Goal: Task Accomplishment & Management: Manage account settings

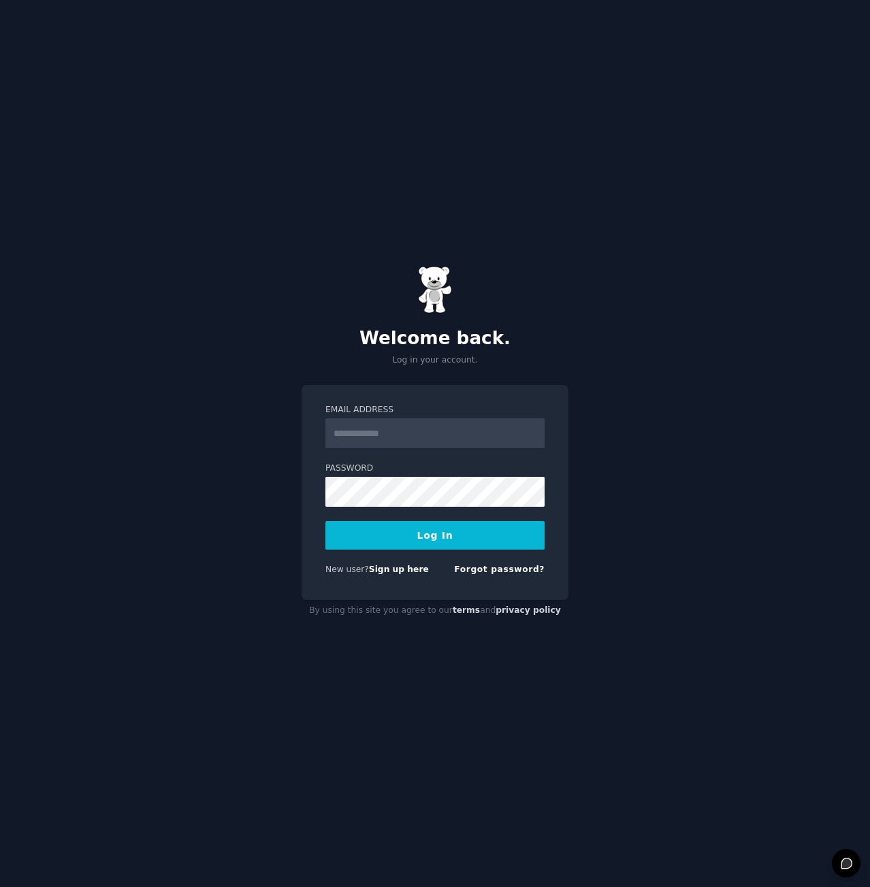
click at [353, 424] on input "Email Address" at bounding box center [434, 434] width 219 height 30
type input "**********"
click at [88, 489] on div "**********" at bounding box center [435, 443] width 870 height 887
click at [358, 538] on button "Log In" at bounding box center [434, 535] width 219 height 29
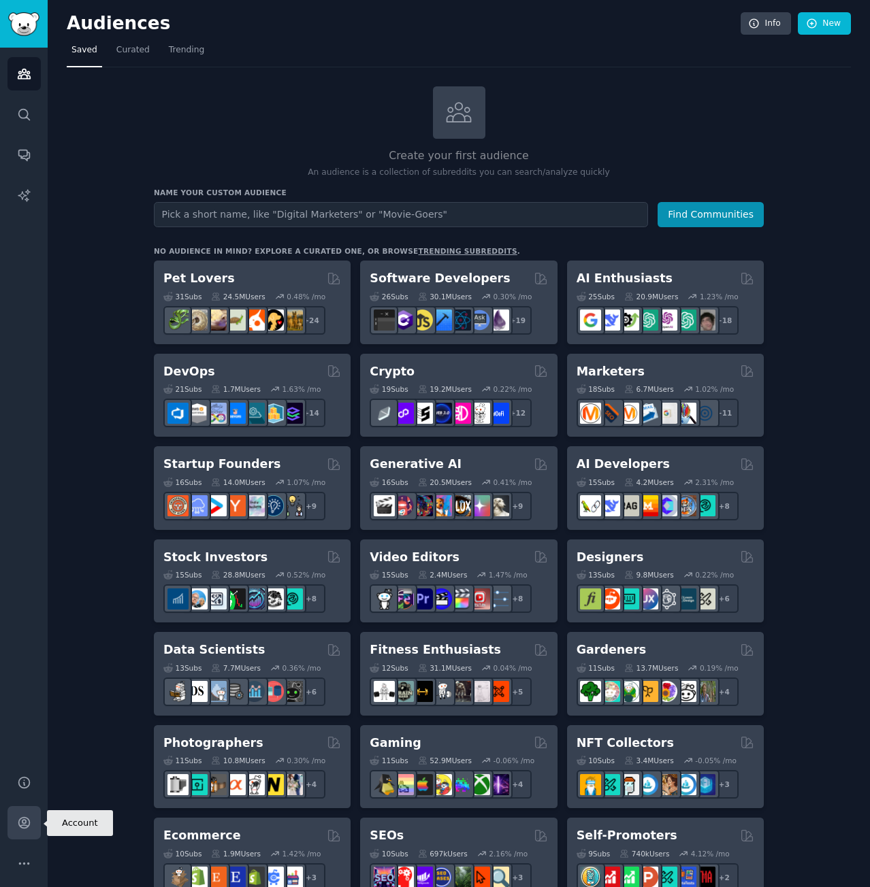
click at [20, 833] on link "Account" at bounding box center [23, 822] width 33 height 33
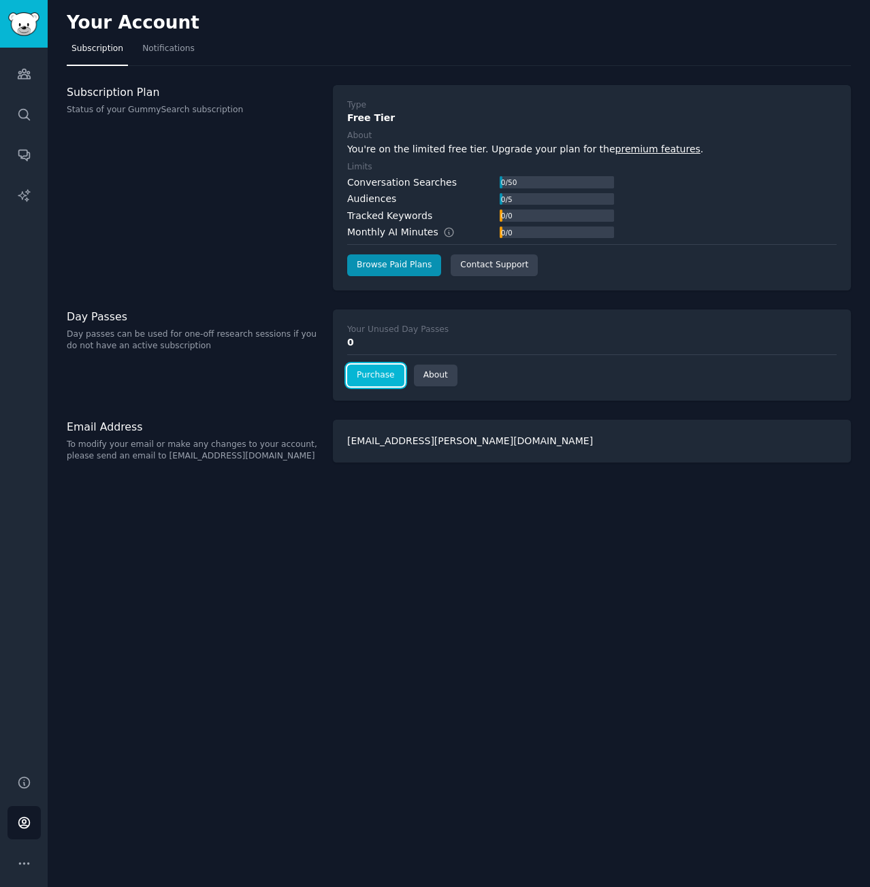
click at [391, 375] on link "Purchase" at bounding box center [375, 376] width 57 height 22
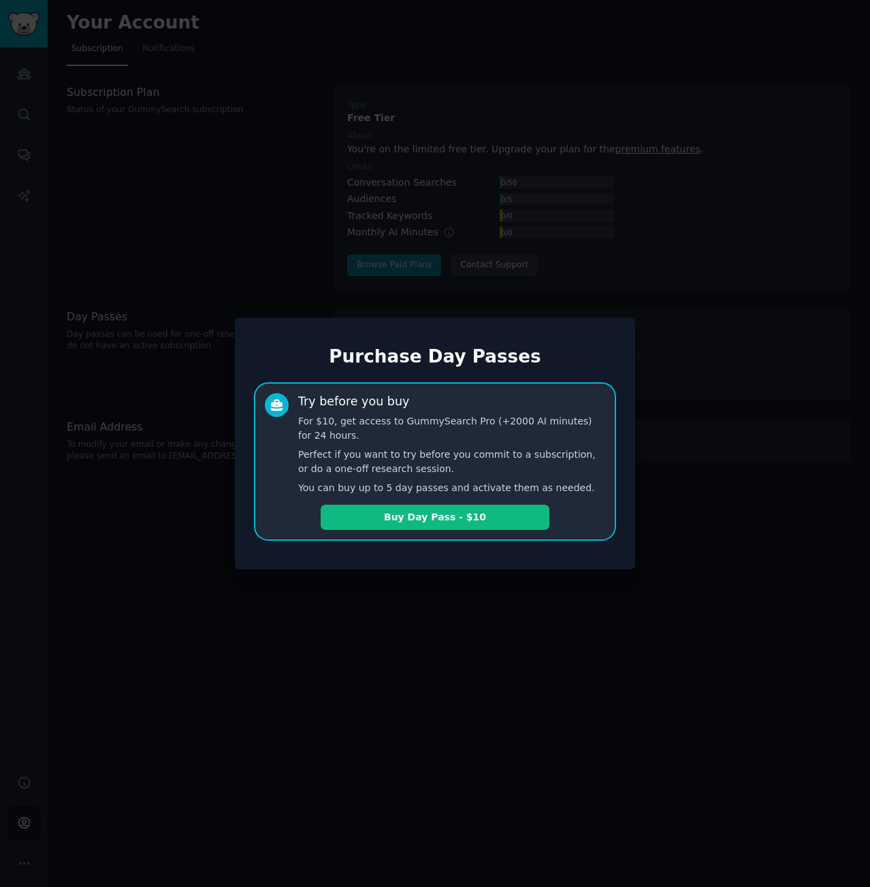
click at [135, 384] on div at bounding box center [435, 443] width 870 height 887
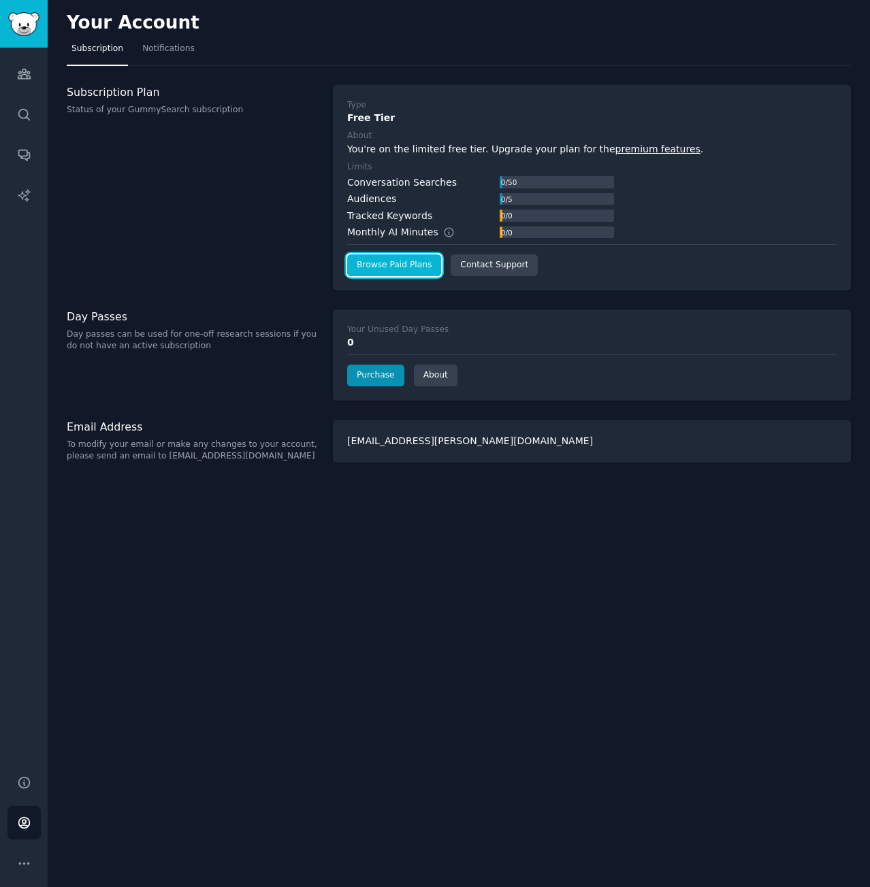
click at [417, 265] on link "Browse Paid Plans" at bounding box center [394, 266] width 94 height 22
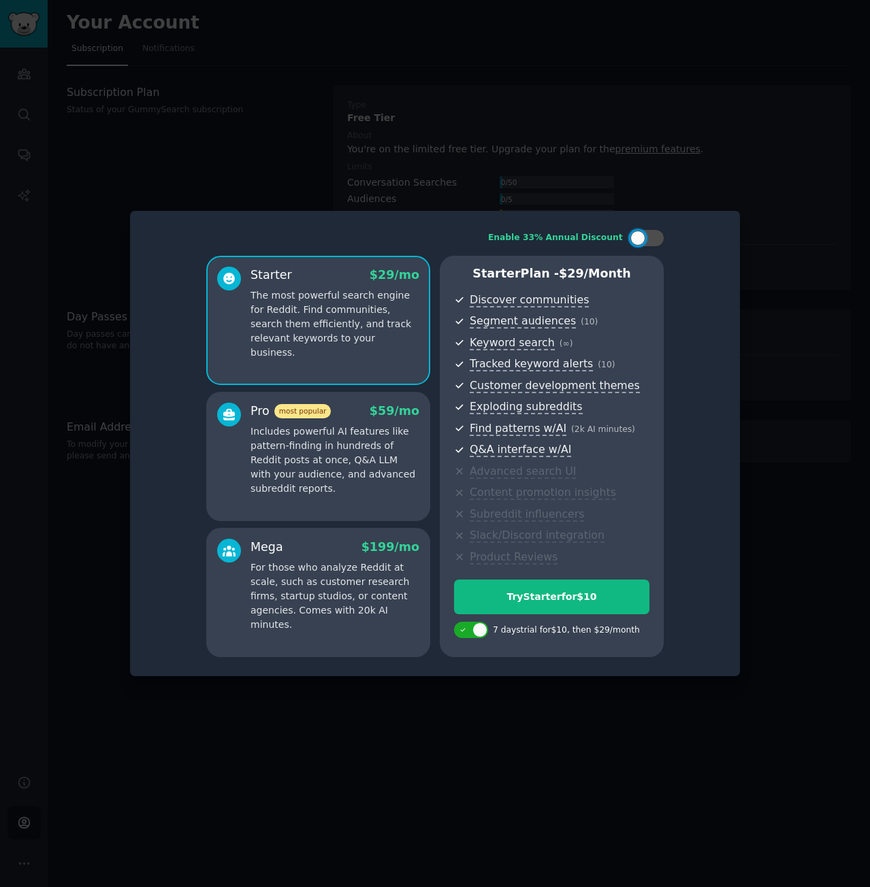
click at [353, 728] on div at bounding box center [435, 443] width 870 height 887
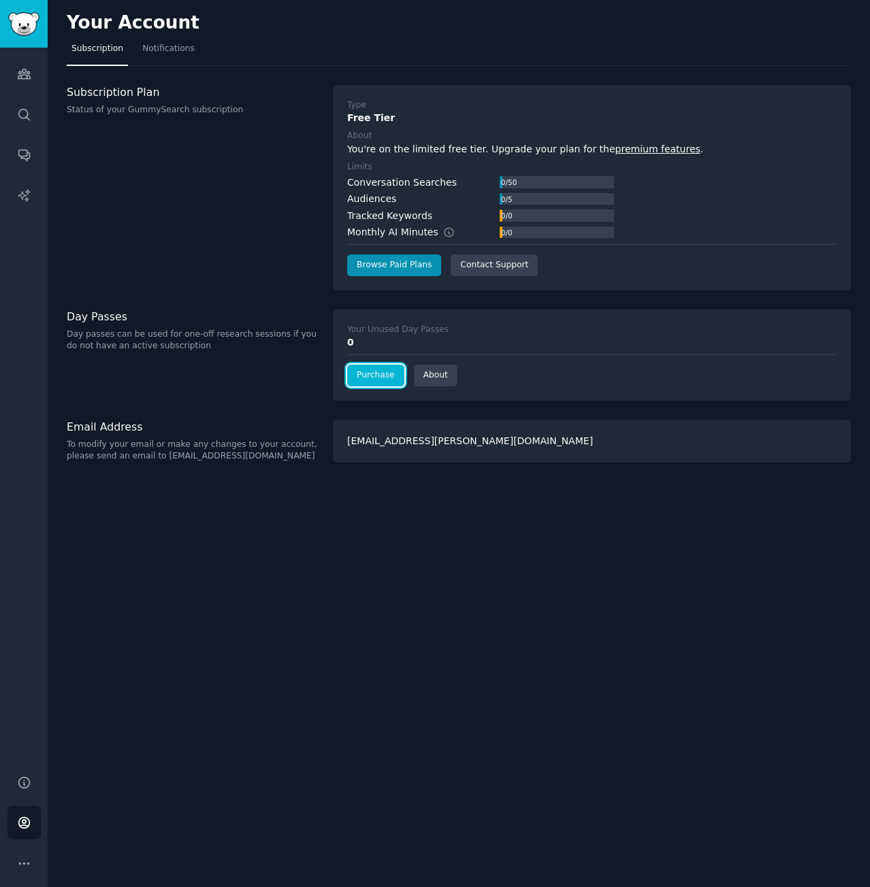
click at [390, 378] on link "Purchase" at bounding box center [375, 376] width 57 height 22
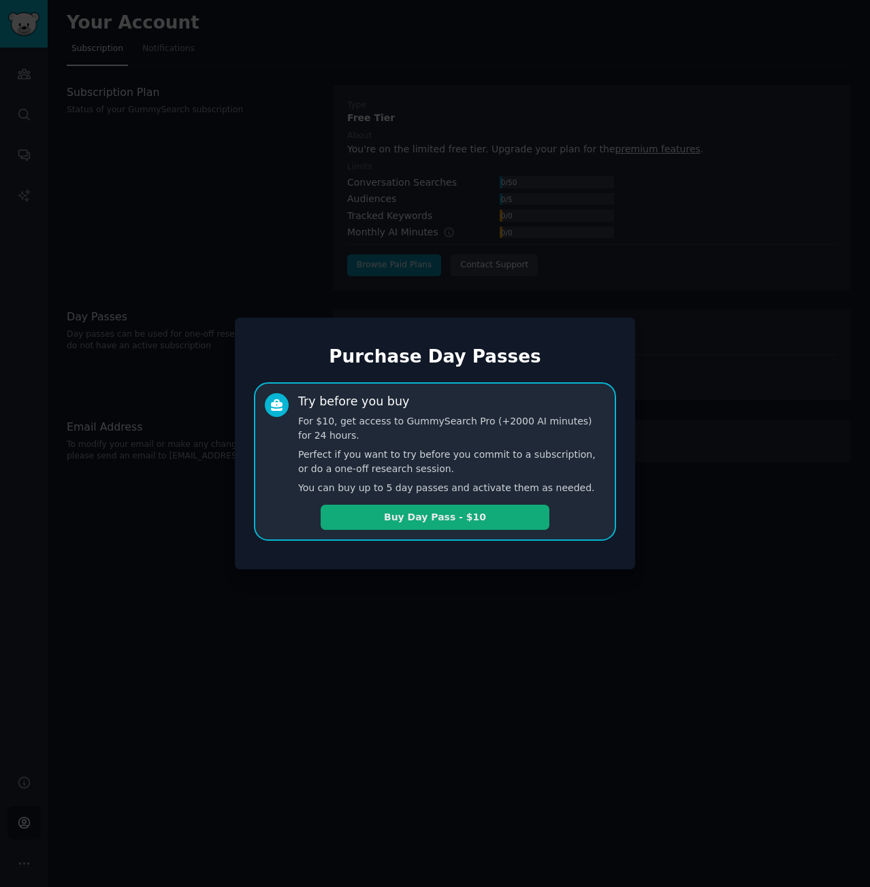
click at [441, 517] on button "Buy Day Pass - $10" at bounding box center [435, 517] width 229 height 25
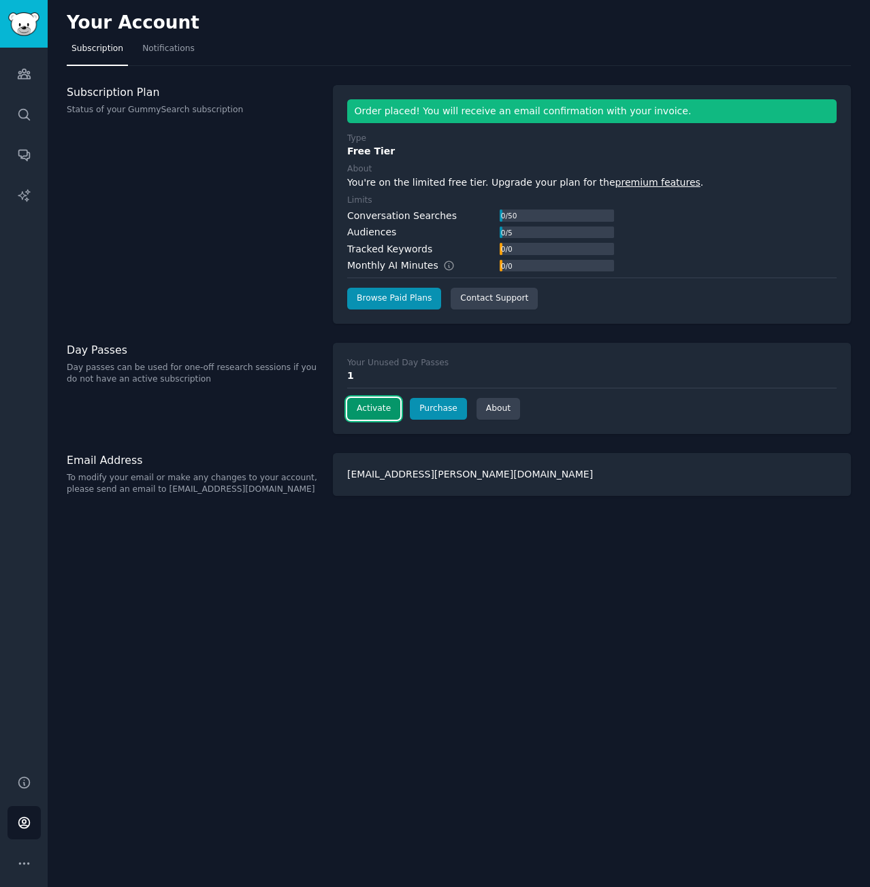
click at [365, 411] on button "Activate" at bounding box center [373, 409] width 53 height 22
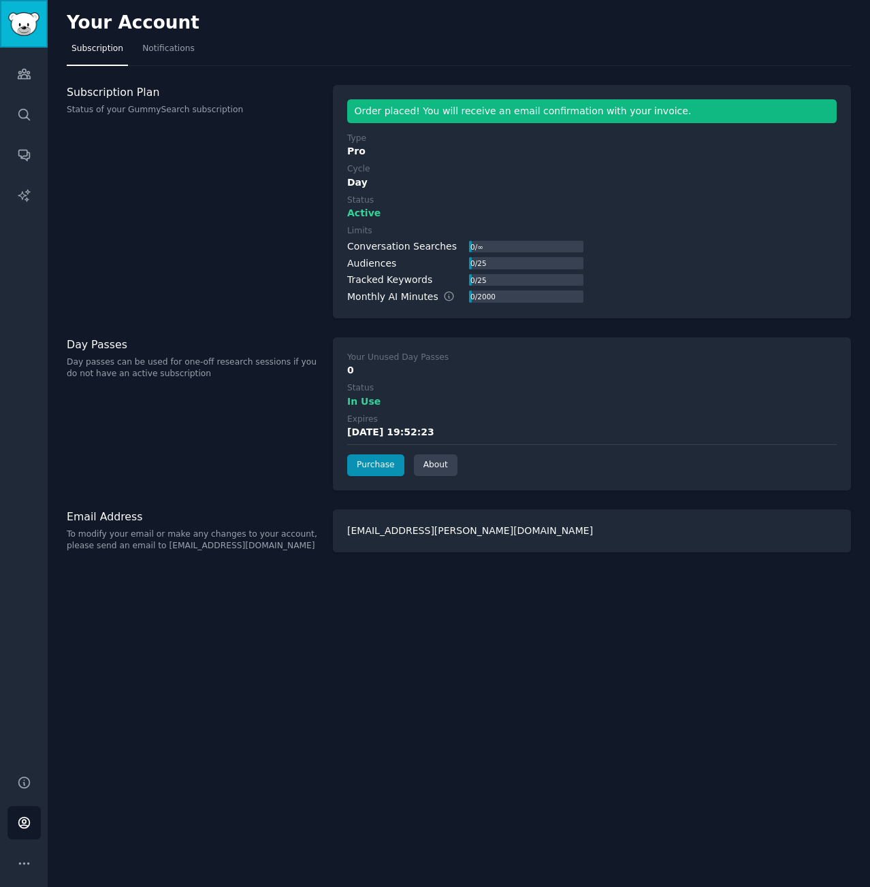
click at [30, 23] on img "Sidebar" at bounding box center [23, 24] width 31 height 24
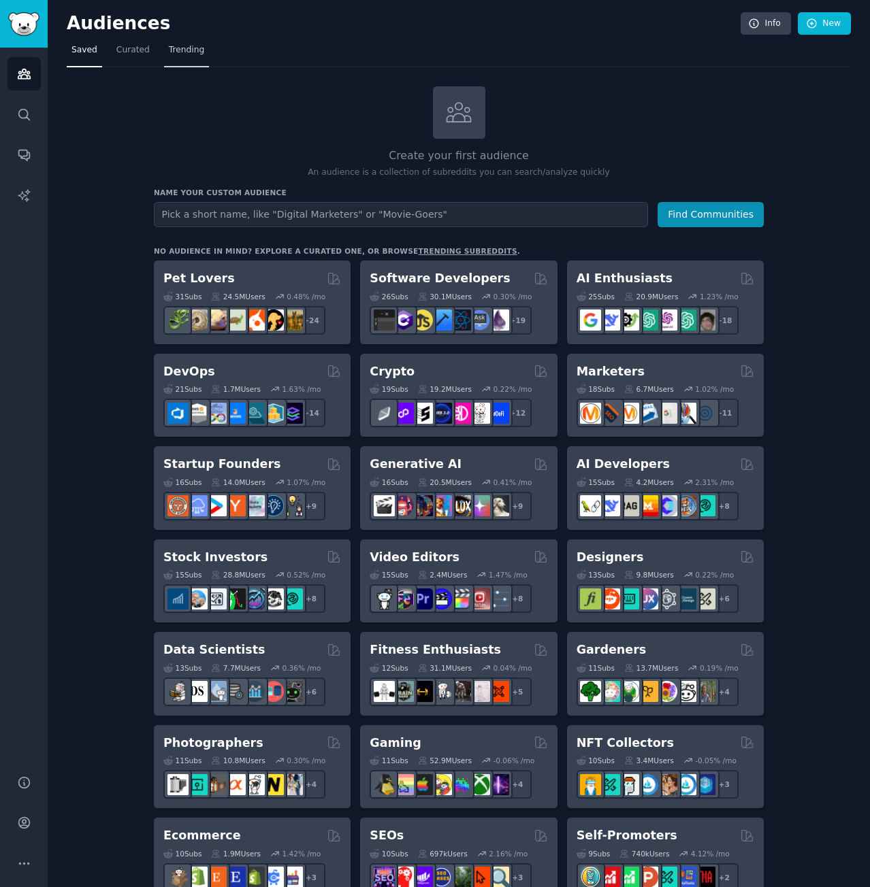
click at [176, 46] on span "Trending" at bounding box center [186, 50] width 35 height 12
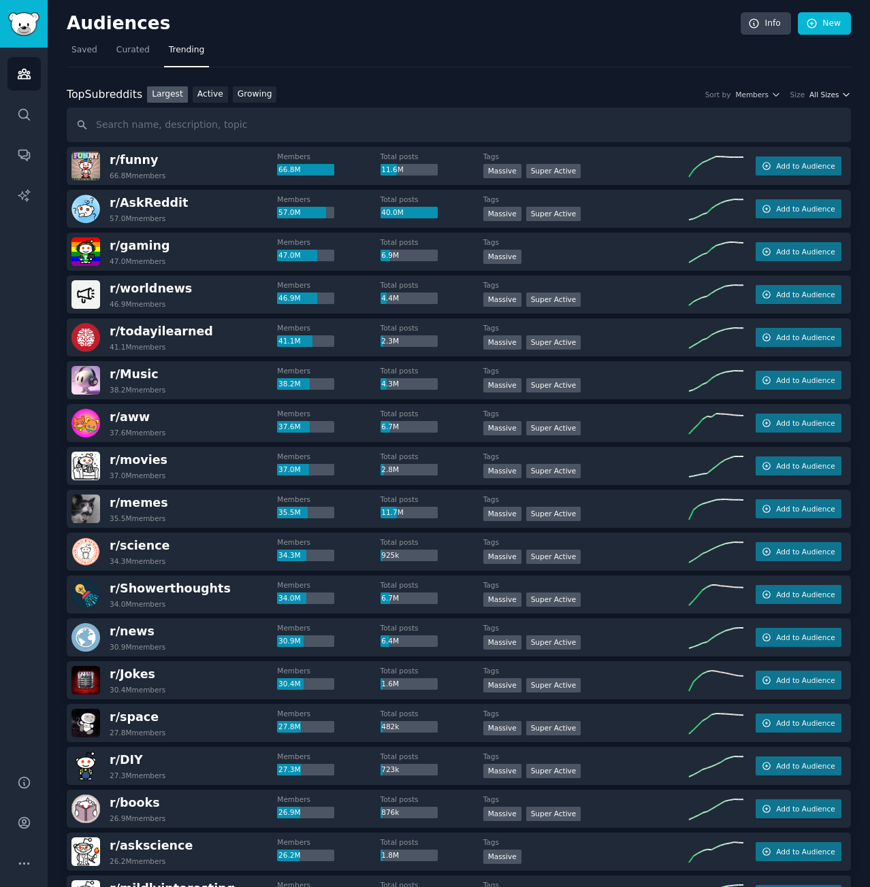
click at [841, 95] on icon "button" at bounding box center [846, 95] width 10 height 10
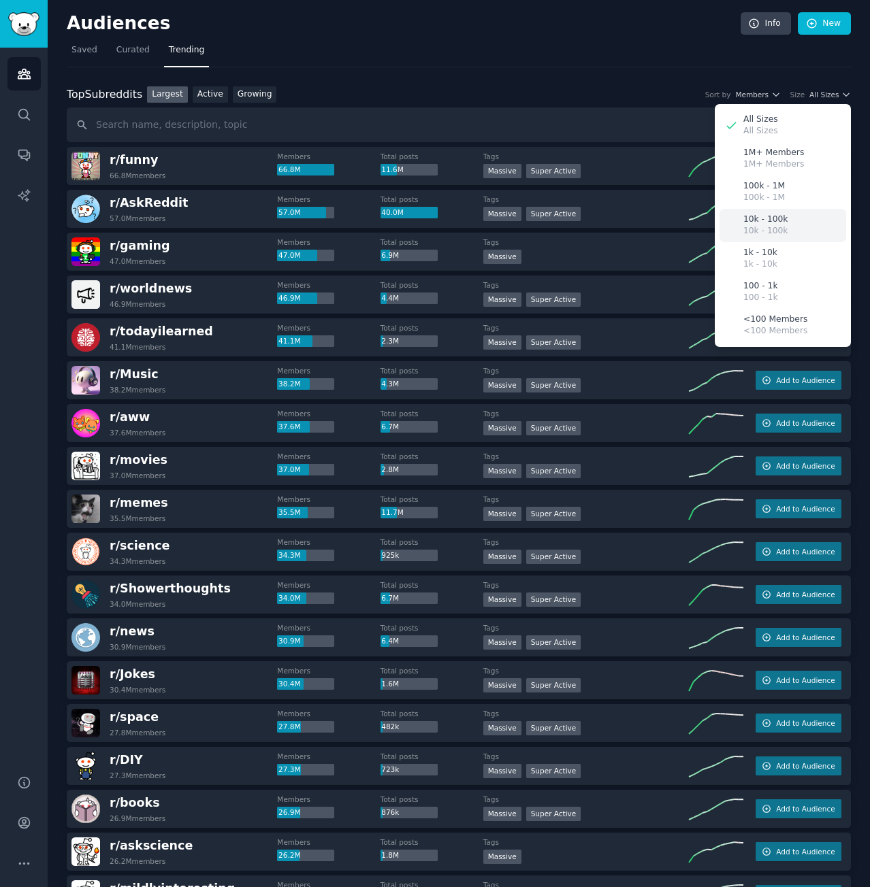
click at [784, 223] on div "10k - 100k 10k - 100k" at bounding box center [782, 225] width 127 height 33
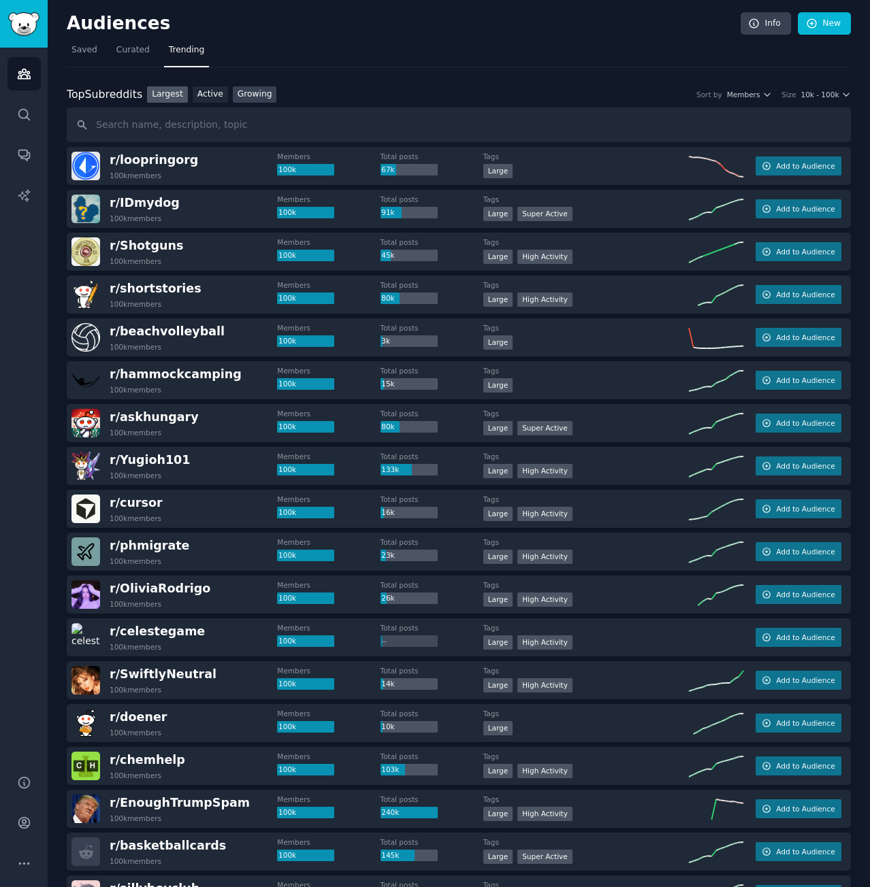
click at [257, 89] on link "Growing" at bounding box center [255, 94] width 44 height 17
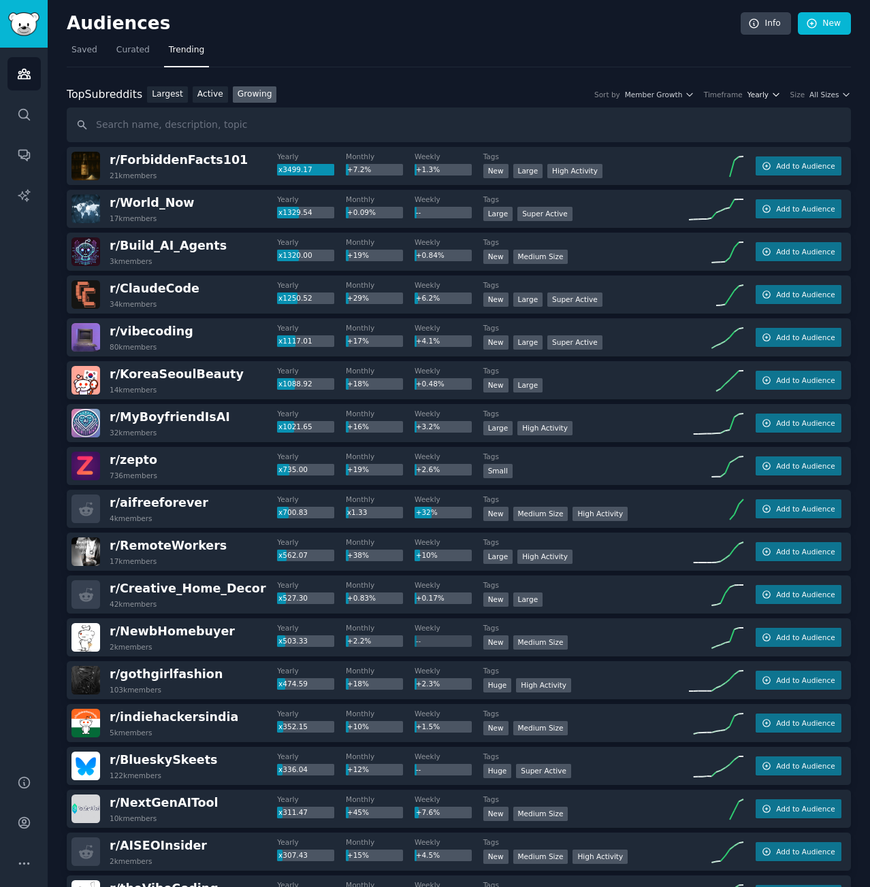
click at [768, 96] on span "Yearly" at bounding box center [757, 95] width 21 height 10
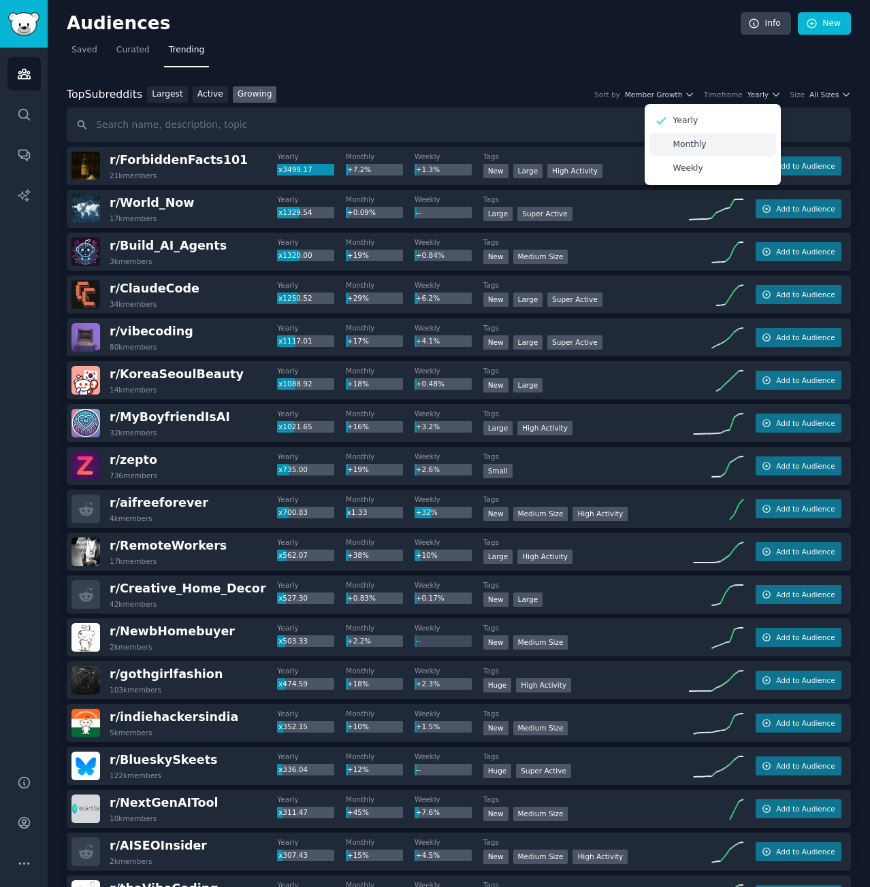
click at [732, 141] on div "Monthly" at bounding box center [712, 145] width 127 height 24
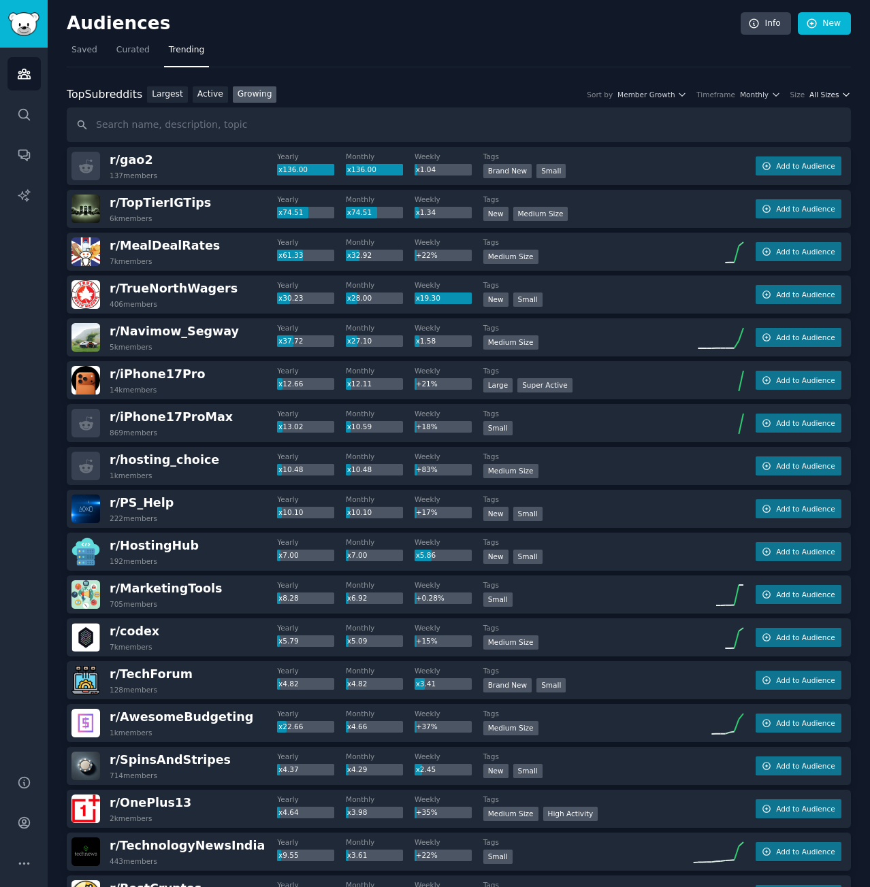
click at [836, 93] on button "All Sizes" at bounding box center [830, 95] width 42 height 10
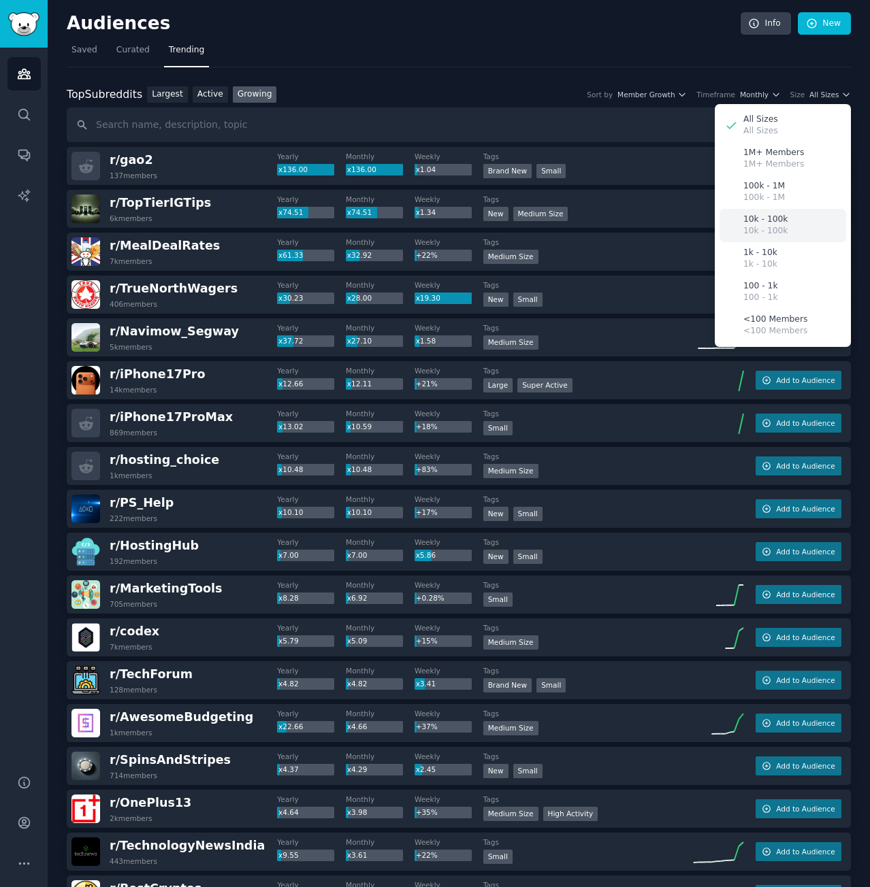
click at [769, 226] on p "10k - 100k" at bounding box center [765, 231] width 44 height 12
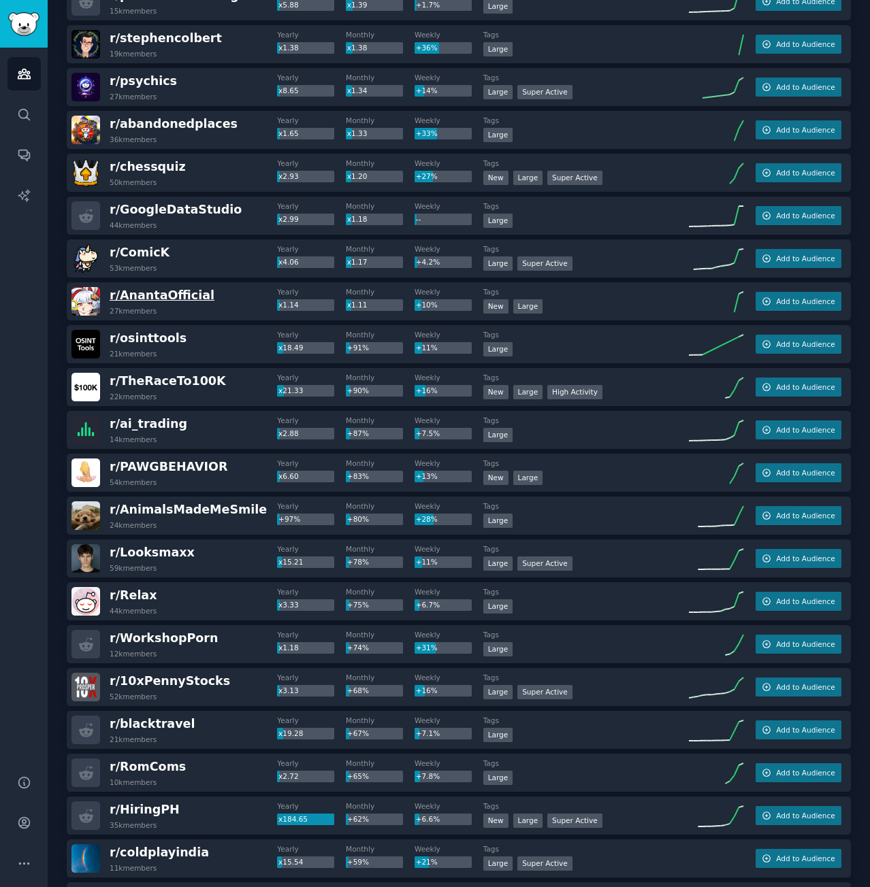
scroll to position [271, 0]
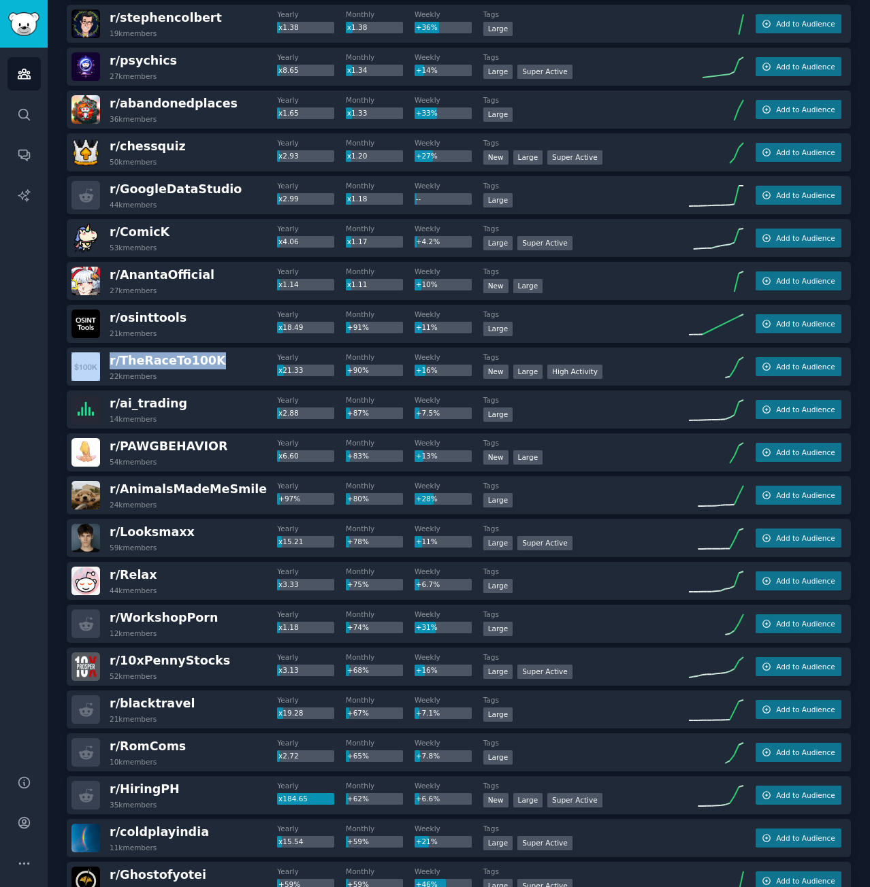
drag, startPoint x: 216, startPoint y: 361, endPoint x: 103, endPoint y: 359, distance: 112.3
click at [103, 359] on div "r/ TheRaceTo100K 22k members" at bounding box center [174, 367] width 206 height 29
copy div "r/ TheRaceTo100K"
click at [776, 363] on span "Add to Audience" at bounding box center [805, 367] width 59 height 10
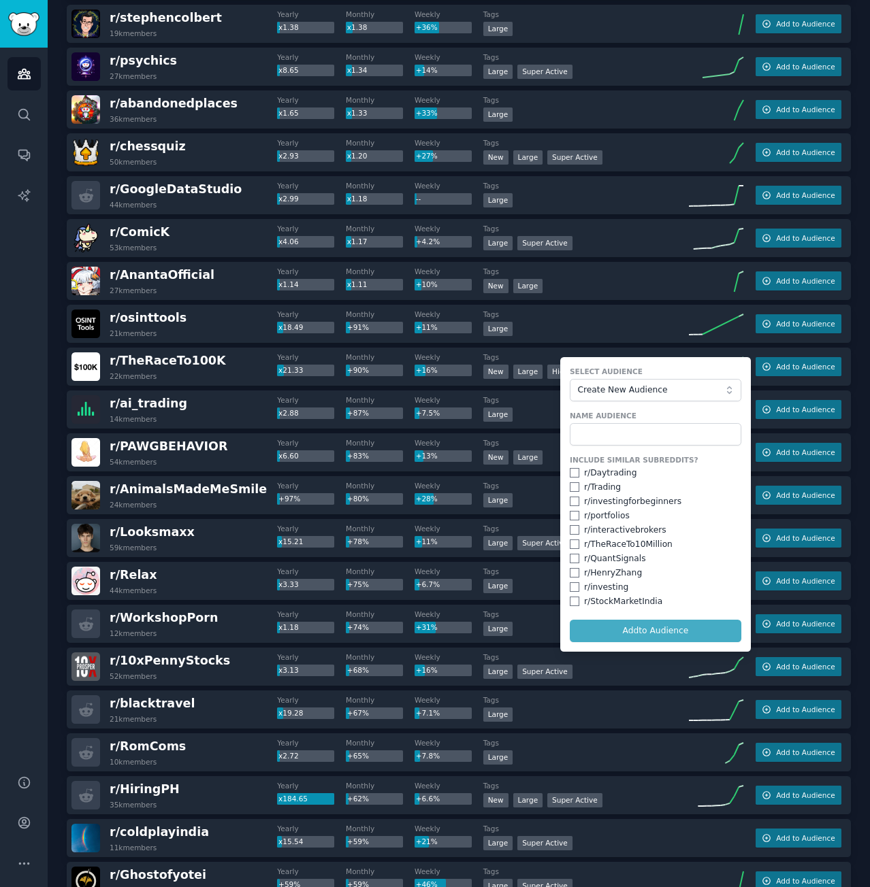
click at [27, 408] on div "Audiences Search Conversations AI Reports" at bounding box center [24, 403] width 48 height 711
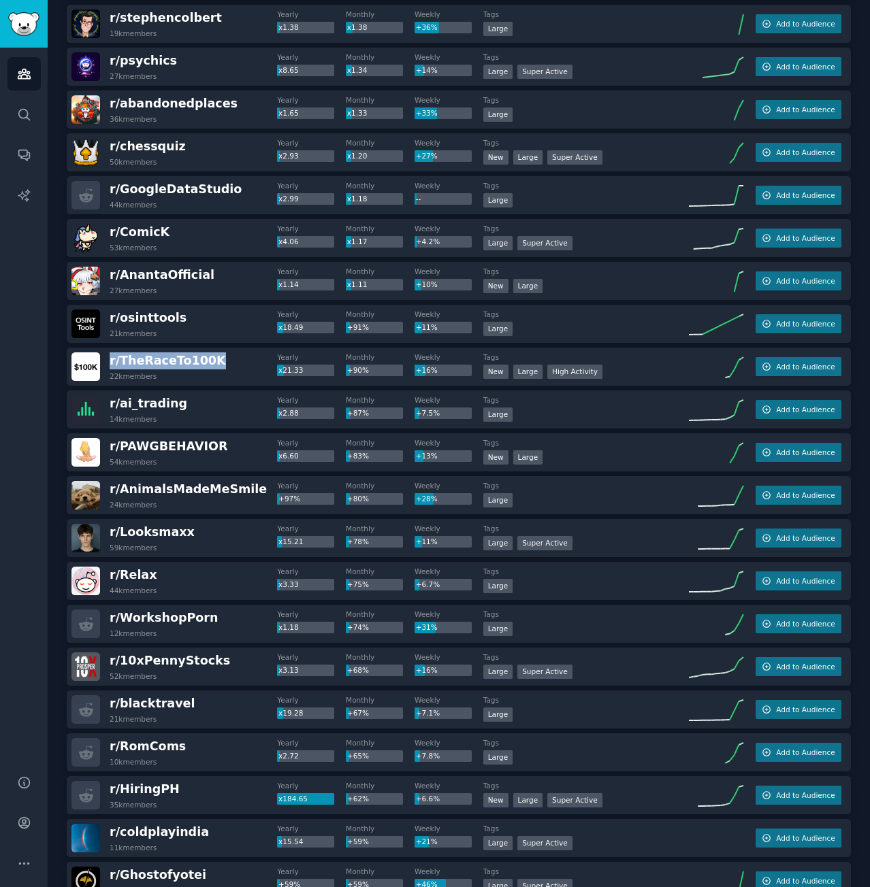
drag, startPoint x: 178, startPoint y: 356, endPoint x: 106, endPoint y: 357, distance: 71.5
click at [106, 357] on div "r/ TheRaceTo100K 22k members" at bounding box center [174, 367] width 206 height 29
copy span "r/ TheRaceTo100K"
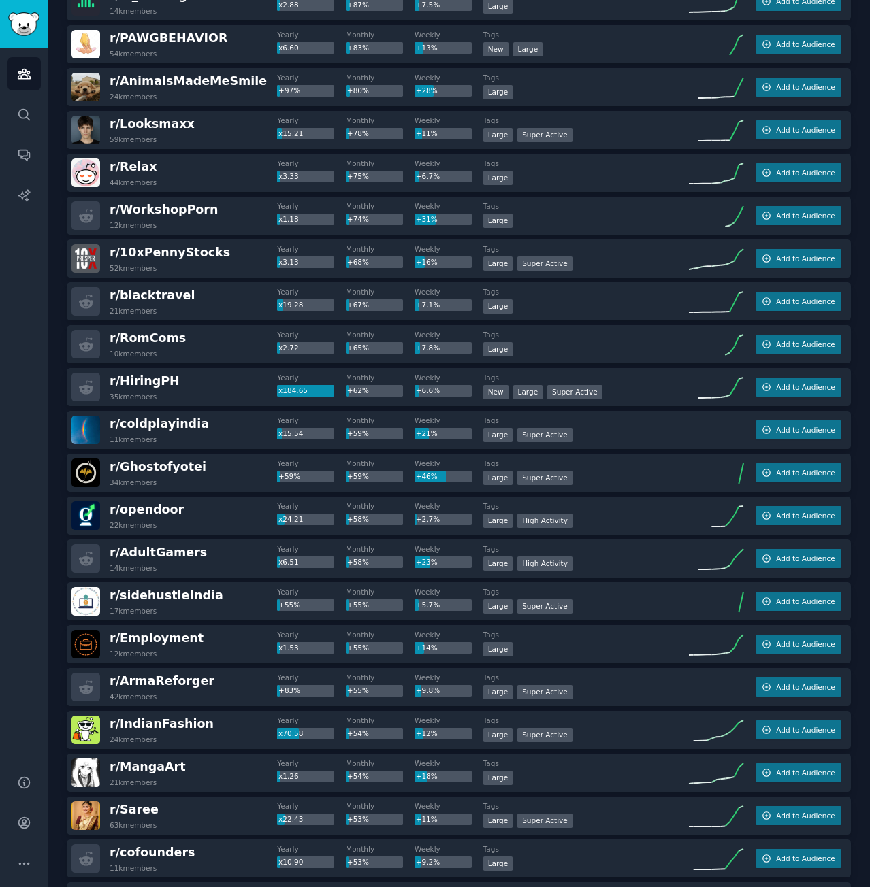
scroll to position [747, 0]
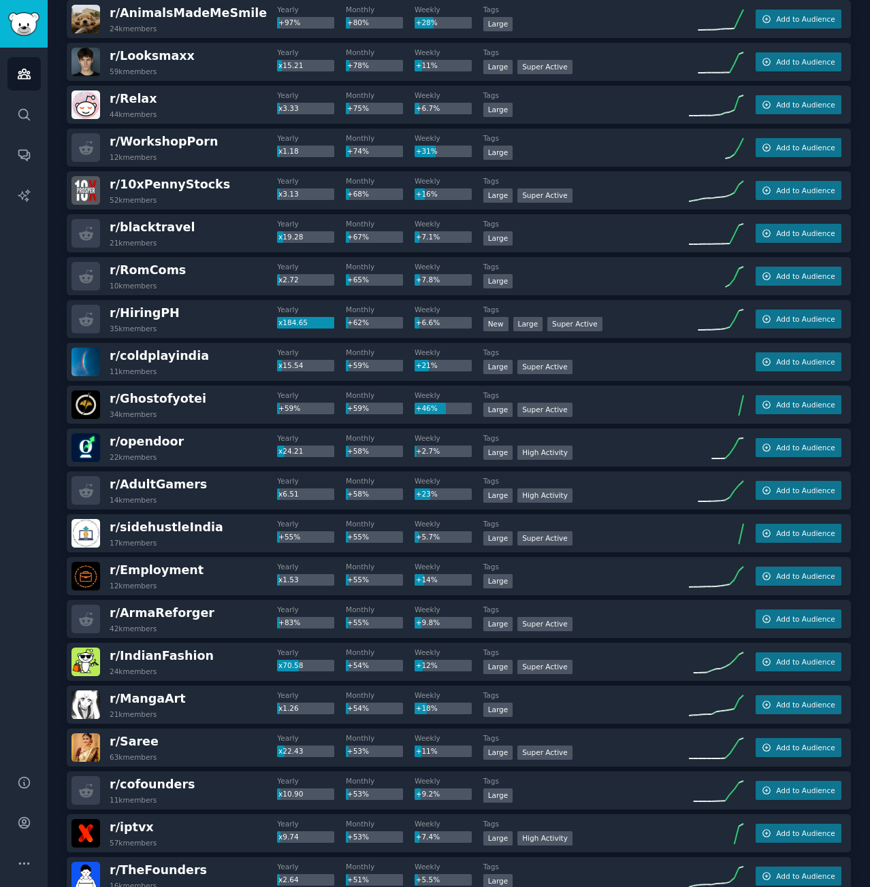
click at [176, 316] on div "r/ HiringPH 35k members" at bounding box center [174, 319] width 206 height 29
drag, startPoint x: 192, startPoint y: 307, endPoint x: 105, endPoint y: 307, distance: 86.4
click at [105, 307] on div "r/ HiringPH 35k members" at bounding box center [174, 319] width 206 height 29
copy span "r/ HiringPH"
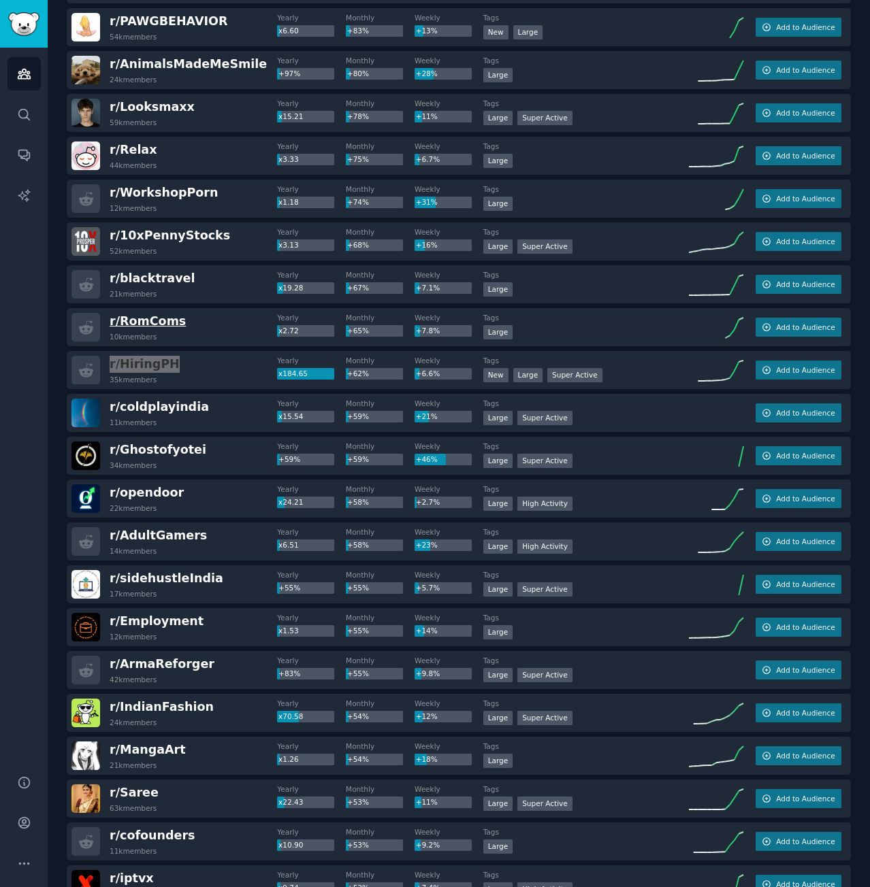
scroll to position [675, 0]
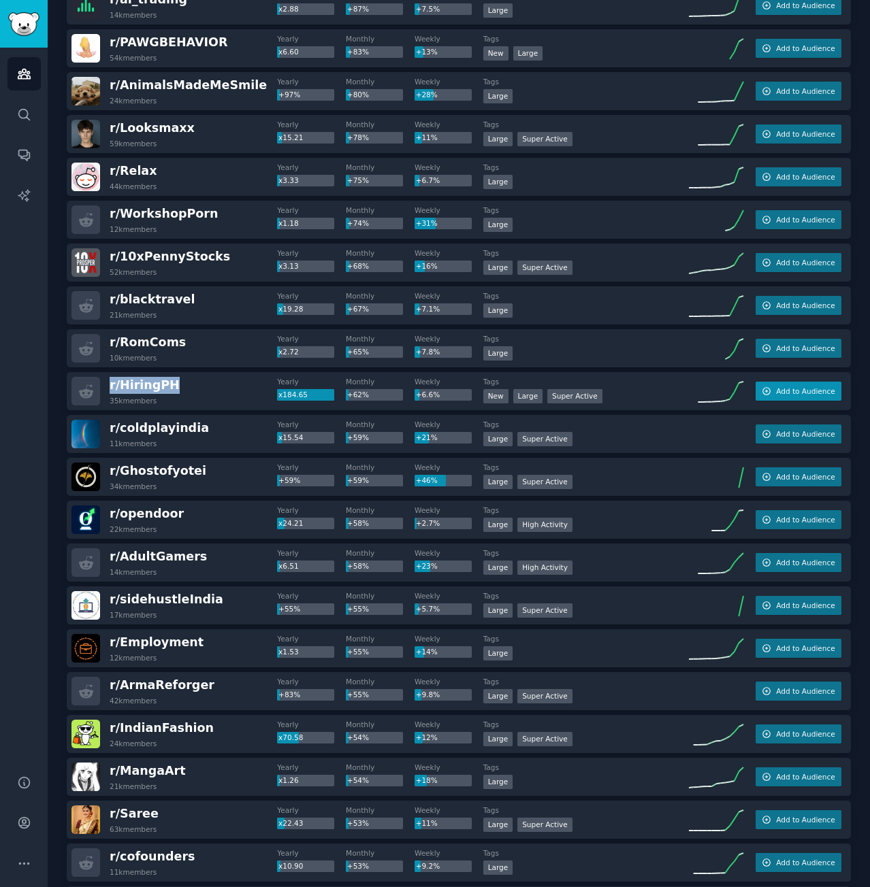
click at [799, 395] on span "Add to Audience" at bounding box center [805, 392] width 59 height 10
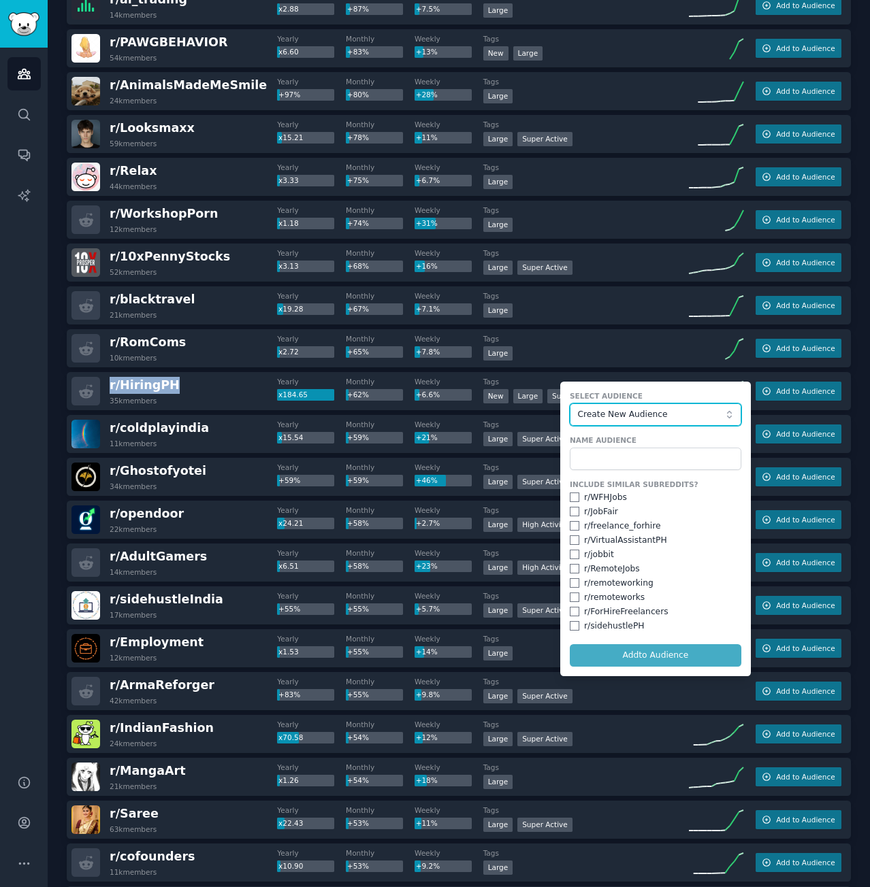
click at [680, 415] on span "Create New Audience" at bounding box center [651, 415] width 149 height 12
click at [661, 436] on span "Create New Audience" at bounding box center [660, 442] width 143 height 12
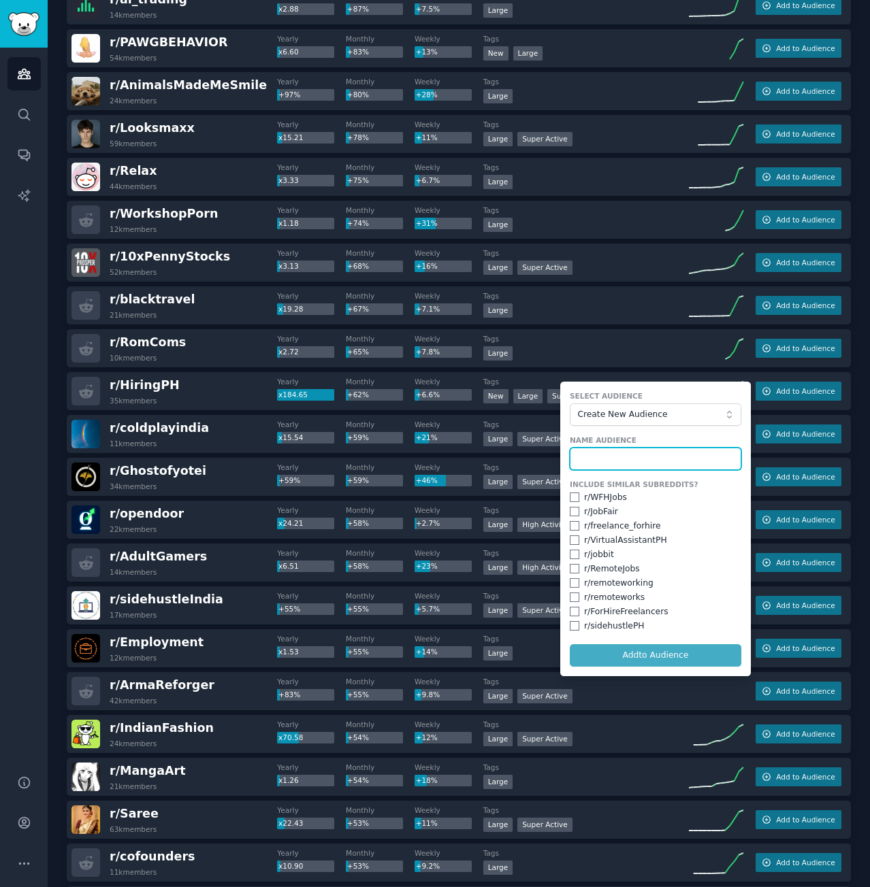
click at [639, 455] on input "text" at bounding box center [655, 459] width 171 height 23
type input "Ideas"
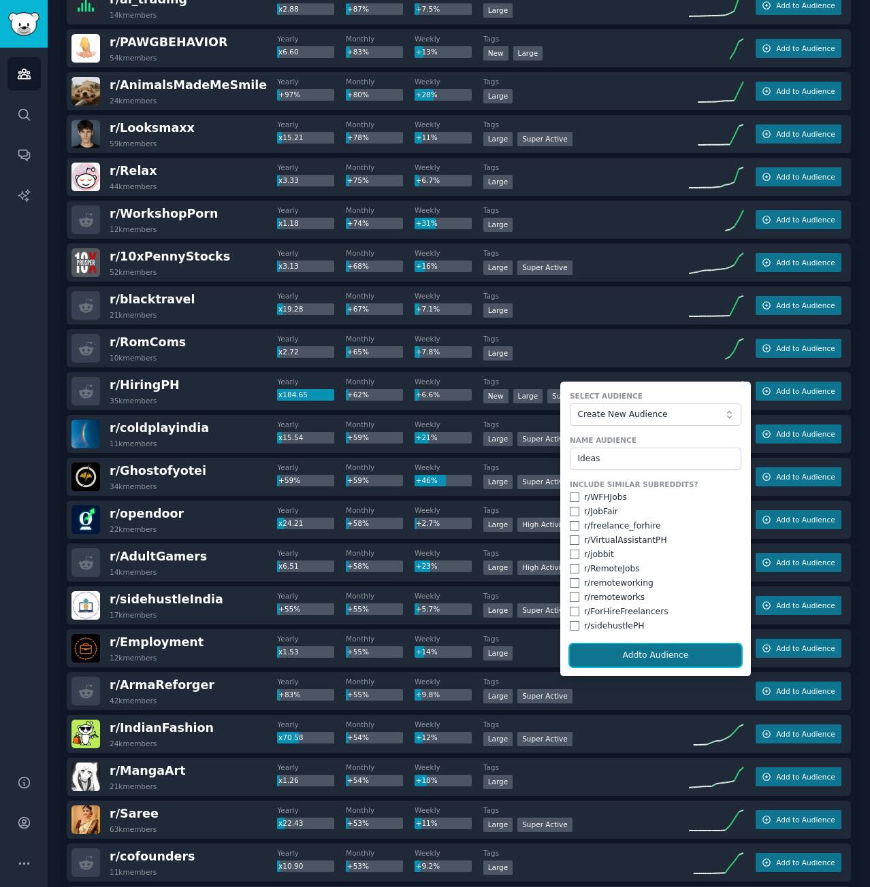
click at [649, 655] on button "Add to Audience" at bounding box center [655, 655] width 171 height 23
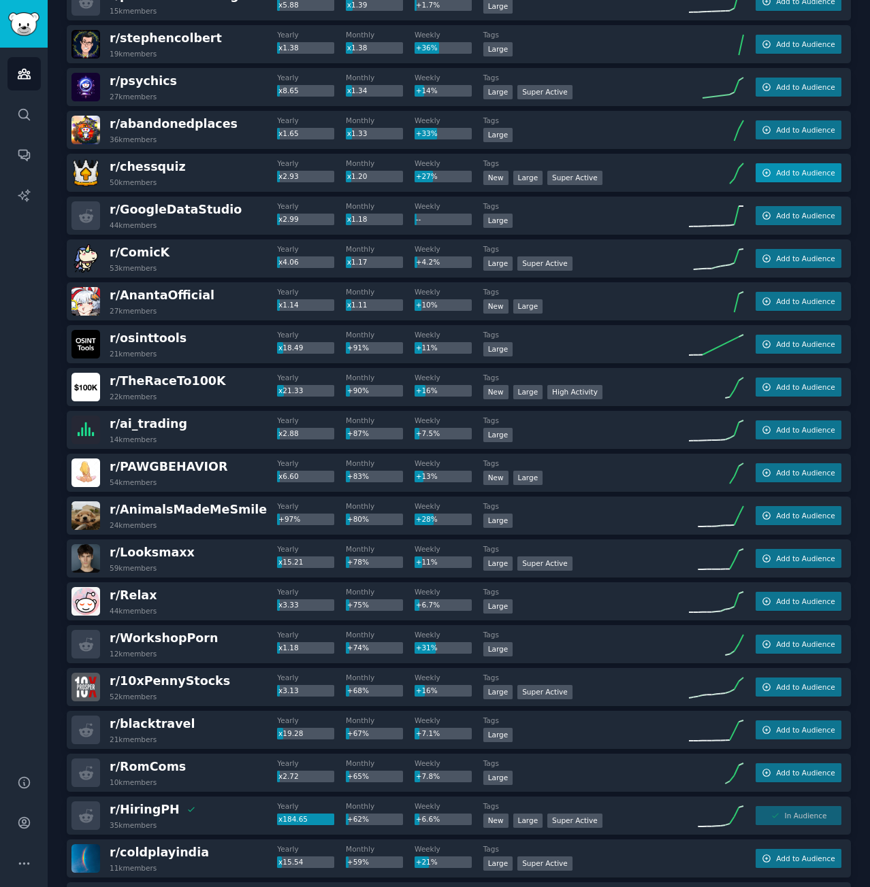
click at [778, 161] on div "r/ chessquiz 50k members Yearly x2.93 Monthly x1.20 Weekly +27% Tags New Large …" at bounding box center [459, 173] width 784 height 38
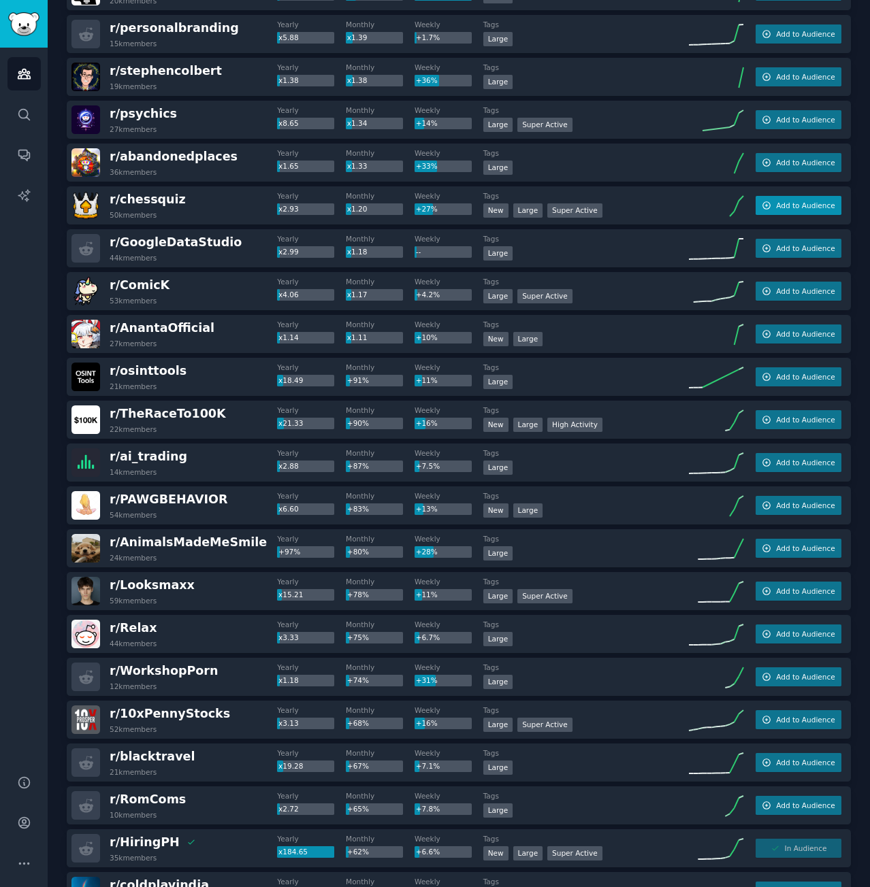
click at [772, 199] on button "Add to Audience" at bounding box center [798, 205] width 86 height 19
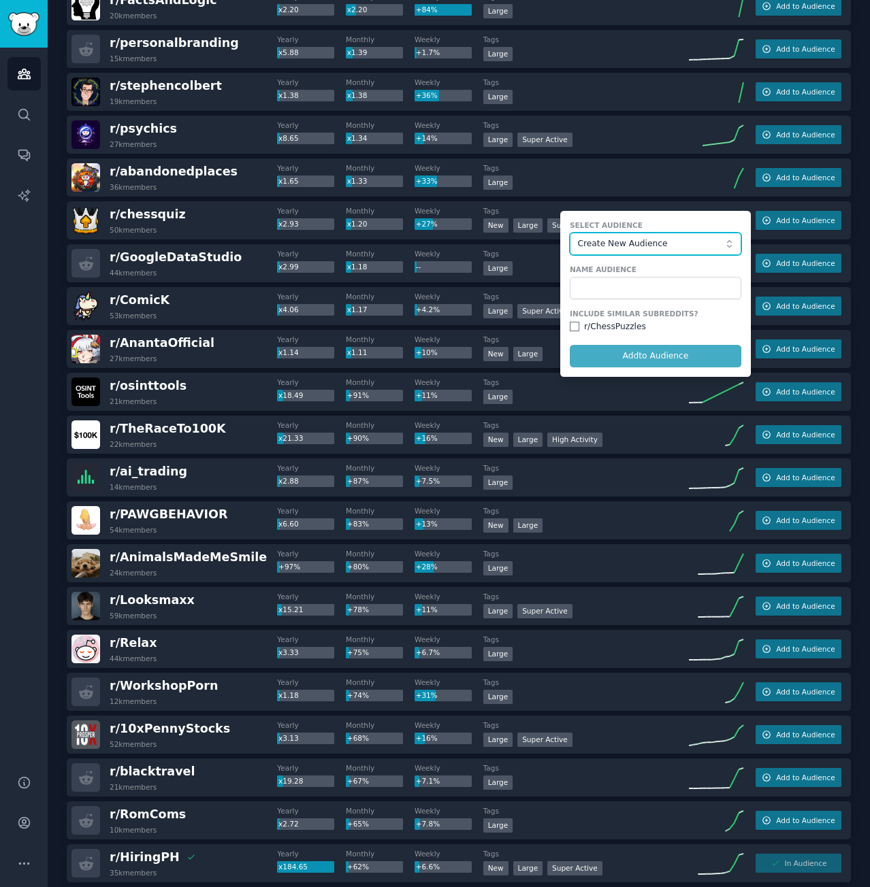
click at [648, 245] on span "Create New Audience" at bounding box center [651, 244] width 149 height 12
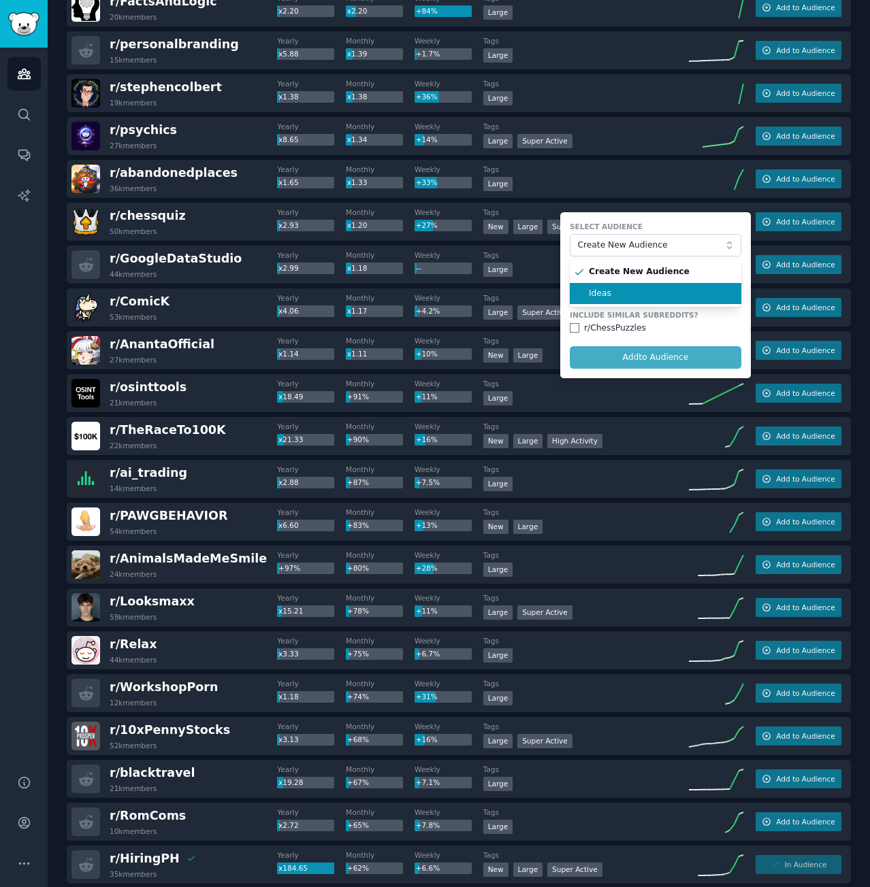
click at [628, 288] on span "Ideas" at bounding box center [660, 294] width 143 height 12
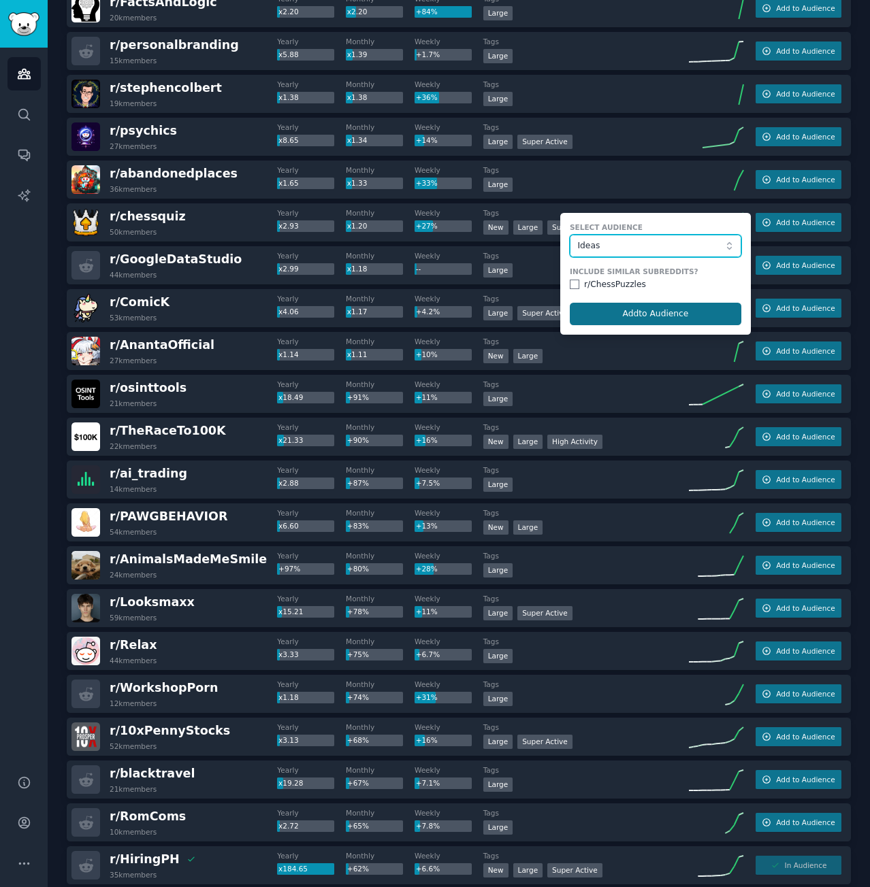
scroll to position [200, 0]
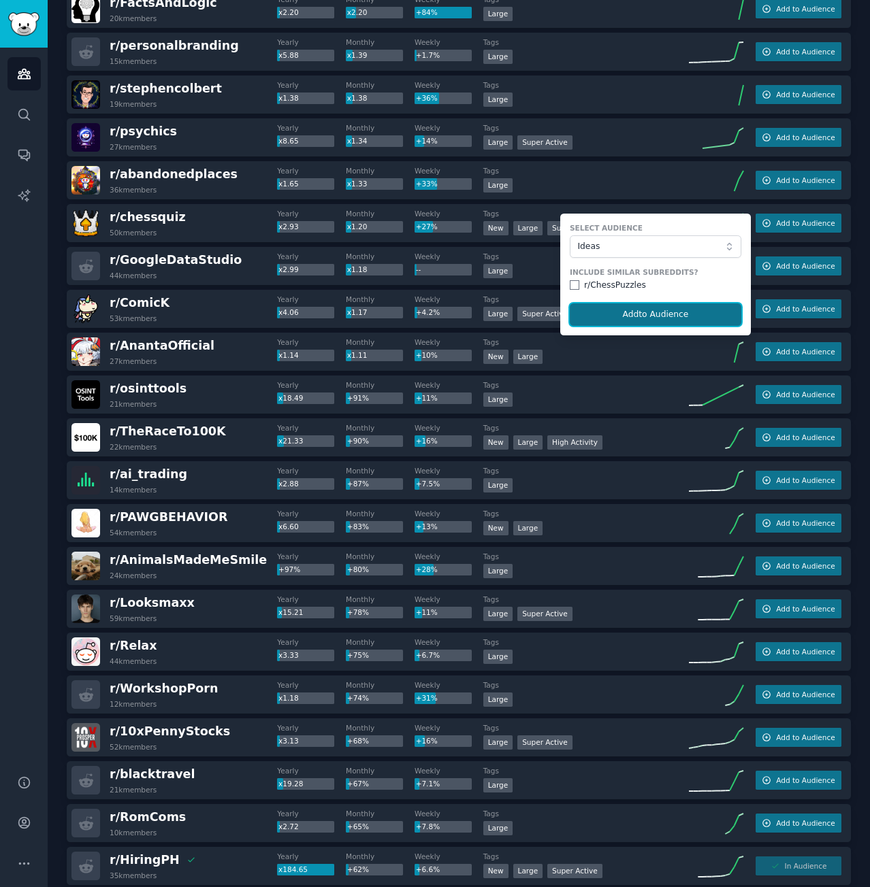
click at [657, 320] on button "Add to Audience" at bounding box center [655, 315] width 171 height 23
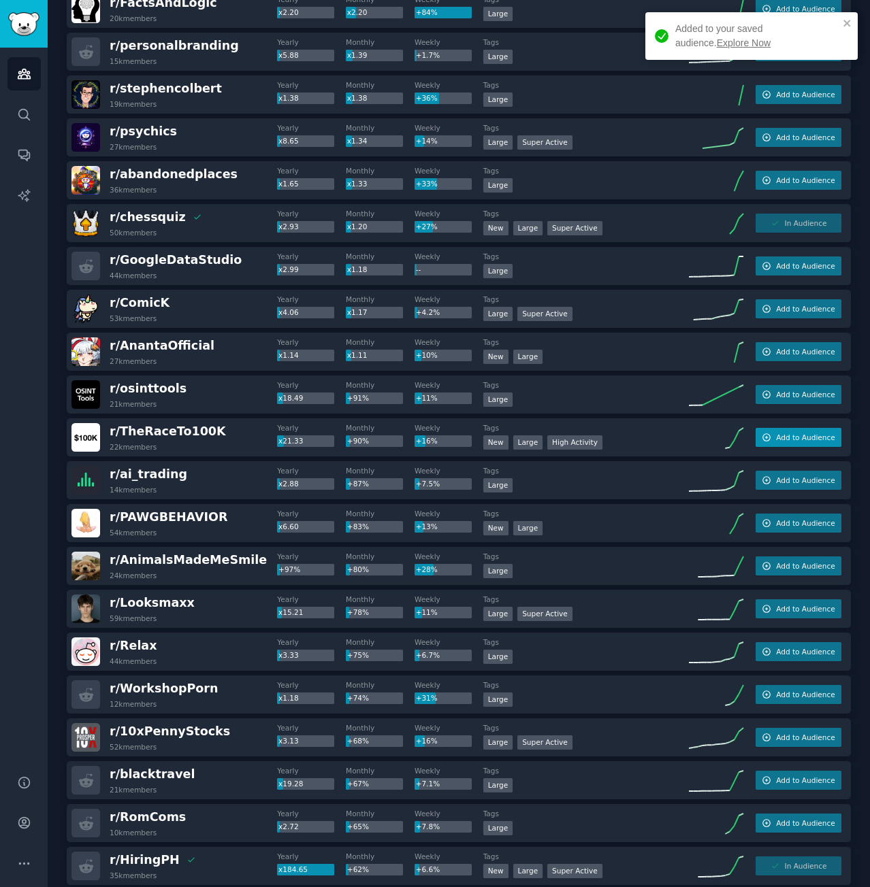
click at [807, 431] on button "Add to Audience" at bounding box center [798, 437] width 86 height 19
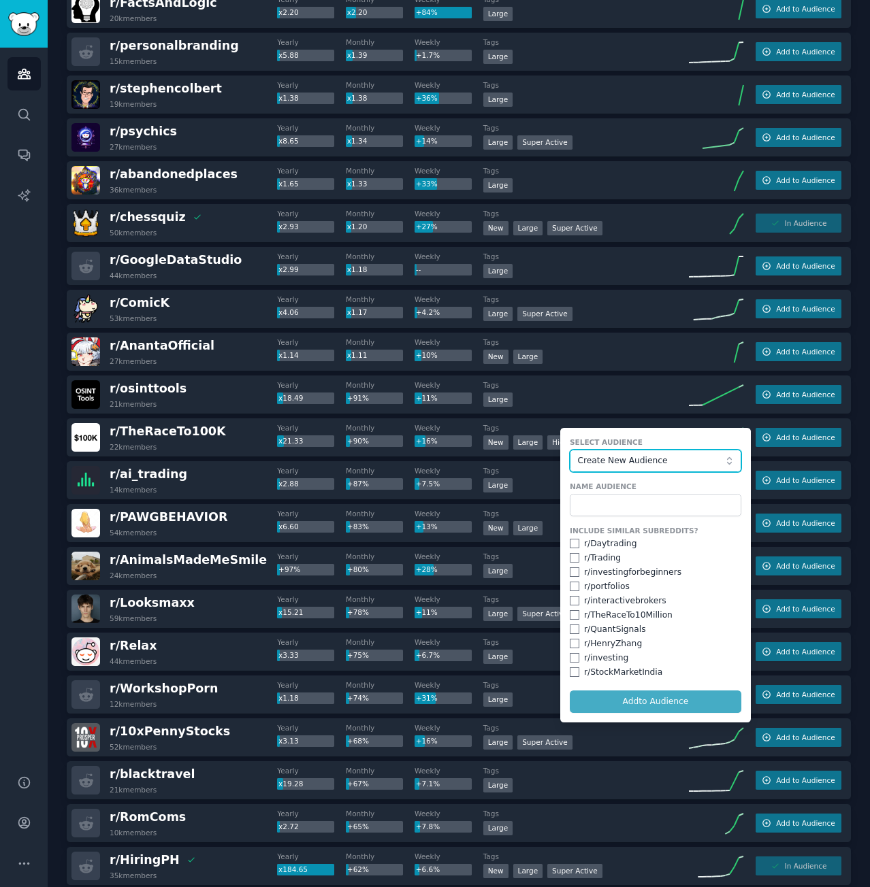
click at [666, 461] on span "Create New Audience" at bounding box center [651, 461] width 149 height 12
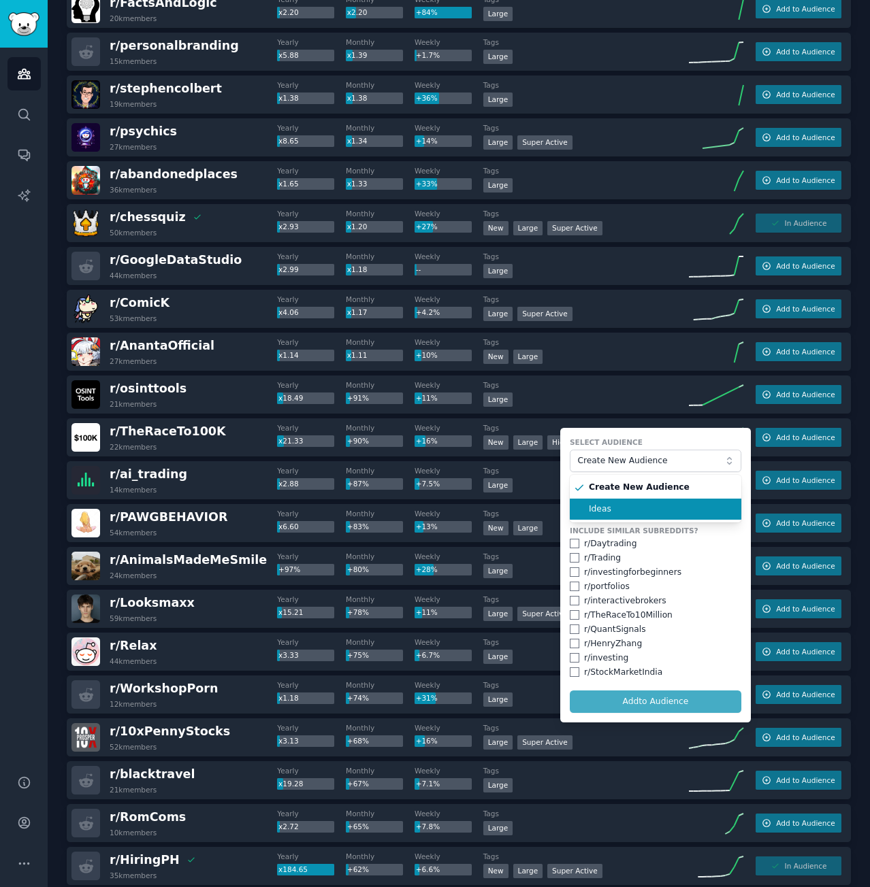
click at [638, 506] on span "Ideas" at bounding box center [660, 510] width 143 height 12
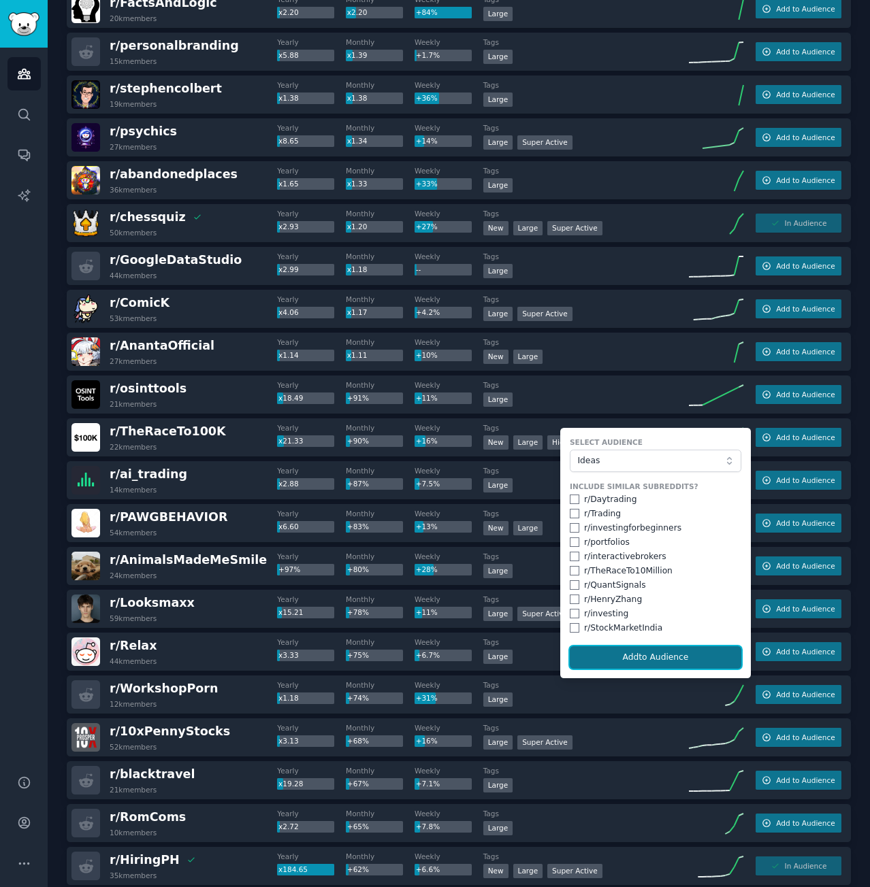
click at [672, 662] on button "Add to Audience" at bounding box center [655, 657] width 171 height 23
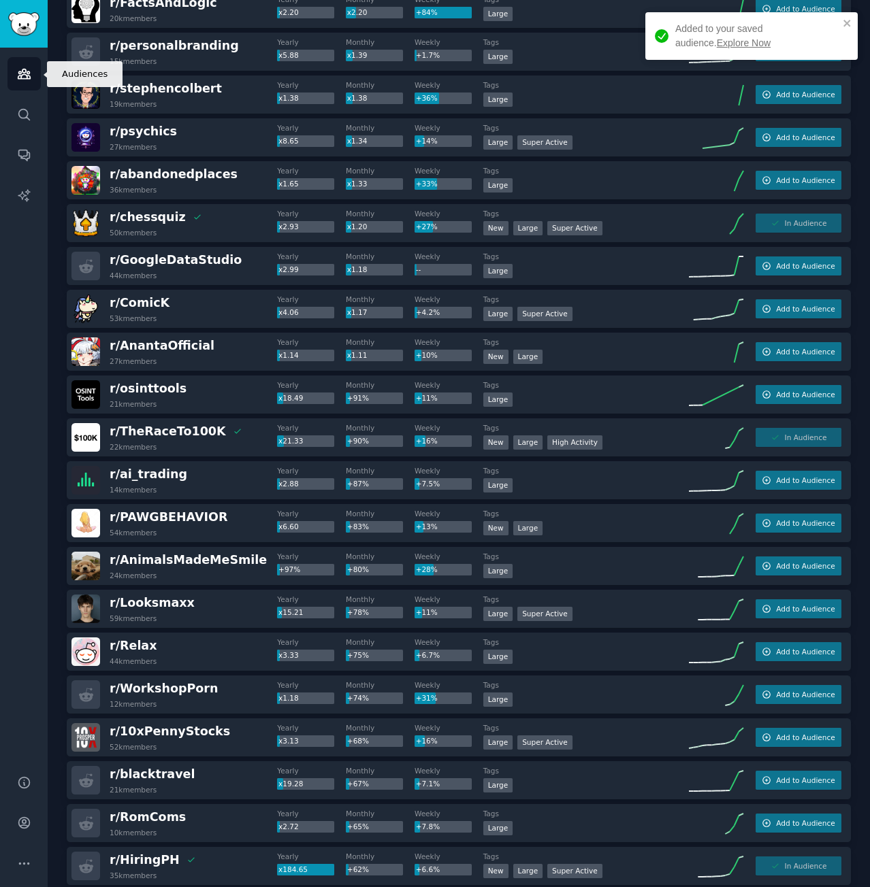
click at [18, 68] on icon "Sidebar" at bounding box center [24, 74] width 14 height 14
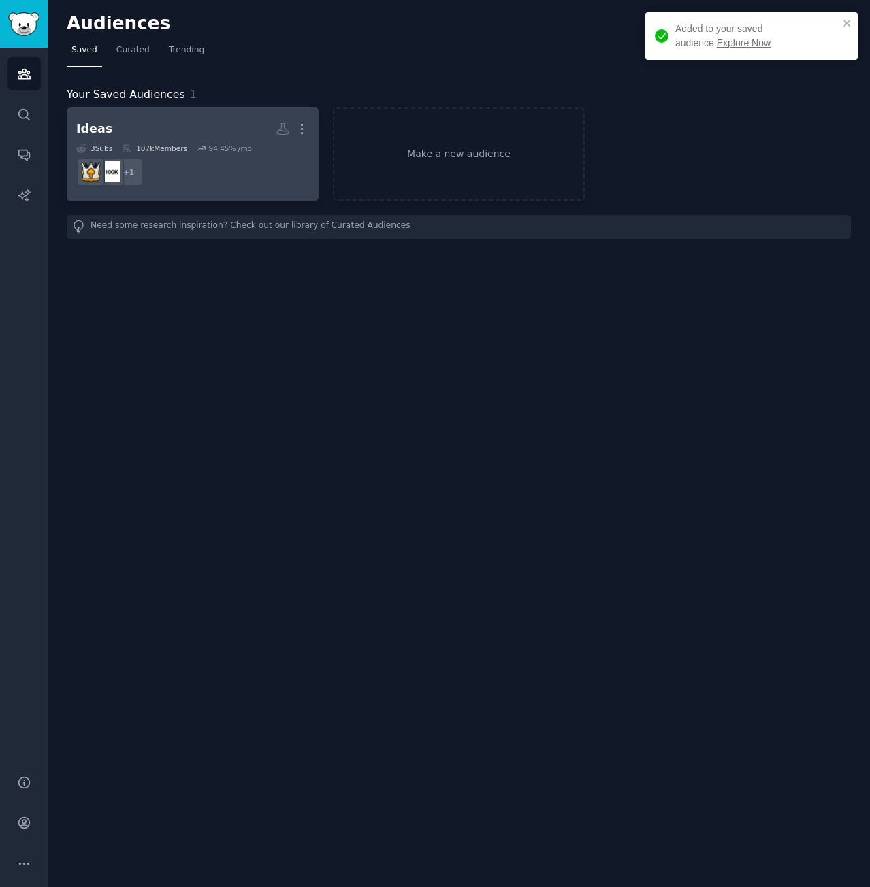
click at [191, 122] on h2 "Ideas More" at bounding box center [192, 129] width 233 height 24
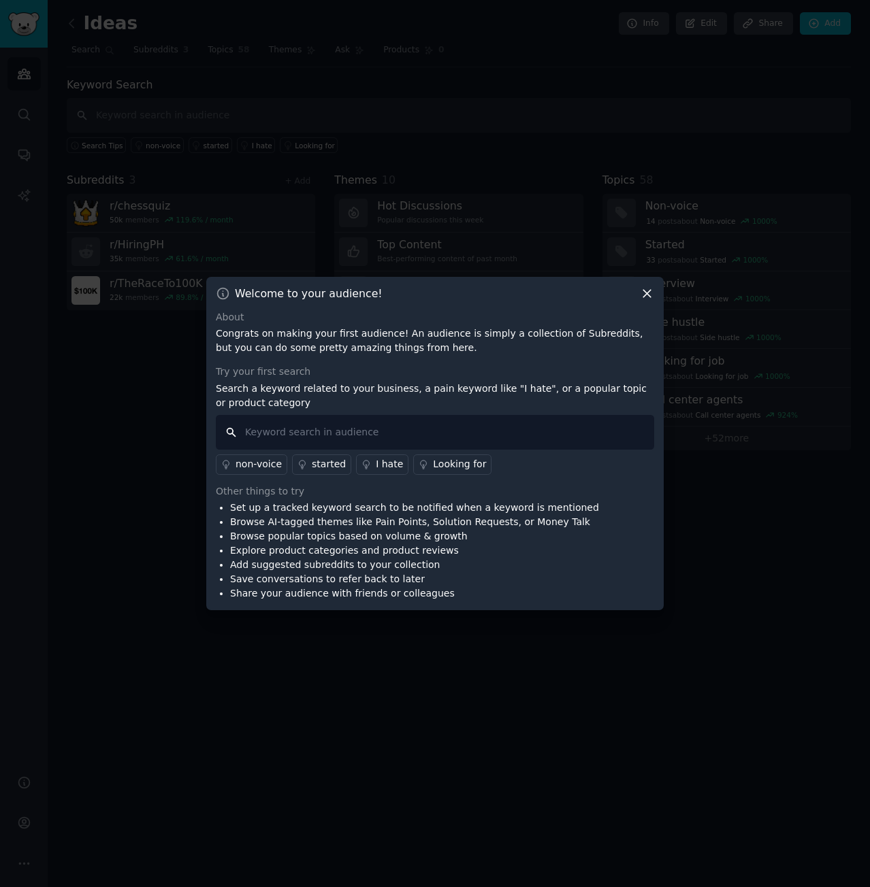
click at [376, 429] on input "text" at bounding box center [435, 432] width 438 height 35
type input "I hate"
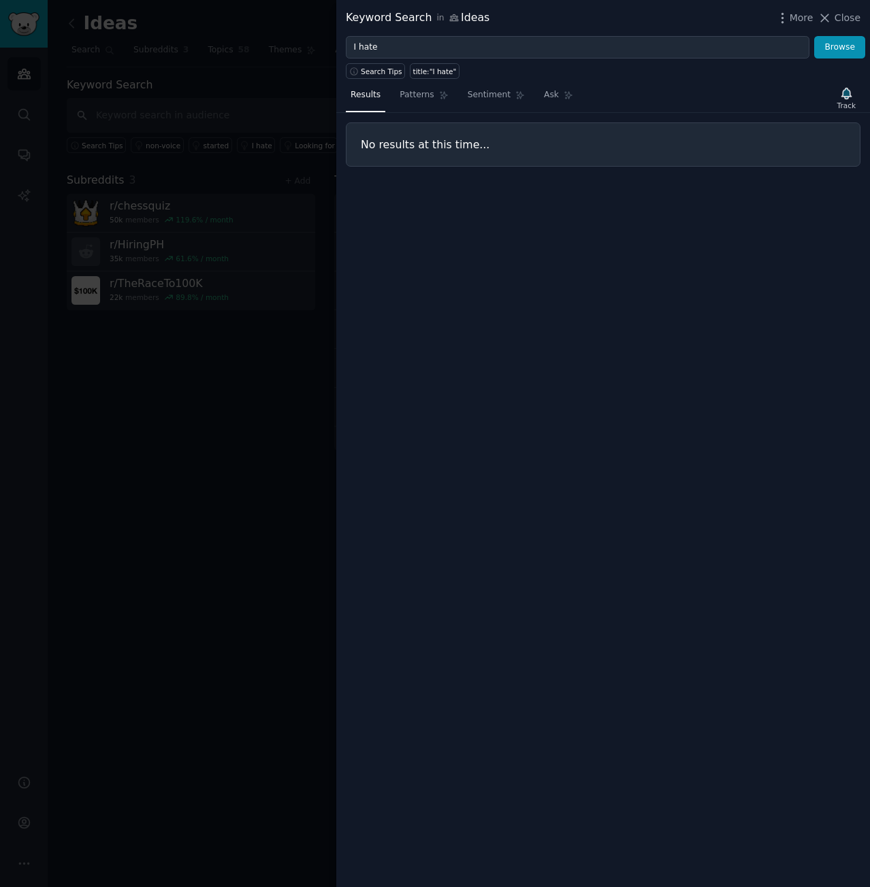
click at [858, 18] on span "Close" at bounding box center [847, 18] width 26 height 14
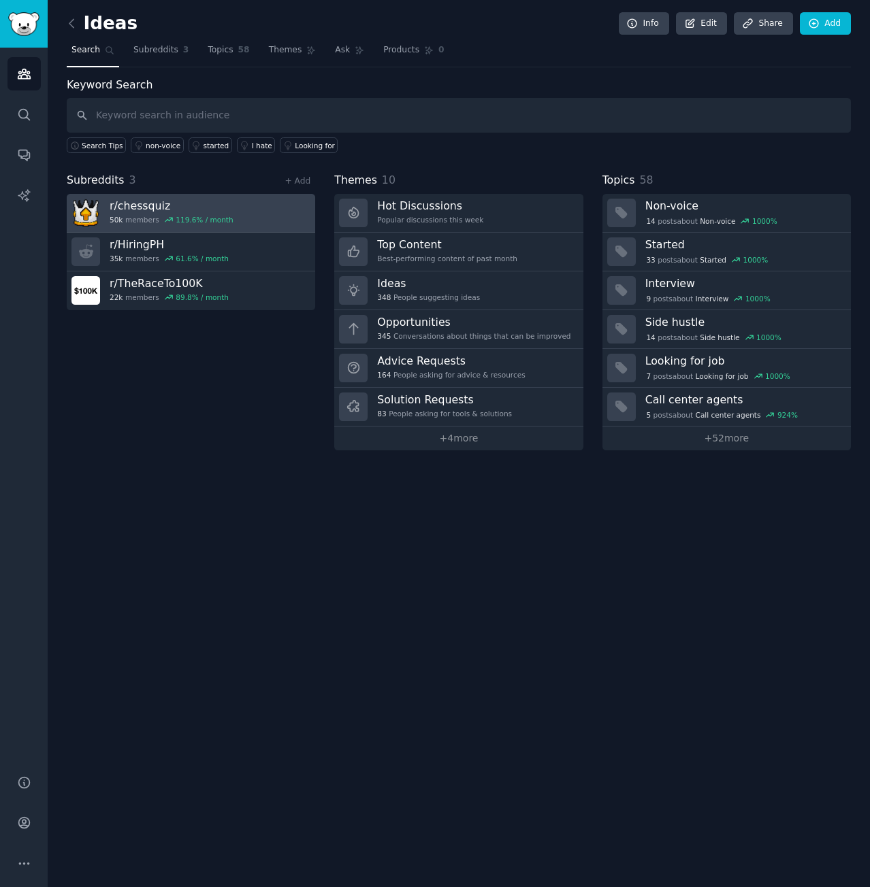
click at [261, 217] on link "r/ chessquiz 50k members 119.6 % / month" at bounding box center [191, 213] width 248 height 39
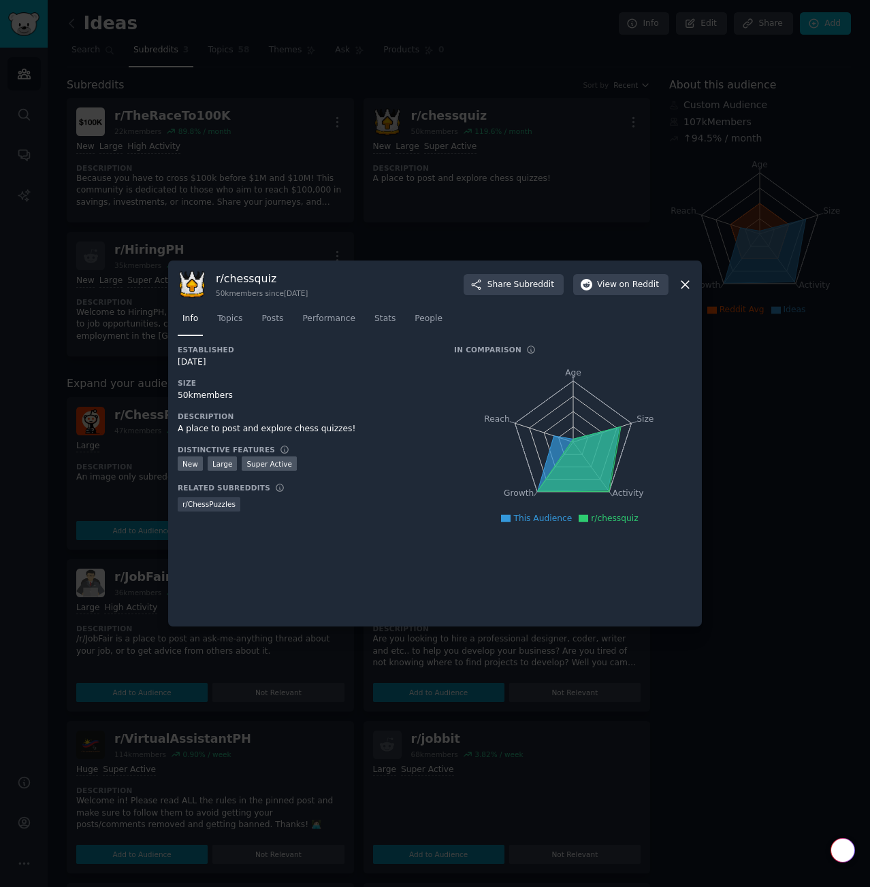
click at [685, 284] on icon at bounding box center [684, 284] width 7 height 7
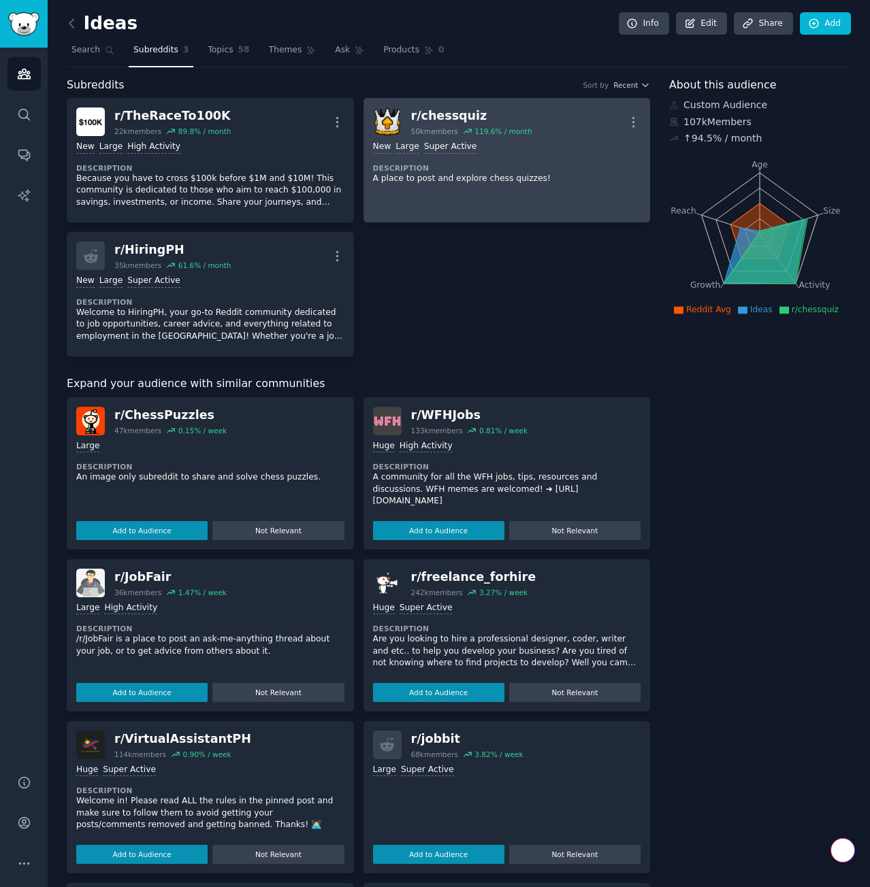
click at [554, 116] on div "r/ chessquiz 50k members 119.6 % / month More" at bounding box center [507, 122] width 268 height 29
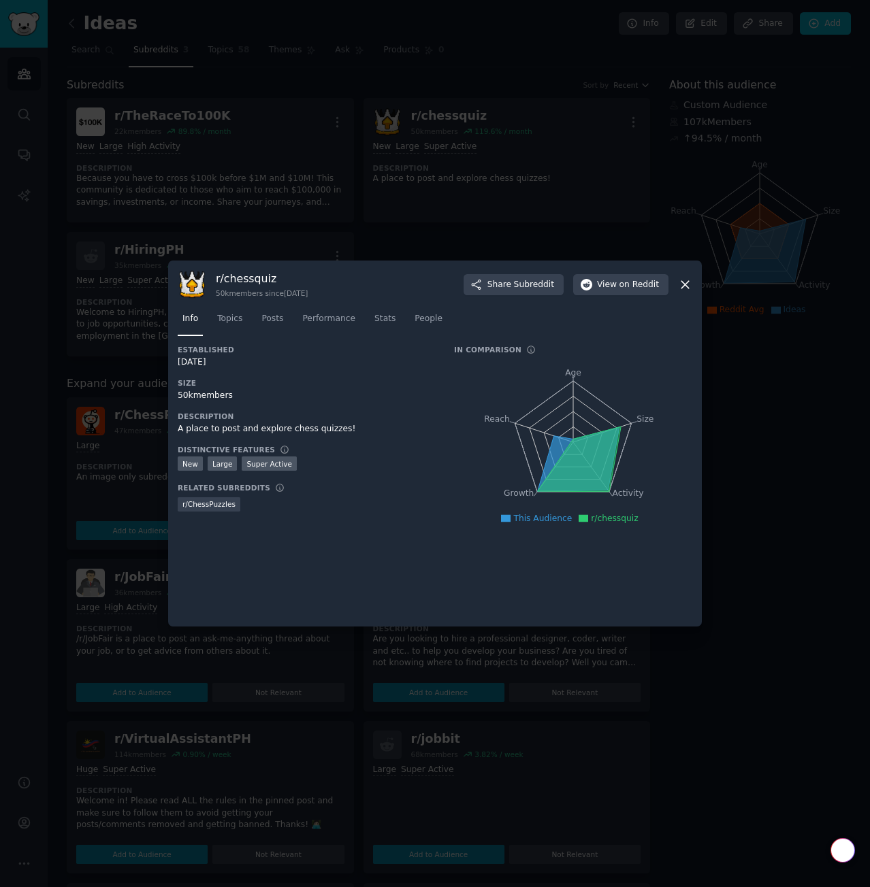
click at [455, 242] on div at bounding box center [435, 443] width 870 height 887
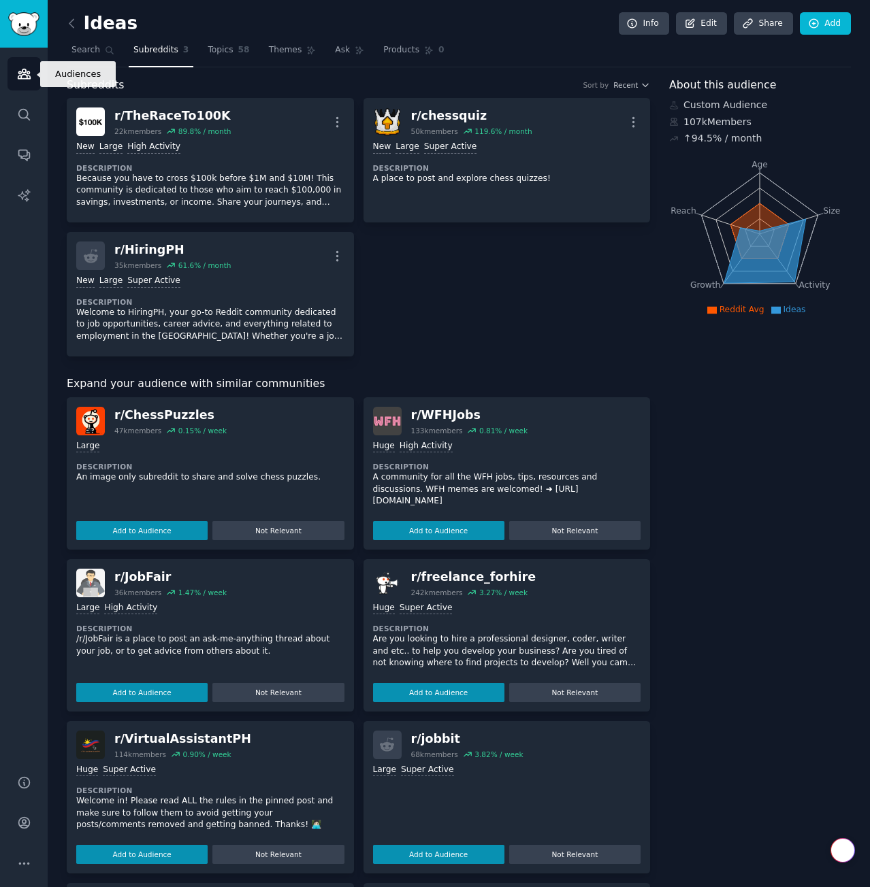
click at [24, 84] on link "Audiences" at bounding box center [23, 73] width 33 height 33
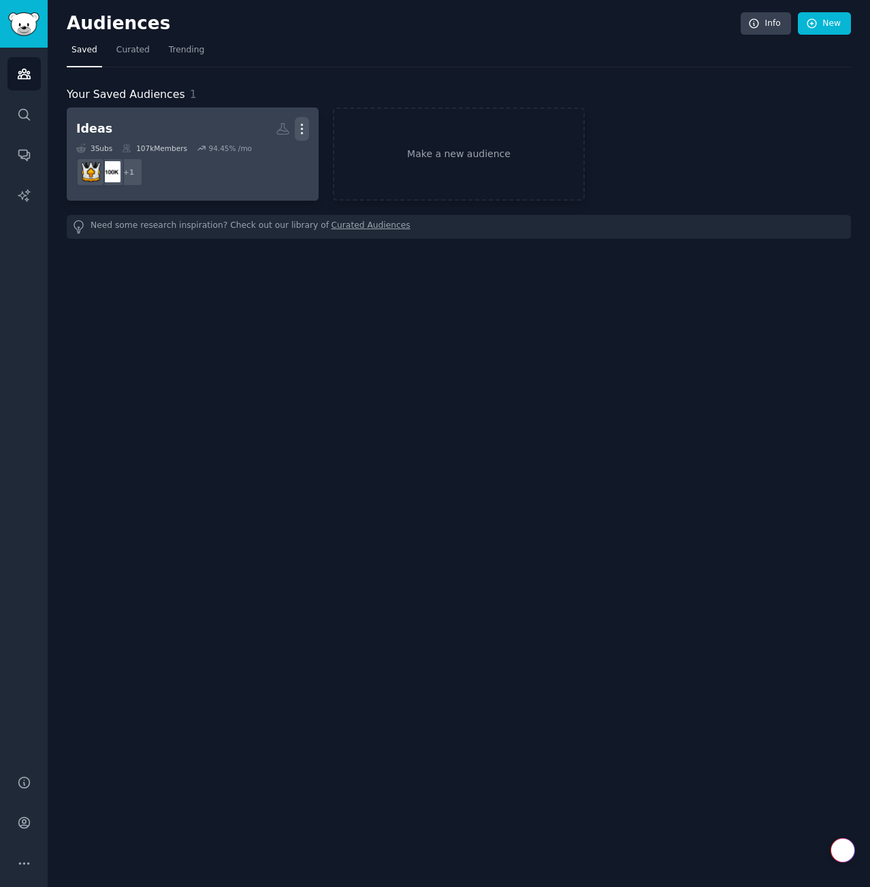
click at [304, 129] on icon "button" at bounding box center [302, 129] width 14 height 14
click at [166, 127] on h2 "Ideas Custom Audience More View Delete" at bounding box center [192, 129] width 233 height 24
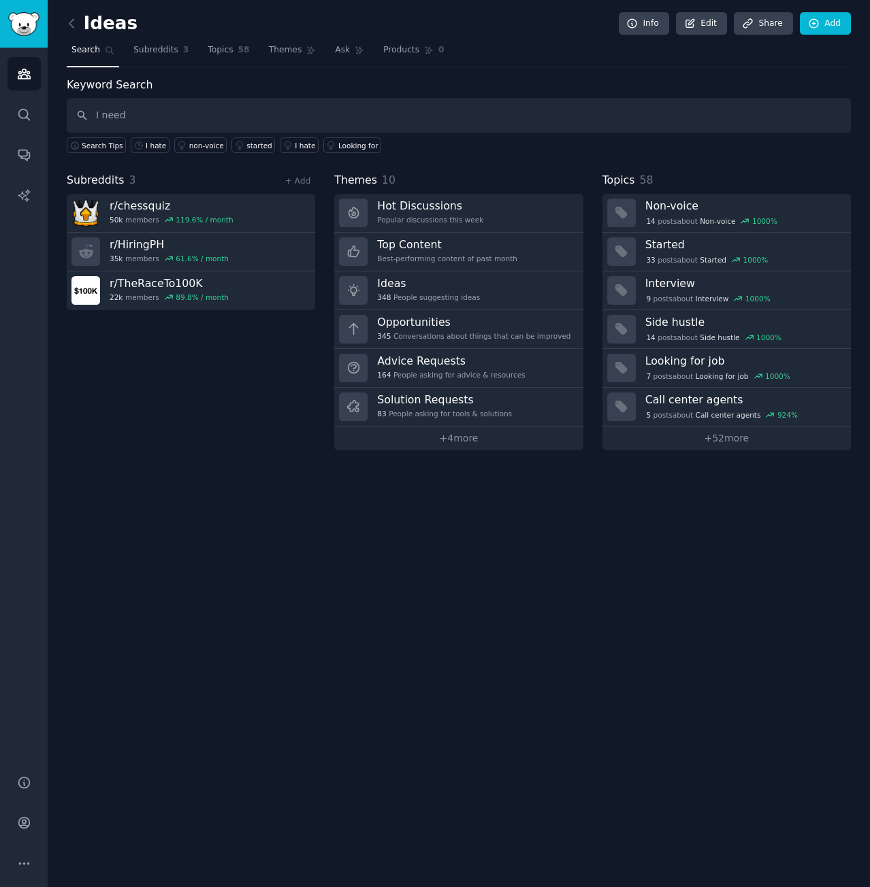
type input "I need"
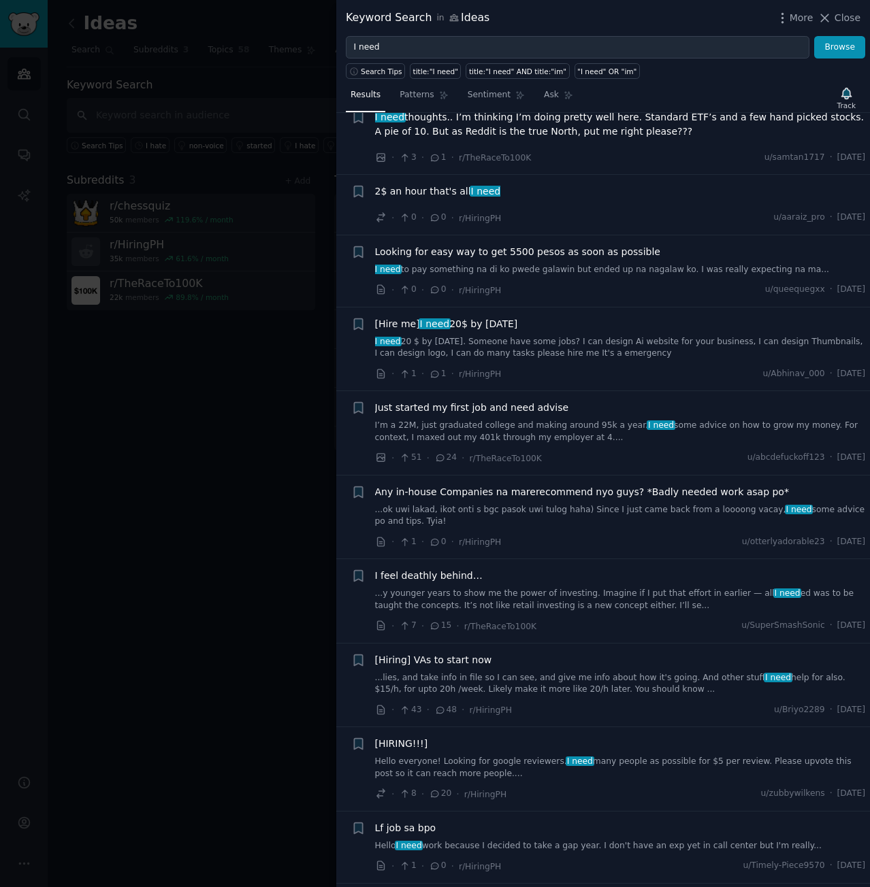
scroll to position [203, 0]
click at [123, 551] on div at bounding box center [435, 443] width 870 height 887
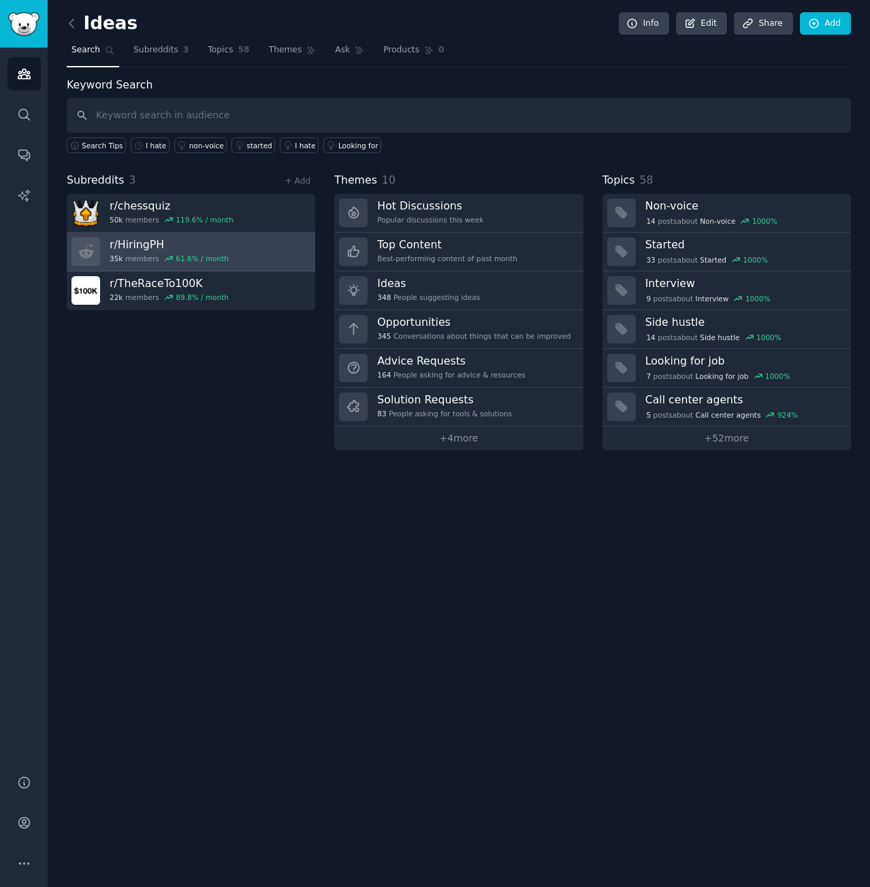
click at [147, 242] on h3 "r/ HiringPH" at bounding box center [169, 244] width 119 height 14
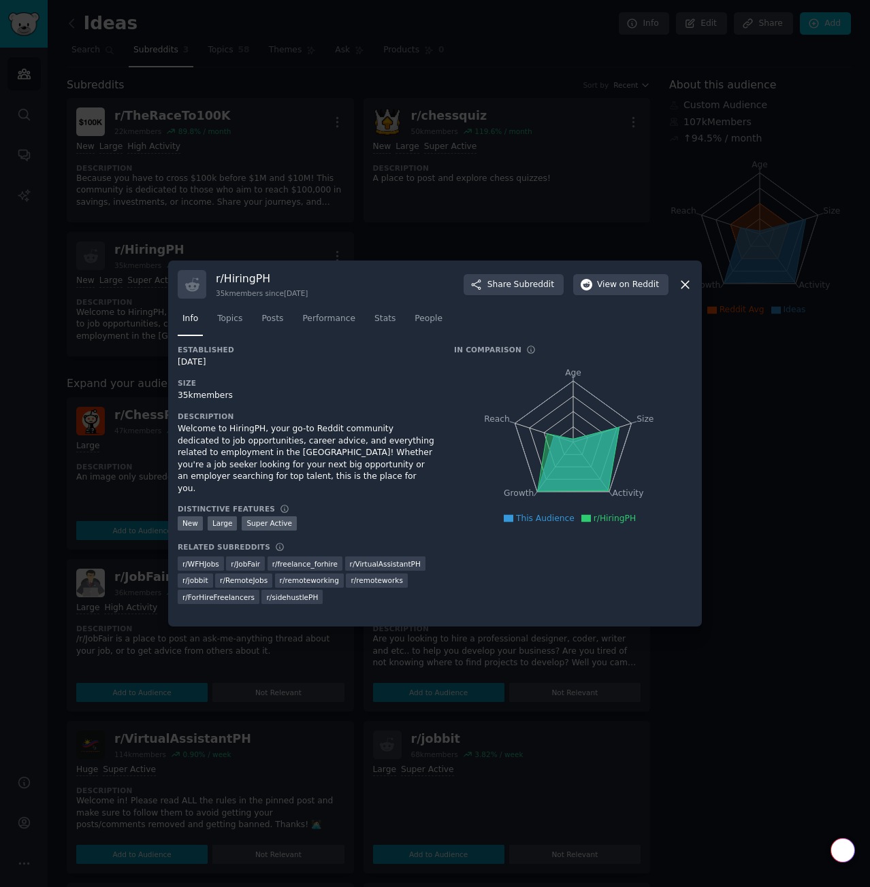
click at [692, 284] on div "r/ HiringPH 35k members since [DATE] Share Subreddit View on Reddit Info Topics…" at bounding box center [435, 444] width 534 height 366
click at [687, 286] on icon at bounding box center [684, 284] width 7 height 7
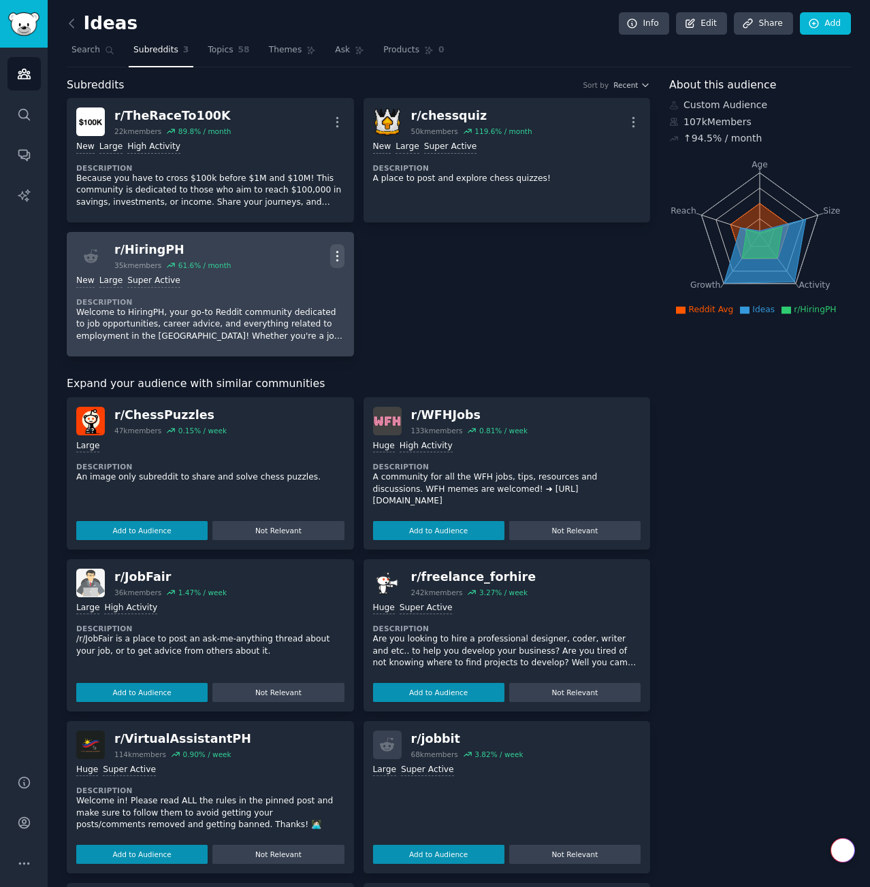
click at [342, 257] on icon "button" at bounding box center [337, 256] width 14 height 14
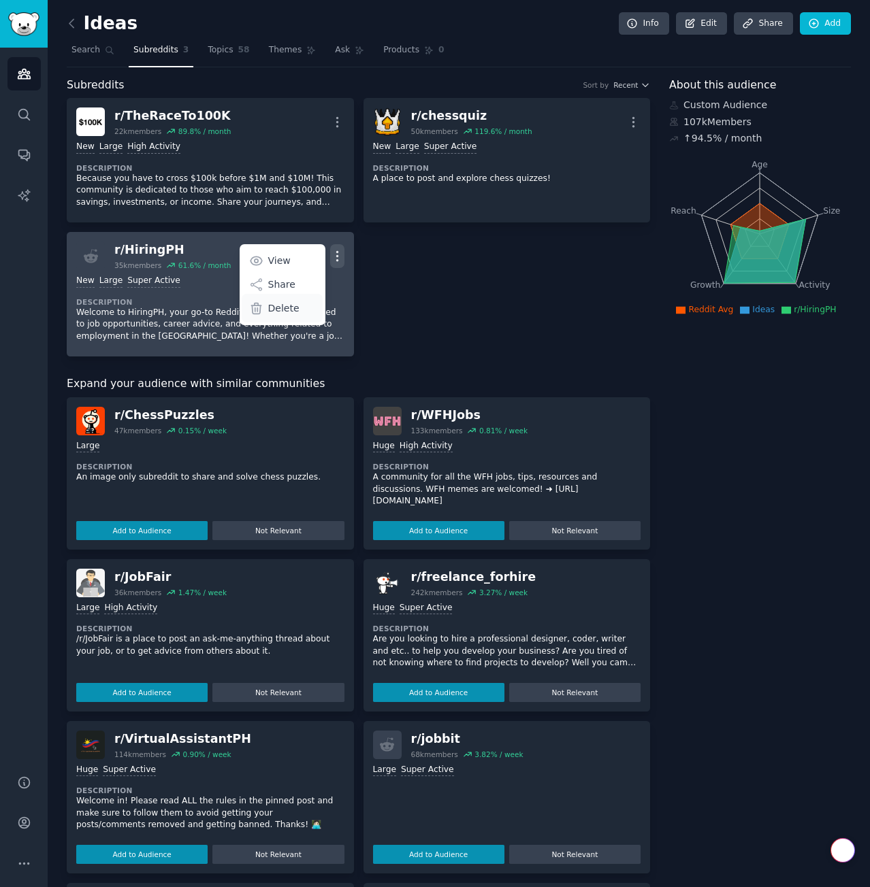
click at [268, 310] on p "Delete" at bounding box center [283, 308] width 31 height 14
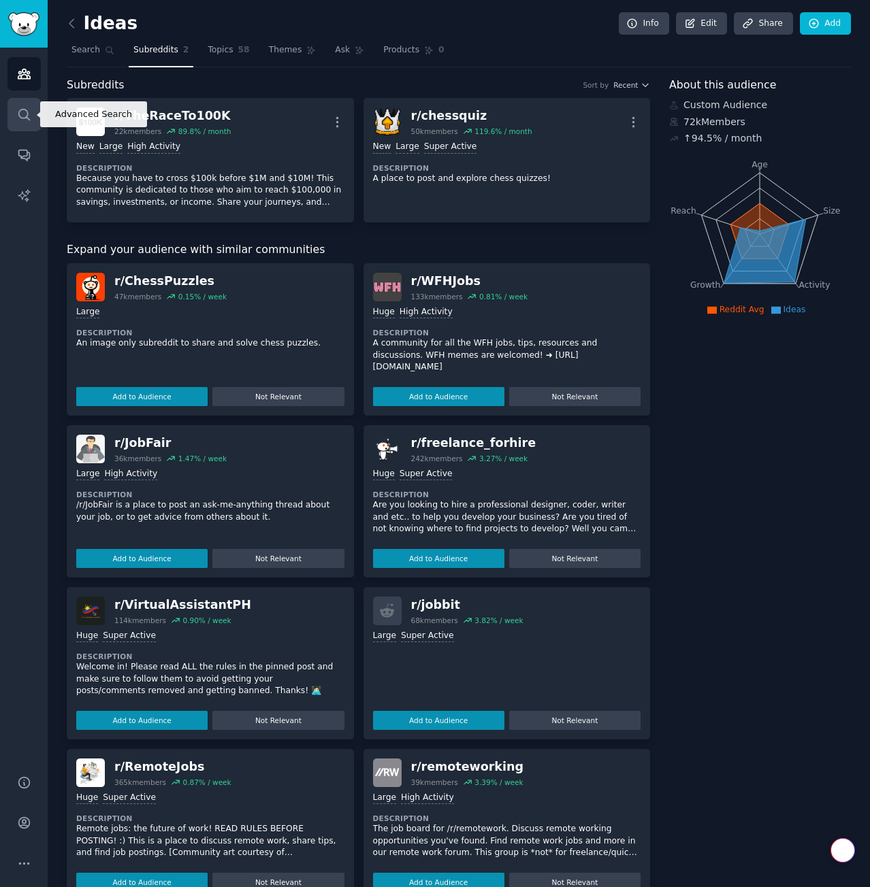
click at [30, 112] on icon "Sidebar" at bounding box center [24, 115] width 14 height 14
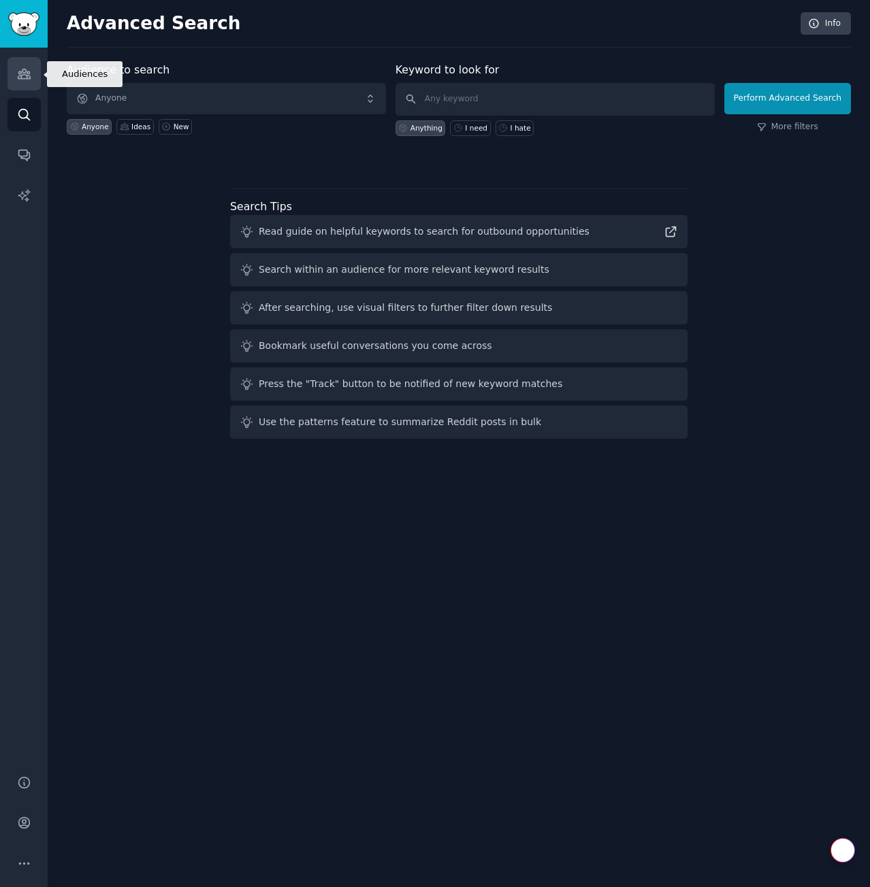
click at [25, 74] on icon "Sidebar" at bounding box center [24, 74] width 12 height 10
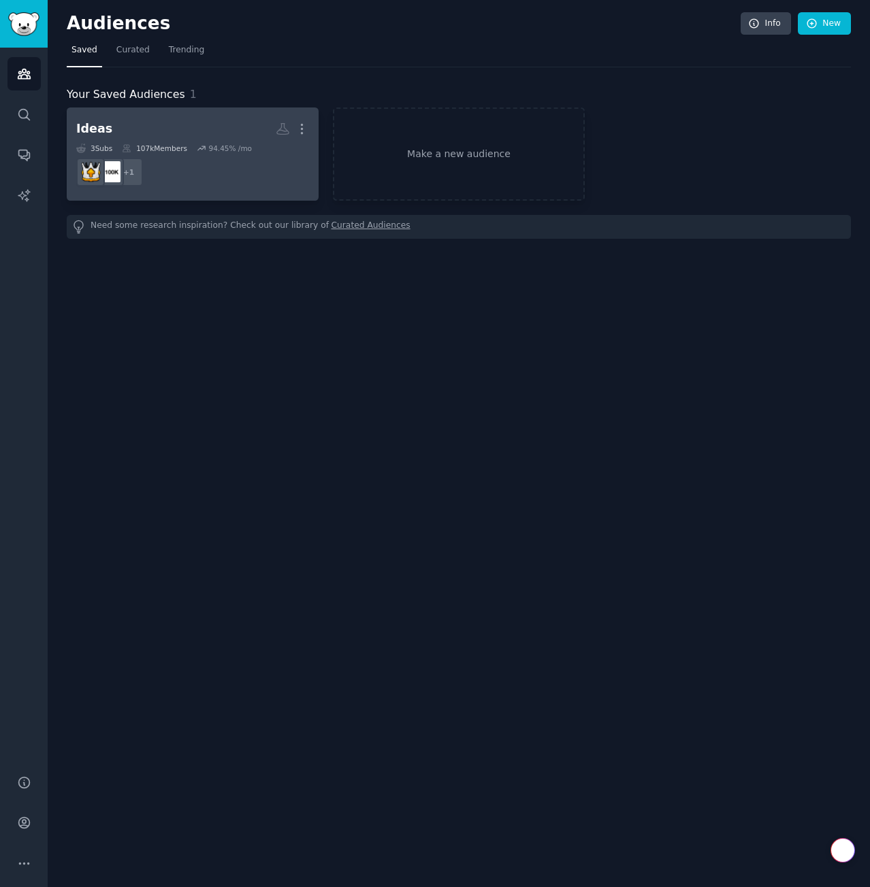
click at [157, 126] on h2 "Ideas More" at bounding box center [192, 129] width 233 height 24
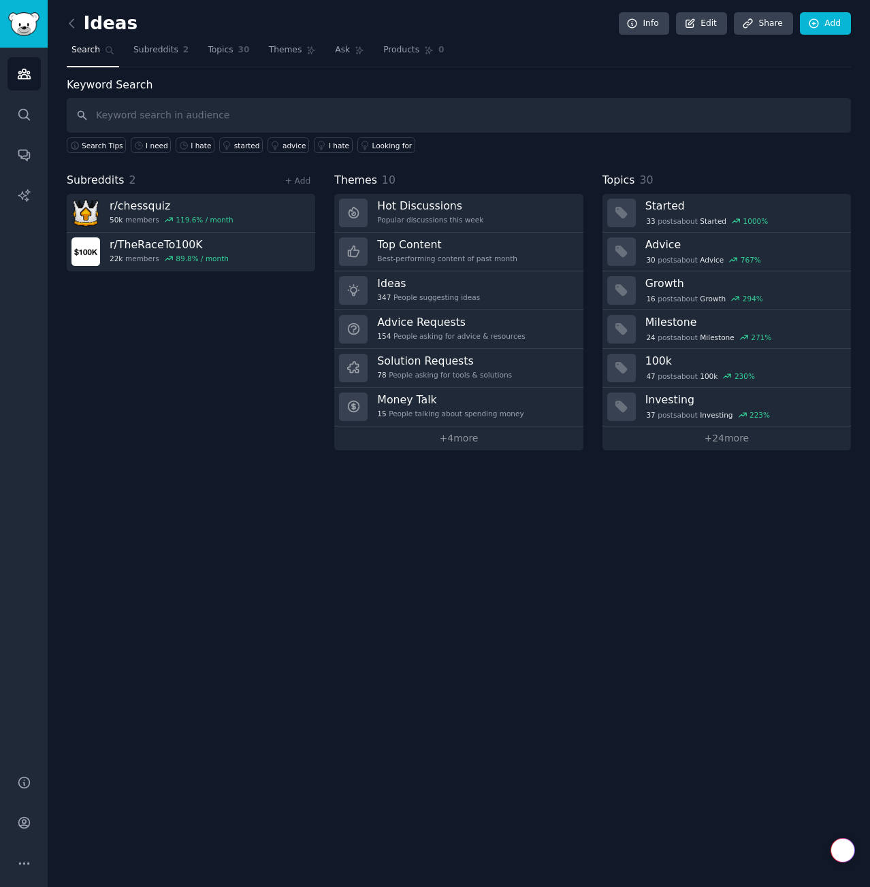
click at [208, 122] on input "text" at bounding box center [459, 115] width 784 height 35
type input "i need"
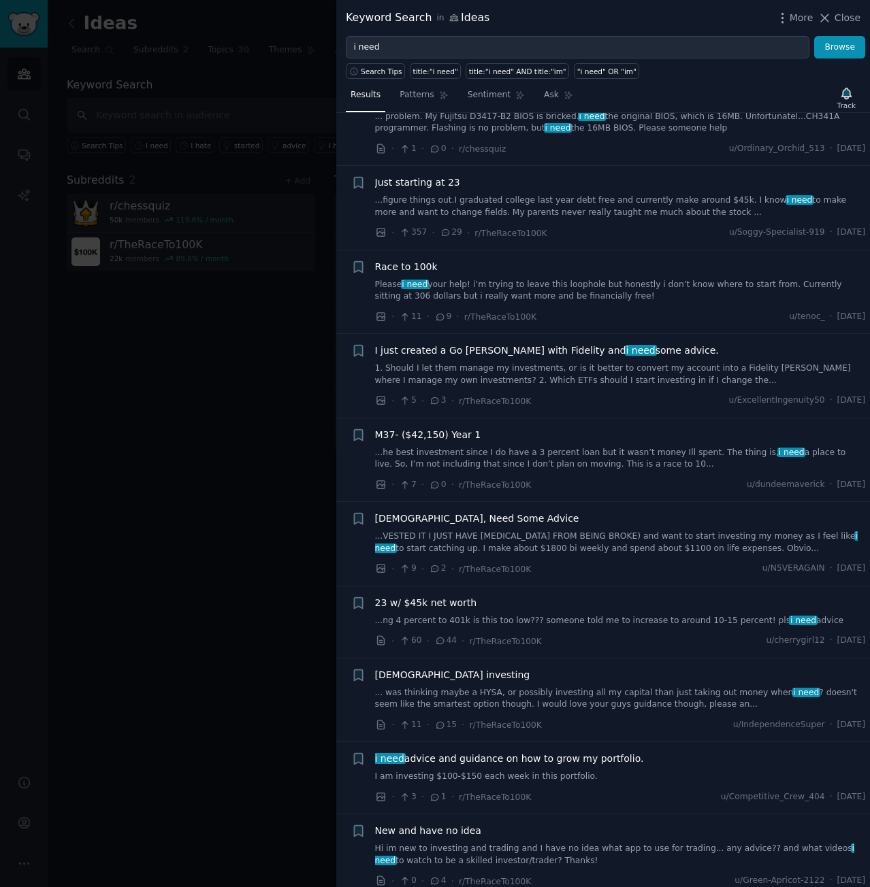
scroll to position [463, 0]
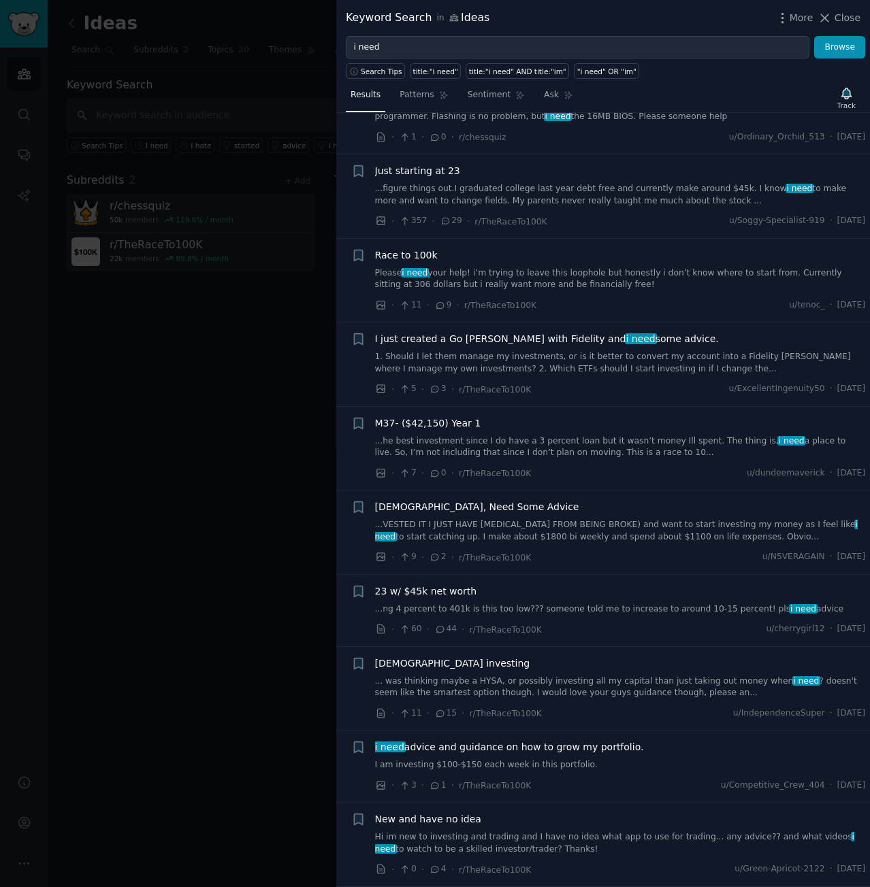
click at [103, 566] on div at bounding box center [435, 443] width 870 height 887
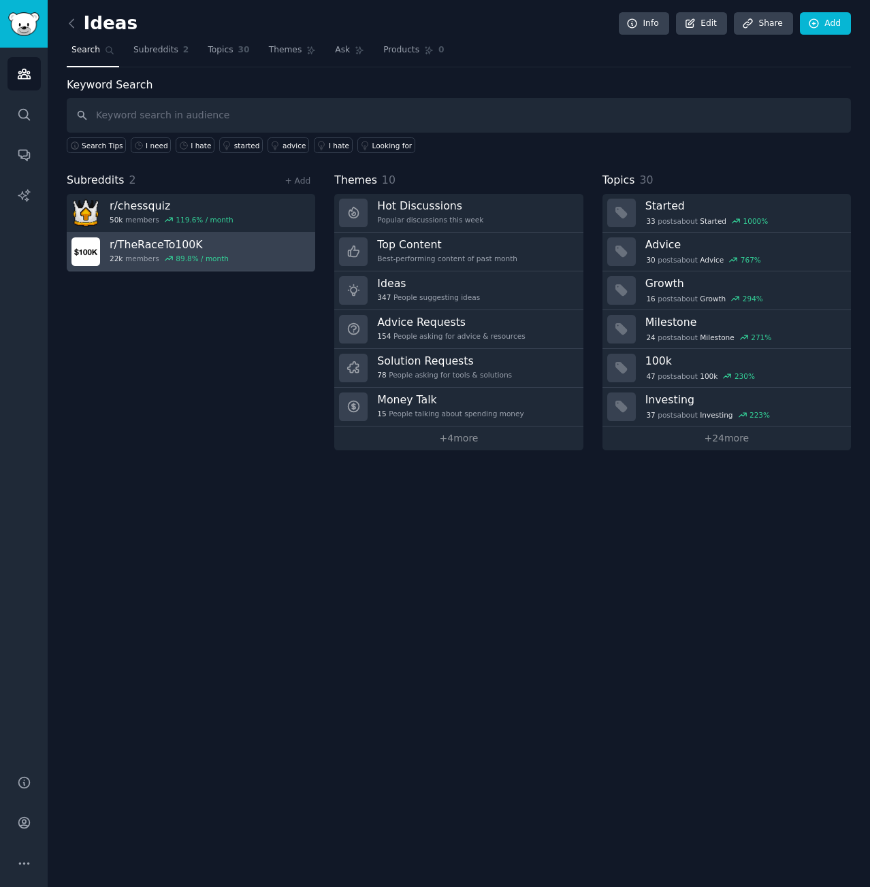
click at [275, 242] on link "r/ TheRaceTo100K 22k members 89.8 % / month" at bounding box center [191, 252] width 248 height 39
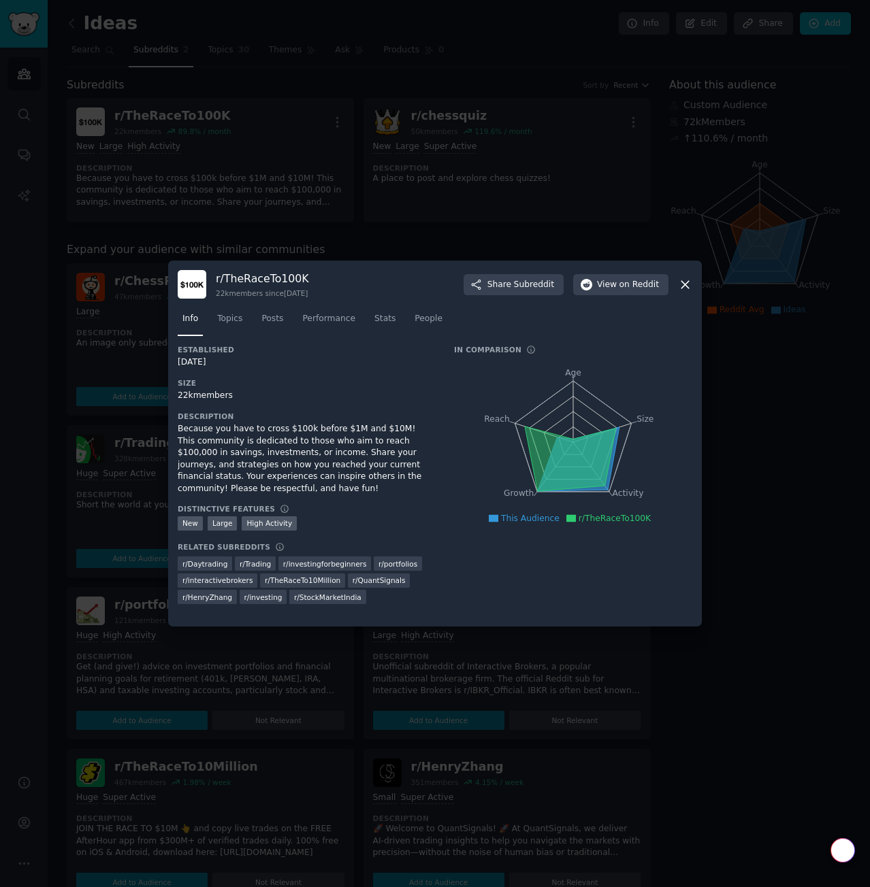
click at [687, 291] on icon at bounding box center [685, 285] width 14 height 14
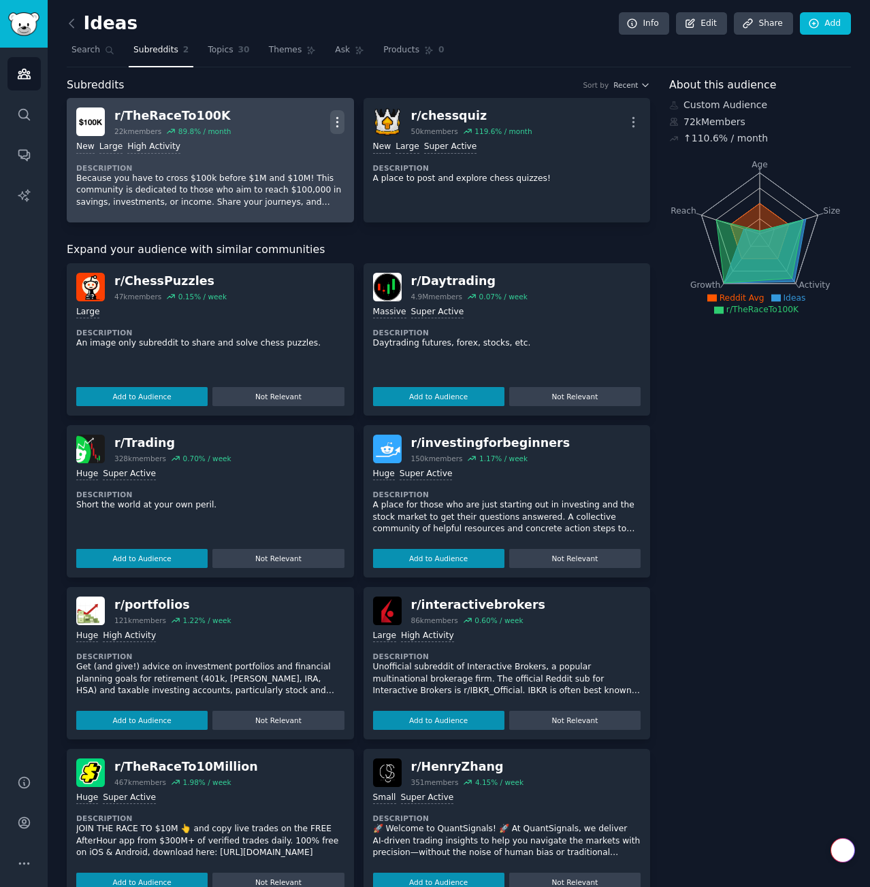
click at [342, 124] on icon "button" at bounding box center [337, 122] width 14 height 14
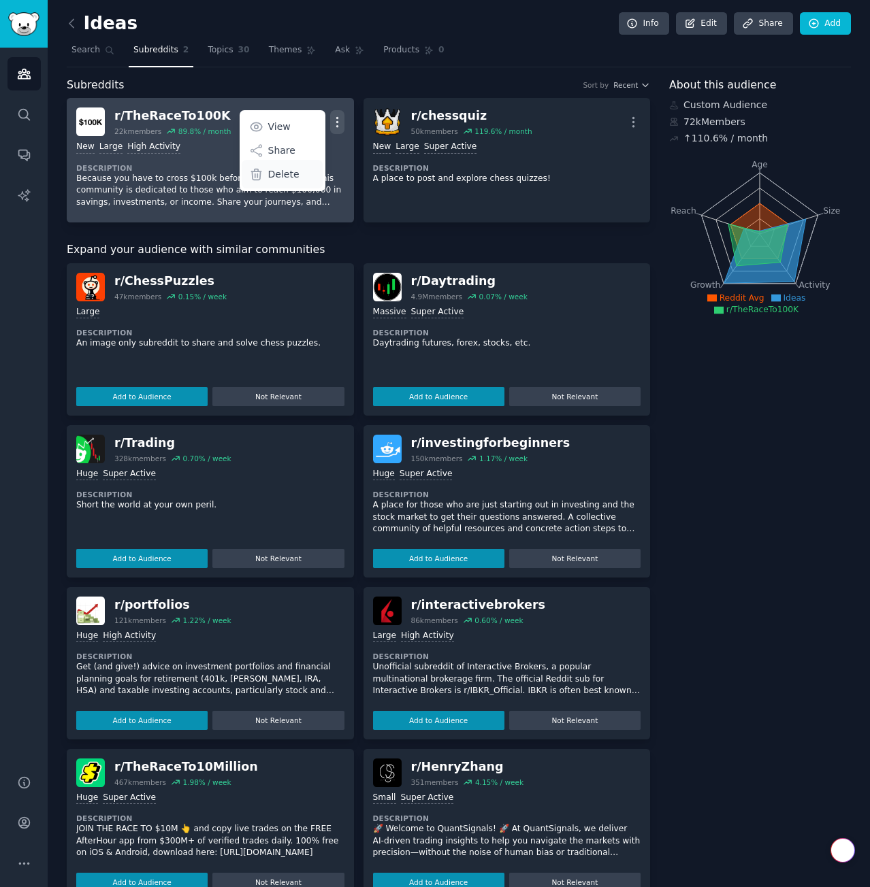
click at [286, 176] on p "Delete" at bounding box center [283, 174] width 31 height 14
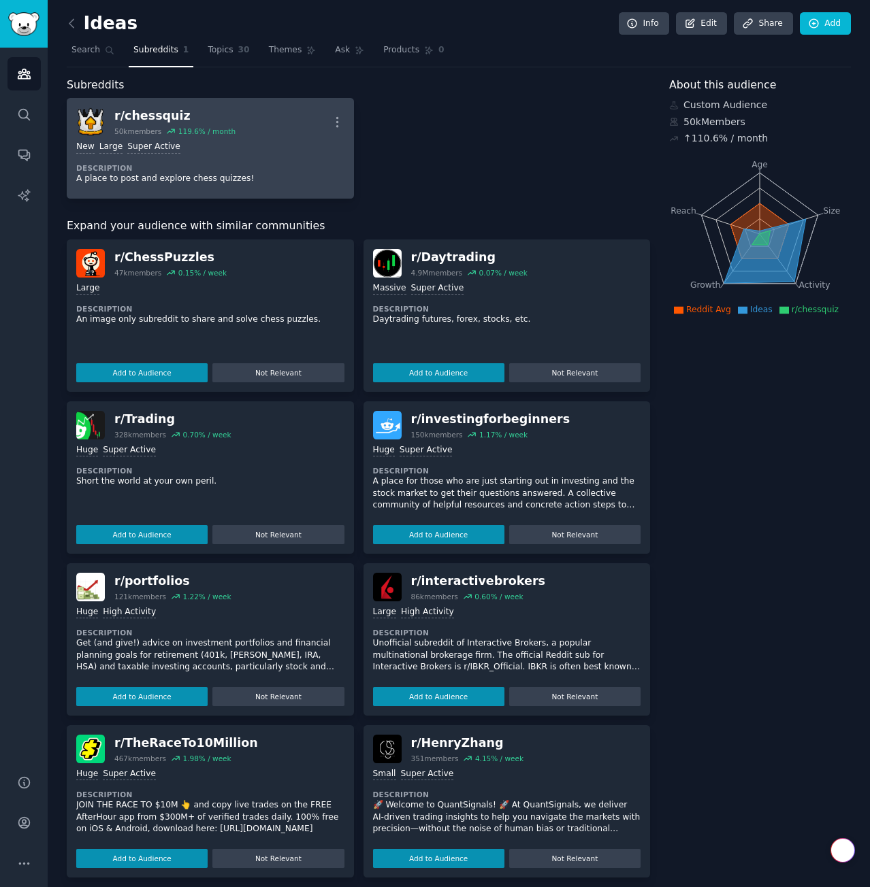
click at [298, 132] on div "r/ chessquiz 50k members 119.6 % / month More" at bounding box center [210, 122] width 268 height 29
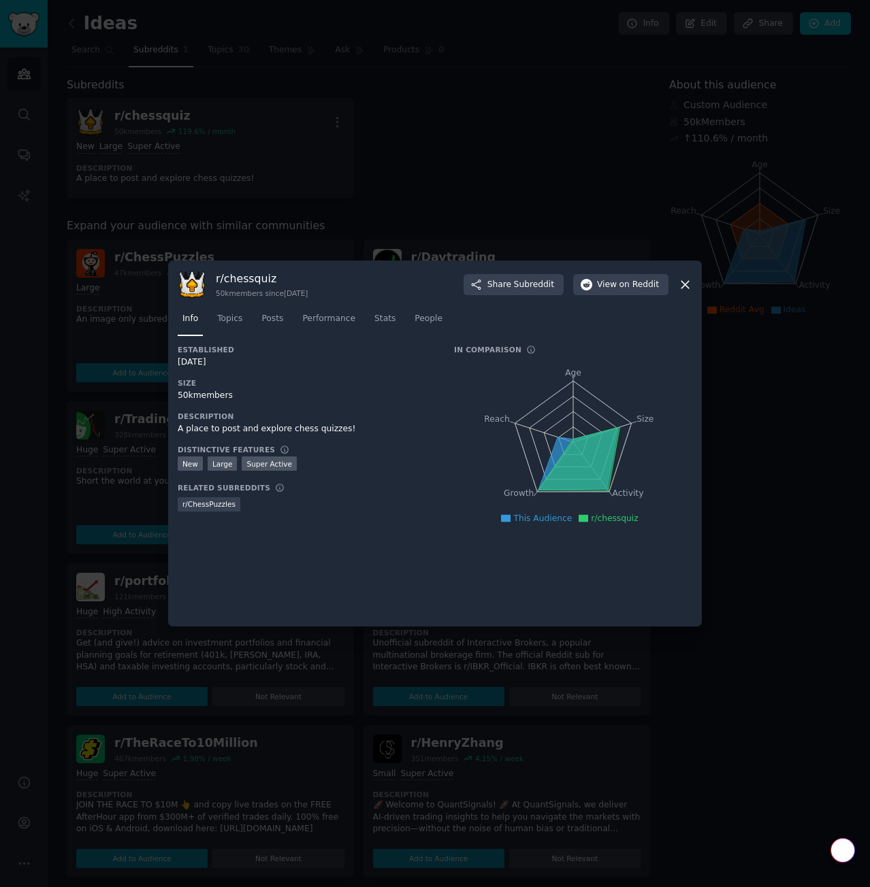
click at [12, 99] on div at bounding box center [435, 443] width 870 height 887
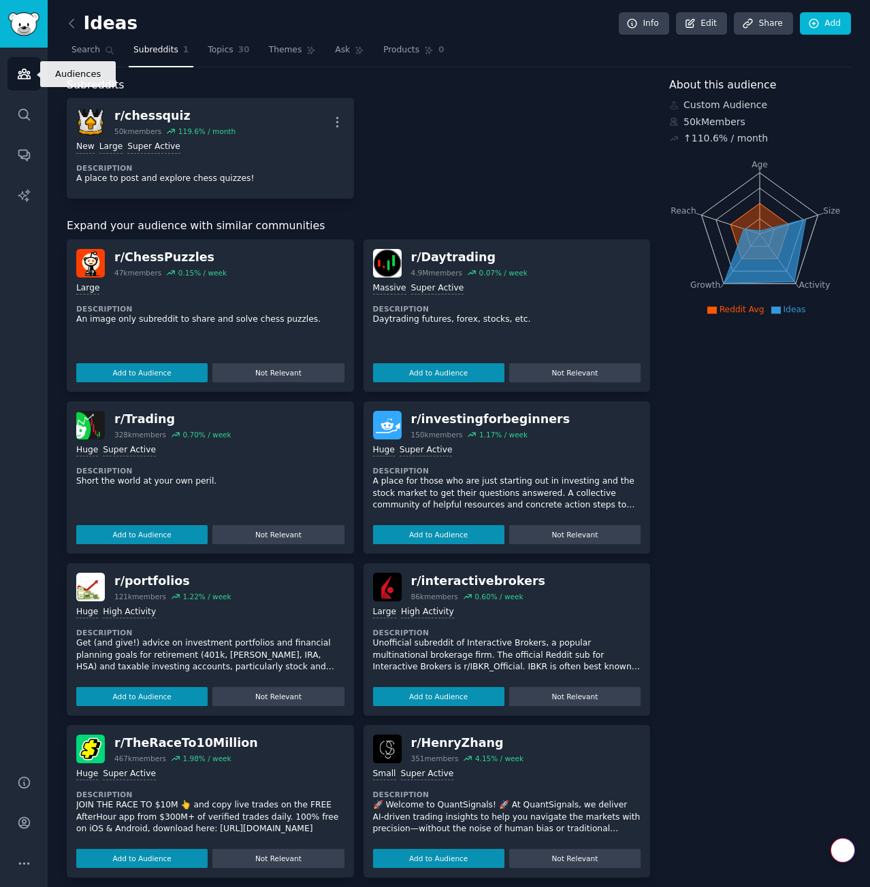
click at [24, 76] on icon "Sidebar" at bounding box center [24, 74] width 14 height 14
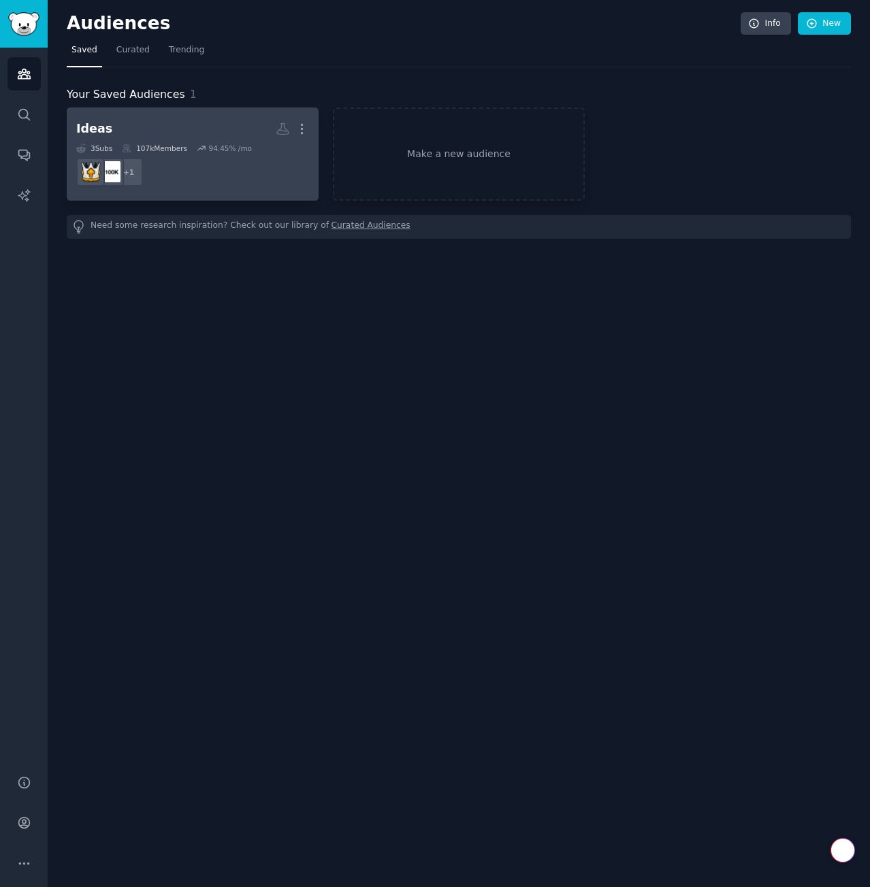
click at [206, 154] on dd "+ 1" at bounding box center [192, 172] width 233 height 38
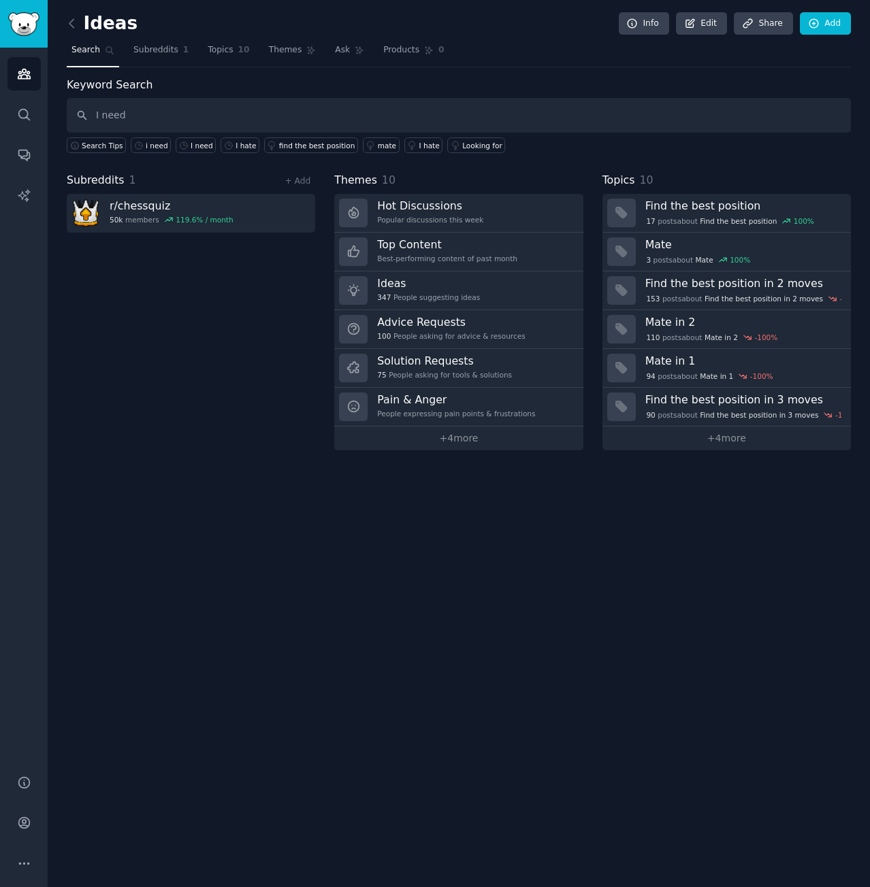
type input "I need"
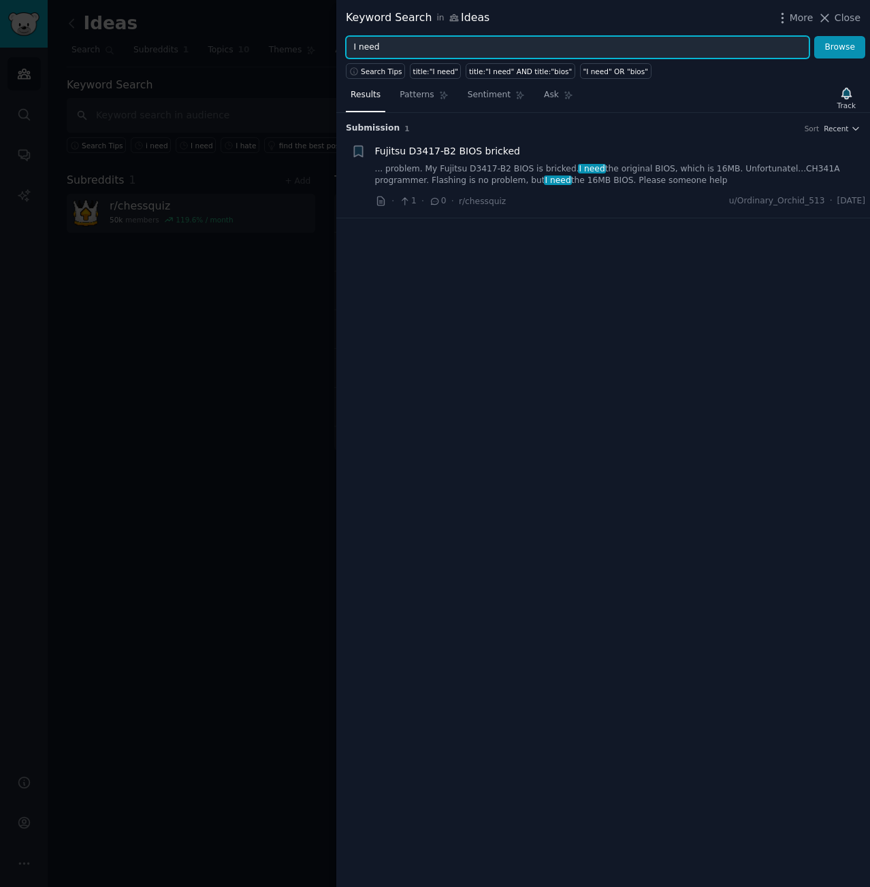
click at [446, 49] on input "I need" at bounding box center [577, 47] width 463 height 23
type input "I want"
click at [814, 36] on button "Browse" at bounding box center [839, 47] width 51 height 23
drag, startPoint x: 407, startPoint y: 54, endPoint x: 344, endPoint y: 59, distance: 62.8
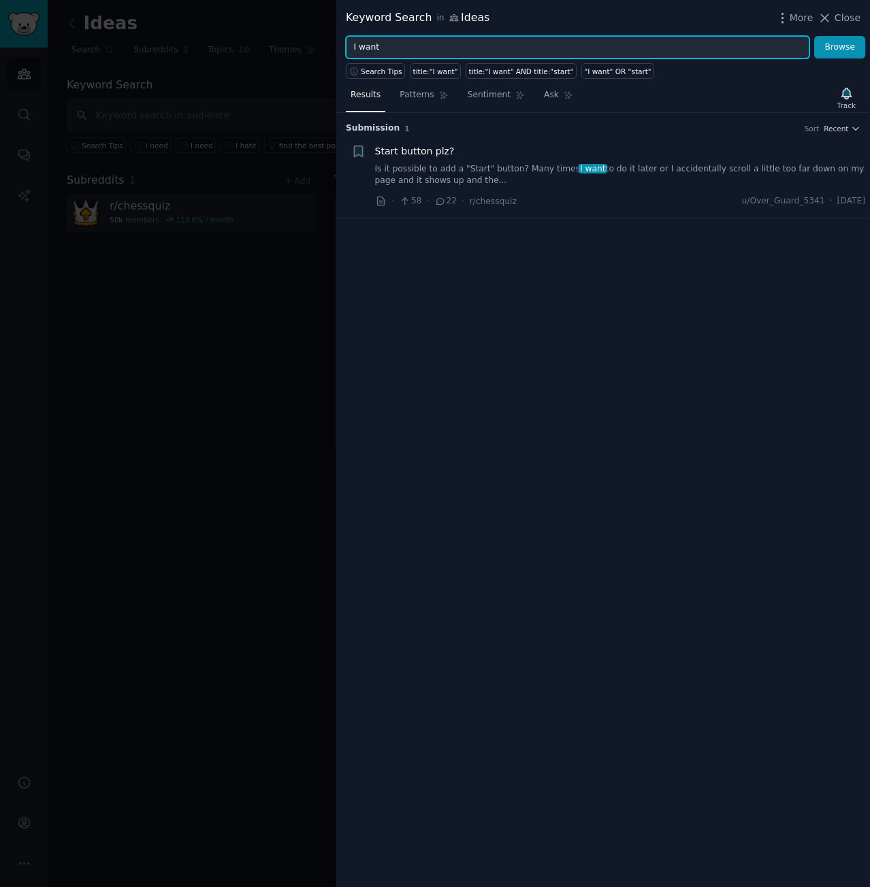
click at [344, 59] on div "Keyword Search in Ideas More Close I want Browse Search Tips title:"I want" tit…" at bounding box center [603, 443] width 534 height 887
click at [152, 363] on div at bounding box center [435, 443] width 870 height 887
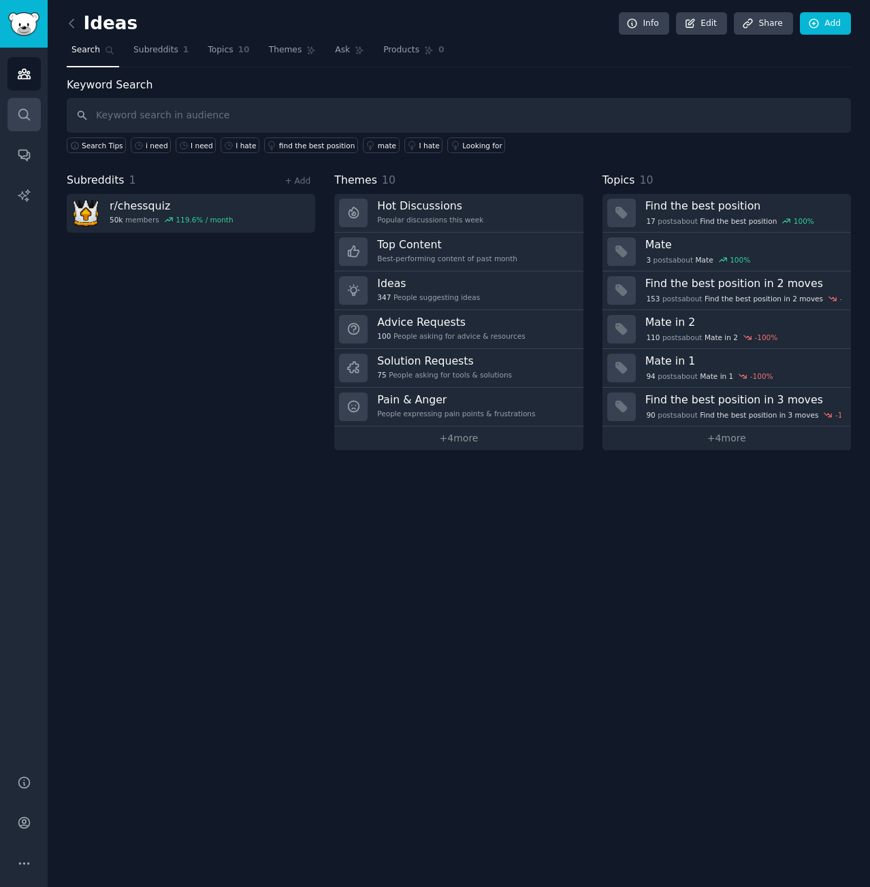
click at [36, 114] on link "Search" at bounding box center [23, 114] width 33 height 33
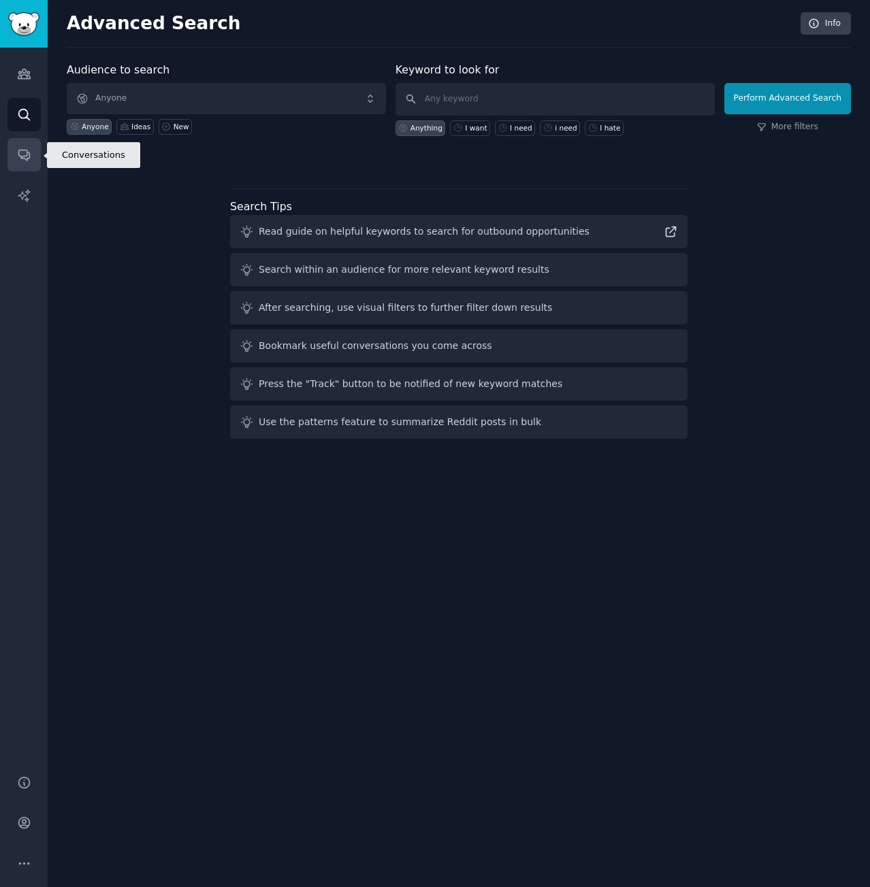
click at [31, 154] on link "Conversations" at bounding box center [23, 154] width 33 height 33
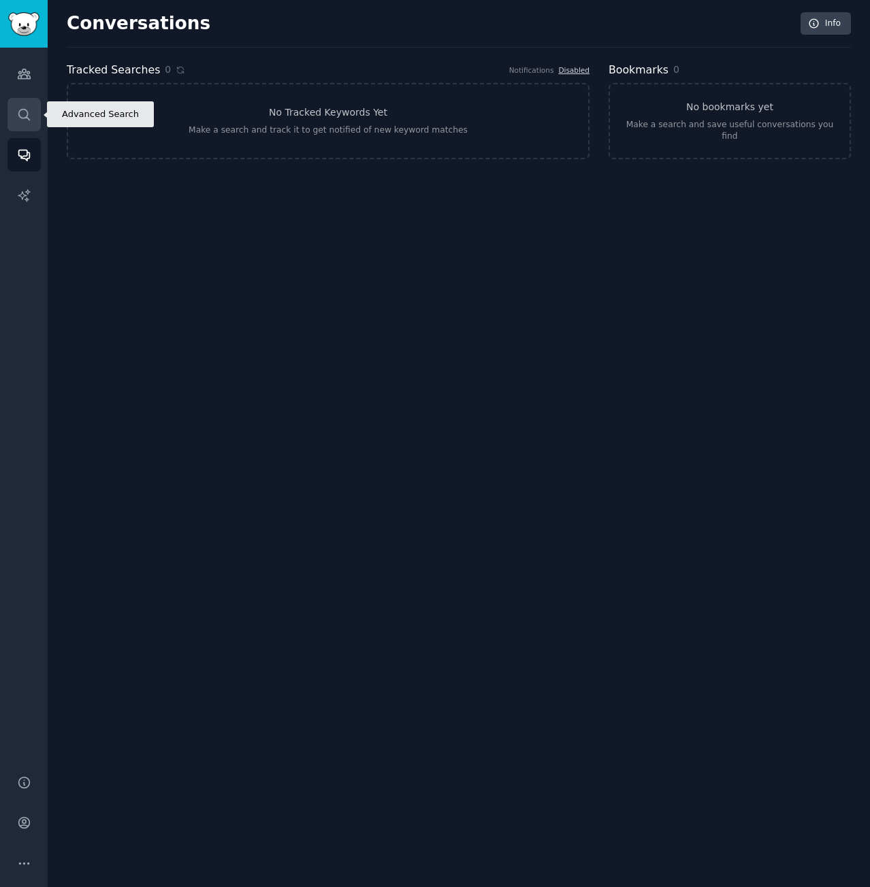
click at [27, 111] on icon "Sidebar" at bounding box center [23, 114] width 11 height 11
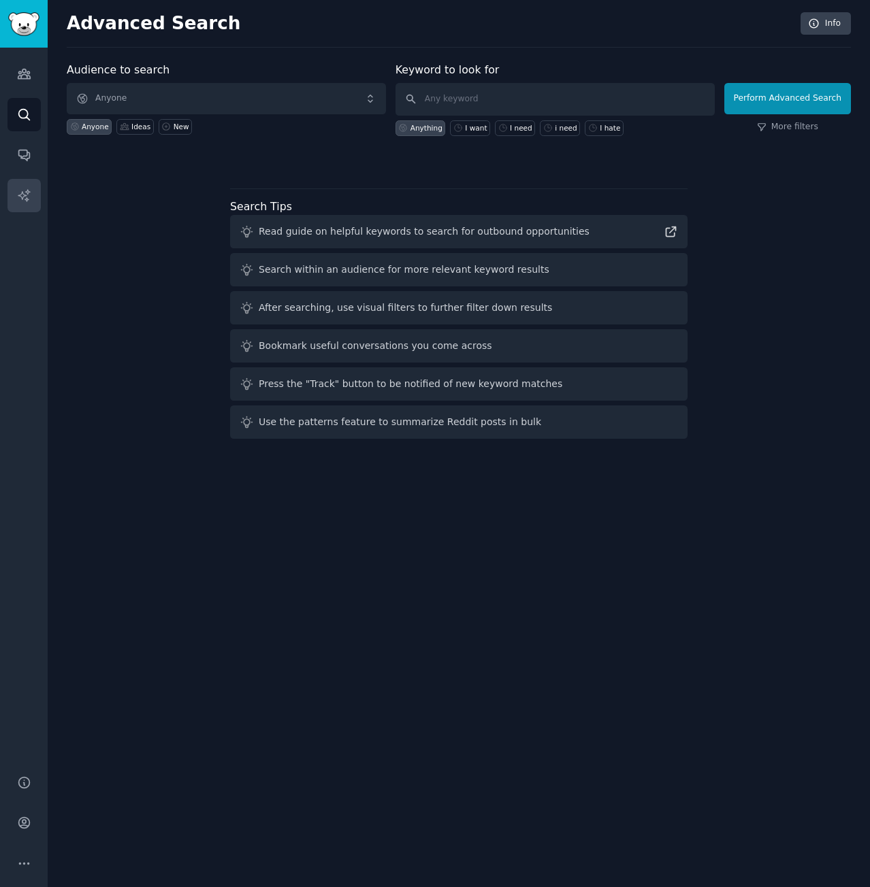
drag, startPoint x: 33, startPoint y: 174, endPoint x: 33, endPoint y: 182, distance: 7.5
click at [33, 182] on div "Audiences Search Conversations AI Reports" at bounding box center [24, 403] width 48 height 711
click at [33, 184] on link "AI Reports" at bounding box center [23, 195] width 33 height 33
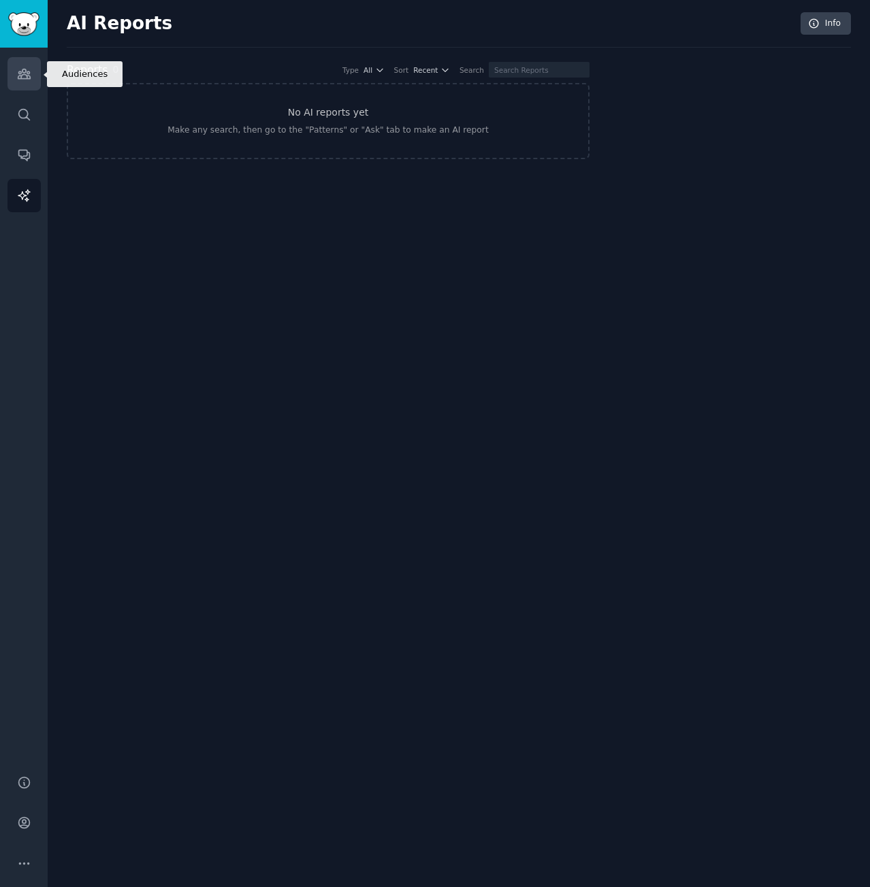
click at [34, 81] on link "Audiences" at bounding box center [23, 73] width 33 height 33
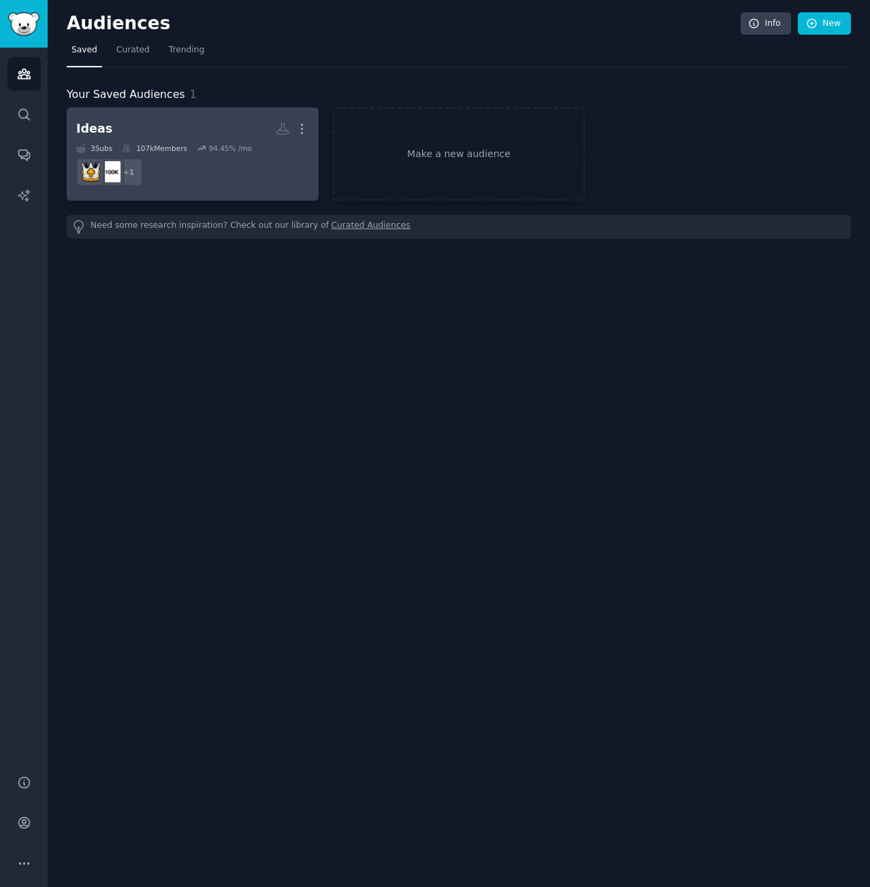
click at [184, 183] on dd "+ 1" at bounding box center [192, 172] width 233 height 38
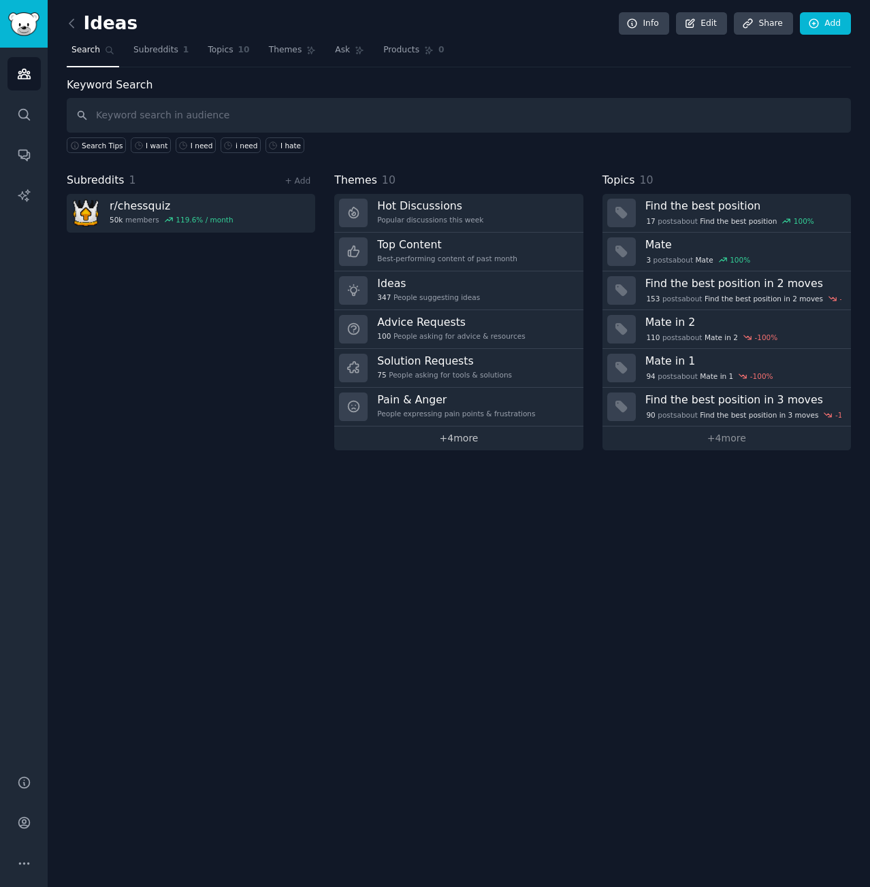
click at [469, 446] on link "+ 4 more" at bounding box center [458, 439] width 248 height 24
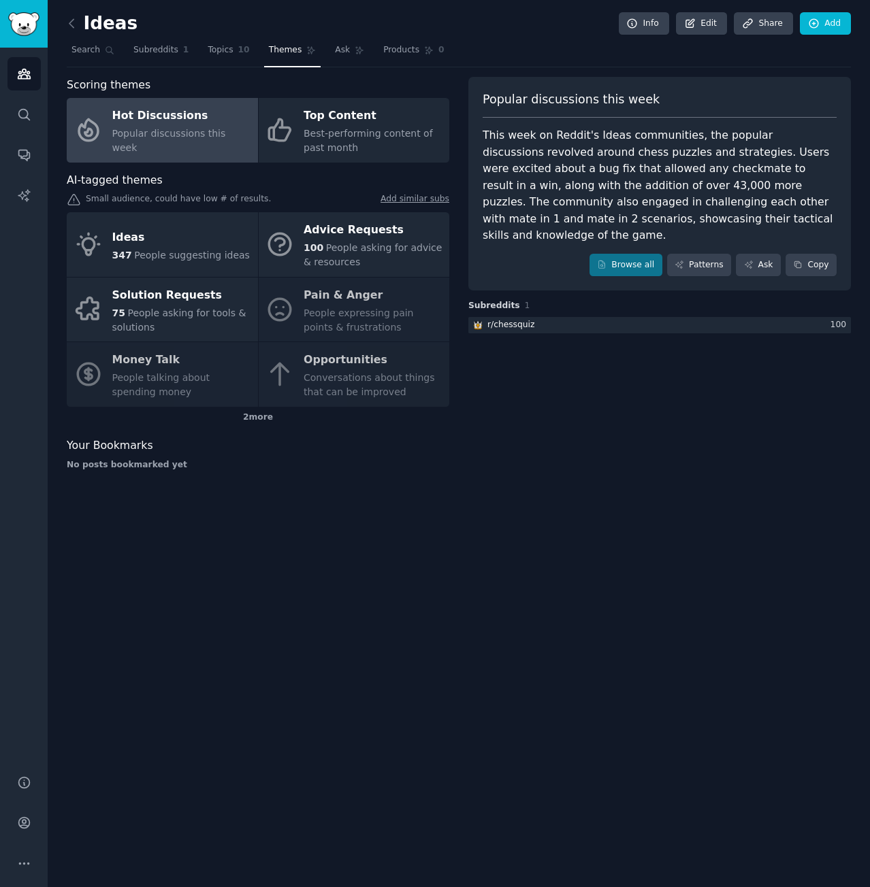
click at [339, 310] on div "Ideas 347 People suggesting ideas Advice Requests 100 People asking for advice …" at bounding box center [258, 309] width 382 height 195
click at [339, 299] on div "Ideas 347 People suggesting ideas Advice Requests 100 People asking for advice …" at bounding box center [258, 309] width 382 height 195
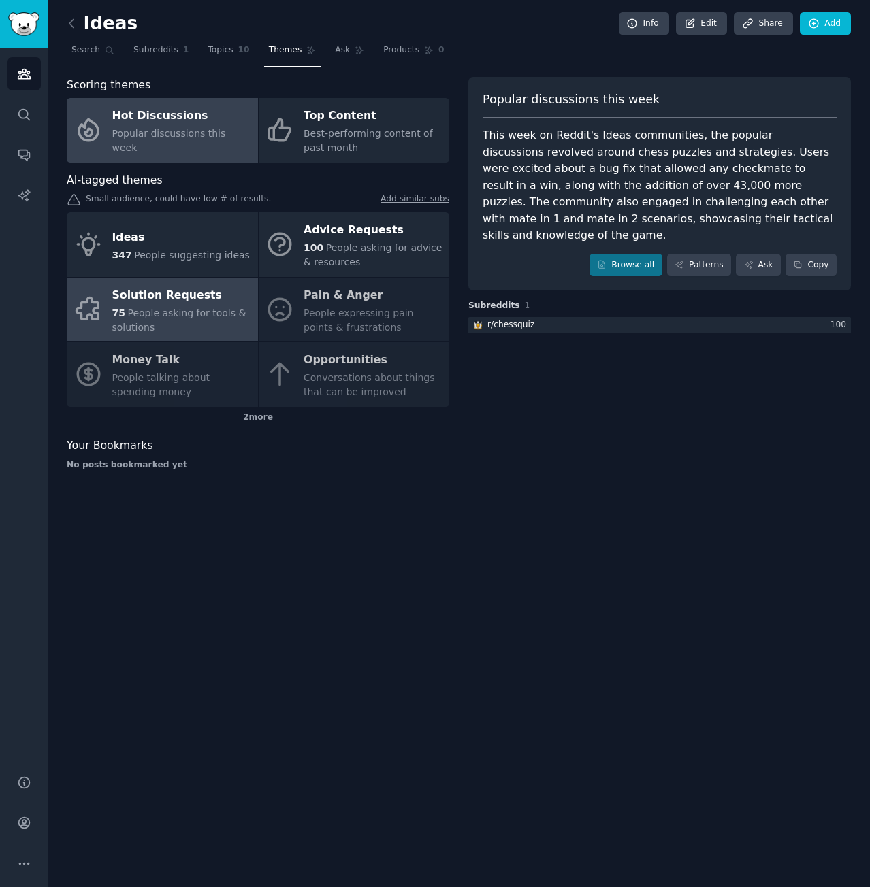
drag, startPoint x: 168, startPoint y: 295, endPoint x: 169, endPoint y: 310, distance: 15.7
click at [168, 295] on div "Solution Requests" at bounding box center [181, 295] width 139 height 22
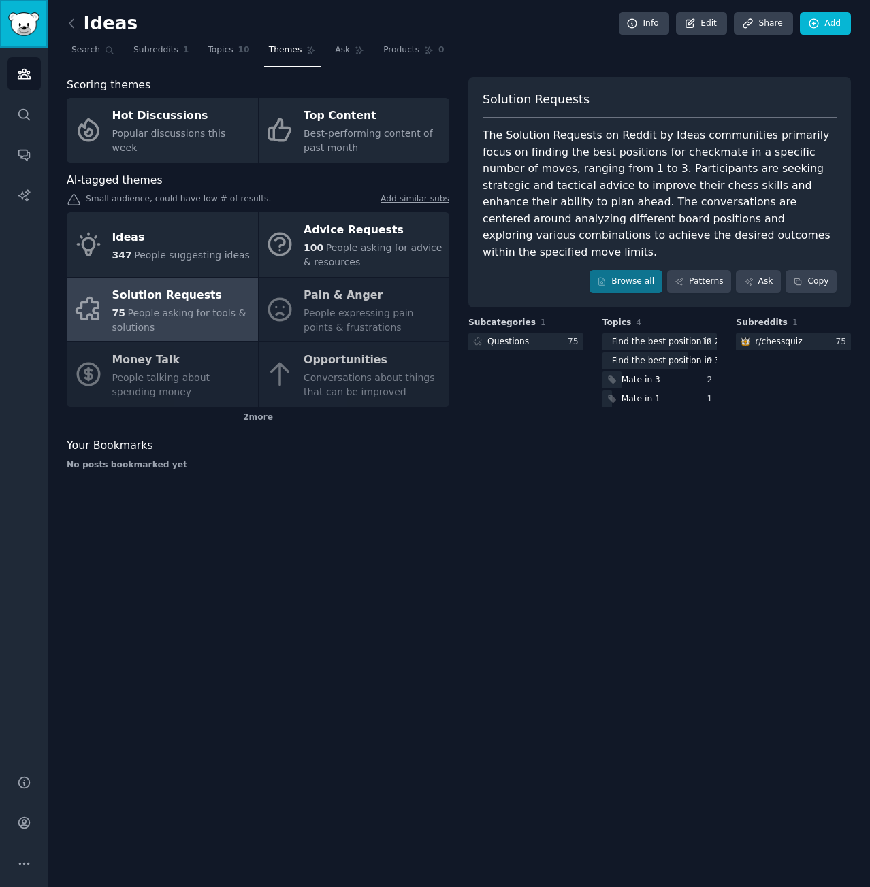
click at [24, 22] on img "Sidebar" at bounding box center [23, 24] width 31 height 24
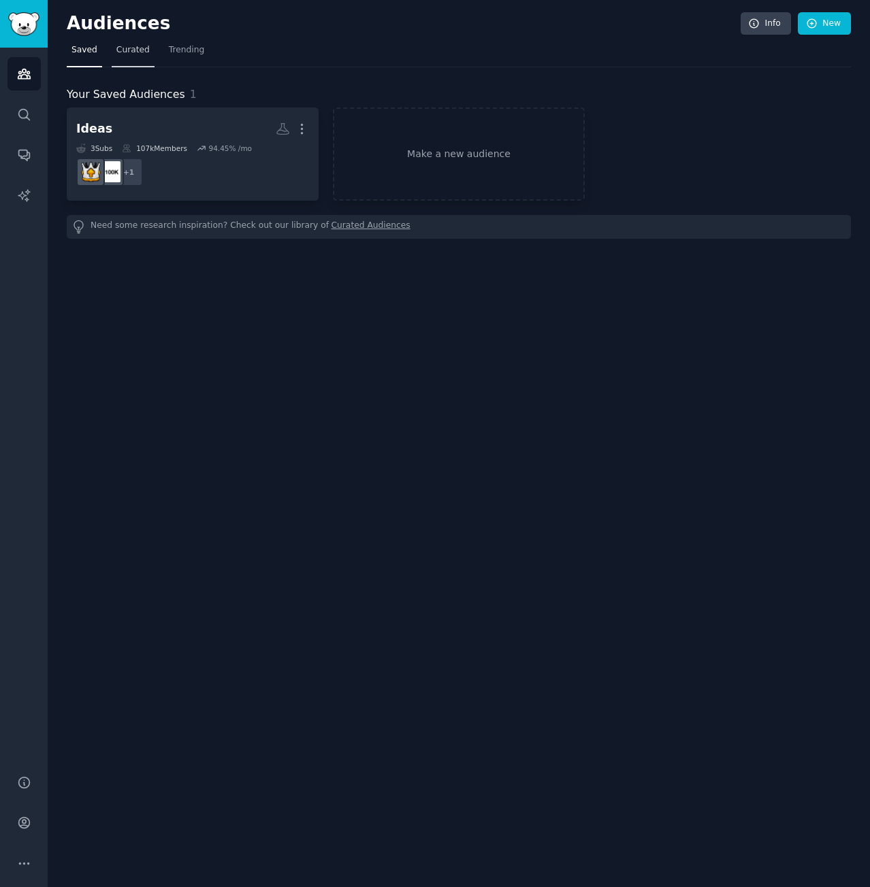
click at [130, 50] on span "Curated" at bounding box center [132, 50] width 33 height 12
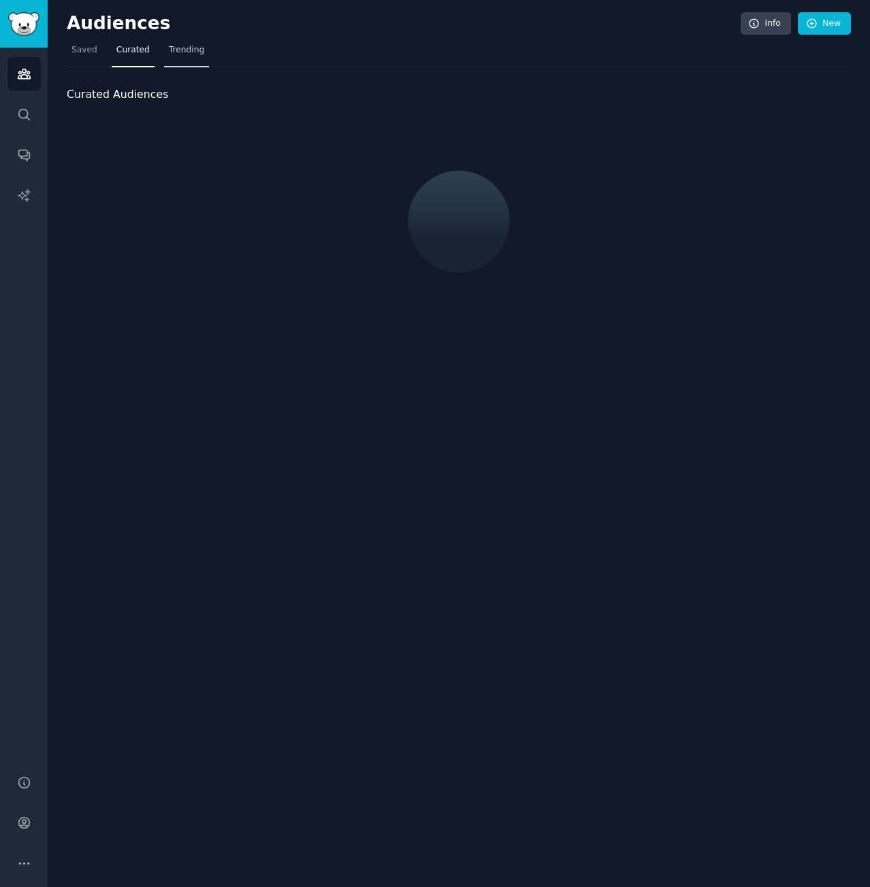
click at [175, 52] on span "Trending" at bounding box center [186, 50] width 35 height 12
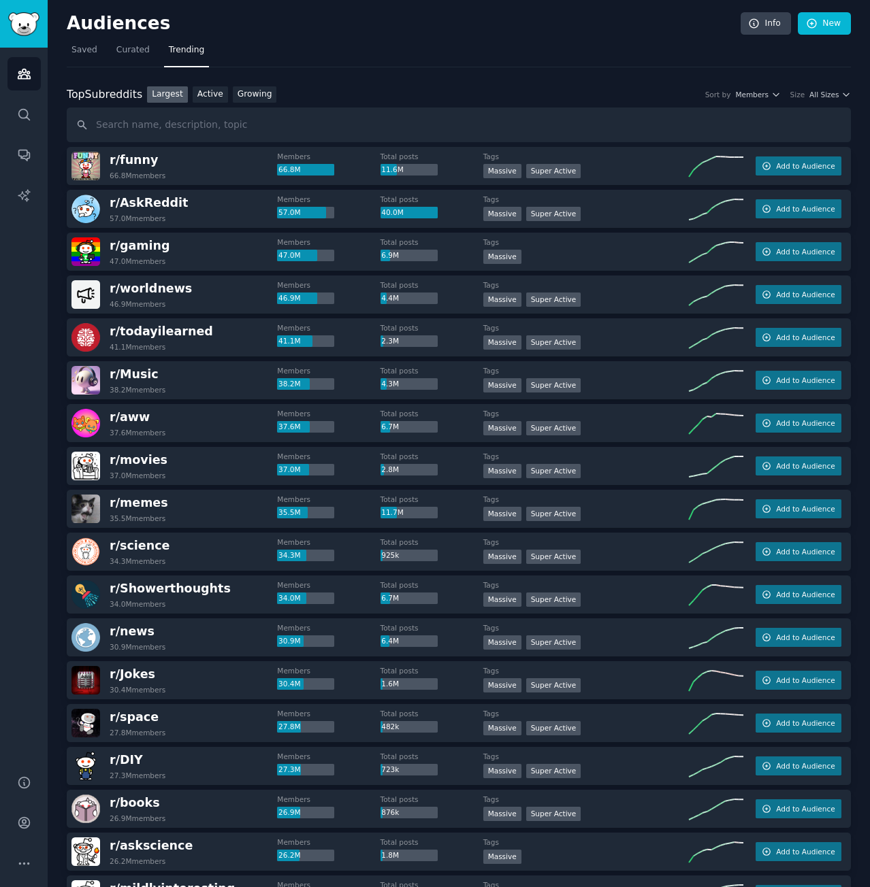
click at [825, 100] on div "Top Subreddits Top Subreddits Largest Active Growing Sort by Members Size All S…" at bounding box center [459, 94] width 784 height 17
click at [829, 93] on span "All Sizes" at bounding box center [823, 95] width 29 height 10
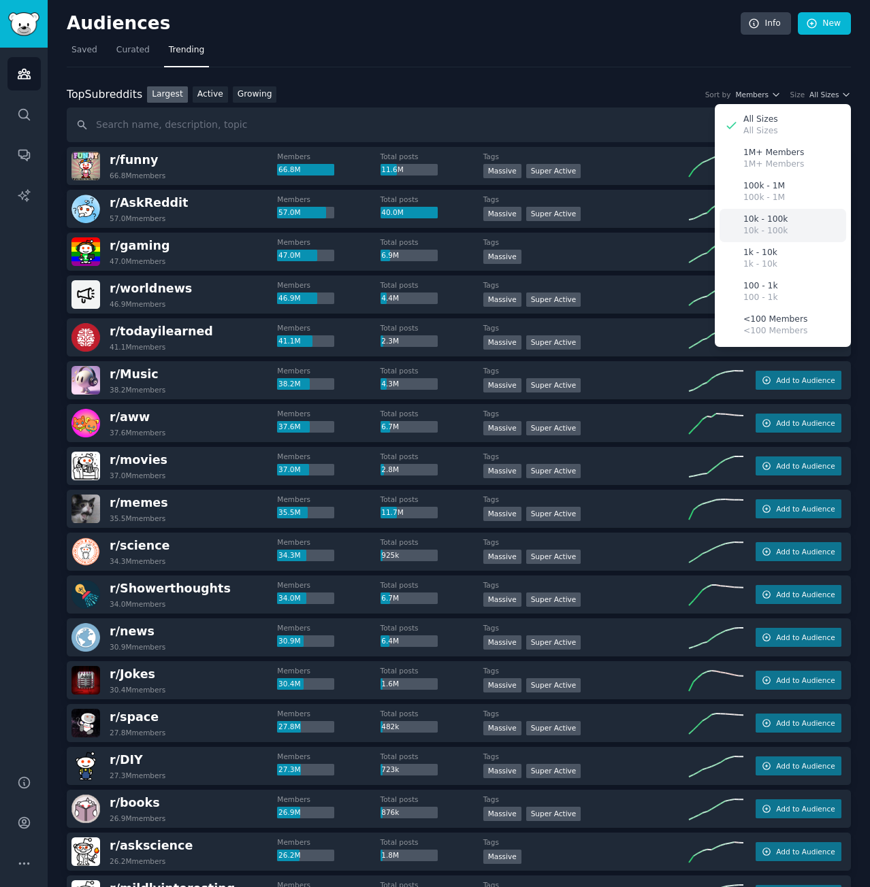
click at [781, 222] on div "10k - 100k 10k - 100k" at bounding box center [782, 225] width 127 height 33
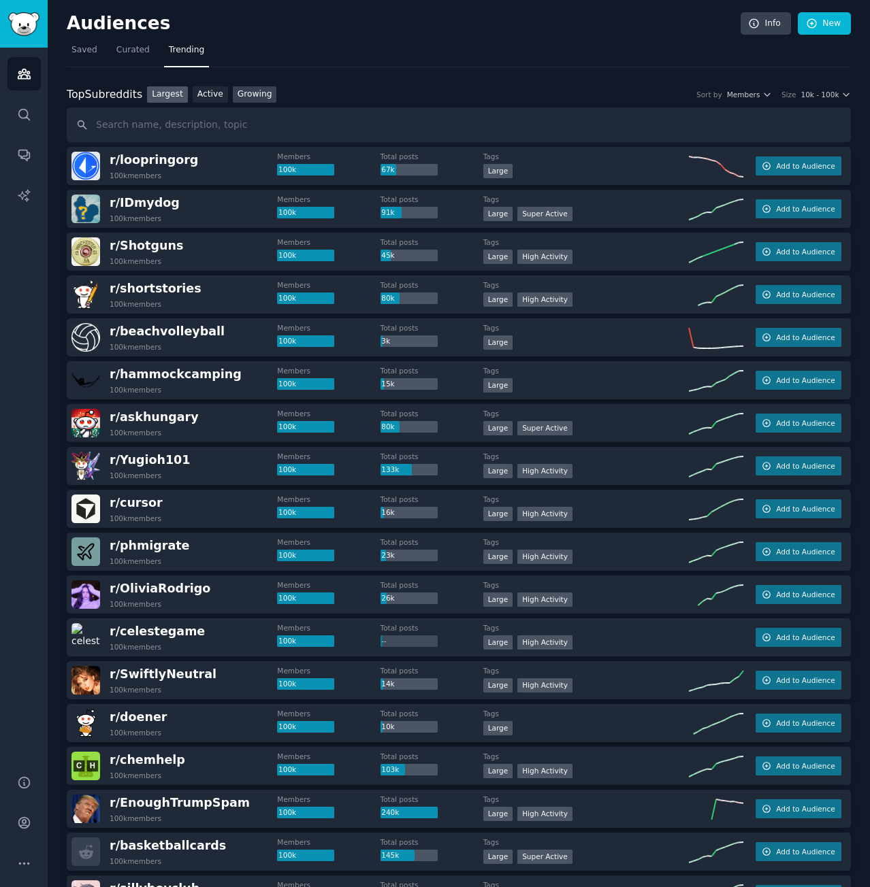
click at [251, 95] on link "Growing" at bounding box center [255, 94] width 44 height 17
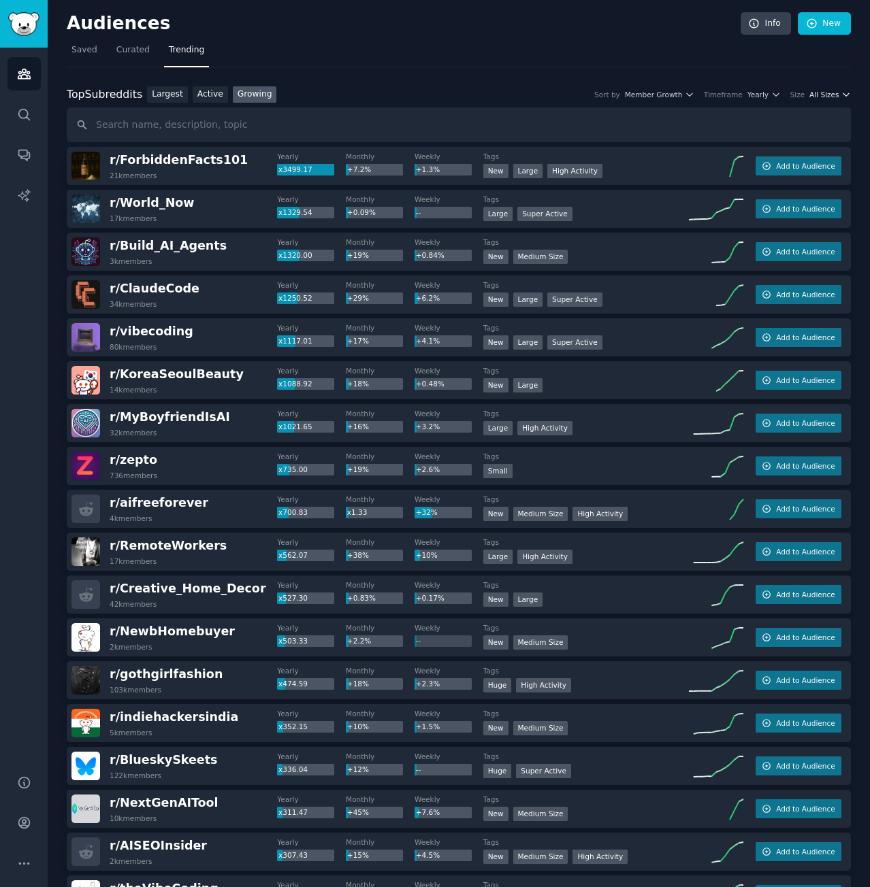
click at [842, 93] on icon "button" at bounding box center [846, 95] width 10 height 10
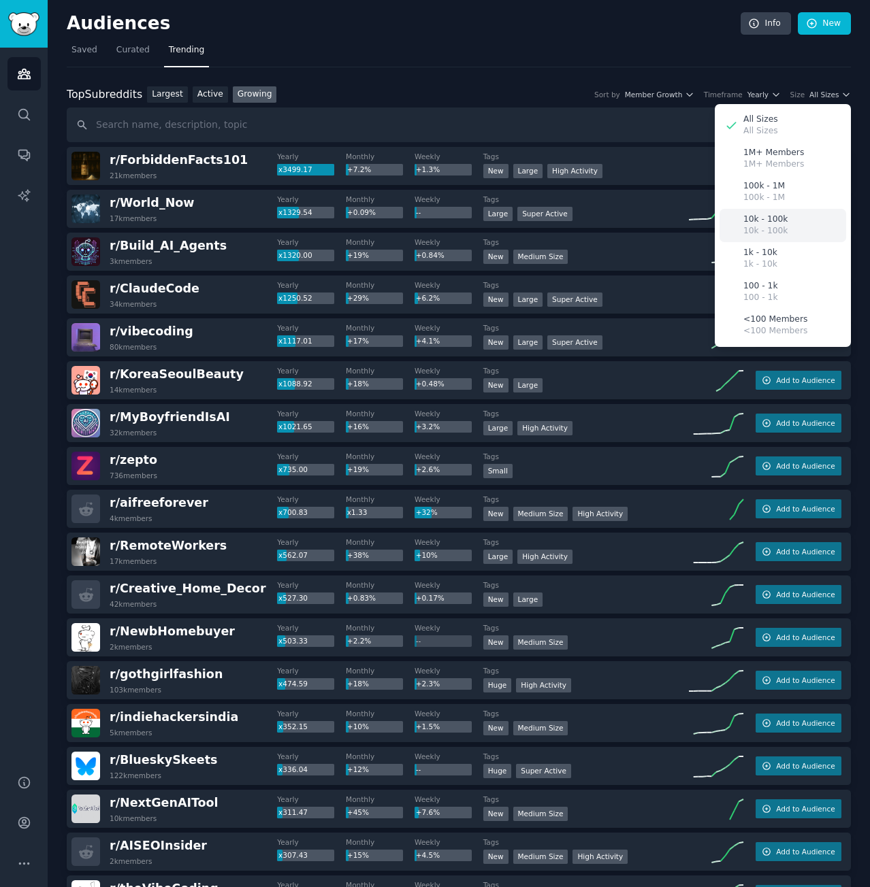
click at [751, 224] on p "10k - 100k" at bounding box center [765, 220] width 44 height 12
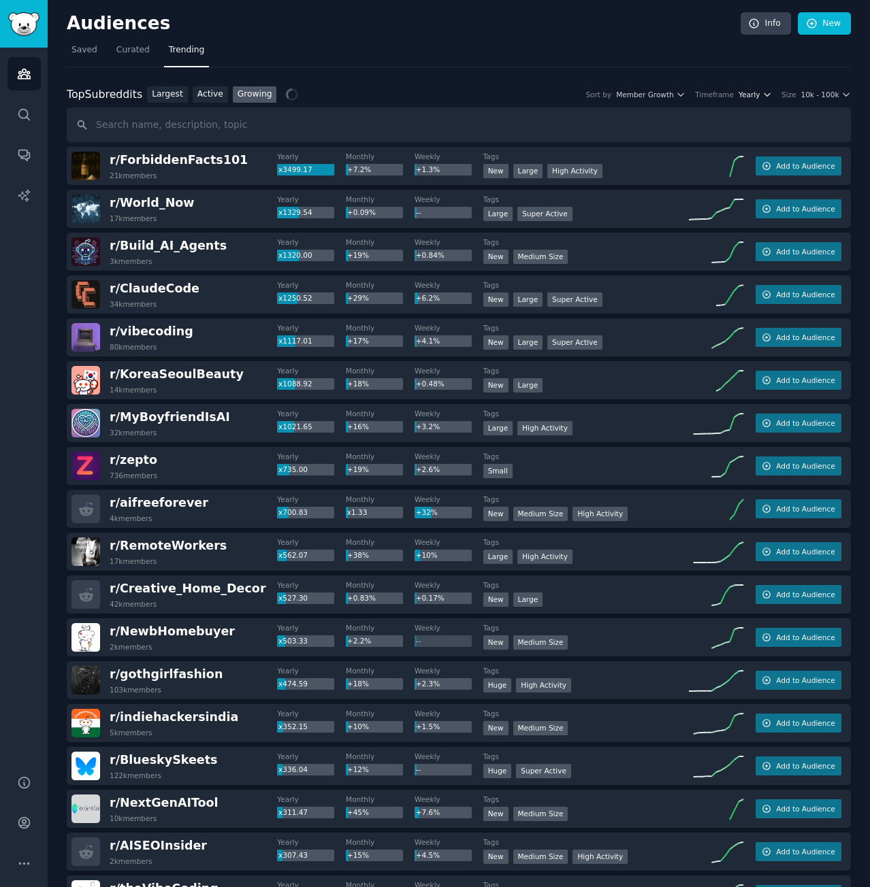
click at [757, 95] on span "Yearly" at bounding box center [748, 95] width 21 height 10
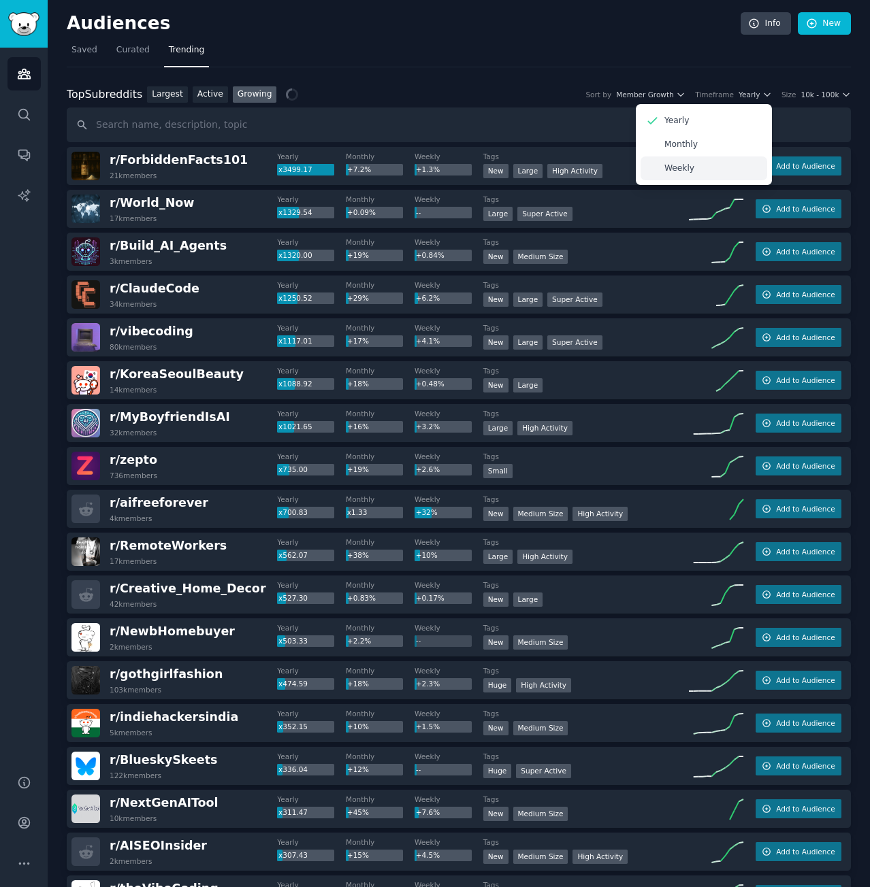
click at [715, 158] on div "Weekly" at bounding box center [703, 169] width 127 height 24
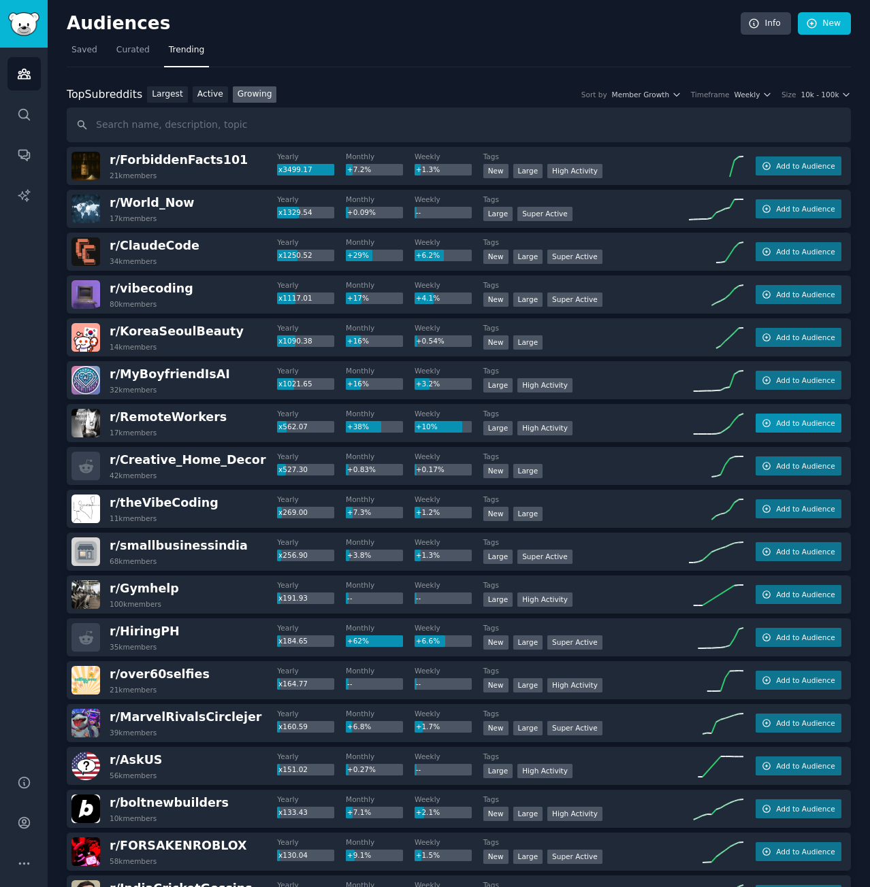
click at [774, 416] on button "Add to Audience" at bounding box center [798, 423] width 86 height 19
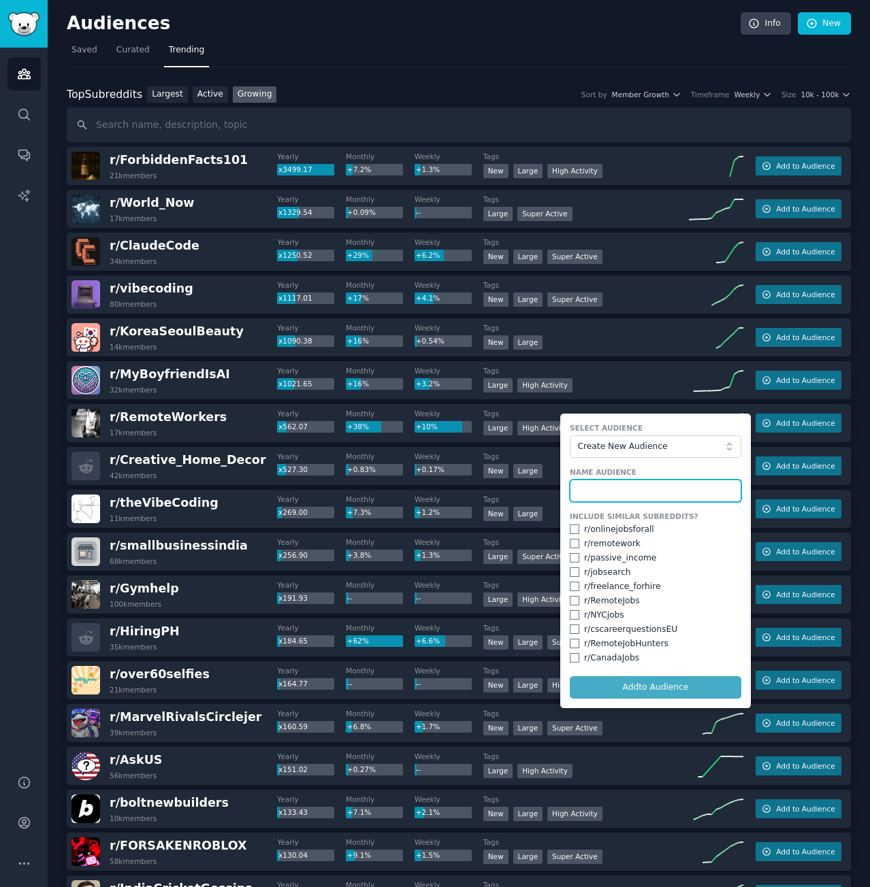
click at [612, 498] on input "text" at bounding box center [655, 491] width 171 height 23
type input "R"
type input "WFH"
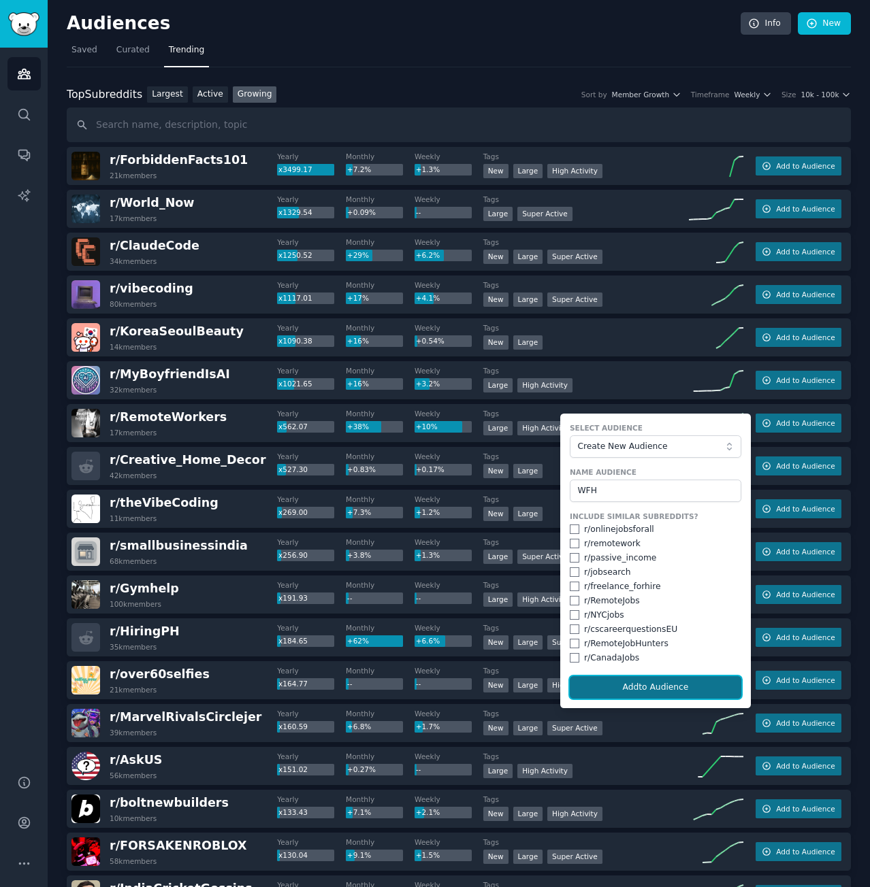
click at [651, 685] on button "Add to Audience" at bounding box center [655, 687] width 171 height 23
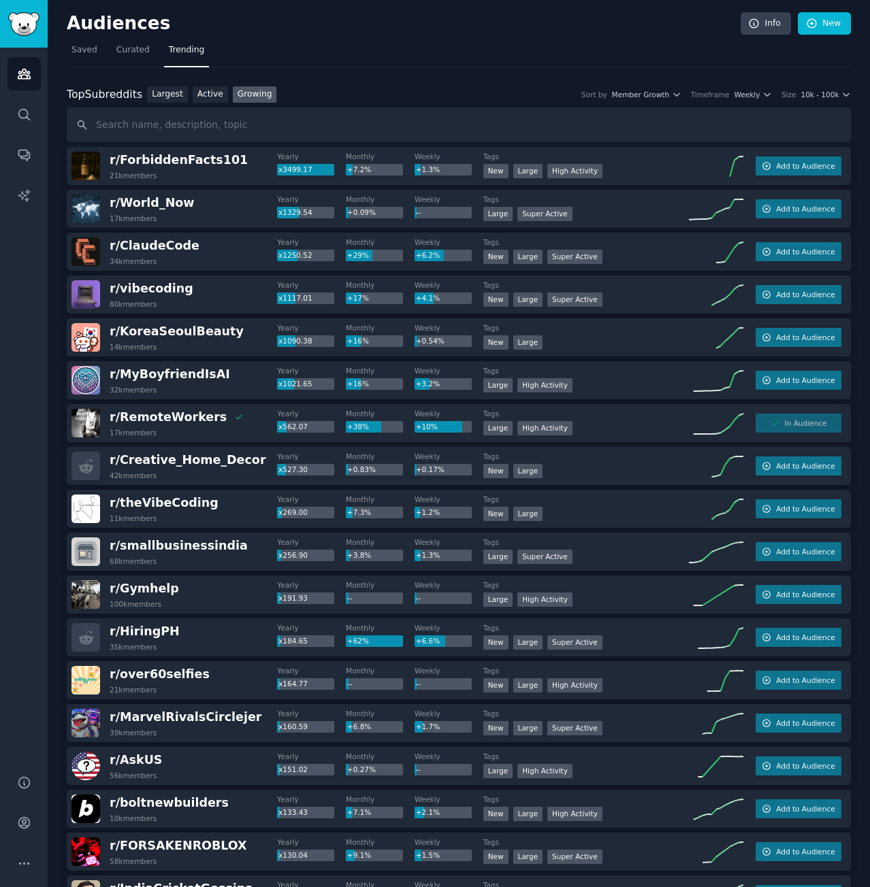
drag, startPoint x: 91, startPoint y: 46, endPoint x: 104, endPoint y: 70, distance: 27.1
click at [91, 46] on span "Saved" at bounding box center [84, 50] width 26 height 12
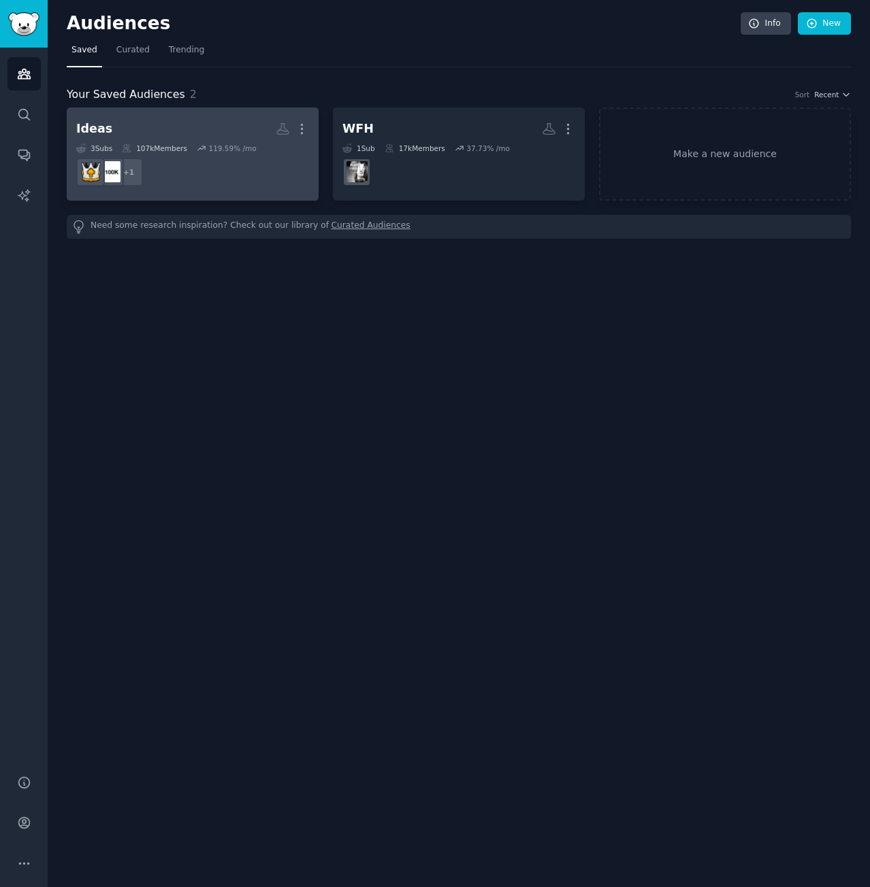
click at [121, 125] on h2 "Ideas More" at bounding box center [192, 129] width 233 height 24
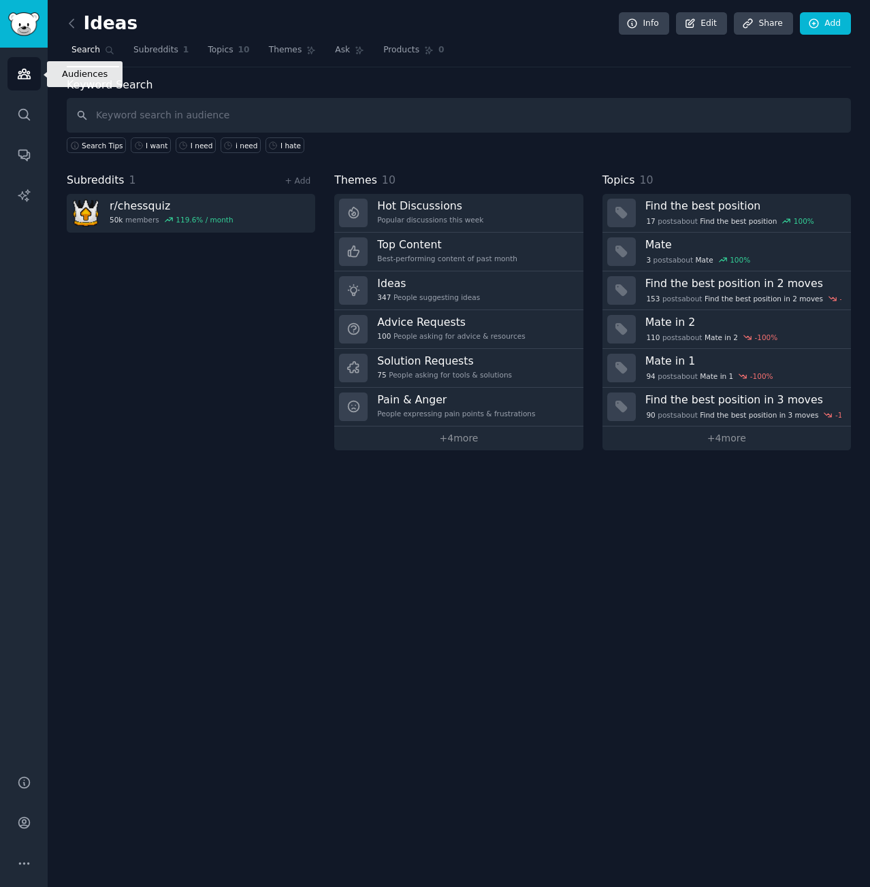
click at [28, 70] on icon "Sidebar" at bounding box center [24, 74] width 14 height 14
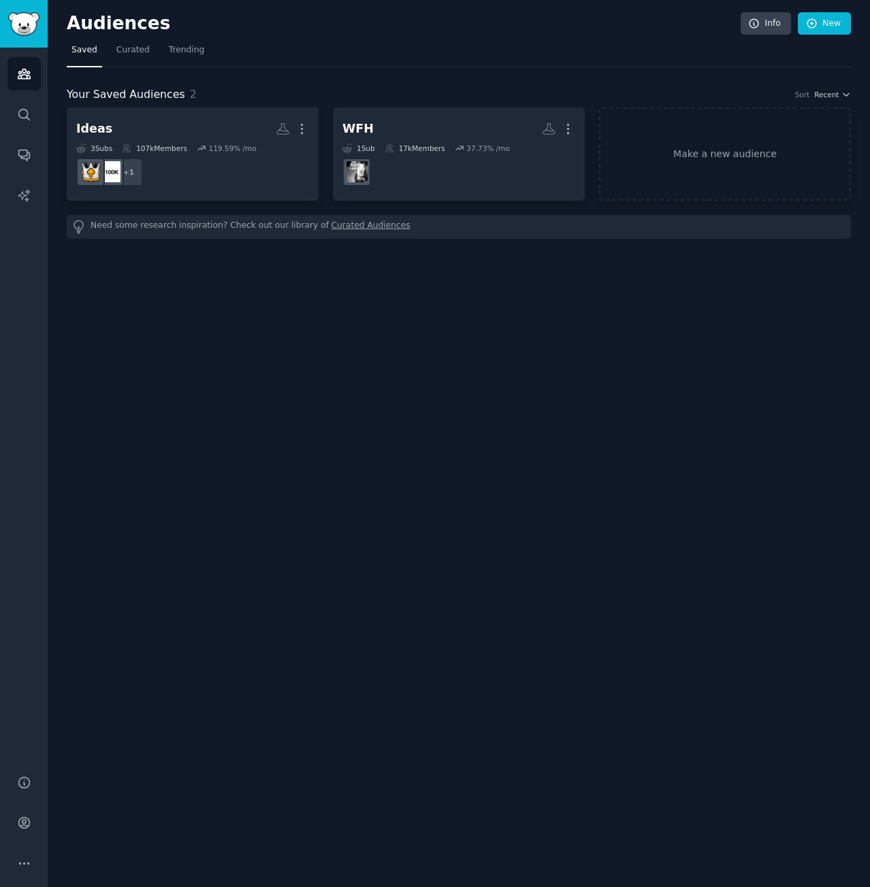
drag, startPoint x: 50, startPoint y: 16, endPoint x: 39, endPoint y: 23, distance: 12.7
click at [49, 16] on div "Audiences Info New Saved Curated Trending Your Saved Audiences 2 Sort Recent Id…" at bounding box center [459, 443] width 822 height 887
click at [37, 25] on img "Sidebar" at bounding box center [23, 24] width 31 height 24
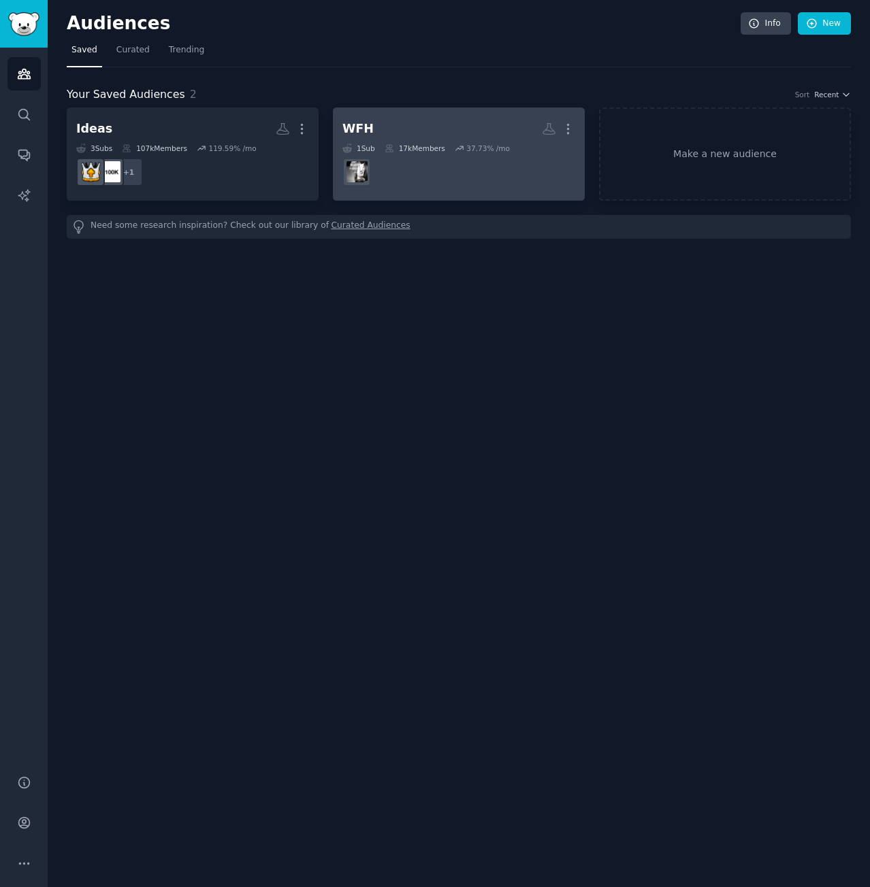
click at [387, 134] on h2 "WFH More" at bounding box center [458, 129] width 233 height 24
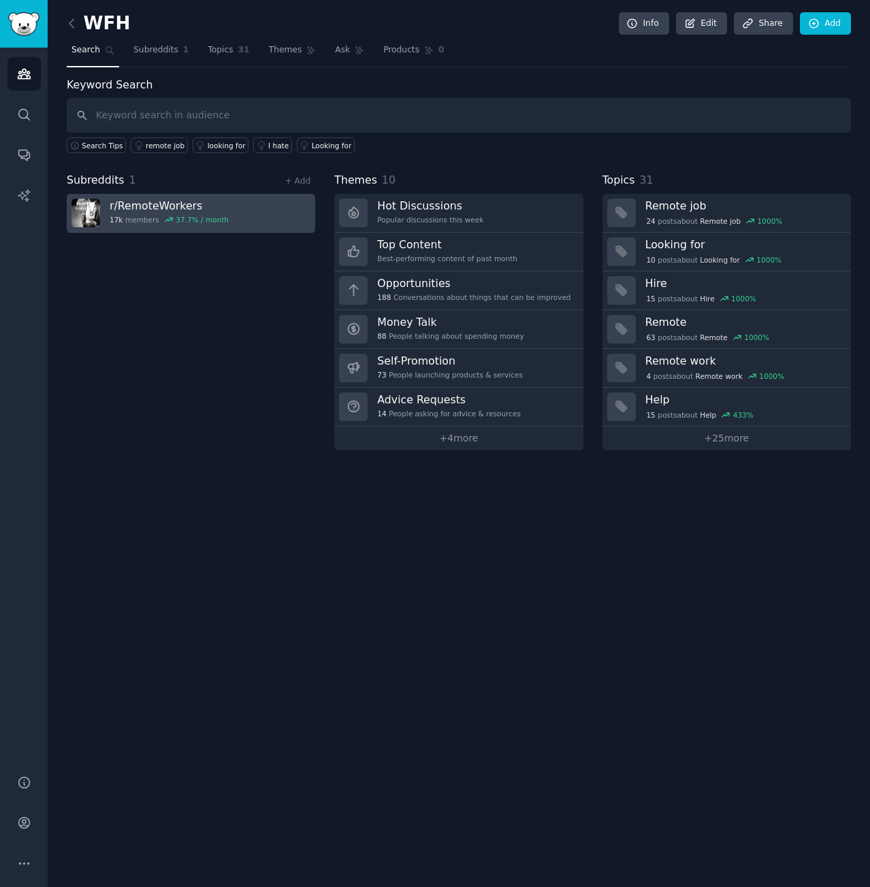
click at [204, 200] on h3 "r/ RemoteWorkers" at bounding box center [169, 206] width 119 height 14
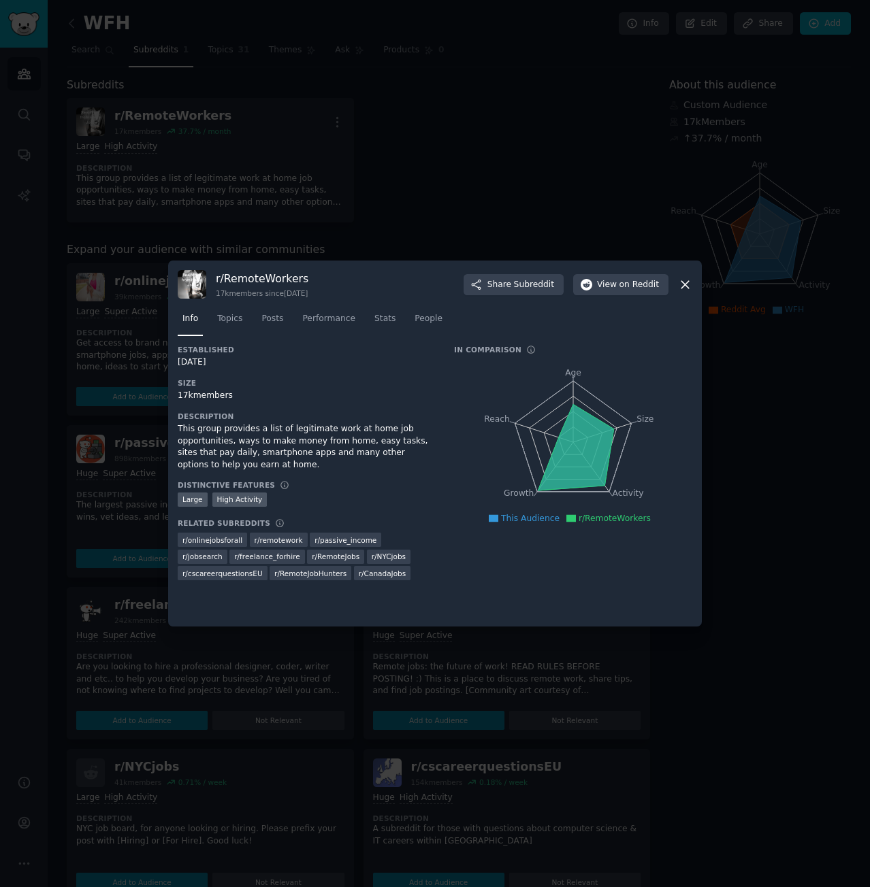
click at [682, 289] on icon at bounding box center [685, 285] width 14 height 14
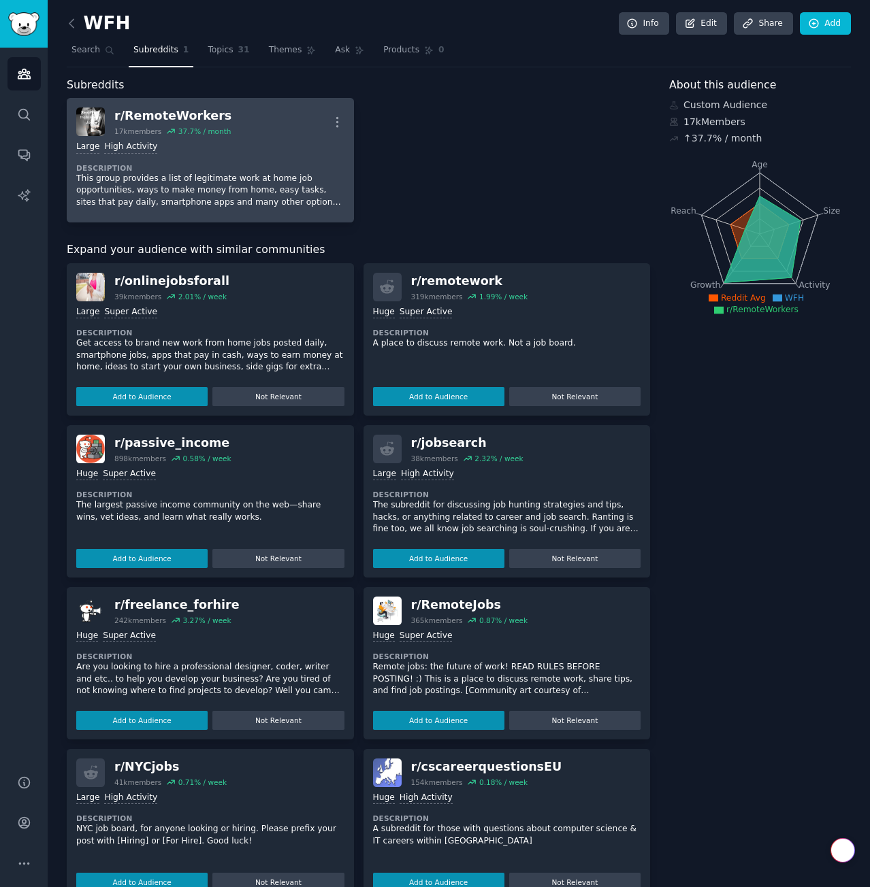
click at [193, 117] on div "r/ RemoteWorkers" at bounding box center [172, 116] width 117 height 17
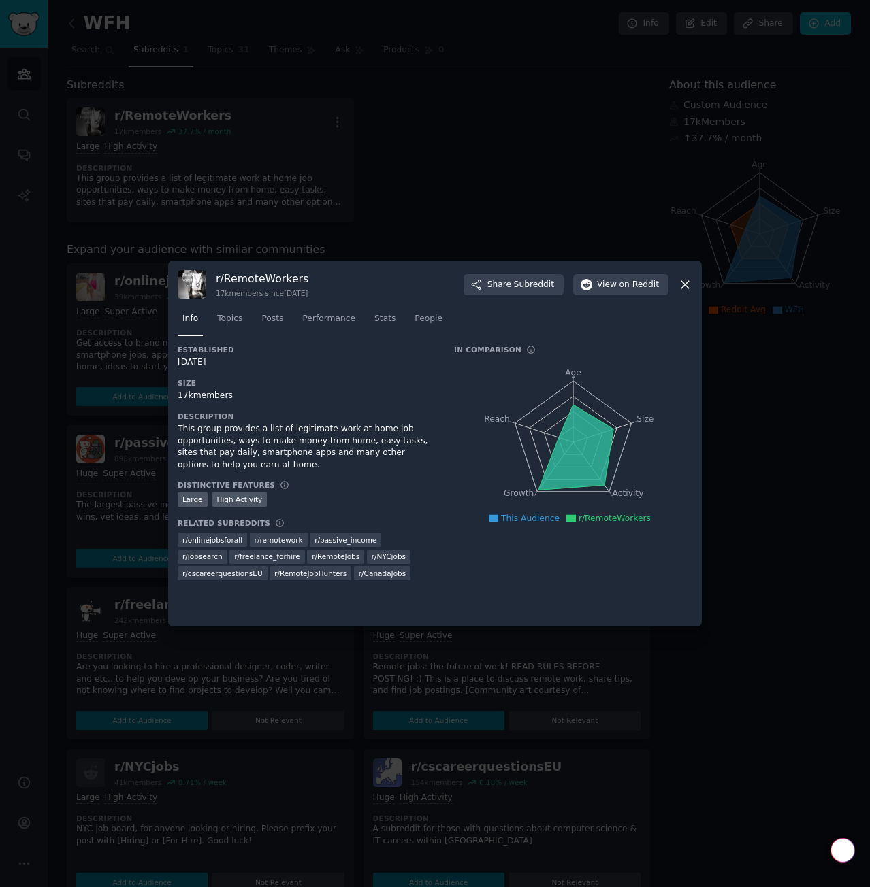
click at [686, 283] on icon at bounding box center [684, 284] width 7 height 7
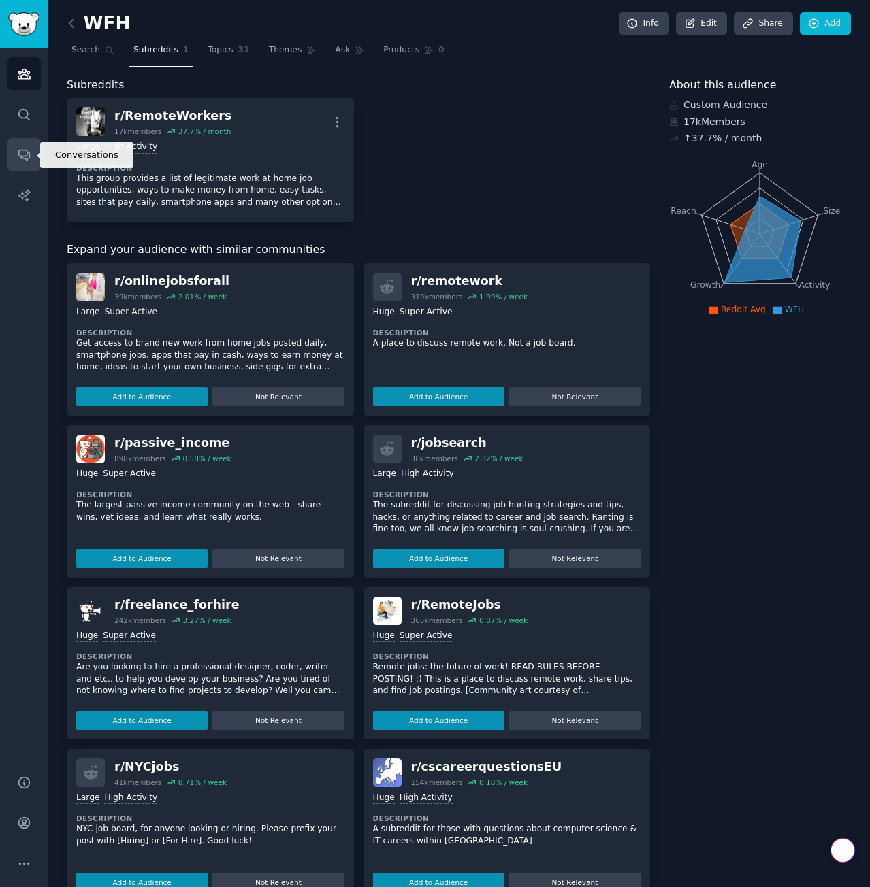
click at [33, 150] on link "Conversations" at bounding box center [23, 154] width 33 height 33
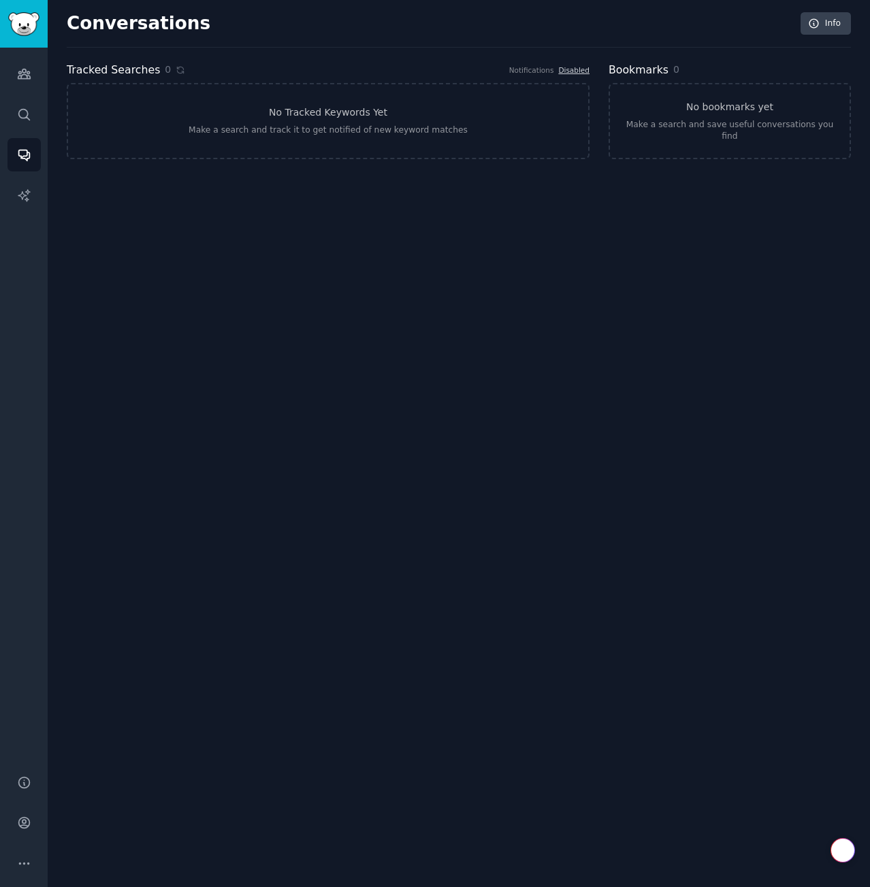
click at [38, 178] on div "Audiences Search Conversations AI Reports" at bounding box center [24, 403] width 48 height 711
click at [27, 104] on link "Search" at bounding box center [23, 114] width 33 height 33
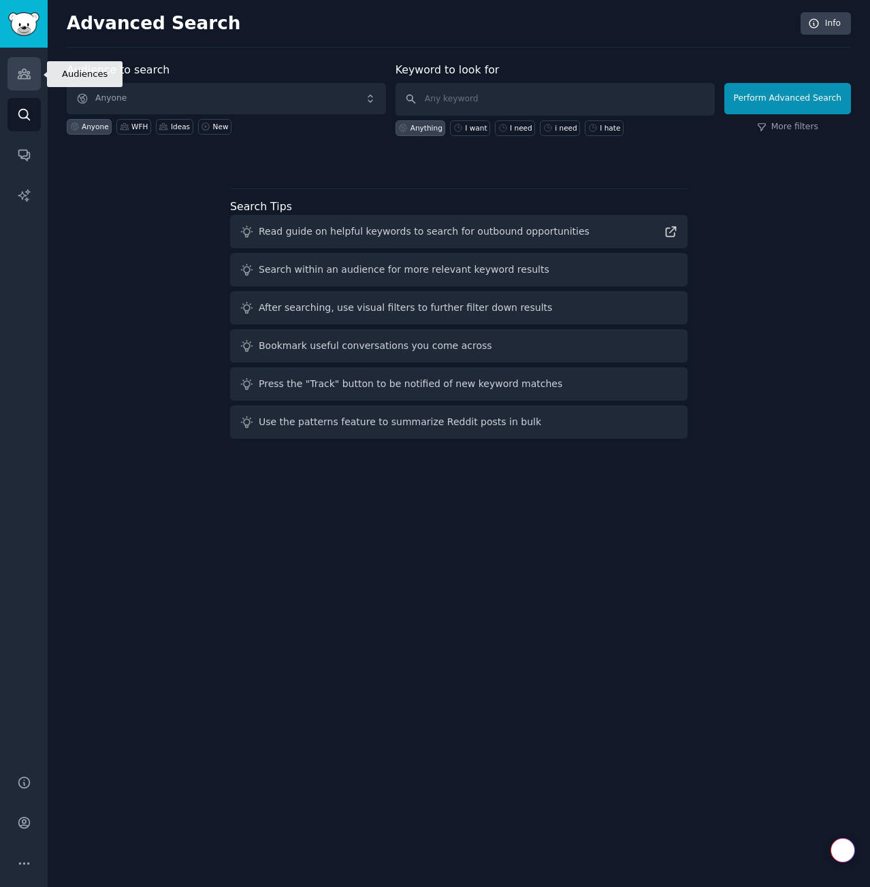
click at [11, 69] on link "Audiences" at bounding box center [23, 73] width 33 height 33
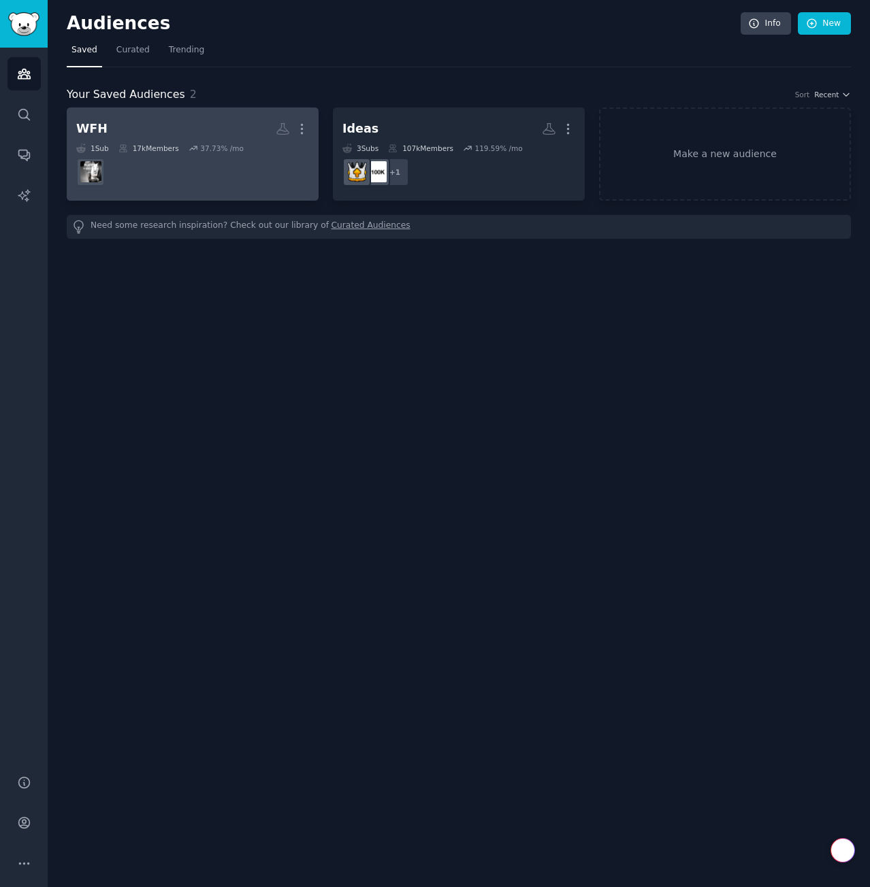
click at [210, 135] on h2 "WFH Custom Audience More" at bounding box center [192, 129] width 233 height 24
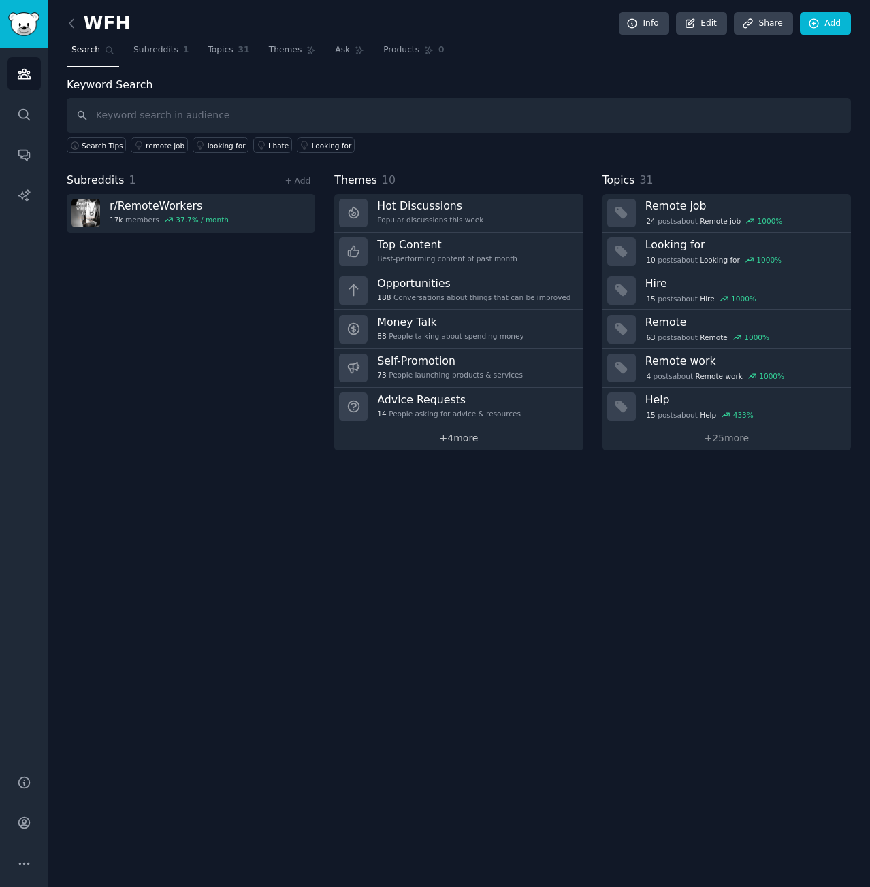
click at [479, 438] on link "+ 4 more" at bounding box center [458, 439] width 248 height 24
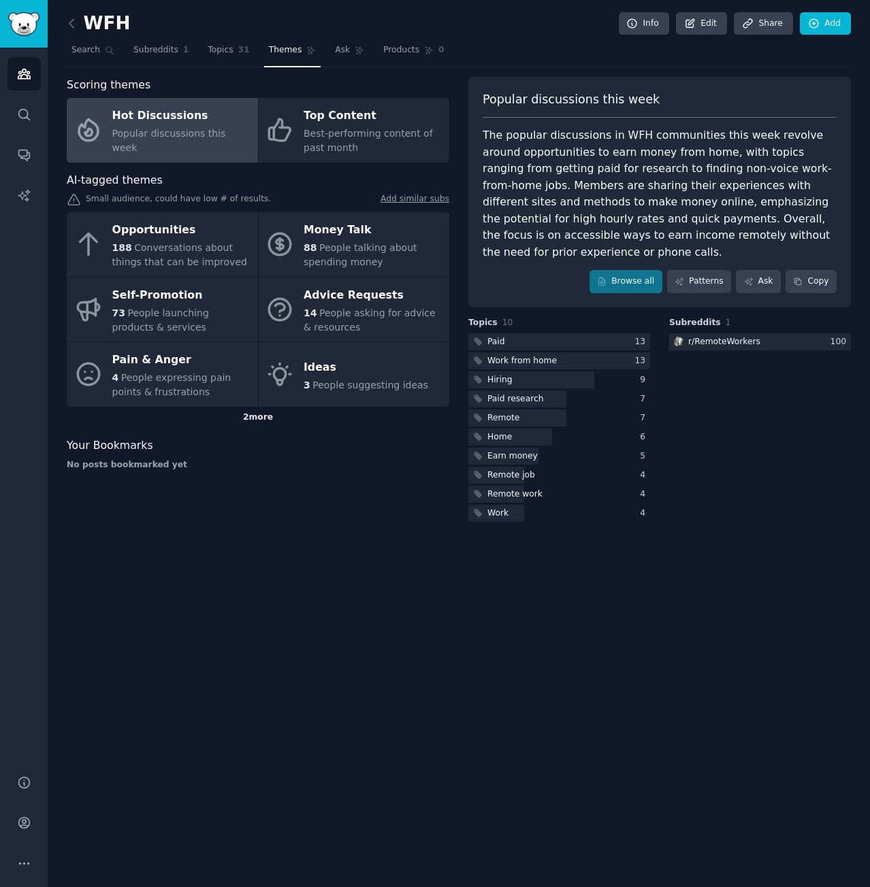
click at [257, 424] on div "2 more" at bounding box center [258, 418] width 382 height 22
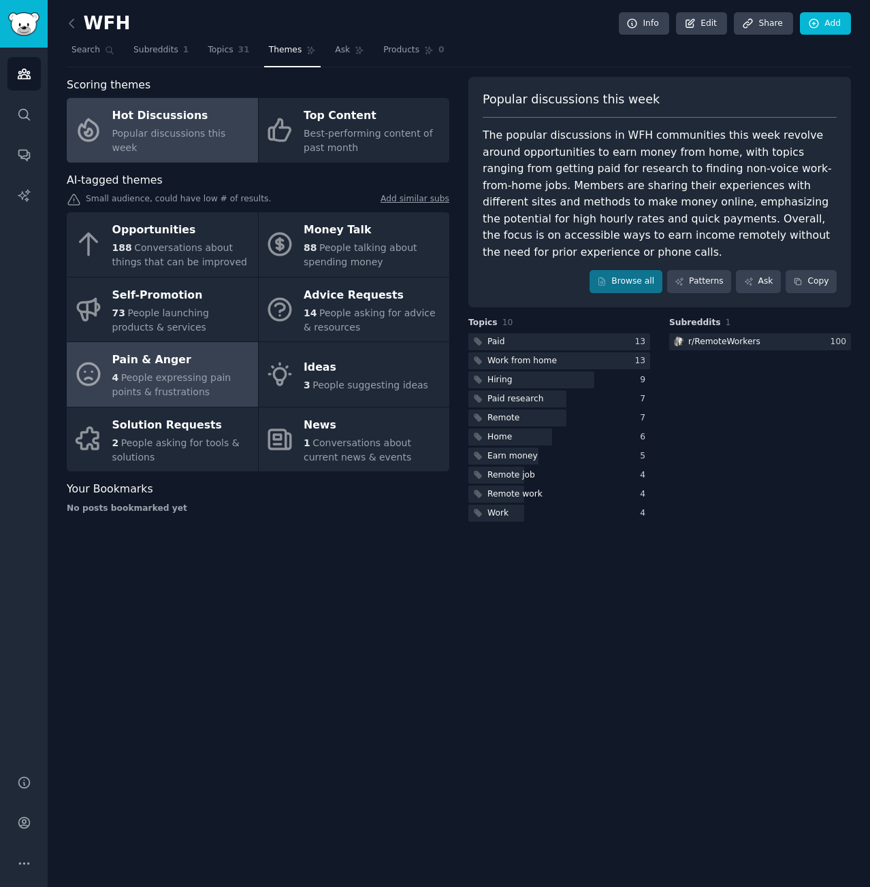
click at [163, 371] on div "4 People expressing pain points & frustrations" at bounding box center [181, 385] width 139 height 29
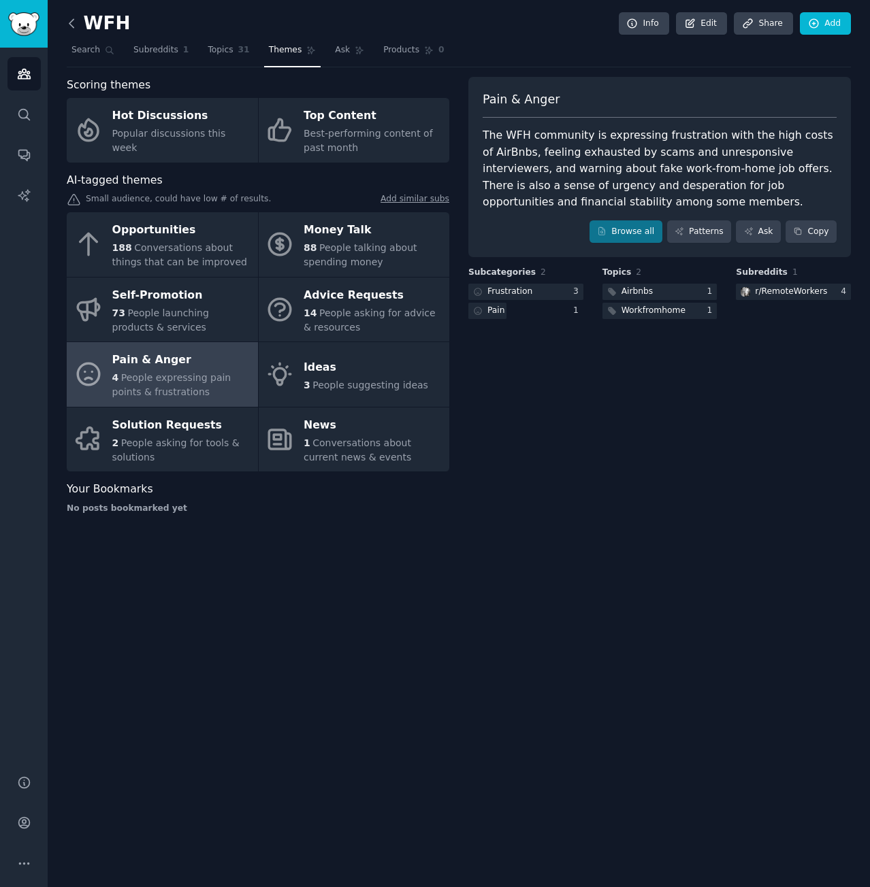
click at [76, 23] on icon at bounding box center [72, 23] width 14 height 14
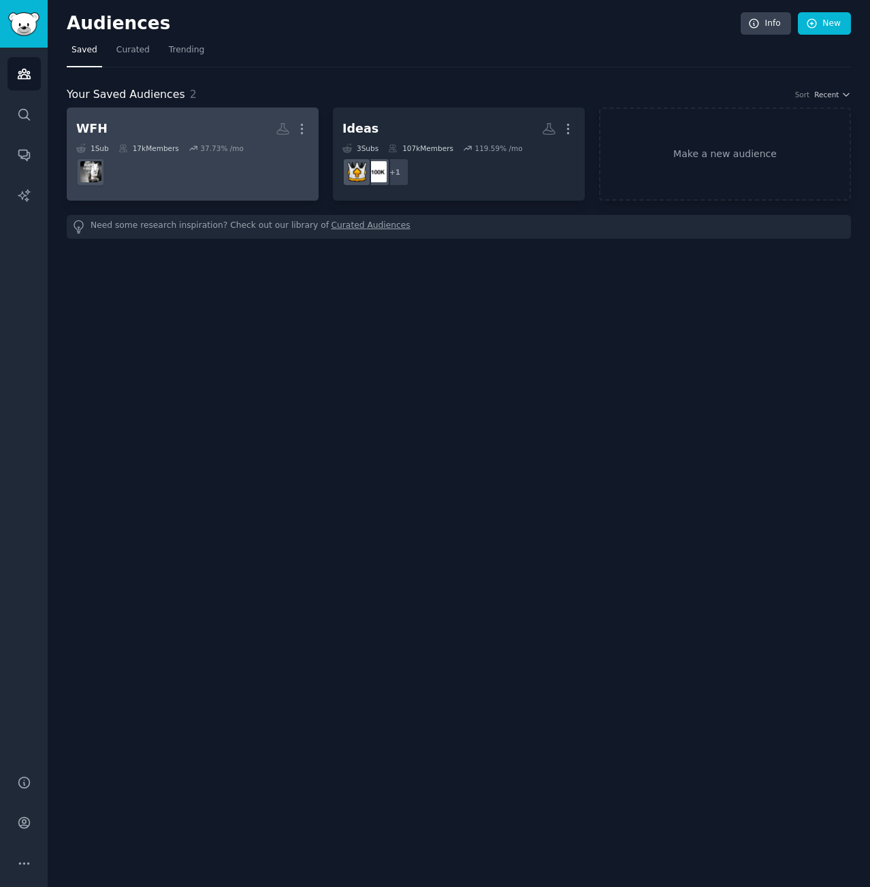
click at [150, 185] on dd at bounding box center [192, 172] width 233 height 38
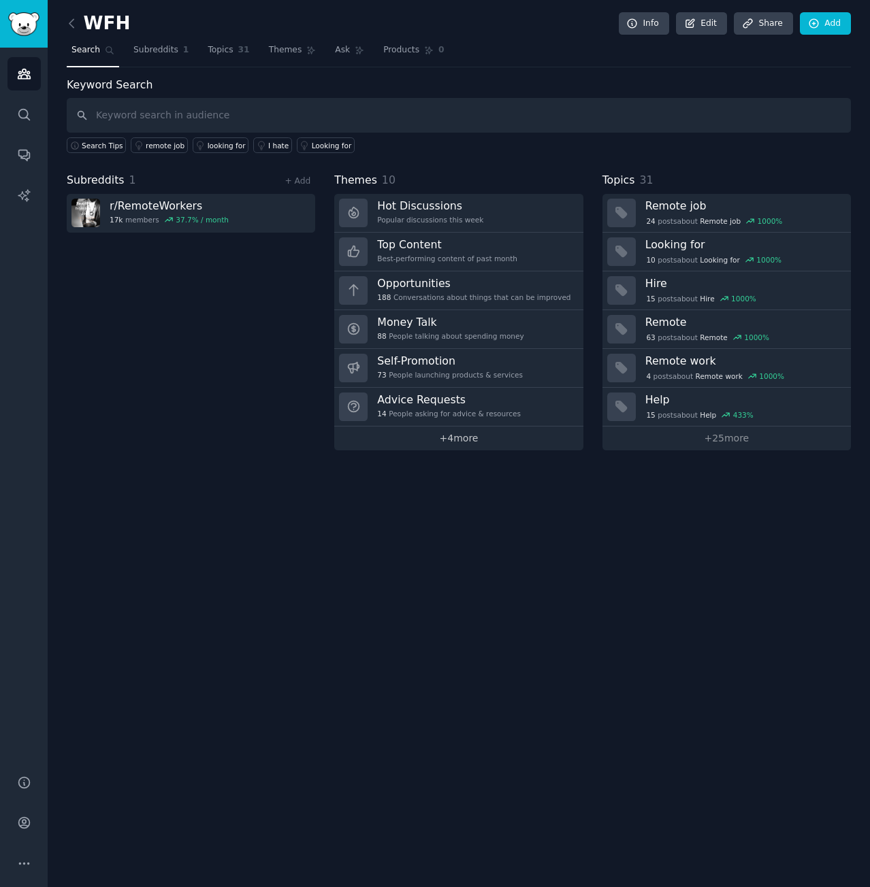
click at [496, 442] on link "+ 4 more" at bounding box center [458, 439] width 248 height 24
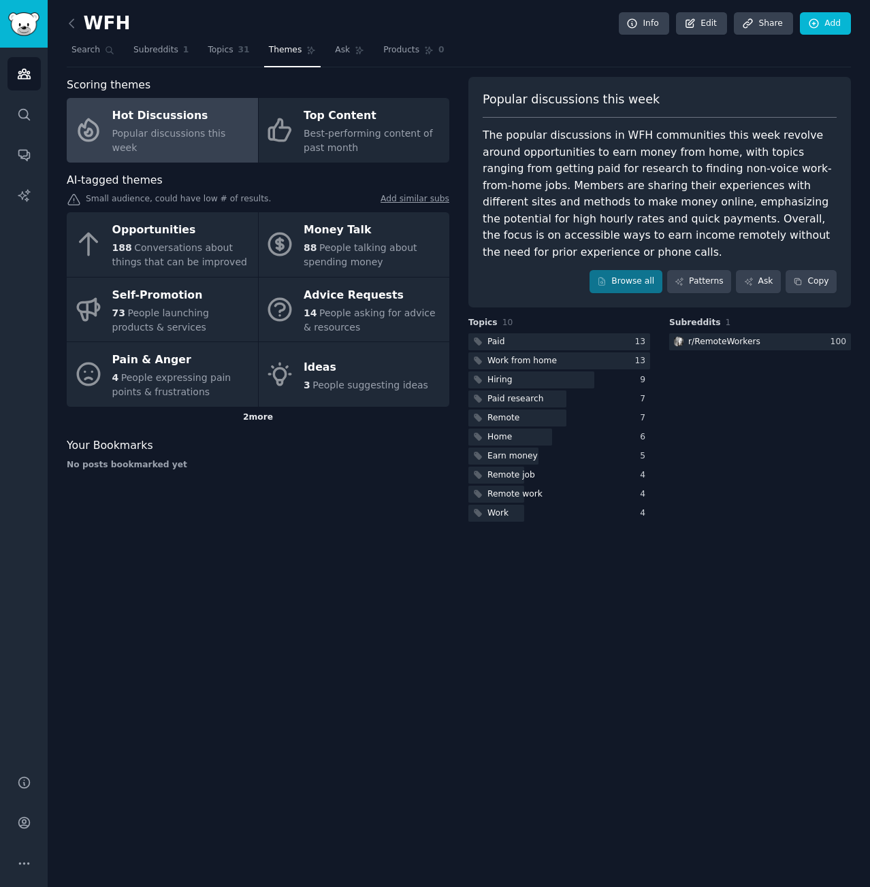
click at [255, 423] on div "2 more" at bounding box center [258, 418] width 382 height 22
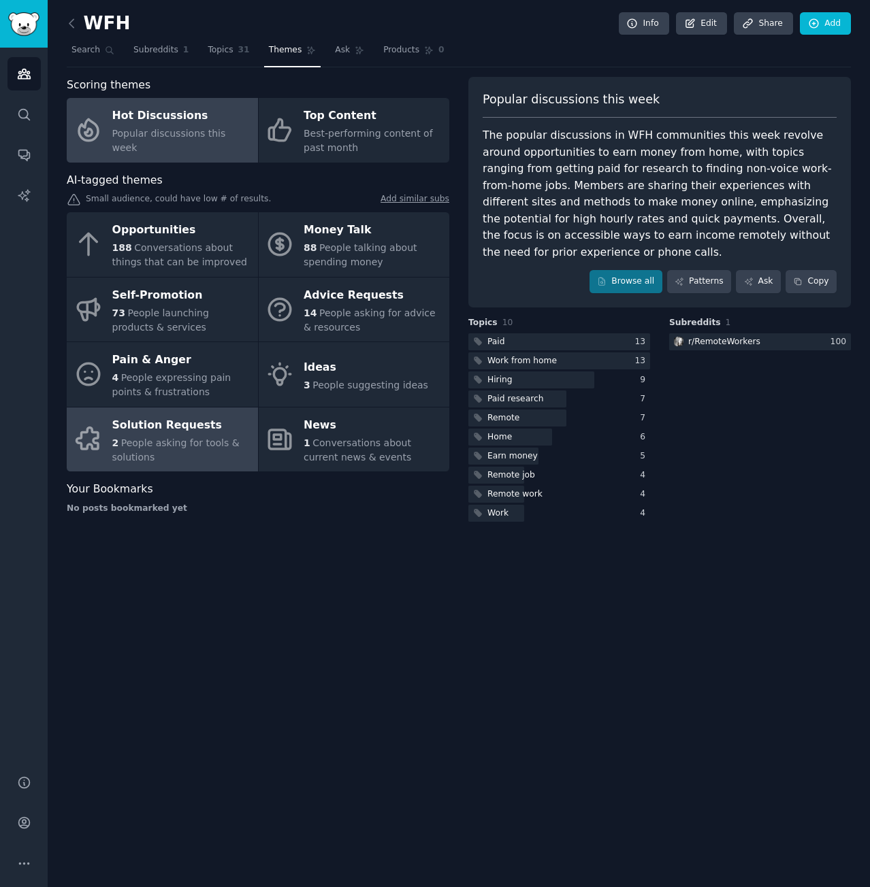
click at [199, 440] on span "People asking for tools & solutions" at bounding box center [175, 450] width 127 height 25
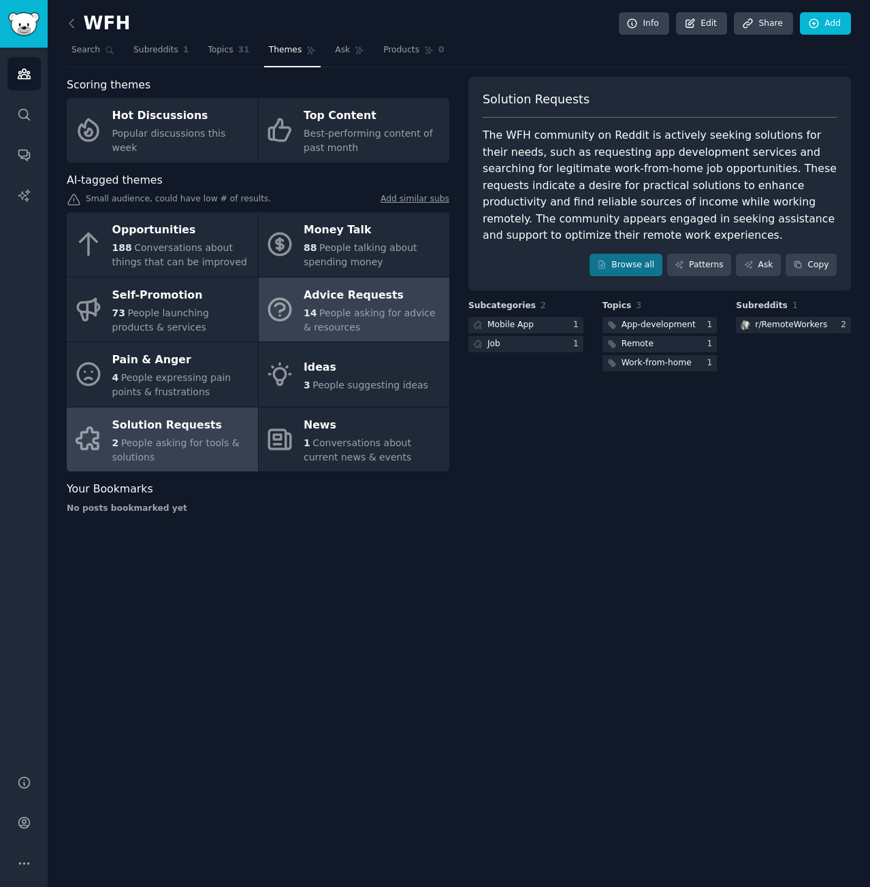
click at [414, 321] on div "14 People asking for advice & resources" at bounding box center [373, 320] width 139 height 29
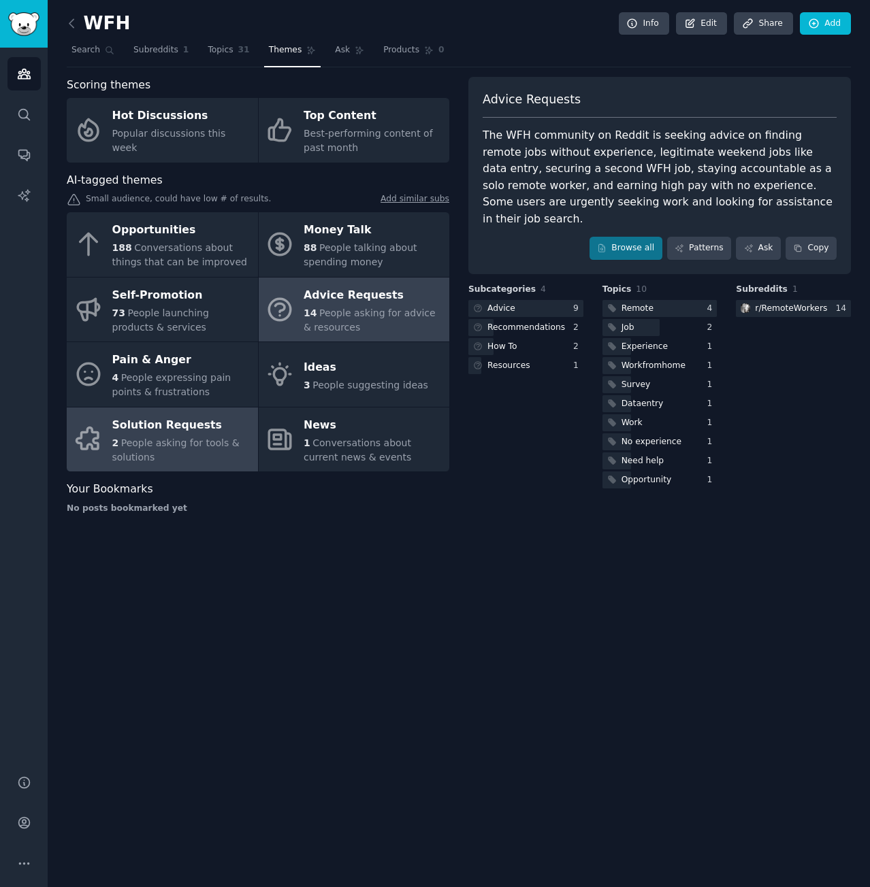
click at [117, 453] on span "People asking for tools & solutions" at bounding box center [175, 450] width 127 height 25
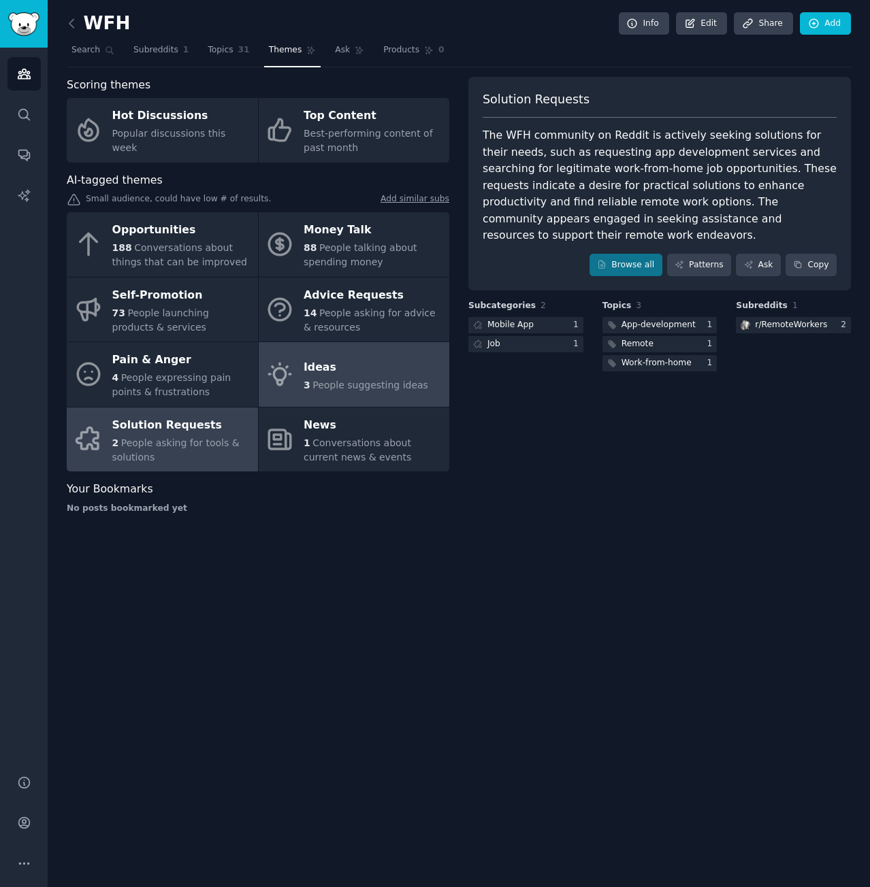
click at [346, 385] on span "People suggesting ideas" at bounding box center [370, 385] width 116 height 11
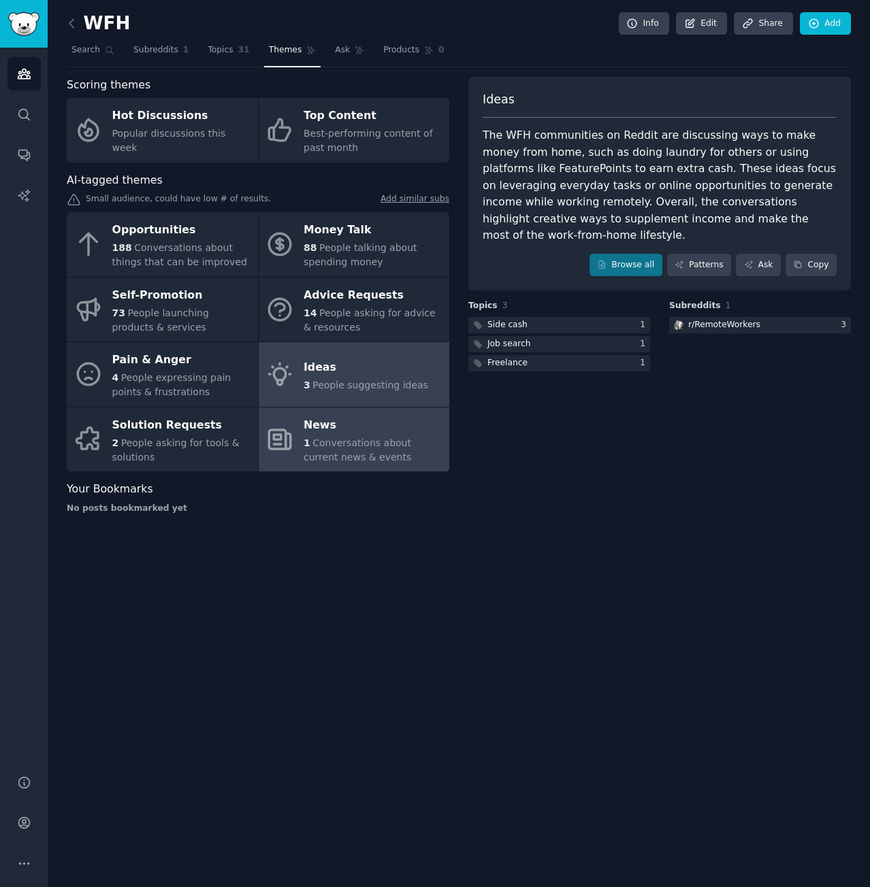
drag, startPoint x: 345, startPoint y: 450, endPoint x: 342, endPoint y: 465, distance: 15.4
click at [345, 450] on div "1 Conversations about current news & events" at bounding box center [373, 450] width 139 height 29
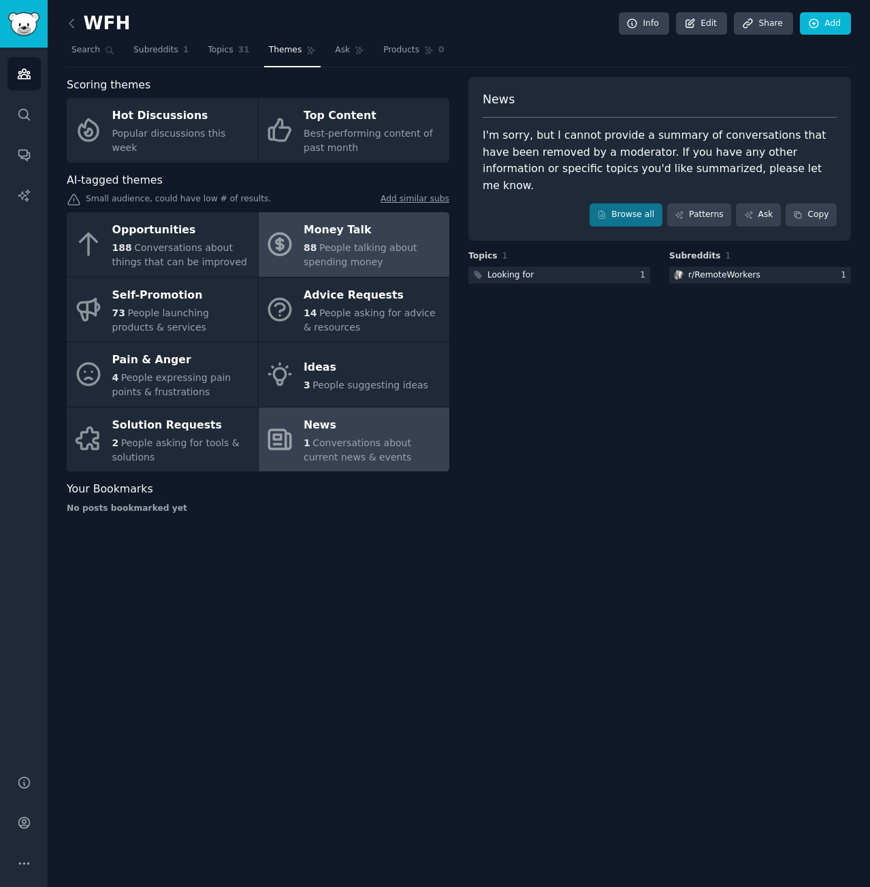
click at [283, 263] on link "Money Talk 88 People talking about spending money" at bounding box center [354, 244] width 191 height 65
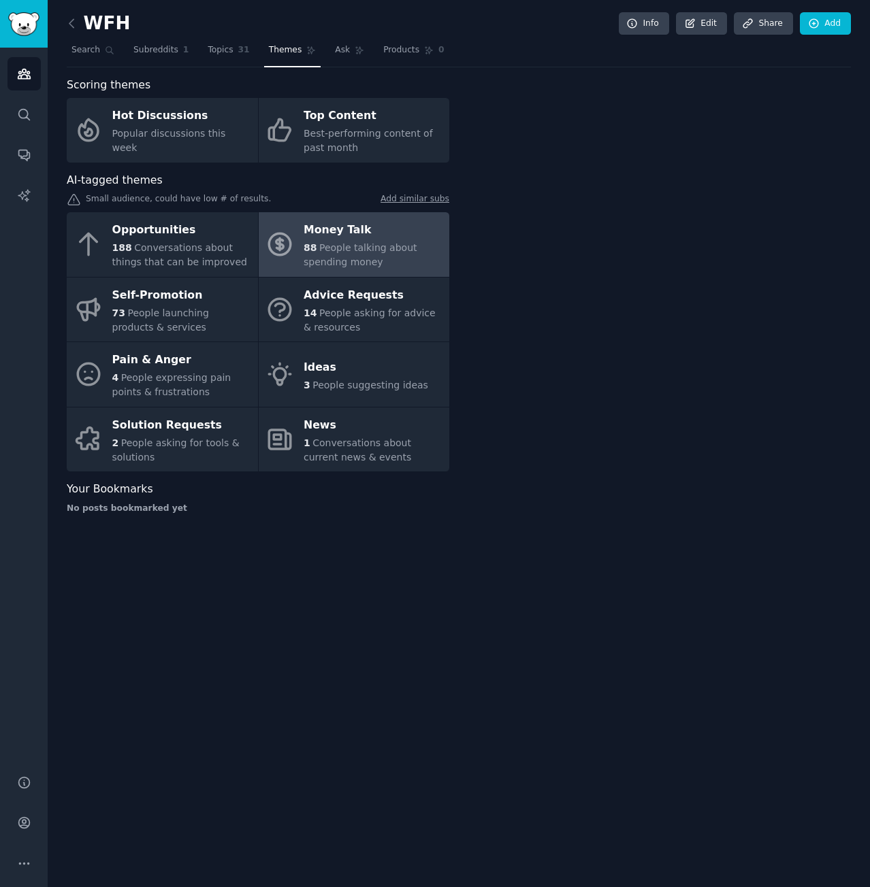
click at [283, 263] on link "Money Talk 88 People talking about spending money" at bounding box center [354, 244] width 191 height 65
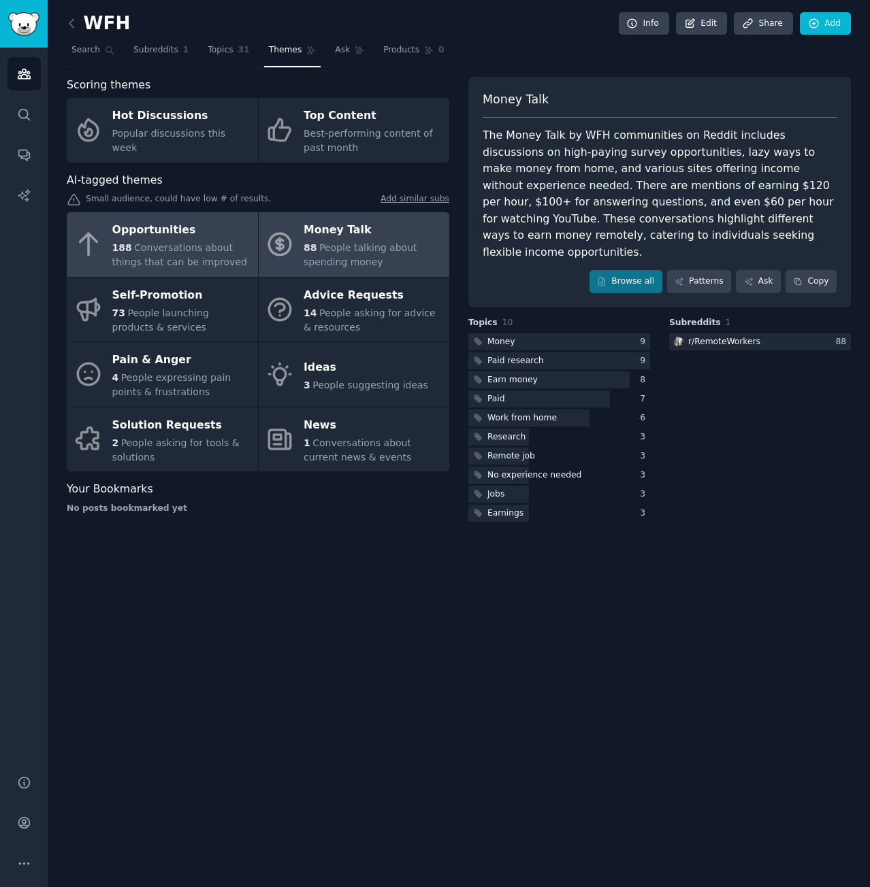
click at [212, 261] on div "188 Conversations about things that can be improved" at bounding box center [181, 255] width 139 height 29
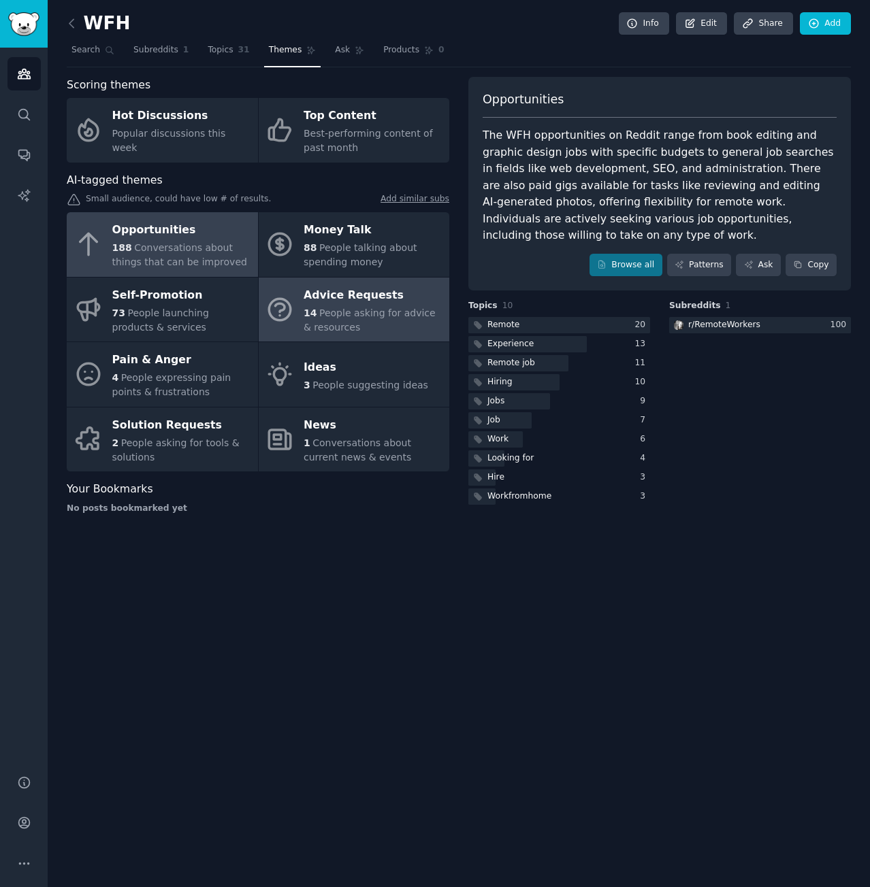
click at [421, 331] on div "14 People asking for advice & resources" at bounding box center [373, 320] width 139 height 29
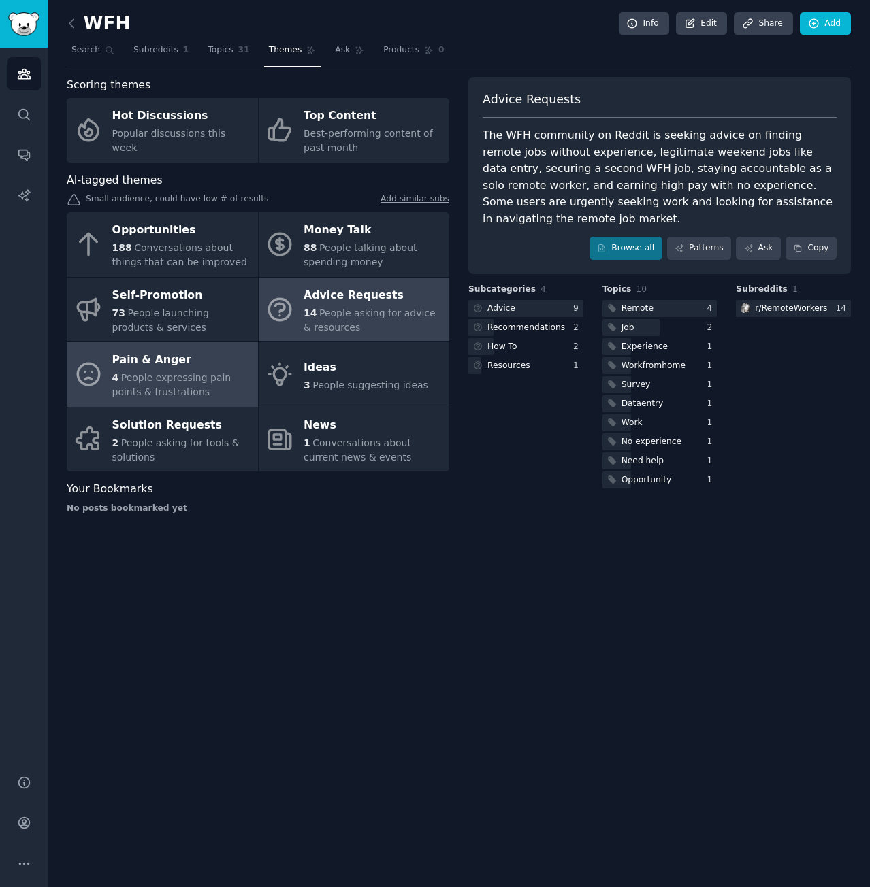
click at [209, 361] on div "Pain & Anger" at bounding box center [181, 361] width 139 height 22
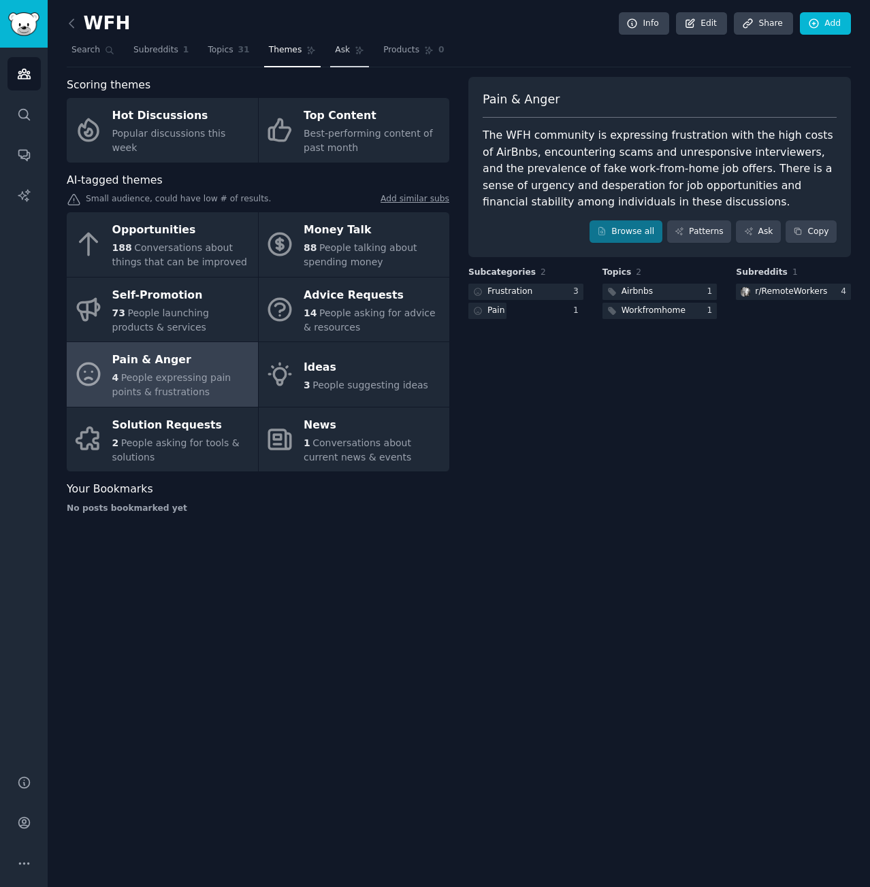
click at [333, 52] on link "Ask" at bounding box center [349, 53] width 39 height 28
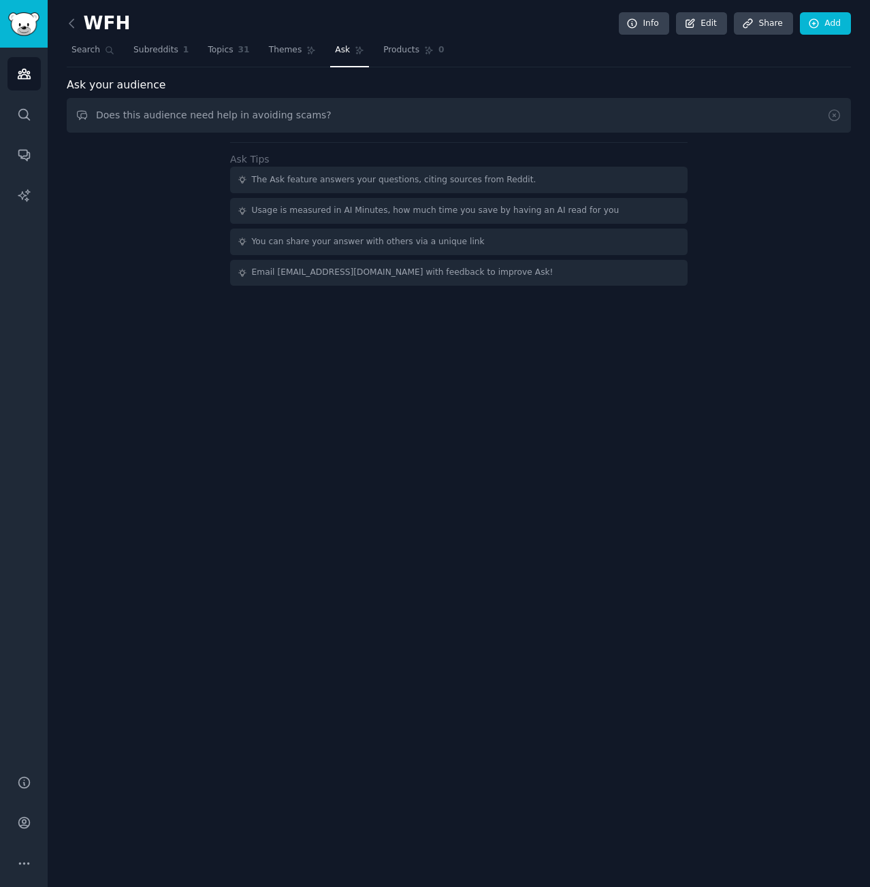
type input "Does this audience need help in avoiding scams?"
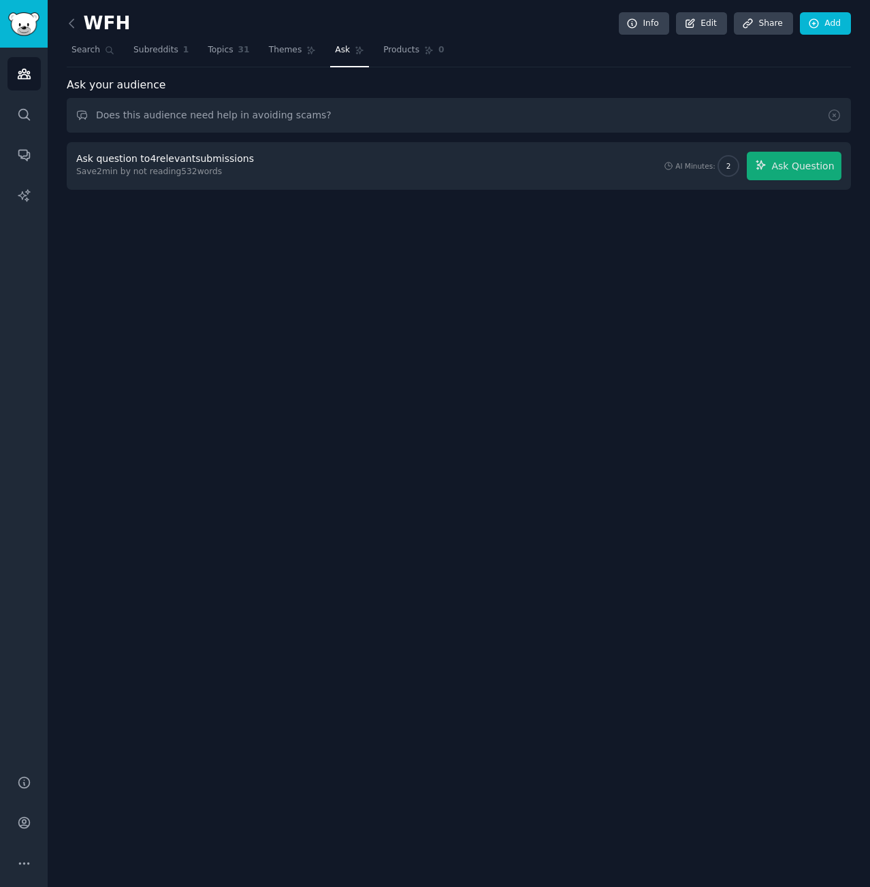
click at [198, 160] on div "Ask question to 4 relevant submissions" at bounding box center [165, 159] width 178 height 14
click at [819, 167] on span "Ask Question" at bounding box center [802, 166] width 63 height 14
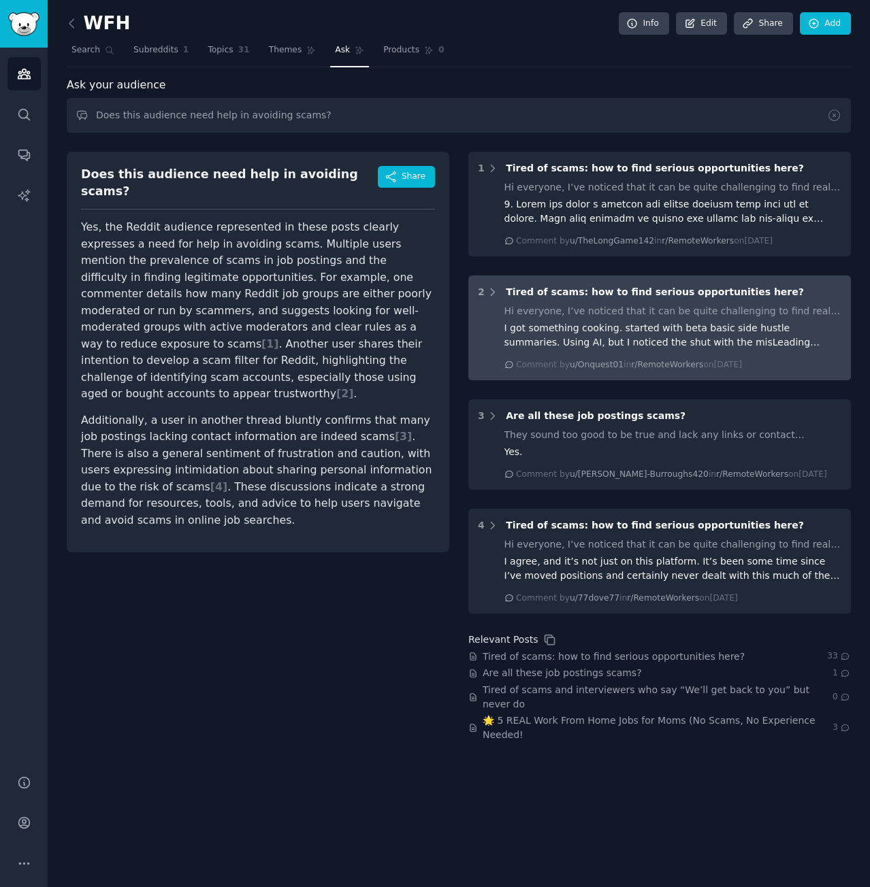
click at [539, 340] on div "I got something cooking. started with beta basic side hustle summaries. Using A…" at bounding box center [673, 335] width 338 height 29
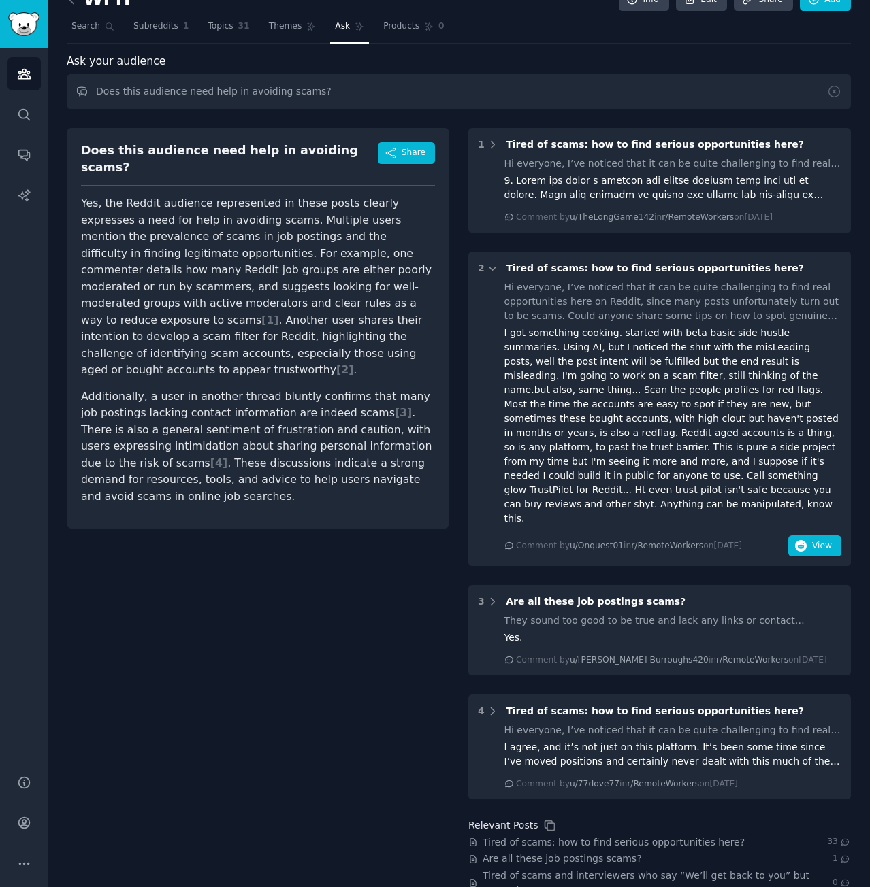
scroll to position [27, 0]
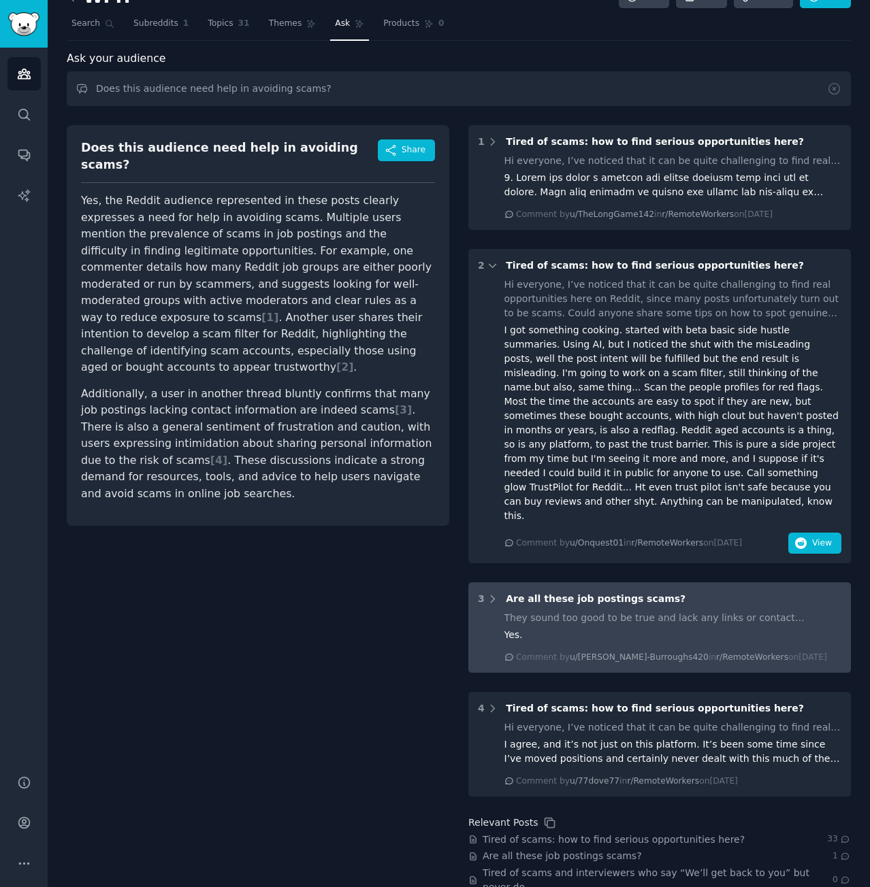
click at [621, 611] on div "They sound too good to be true and lack any links or contact information." at bounding box center [673, 618] width 338 height 14
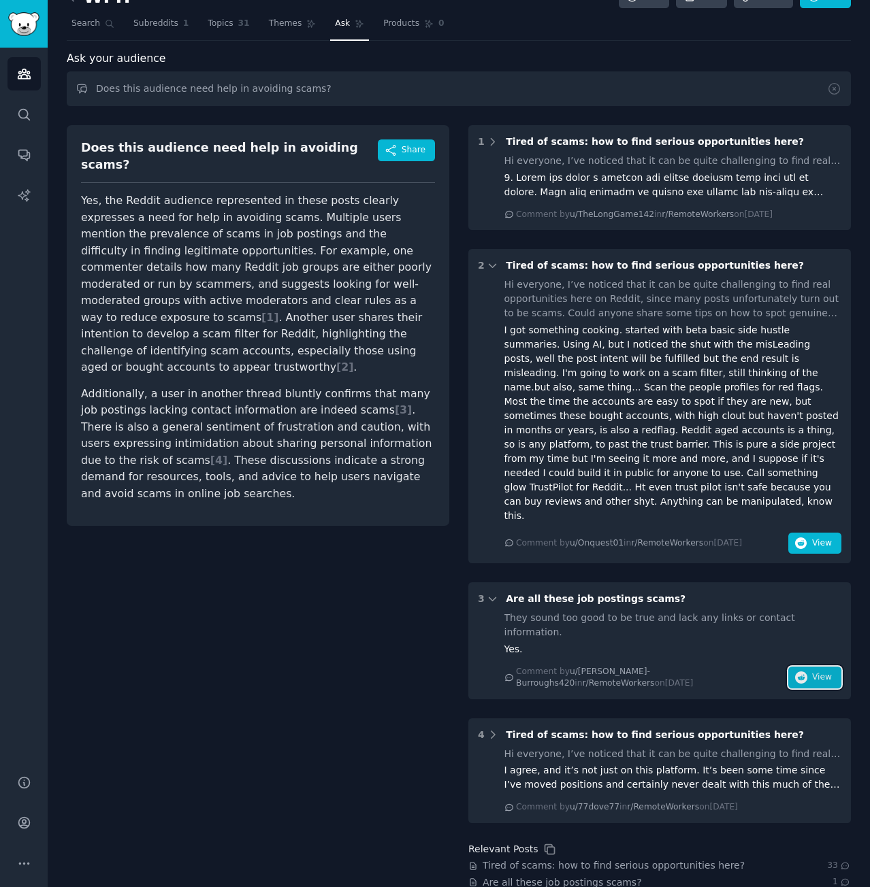
click at [801, 672] on icon "button" at bounding box center [801, 678] width 12 height 12
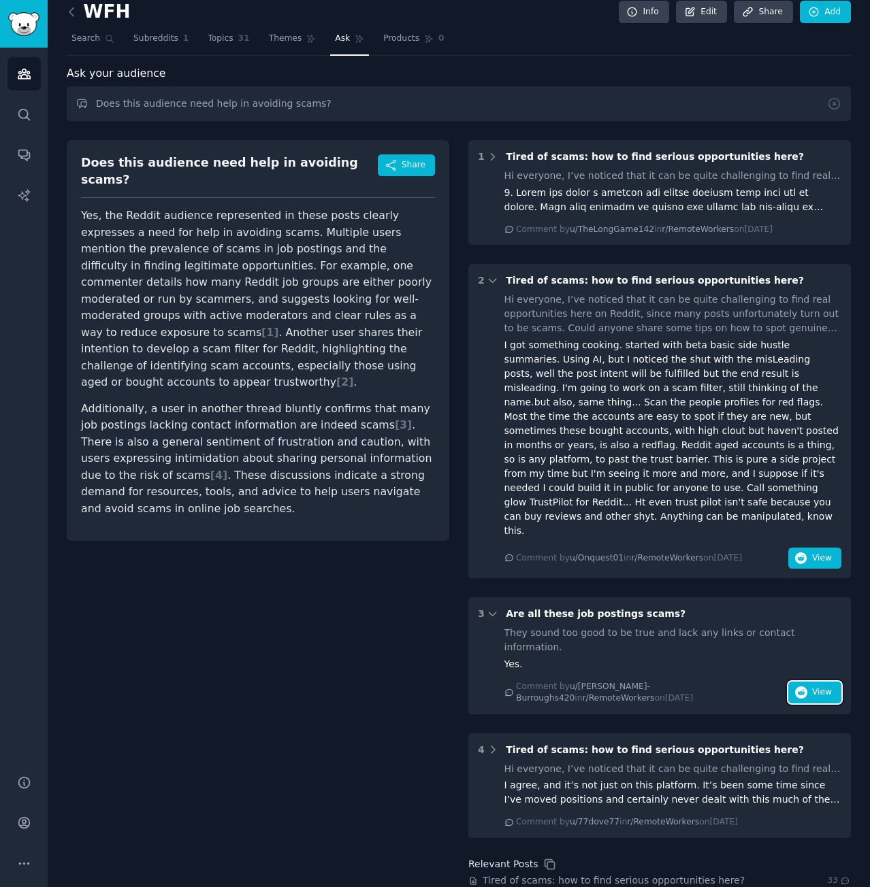
scroll to position [0, 0]
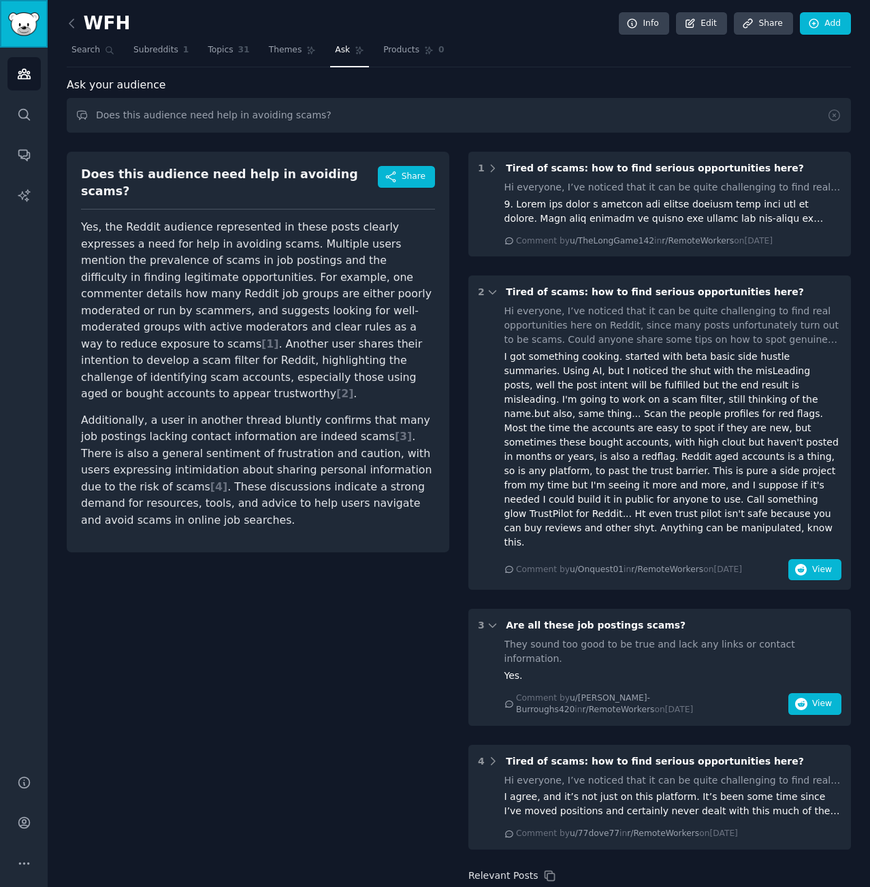
click at [20, 22] on img "Sidebar" at bounding box center [23, 24] width 31 height 24
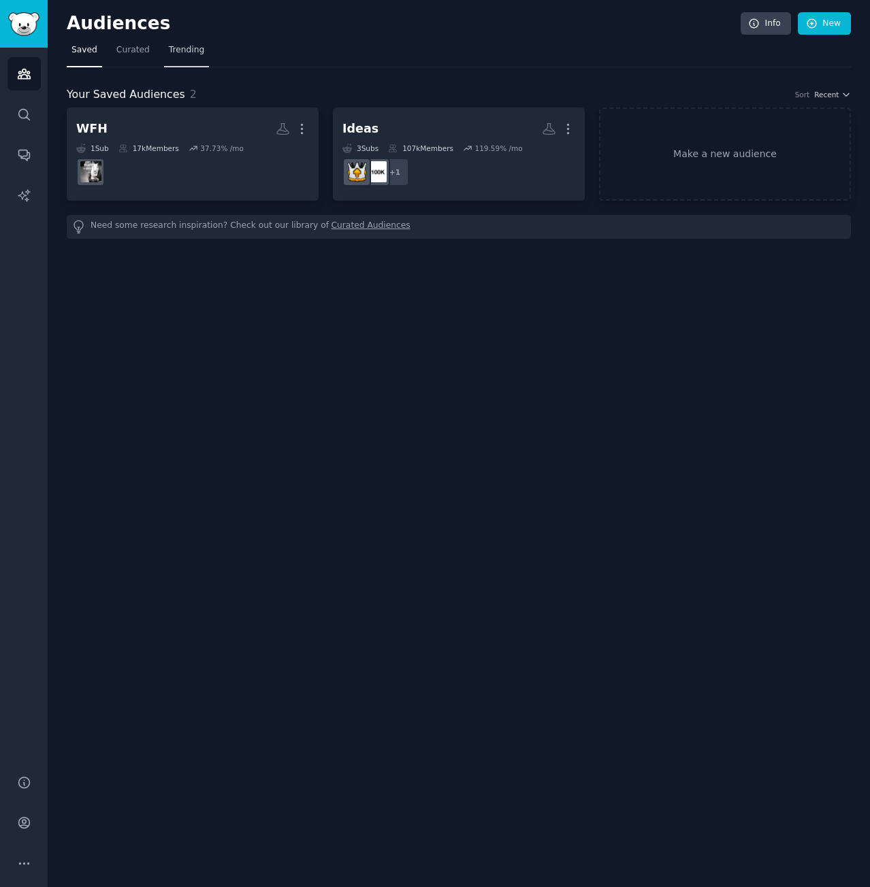
click at [186, 54] on span "Trending" at bounding box center [186, 50] width 35 height 12
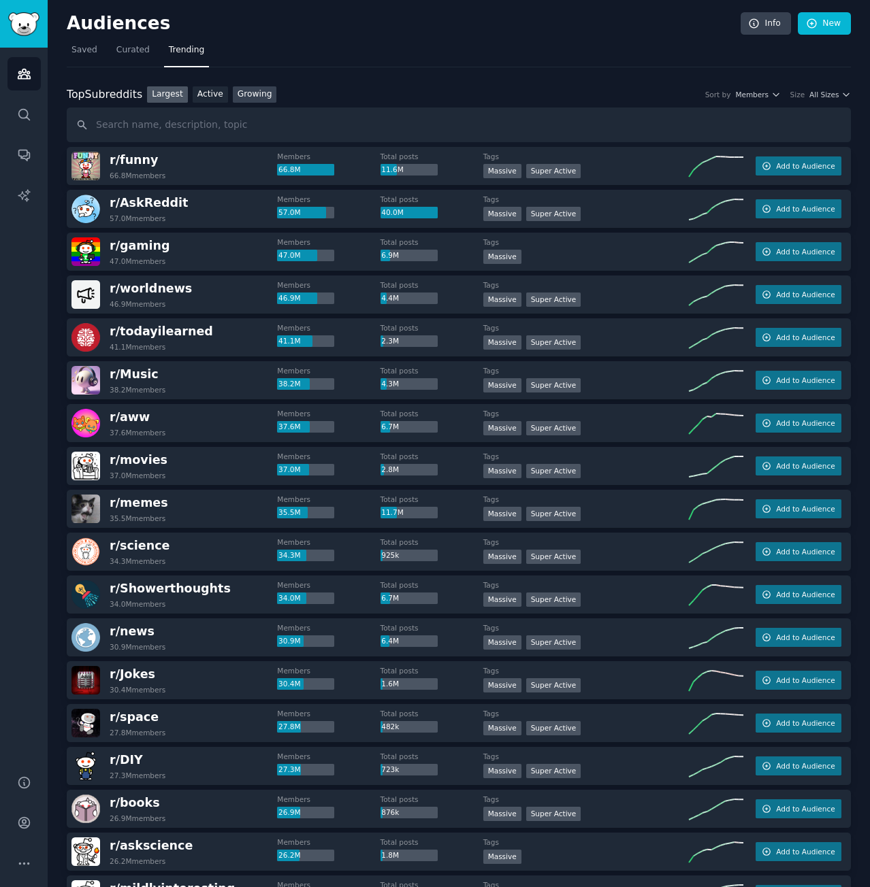
click at [246, 95] on link "Growing" at bounding box center [255, 94] width 44 height 17
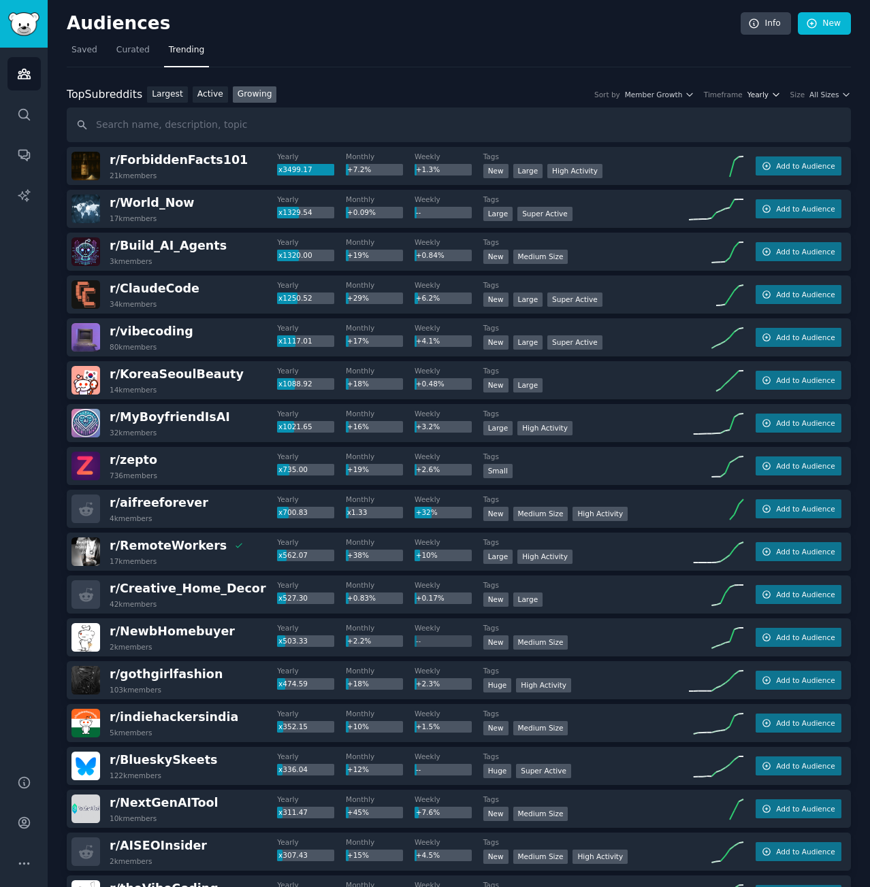
click at [762, 99] on span "Yearly" at bounding box center [757, 95] width 21 height 10
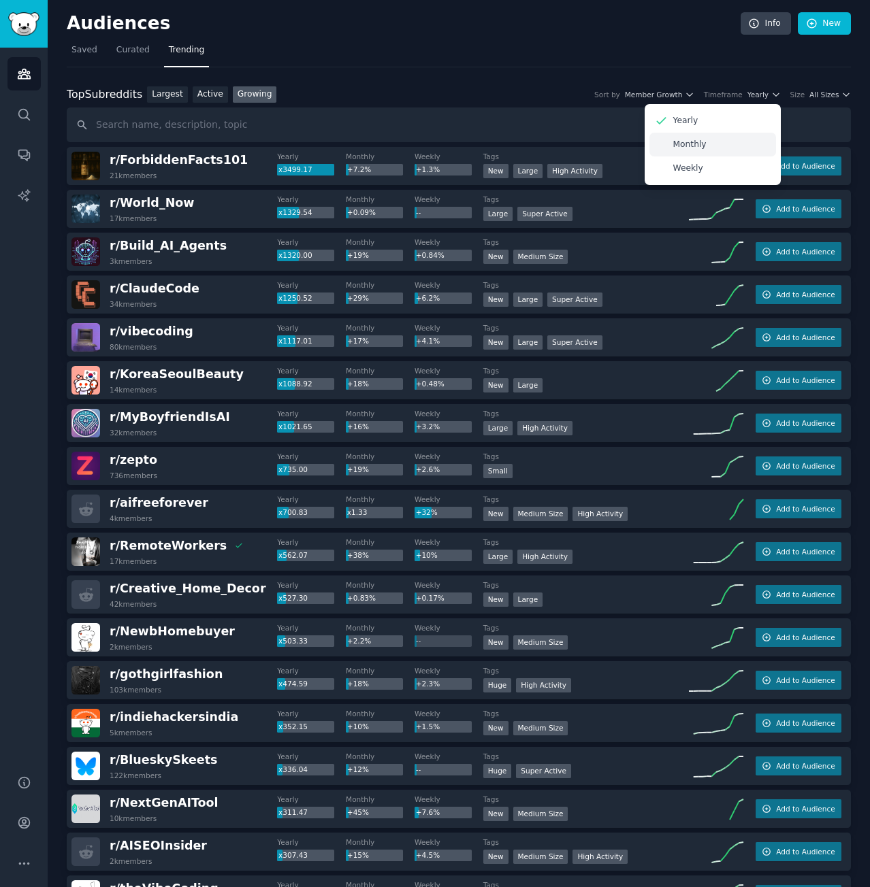
click at [740, 138] on div "Monthly" at bounding box center [712, 145] width 127 height 24
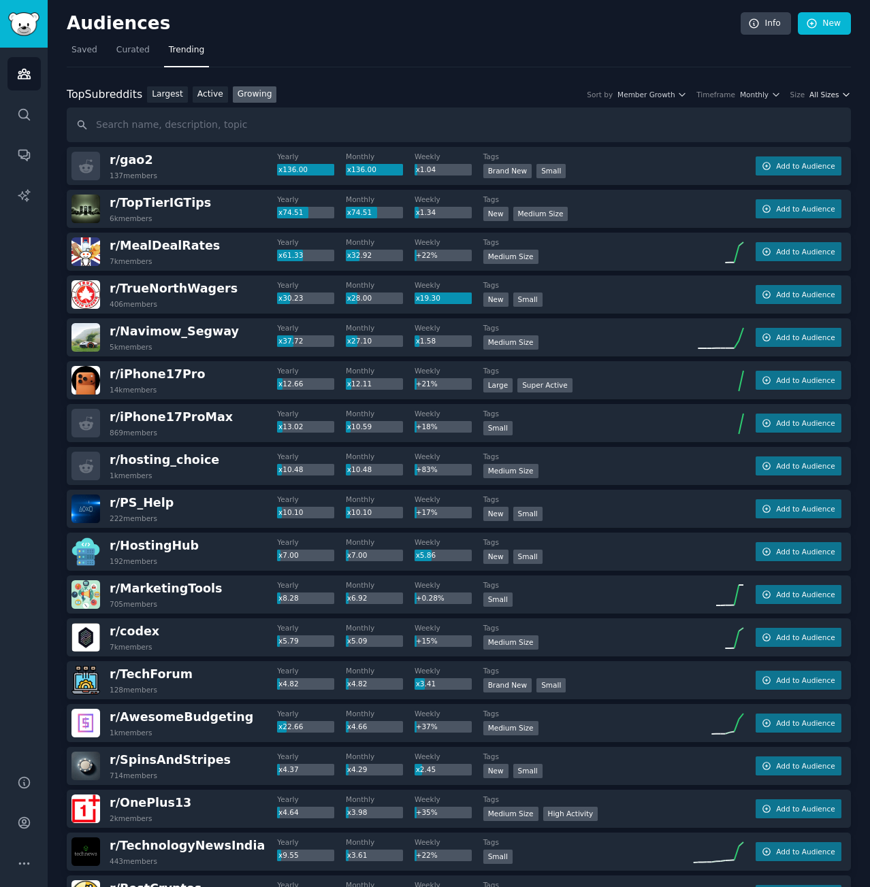
click at [845, 95] on icon "button" at bounding box center [846, 95] width 10 height 10
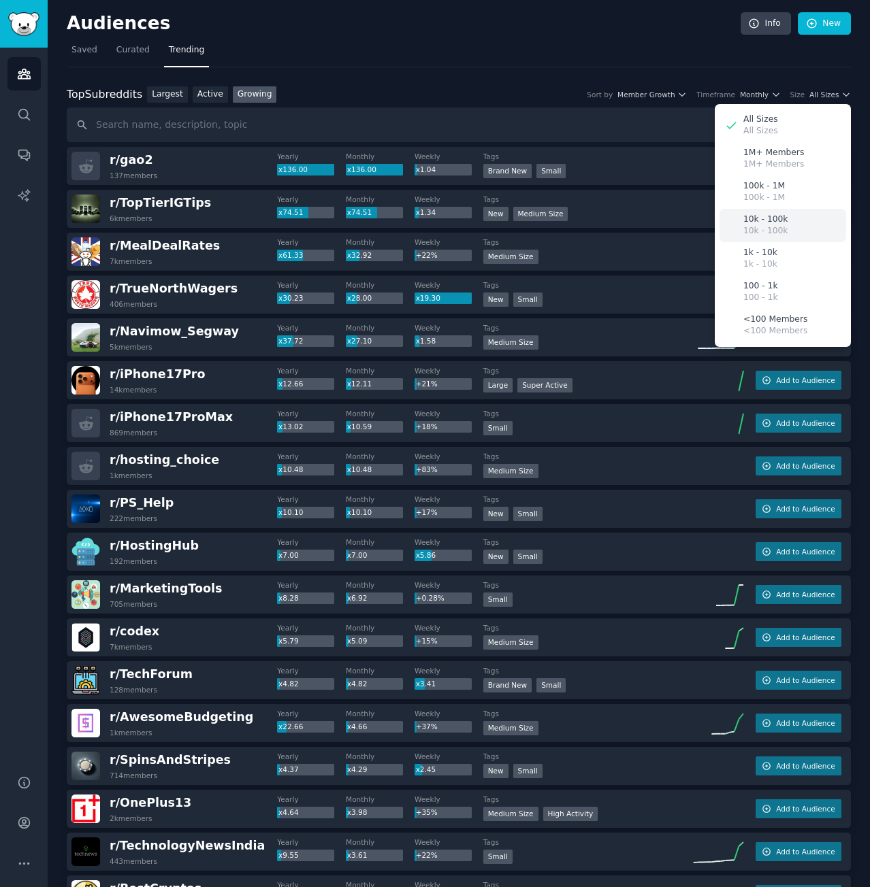
click at [796, 221] on div "10k - 100k 10k - 100k" at bounding box center [782, 225] width 127 height 33
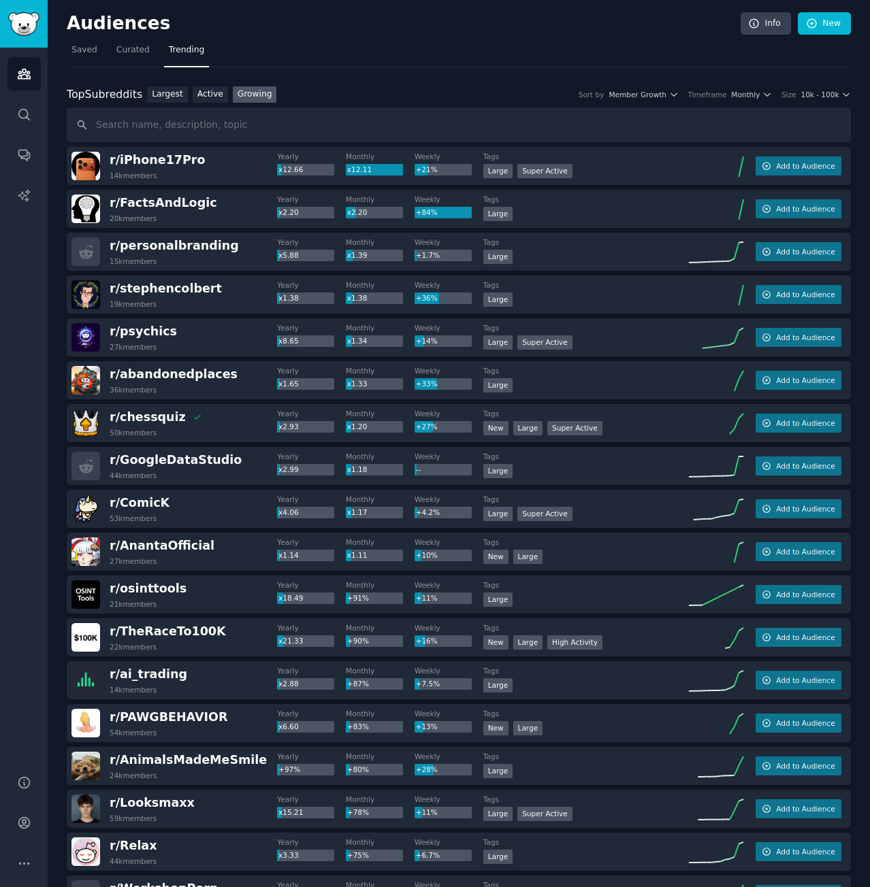
click at [734, 90] on div "Timeframe Monthly" at bounding box center [730, 95] width 84 height 10
click at [759, 93] on span "Monthly" at bounding box center [745, 95] width 29 height 10
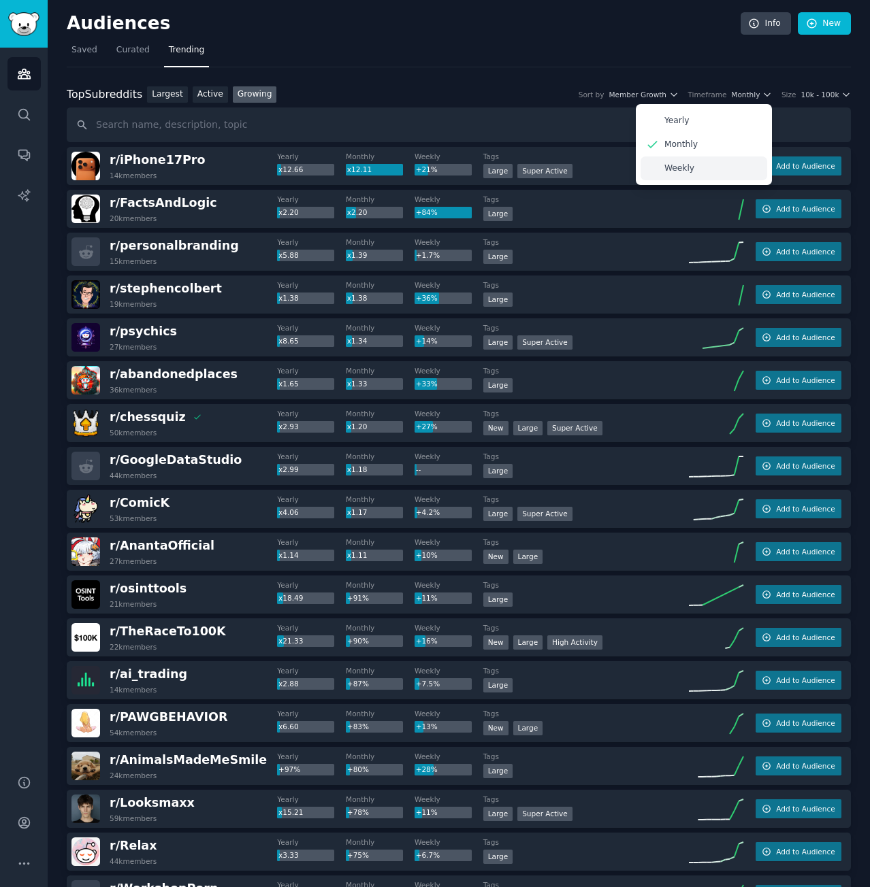
click at [679, 165] on p "Weekly" at bounding box center [679, 169] width 30 height 12
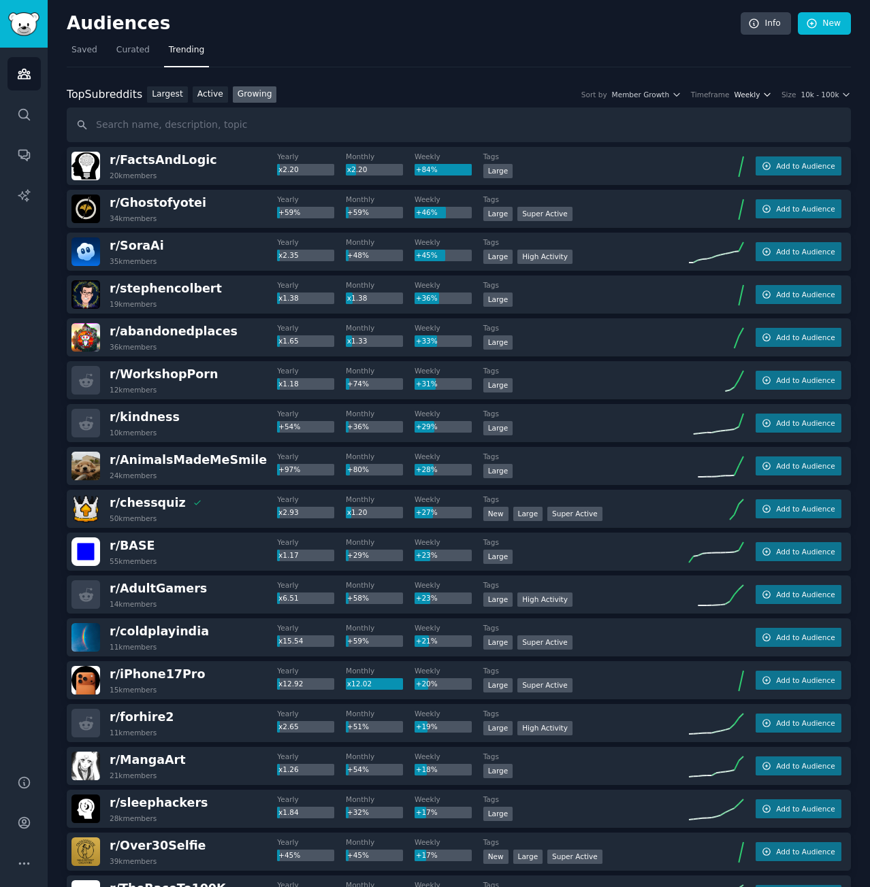
click at [768, 97] on icon "button" at bounding box center [767, 95] width 10 height 10
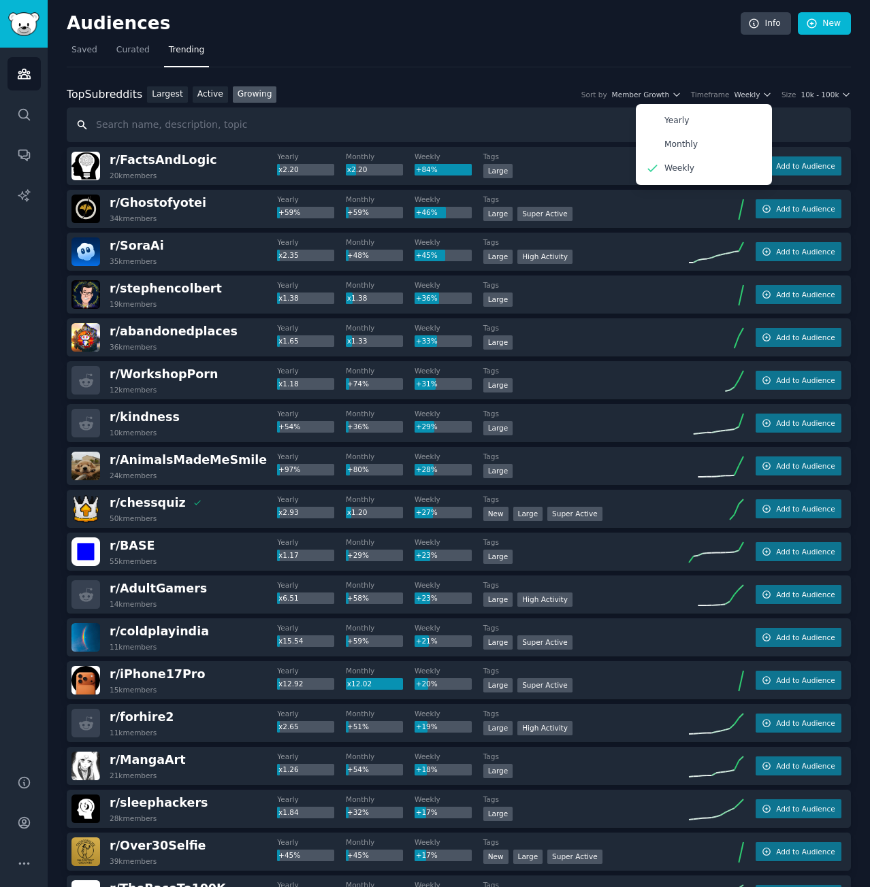
click at [610, 114] on input "text" at bounding box center [459, 125] width 784 height 35
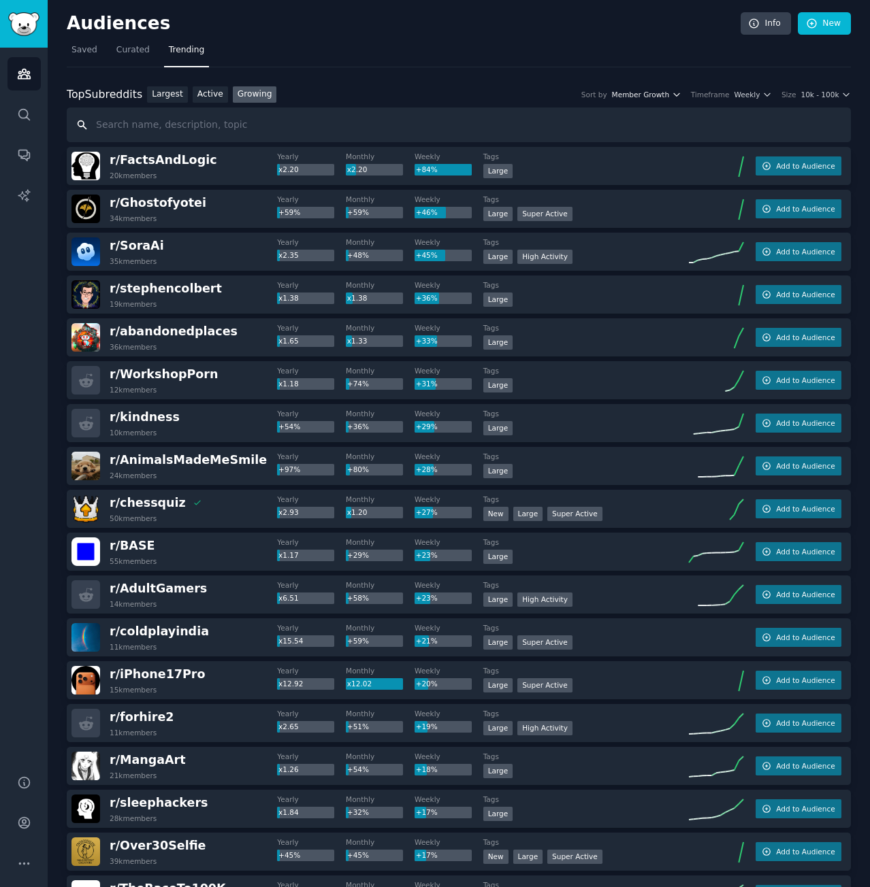
click at [681, 97] on icon "button" at bounding box center [677, 95] width 10 height 10
click at [134, 48] on span "Curated" at bounding box center [132, 50] width 33 height 12
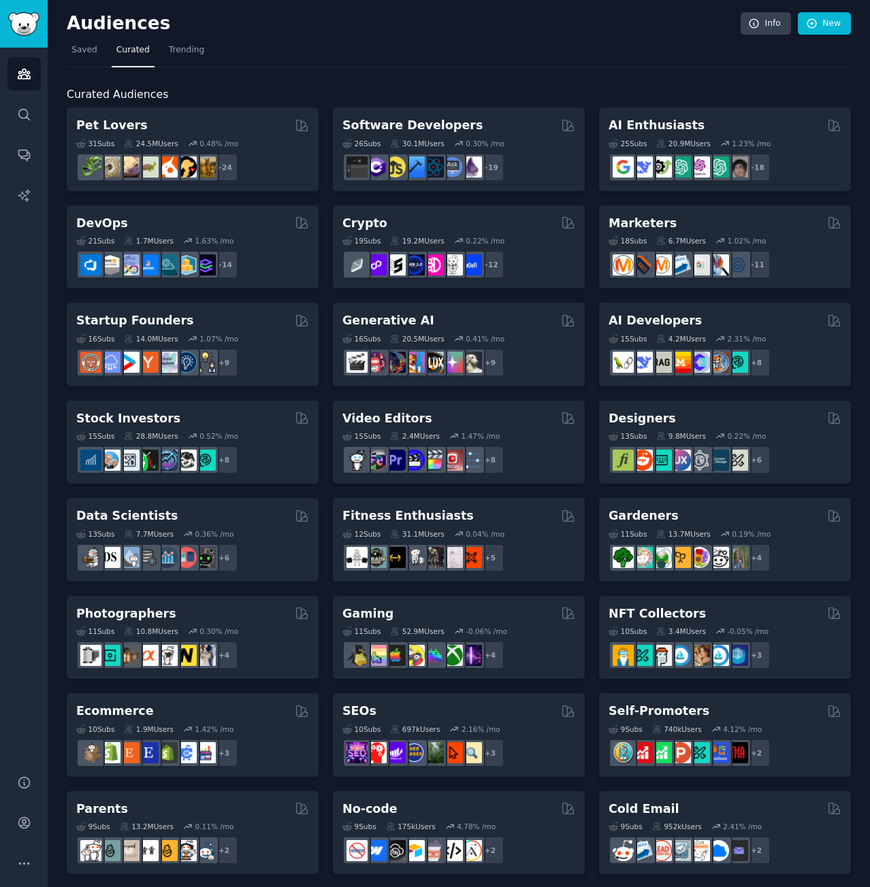
click at [191, 31] on h2 "Audiences" at bounding box center [404, 24] width 674 height 22
click at [191, 43] on link "Trending" at bounding box center [186, 53] width 45 height 28
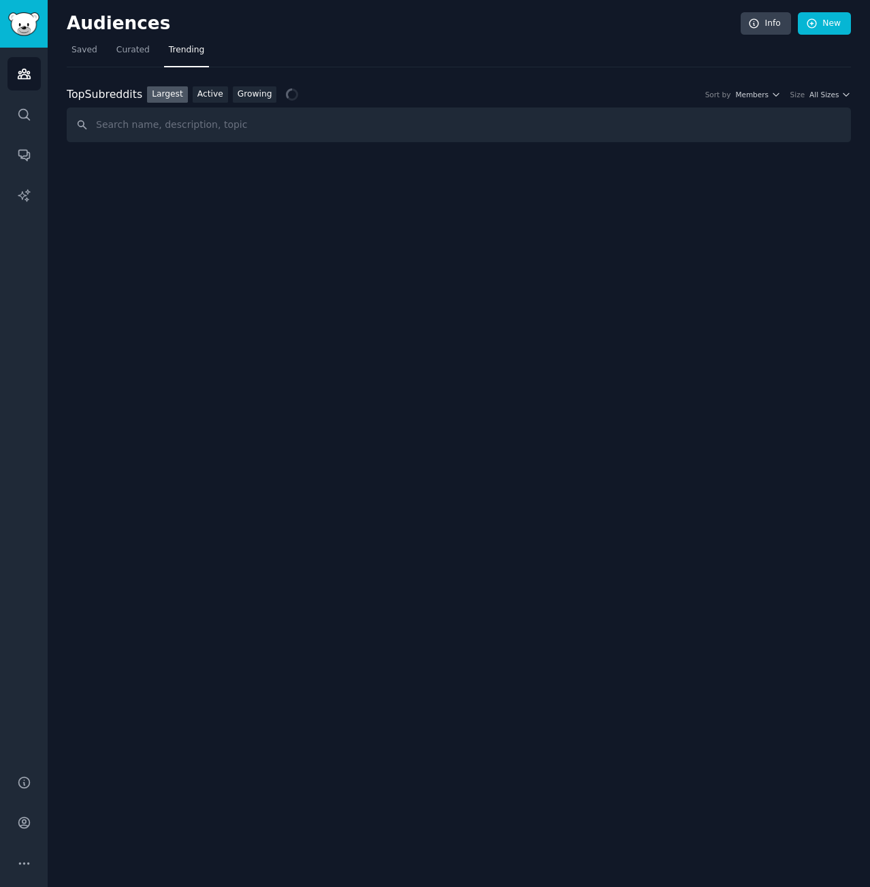
click at [190, 50] on span "Trending" at bounding box center [186, 50] width 35 height 12
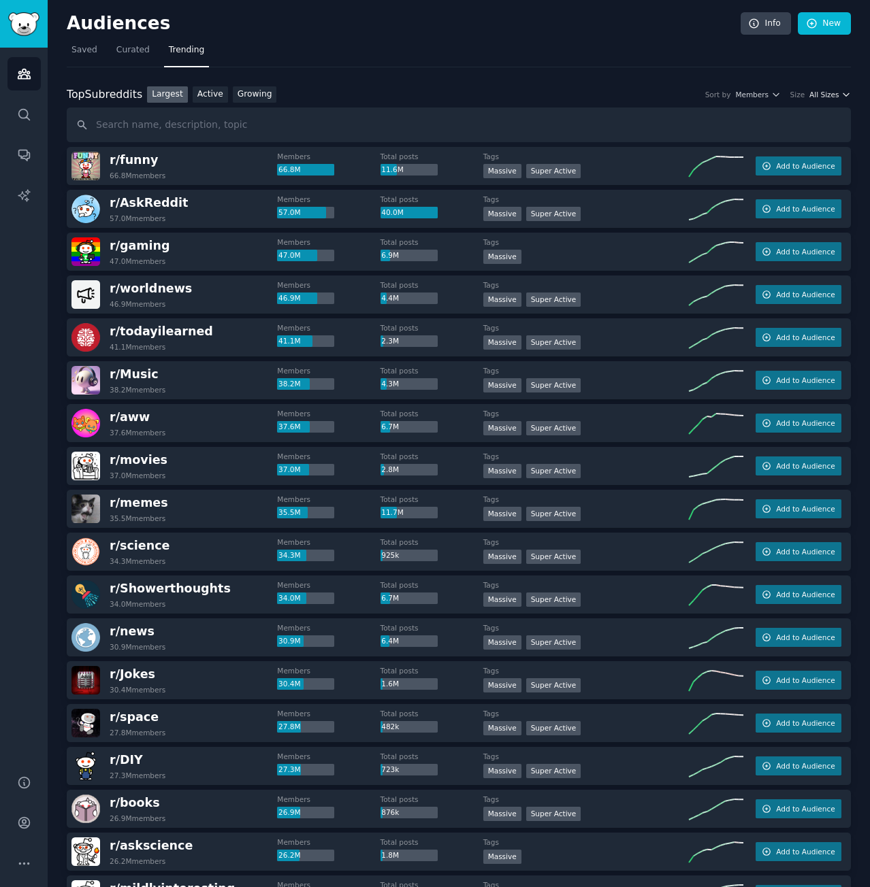
click at [830, 97] on span "All Sizes" at bounding box center [823, 95] width 29 height 10
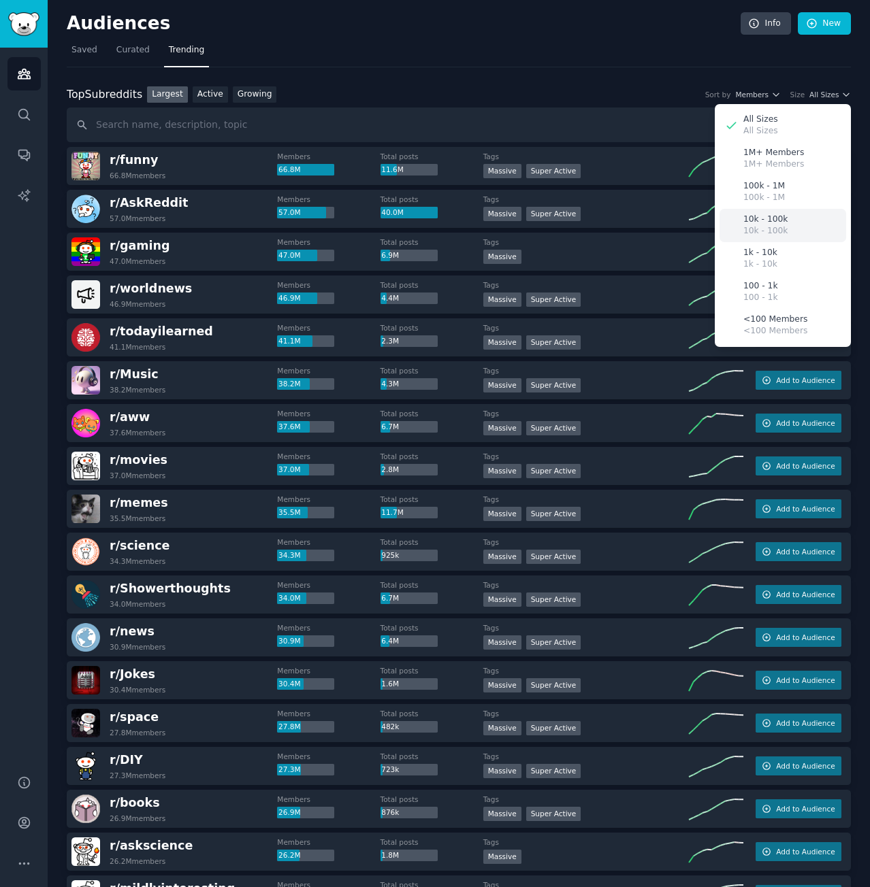
click at [756, 223] on p "10k - 100k" at bounding box center [765, 220] width 44 height 12
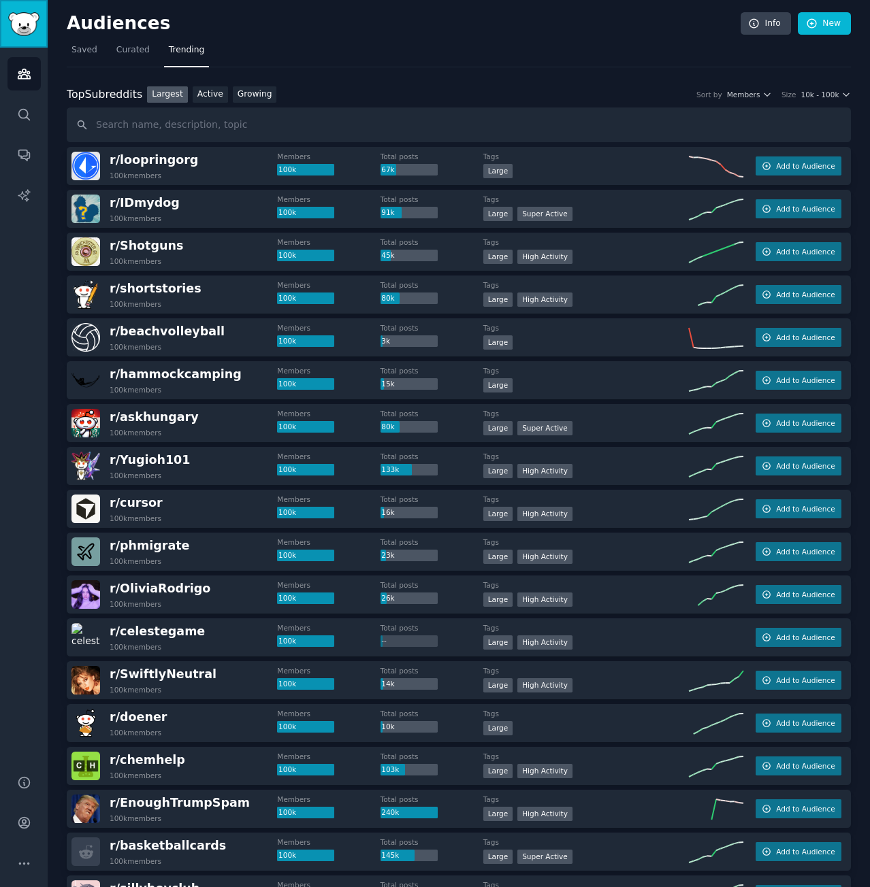
click at [32, 5] on link "Sidebar" at bounding box center [24, 24] width 48 height 48
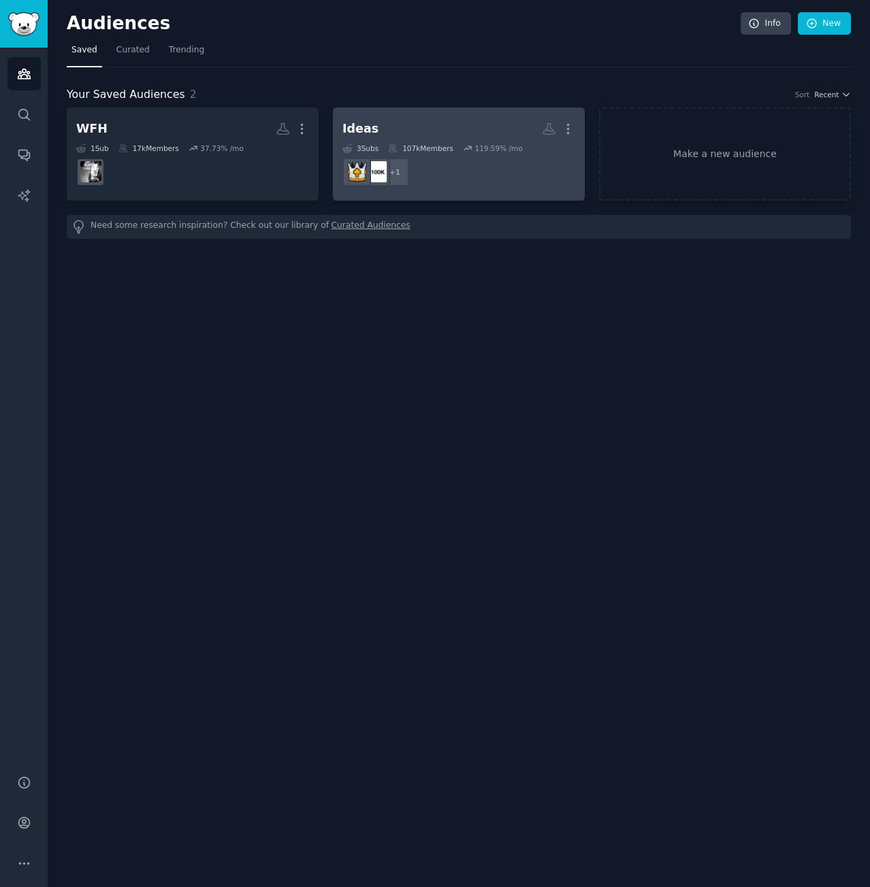
click at [468, 178] on dd "+ 1" at bounding box center [458, 172] width 233 height 38
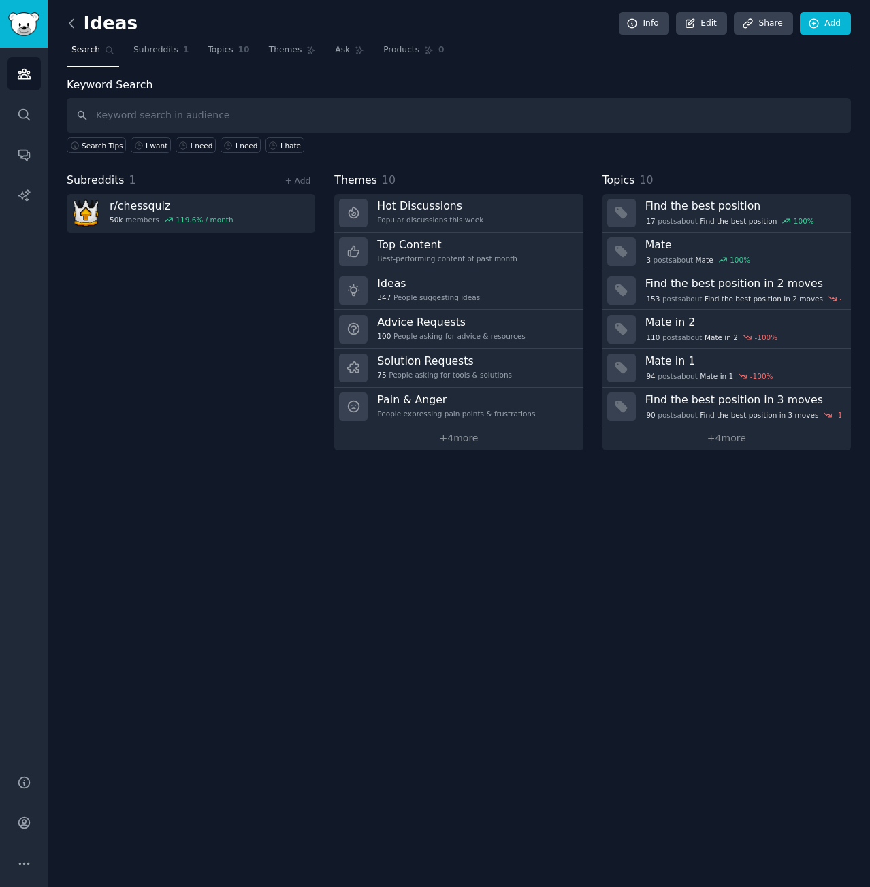
click at [72, 24] on icon at bounding box center [72, 23] width 14 height 14
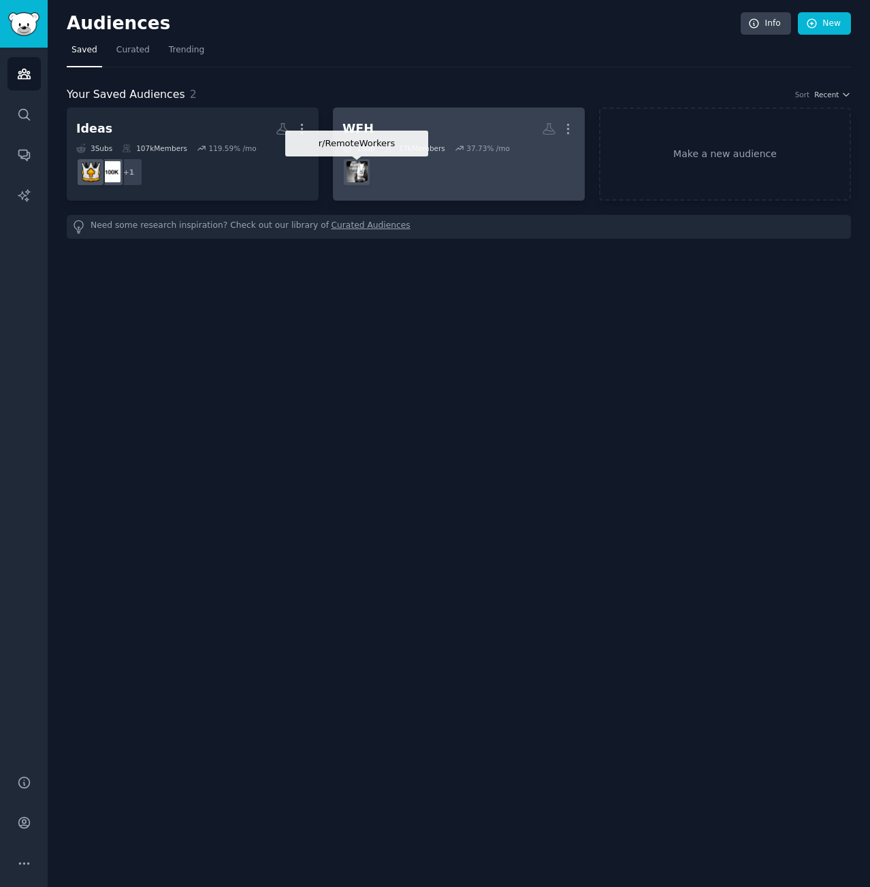
click at [365, 174] on img at bounding box center [356, 171] width 21 height 21
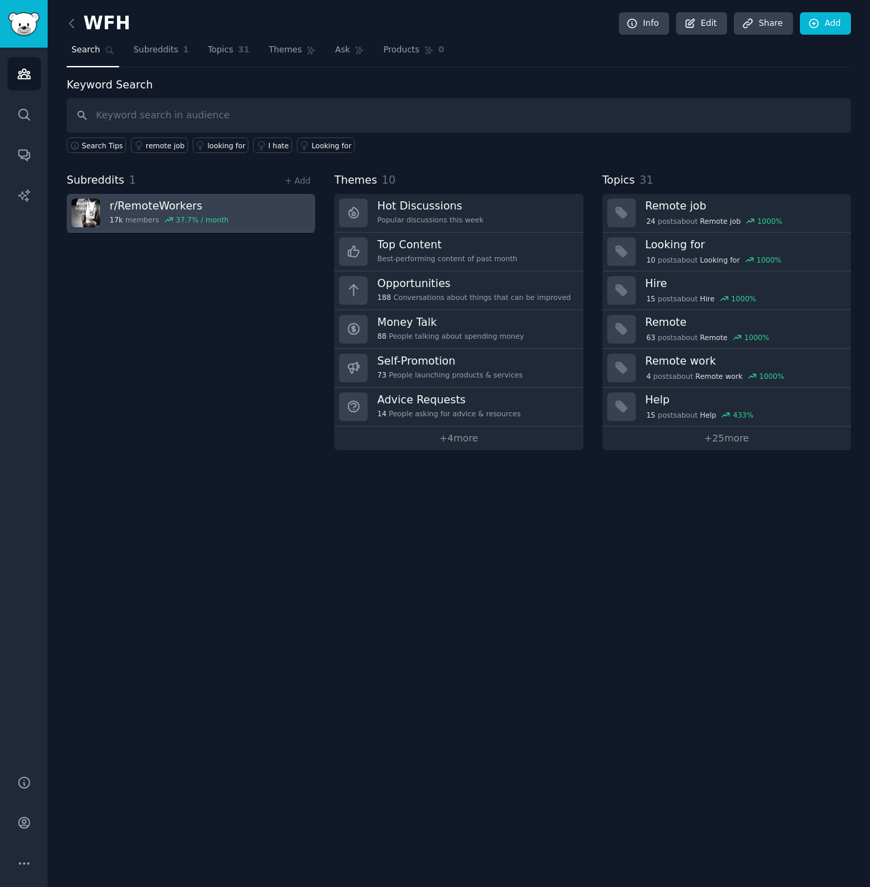
click at [190, 205] on h3 "r/ RemoteWorkers" at bounding box center [169, 206] width 119 height 14
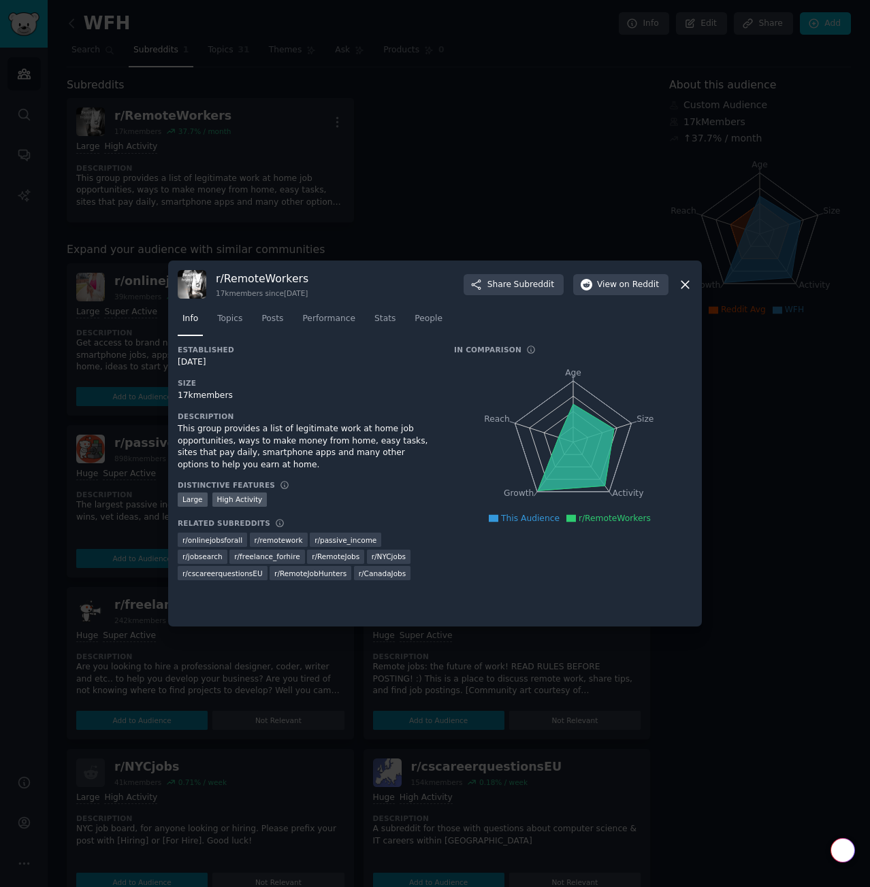
click at [222, 543] on span "r/ onlinejobsforall" at bounding box center [212, 541] width 60 height 10
click at [224, 536] on span "r/ onlinejobsforall" at bounding box center [212, 541] width 60 height 10
click at [674, 289] on div "r/ RemoteWorkers 17k members since [DATE] Share Subreddit View on Reddit" at bounding box center [435, 284] width 514 height 29
click at [685, 297] on div "r/ RemoteWorkers 17k members since [DATE] Share Subreddit View on Reddit" at bounding box center [435, 284] width 514 height 29
click at [690, 297] on div "r/ RemoteWorkers 17k members since [DATE] Share Subreddit View on Reddit" at bounding box center [435, 284] width 514 height 29
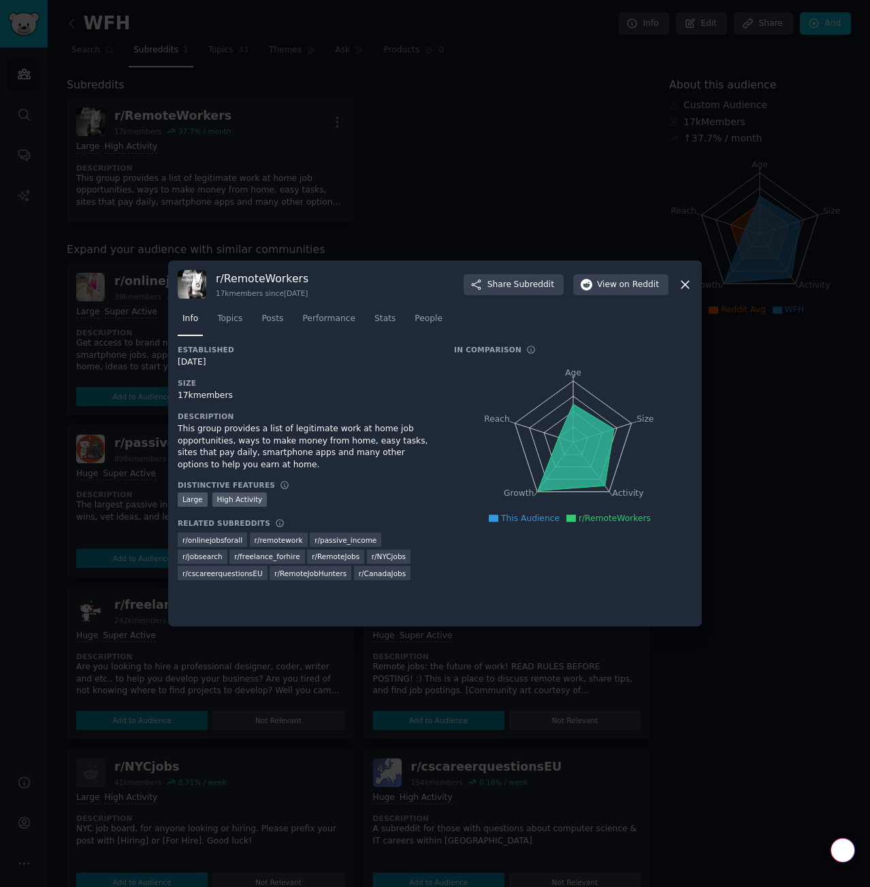
click at [691, 284] on icon at bounding box center [685, 285] width 14 height 14
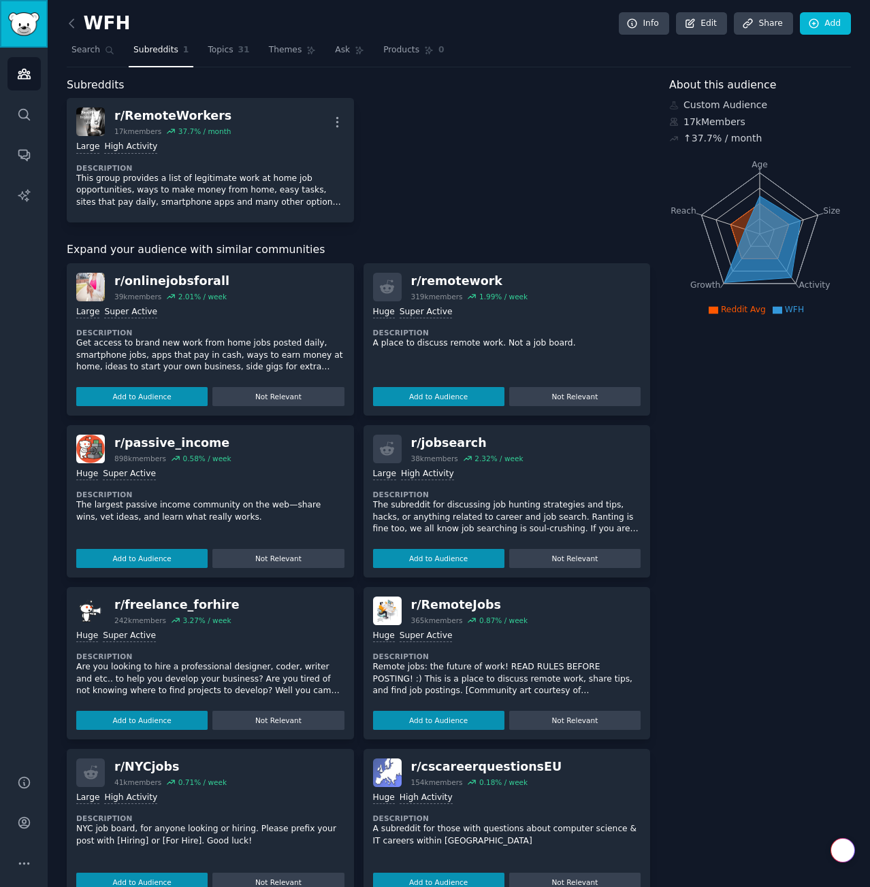
click at [38, 11] on link "Sidebar" at bounding box center [24, 24] width 48 height 48
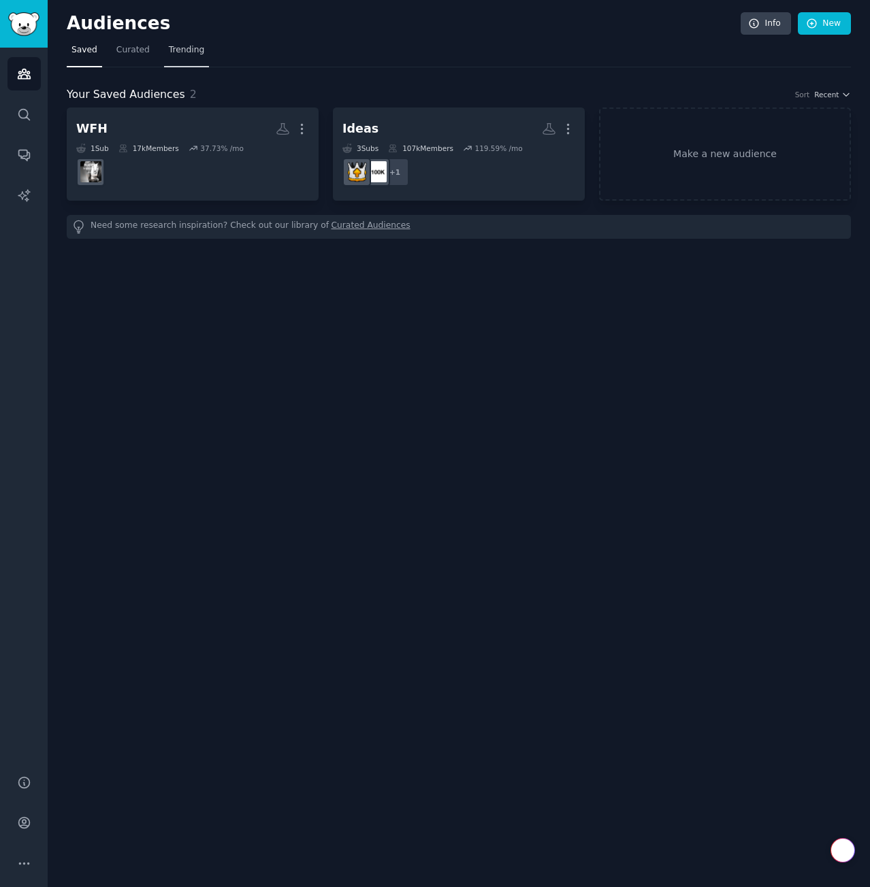
click at [189, 55] on span "Trending" at bounding box center [186, 50] width 35 height 12
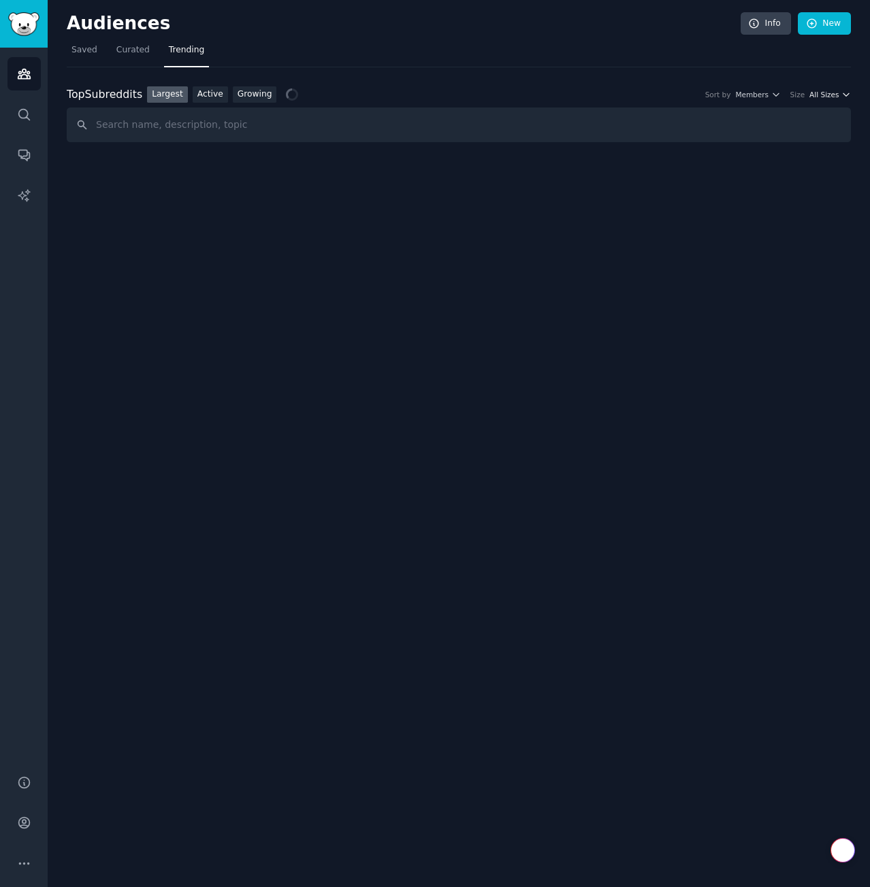
click at [828, 92] on span "All Sizes" at bounding box center [823, 95] width 29 height 10
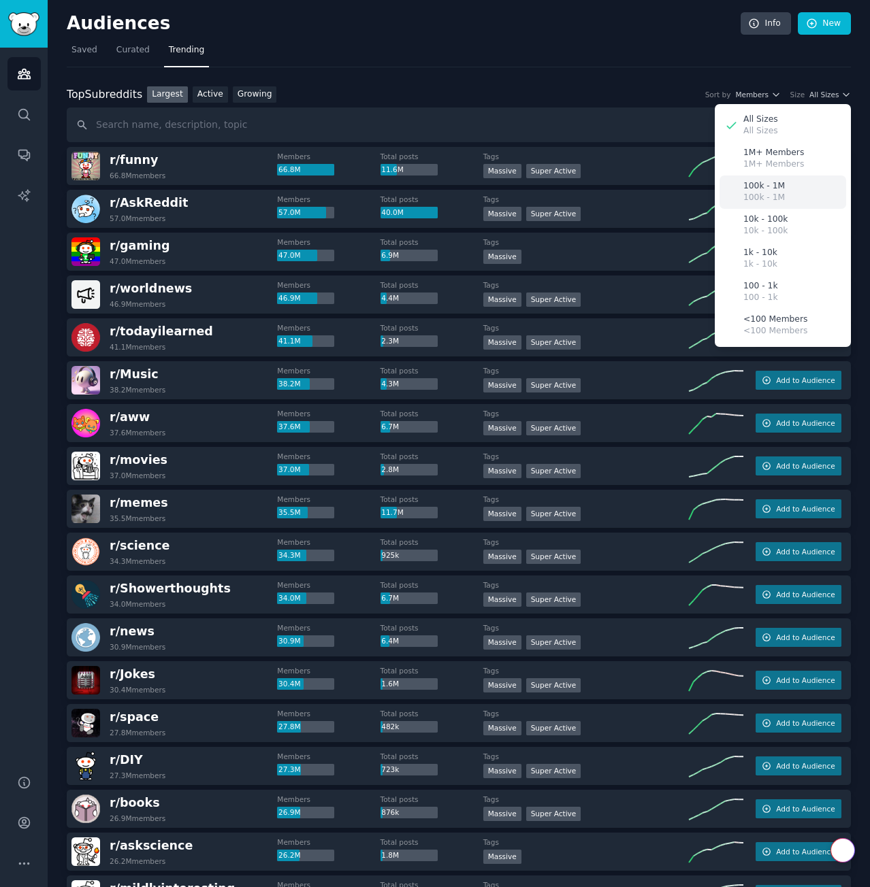
click at [769, 192] on p "100k - 1M" at bounding box center [764, 198] width 42 height 12
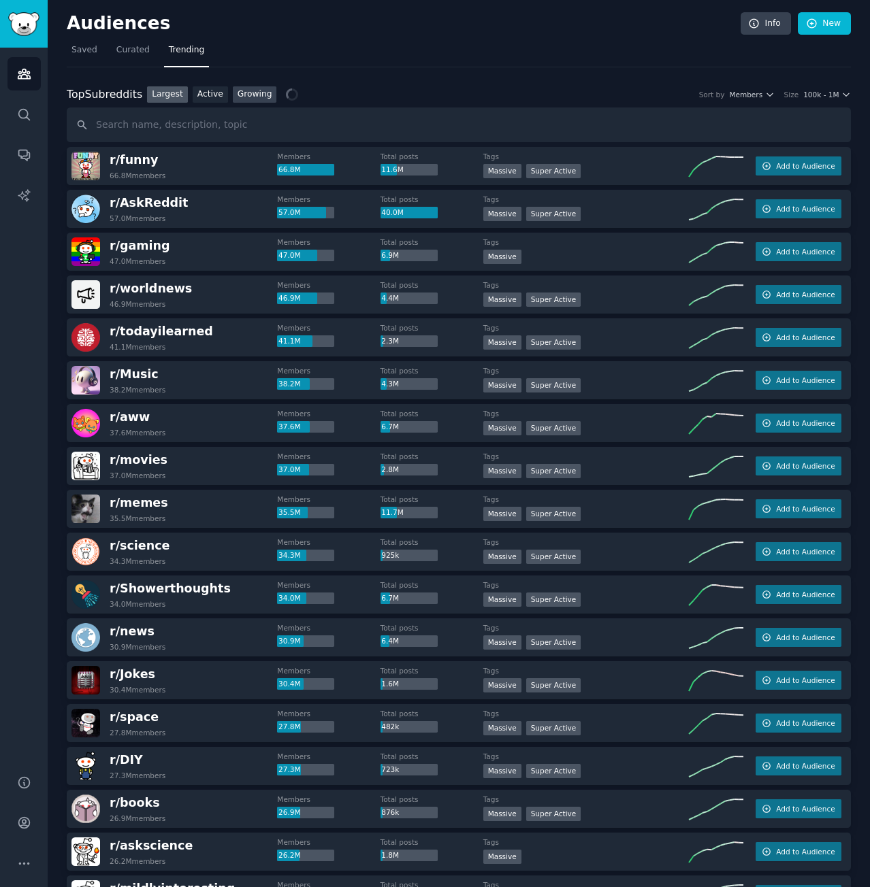
click at [249, 95] on link "Growing" at bounding box center [255, 94] width 44 height 17
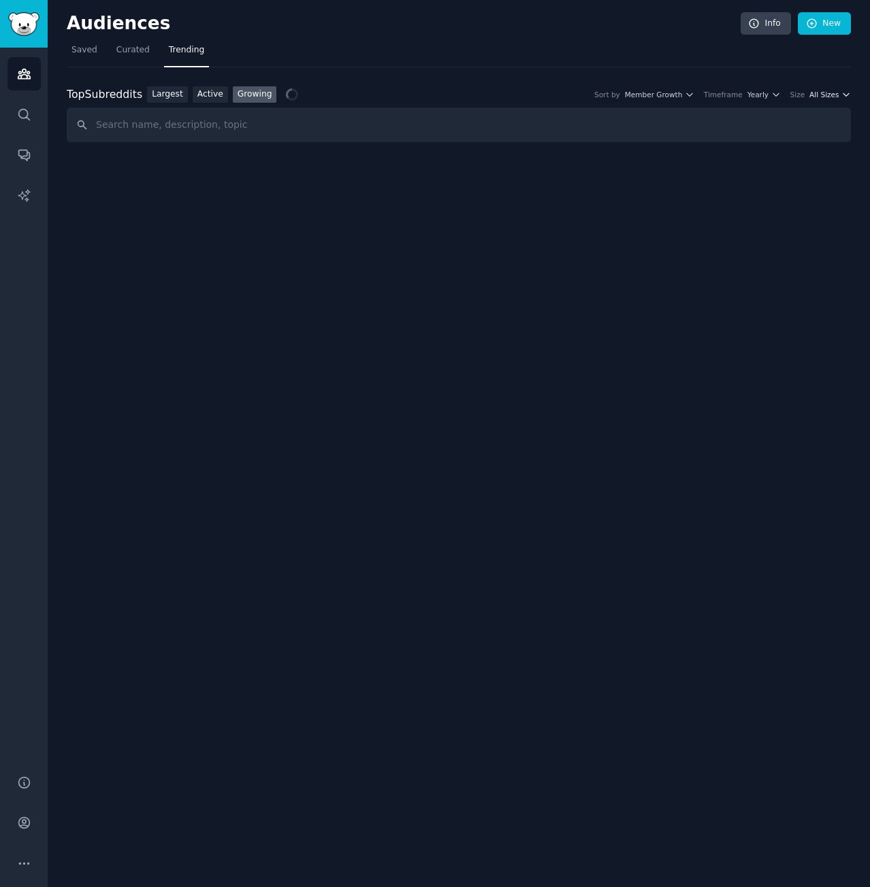
click at [832, 92] on span "All Sizes" at bounding box center [823, 95] width 29 height 10
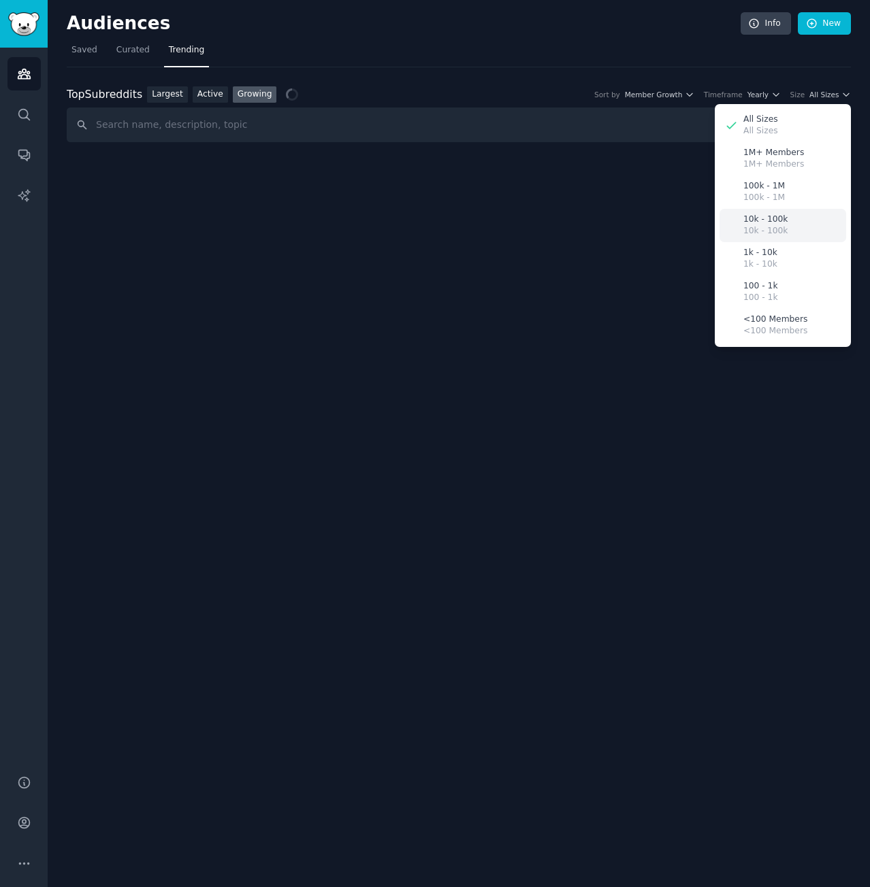
click at [779, 229] on p "10k - 100k" at bounding box center [765, 231] width 44 height 12
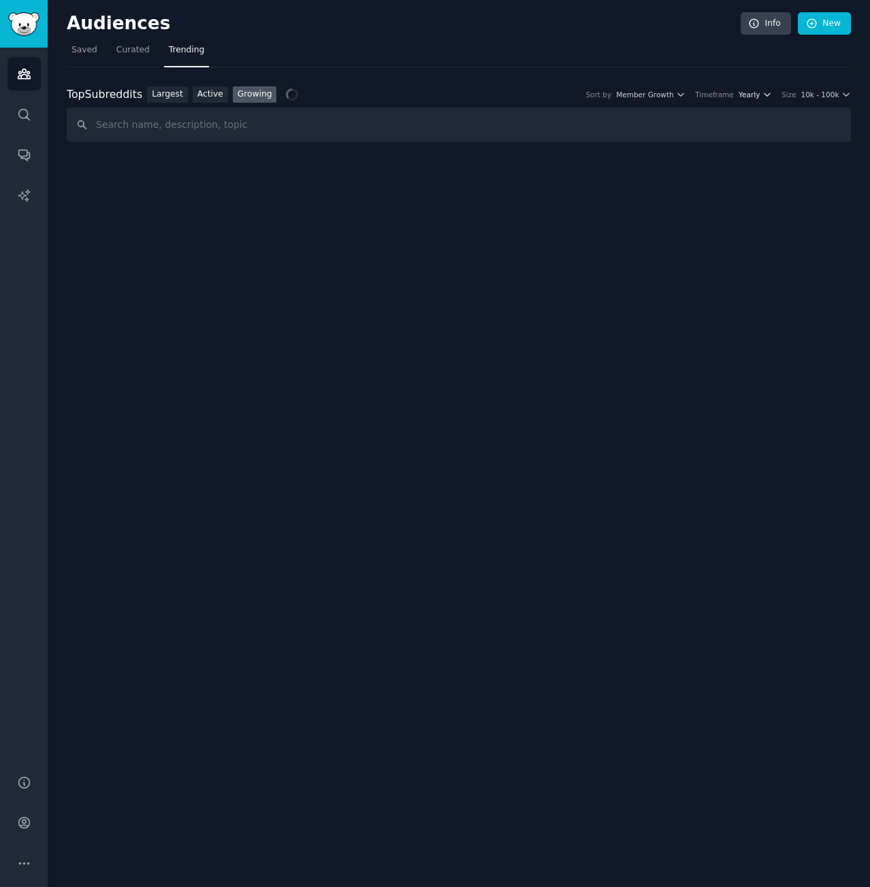
click at [759, 95] on span "Yearly" at bounding box center [748, 95] width 21 height 10
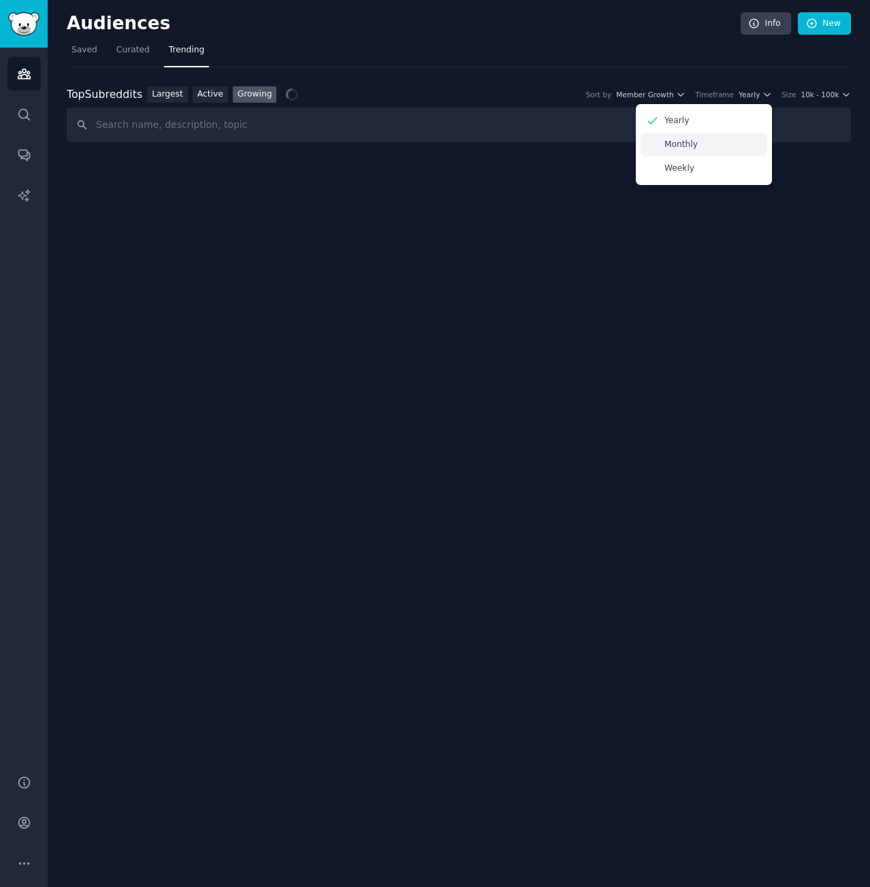
click at [749, 146] on div "Monthly" at bounding box center [703, 145] width 127 height 24
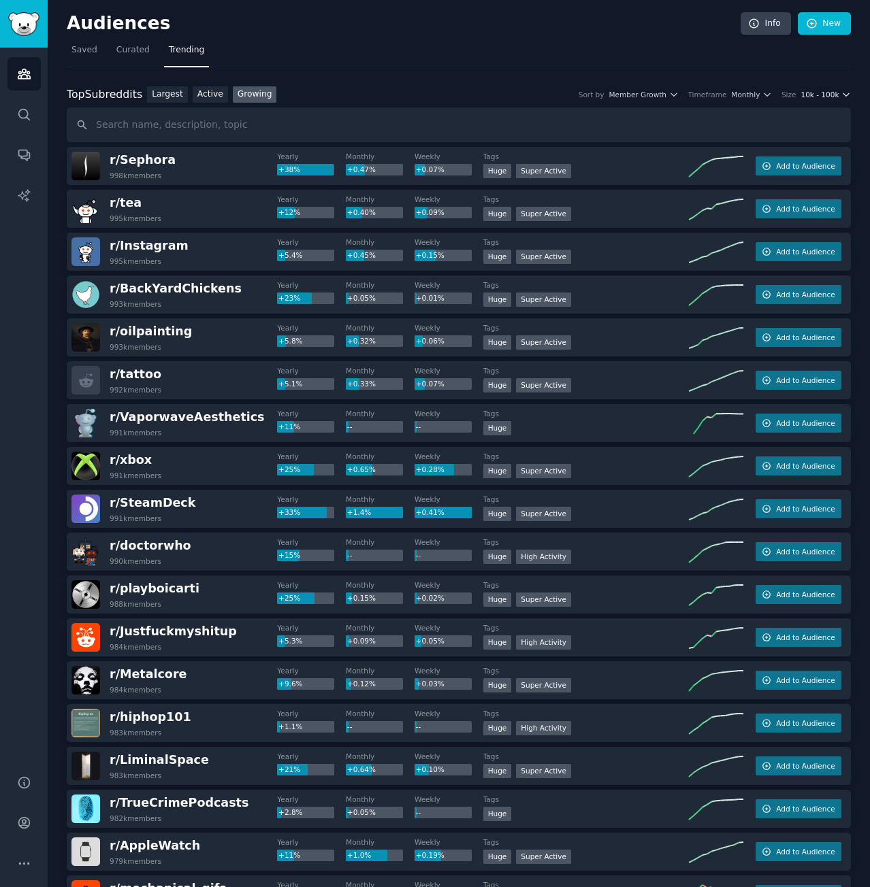
click at [821, 91] on span "10k - 100k" at bounding box center [819, 95] width 38 height 10
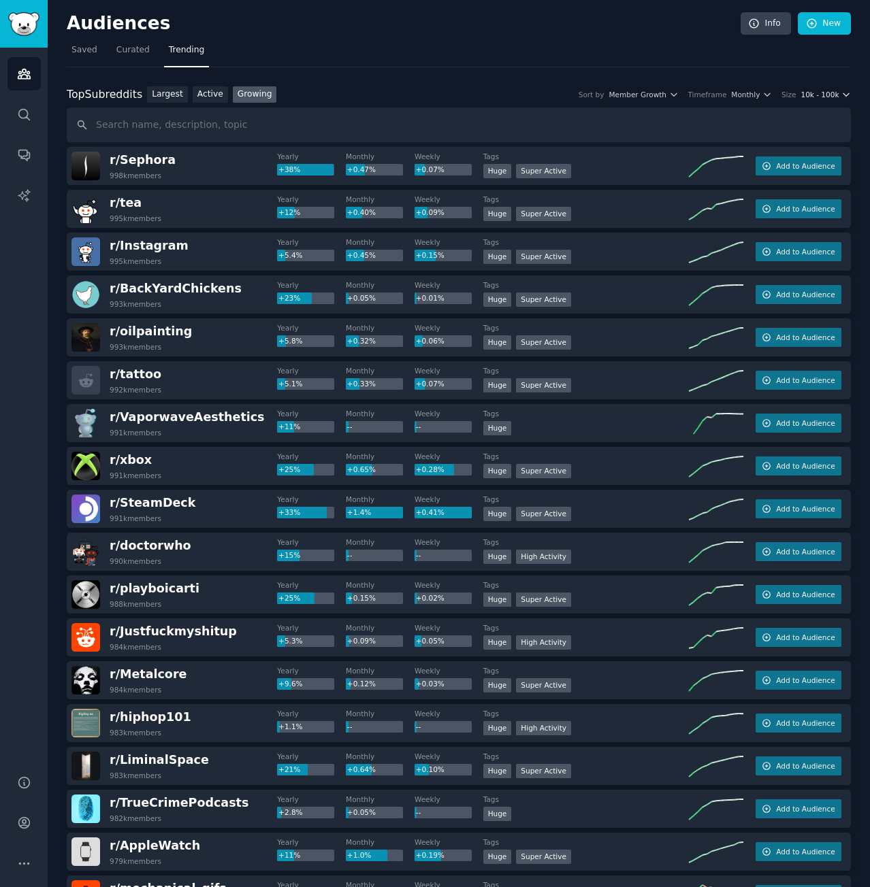
click at [813, 93] on span "10k - 100k" at bounding box center [819, 95] width 38 height 10
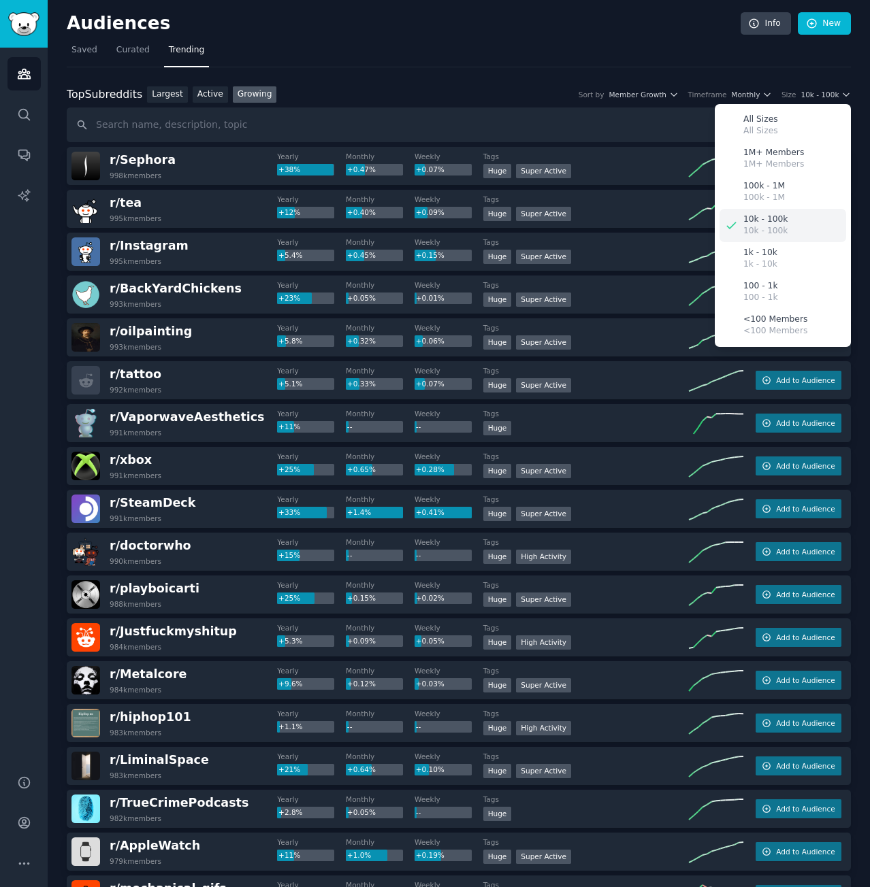
click at [765, 227] on p "10k - 100k" at bounding box center [765, 231] width 44 height 12
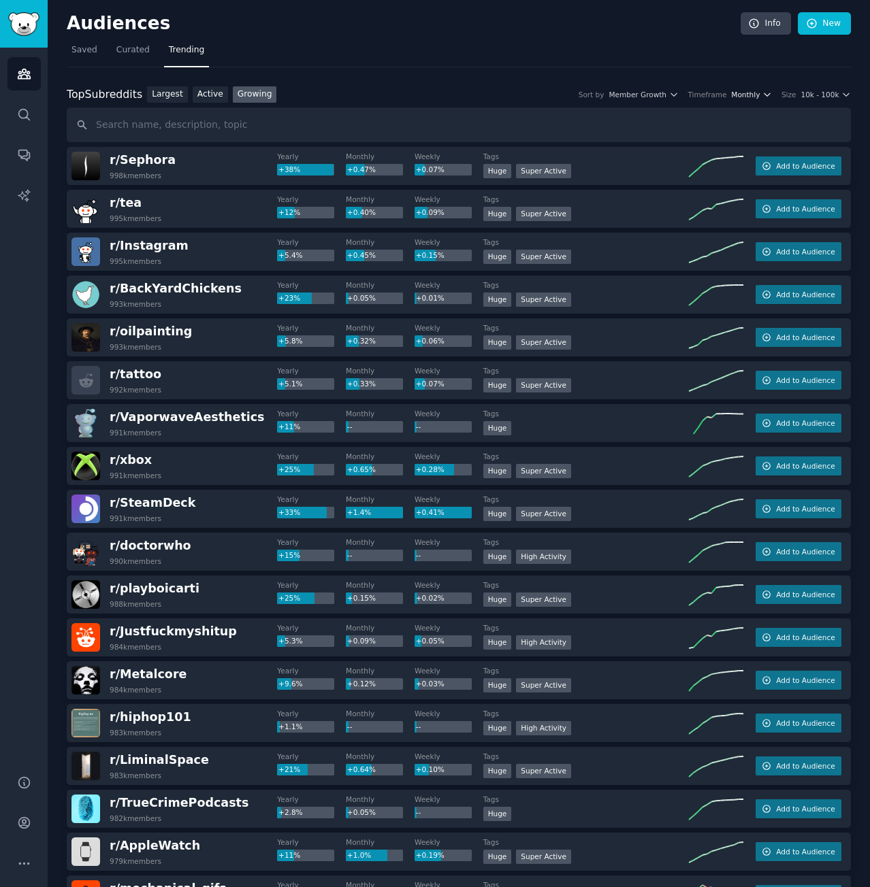
click at [747, 91] on span "Monthly" at bounding box center [745, 95] width 29 height 10
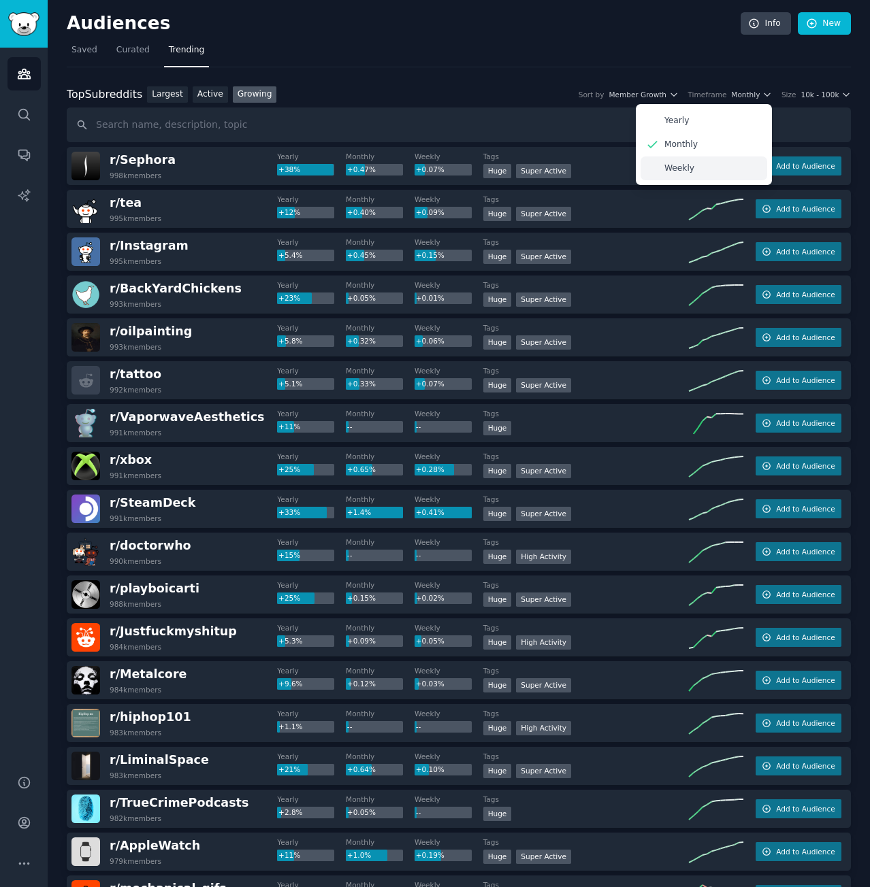
click at [672, 165] on p "Weekly" at bounding box center [679, 169] width 30 height 12
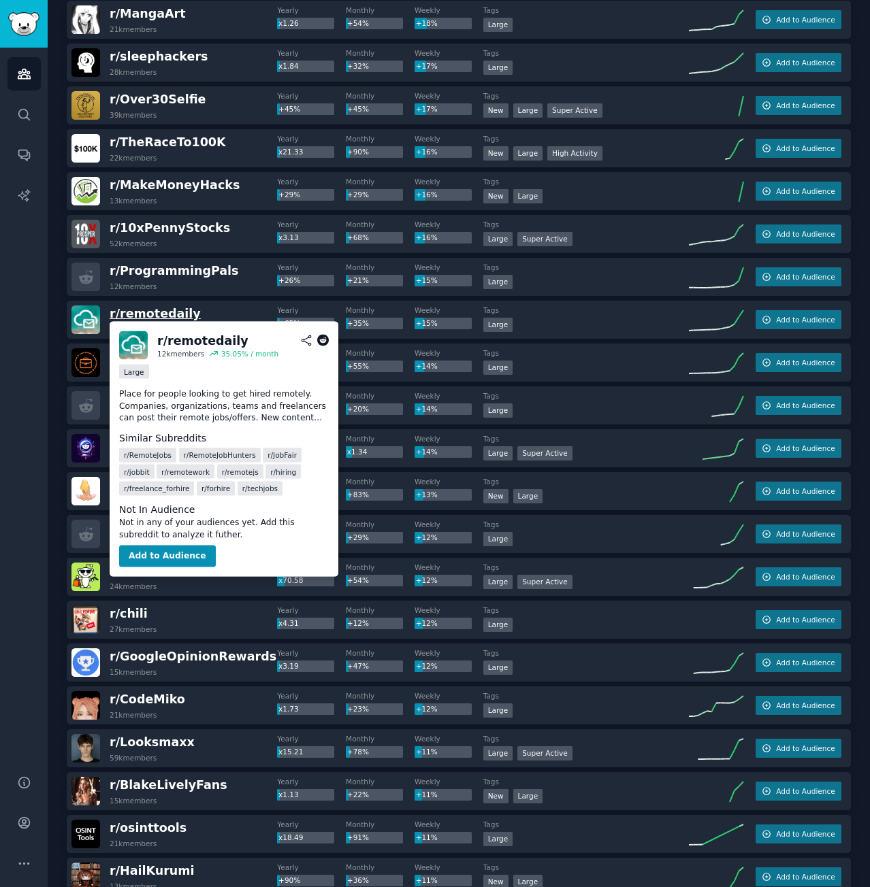
scroll to position [747, 0]
click at [165, 312] on span "r/ remotedaily" at bounding box center [155, 313] width 91 height 14
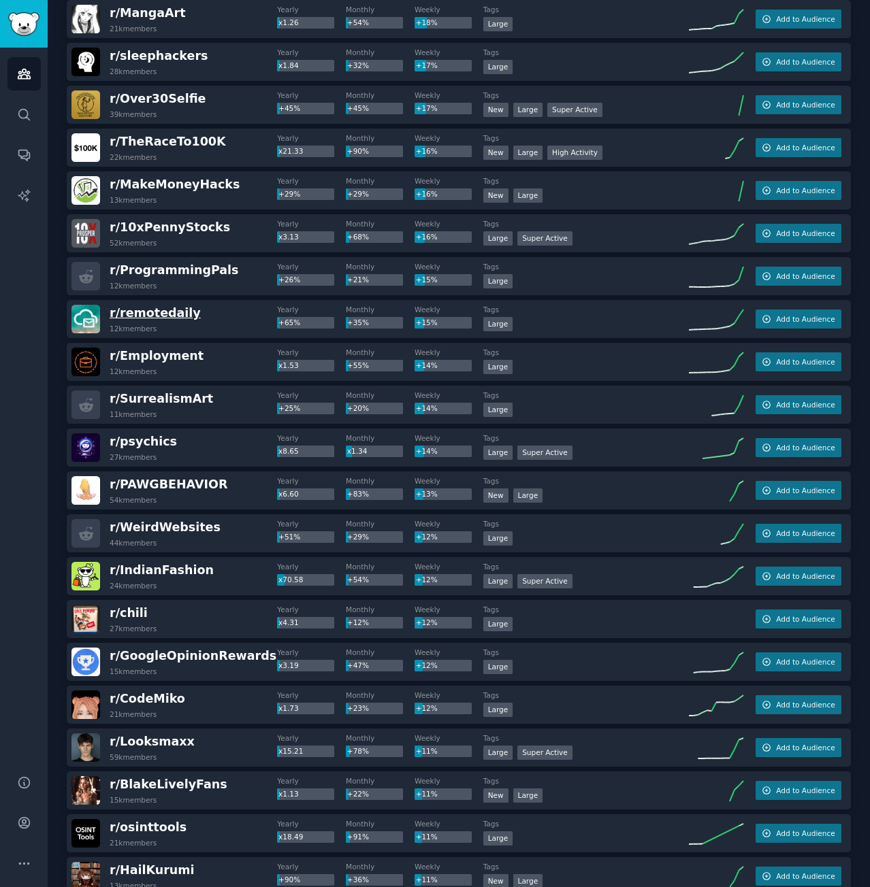
click at [171, 318] on span "r/ remotedaily" at bounding box center [155, 313] width 91 height 14
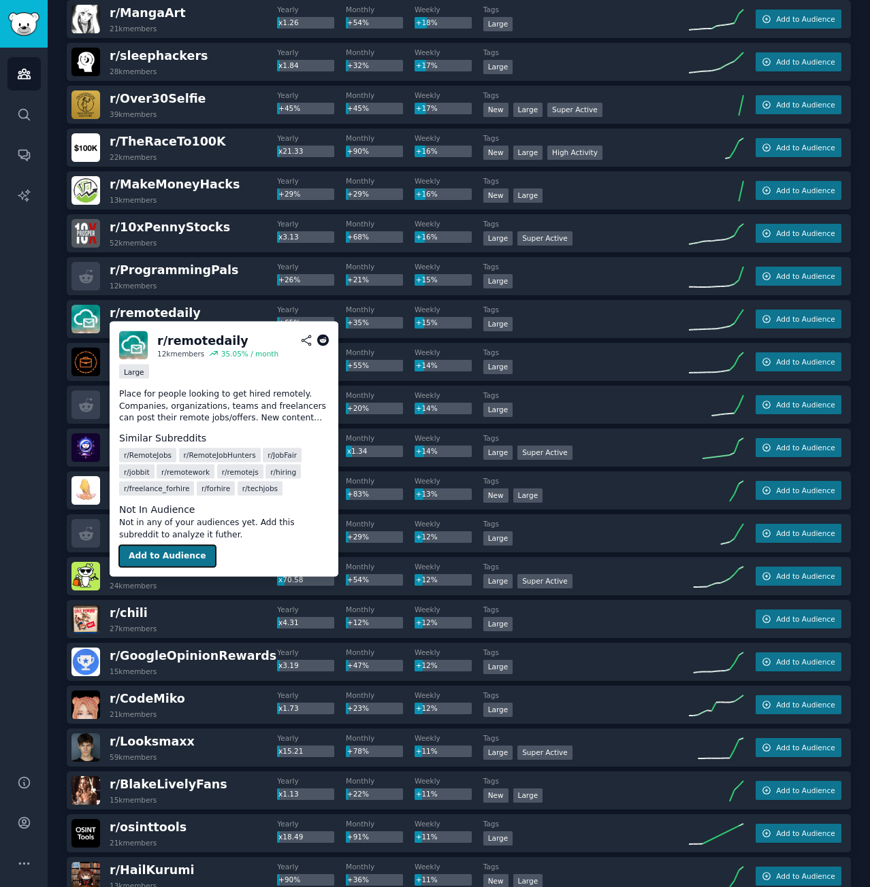
click at [176, 559] on button "Add to Audience" at bounding box center [167, 557] width 97 height 22
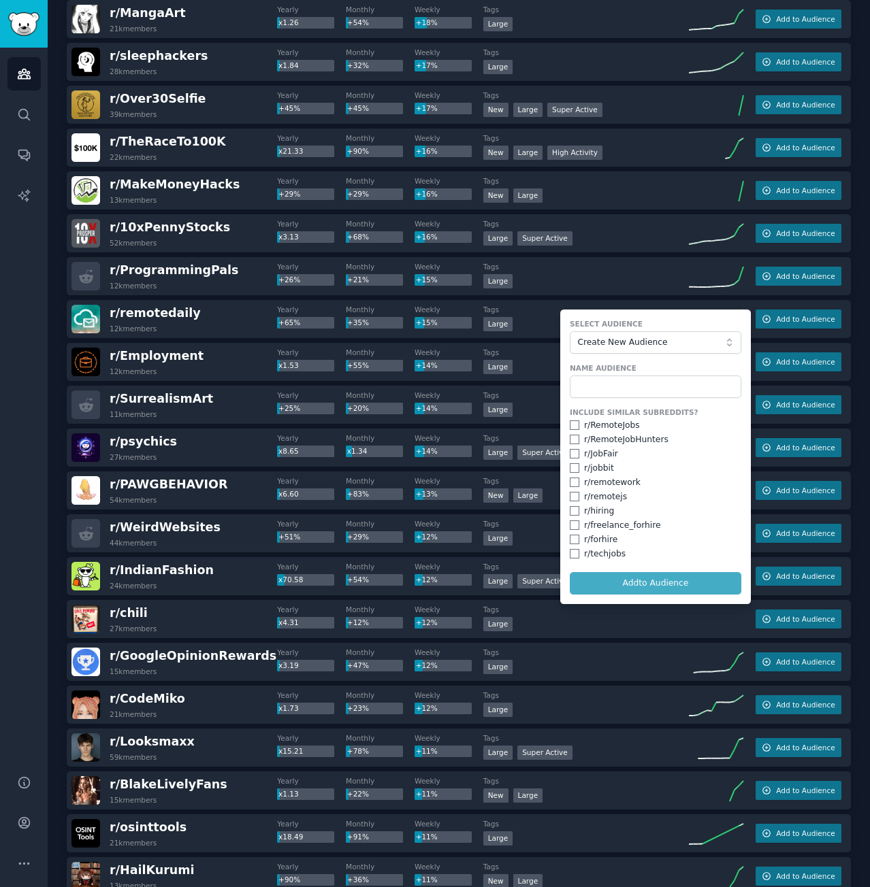
click at [619, 423] on div "r/ RemoteJobs" at bounding box center [612, 426] width 56 height 12
click at [570, 424] on input "checkbox" at bounding box center [575, 426] width 10 height 10
checkbox input "true"
click at [574, 442] on input "checkbox" at bounding box center [575, 440] width 10 height 10
checkbox input "true"
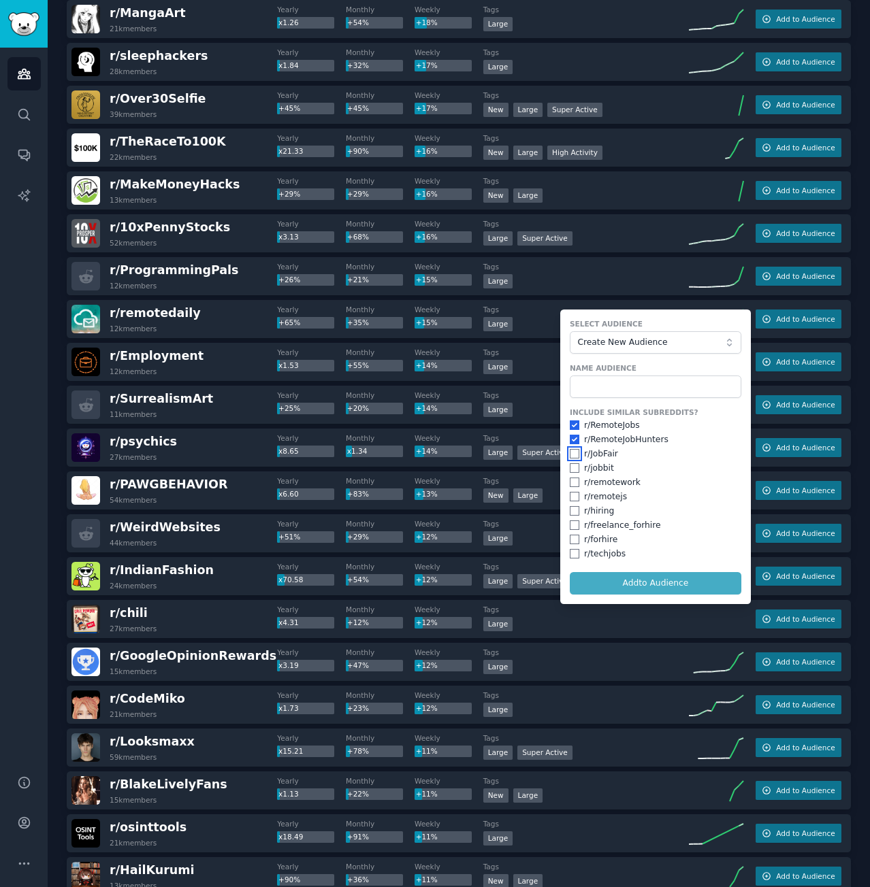
click at [573, 457] on input "checkbox" at bounding box center [575, 454] width 10 height 10
checkbox input "true"
click at [573, 468] on input "checkbox" at bounding box center [575, 468] width 10 height 10
checkbox input "true"
click at [572, 480] on input "checkbox" at bounding box center [575, 483] width 10 height 10
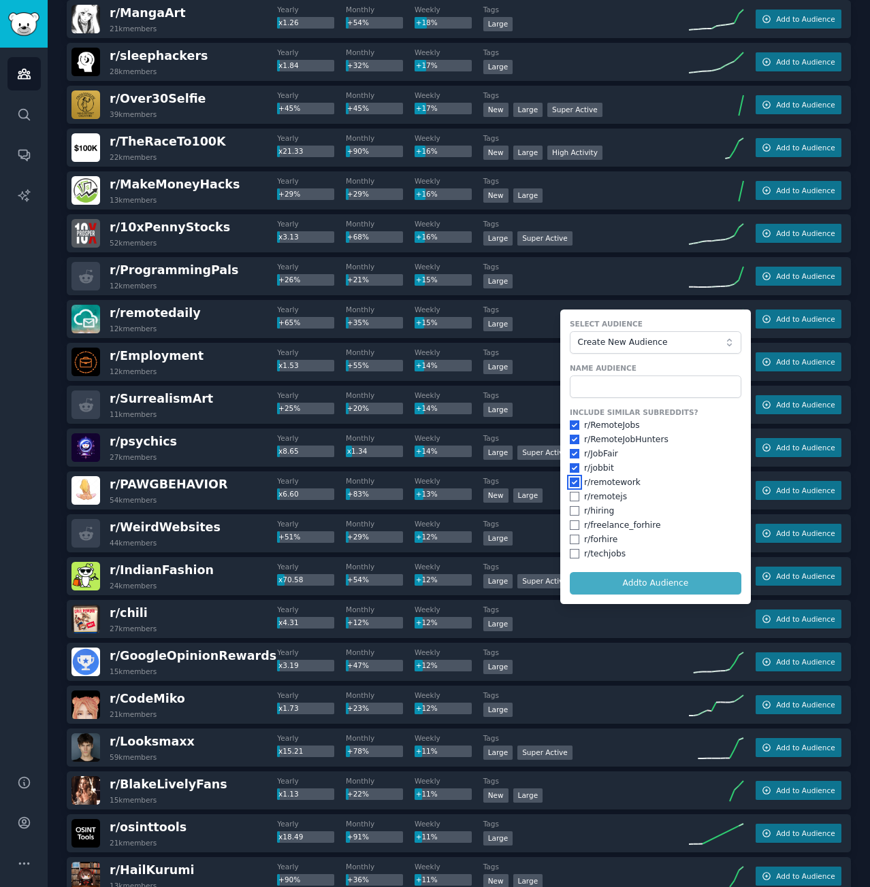
checkbox input "true"
click at [572, 496] on input "checkbox" at bounding box center [575, 497] width 10 height 10
checkbox input "true"
click at [572, 509] on input "checkbox" at bounding box center [575, 511] width 10 height 10
checkbox input "true"
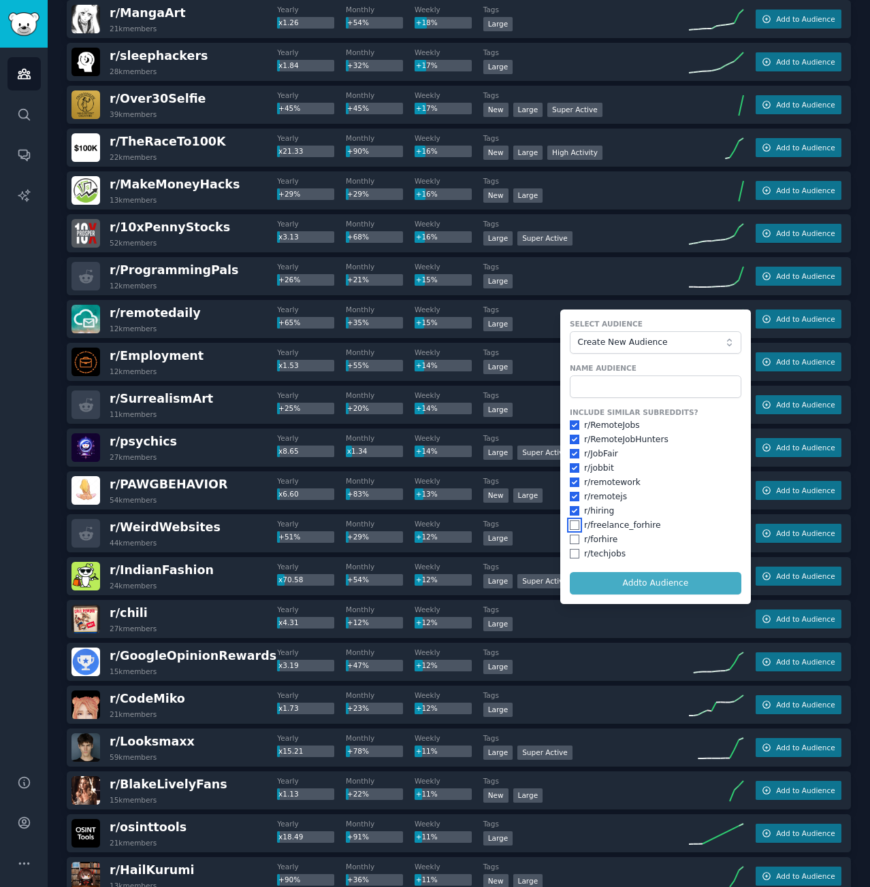
click at [570, 527] on input "checkbox" at bounding box center [575, 526] width 10 height 10
checkbox input "true"
click at [570, 540] on input "checkbox" at bounding box center [575, 540] width 10 height 10
checkbox input "true"
click at [571, 557] on input "checkbox" at bounding box center [575, 554] width 10 height 10
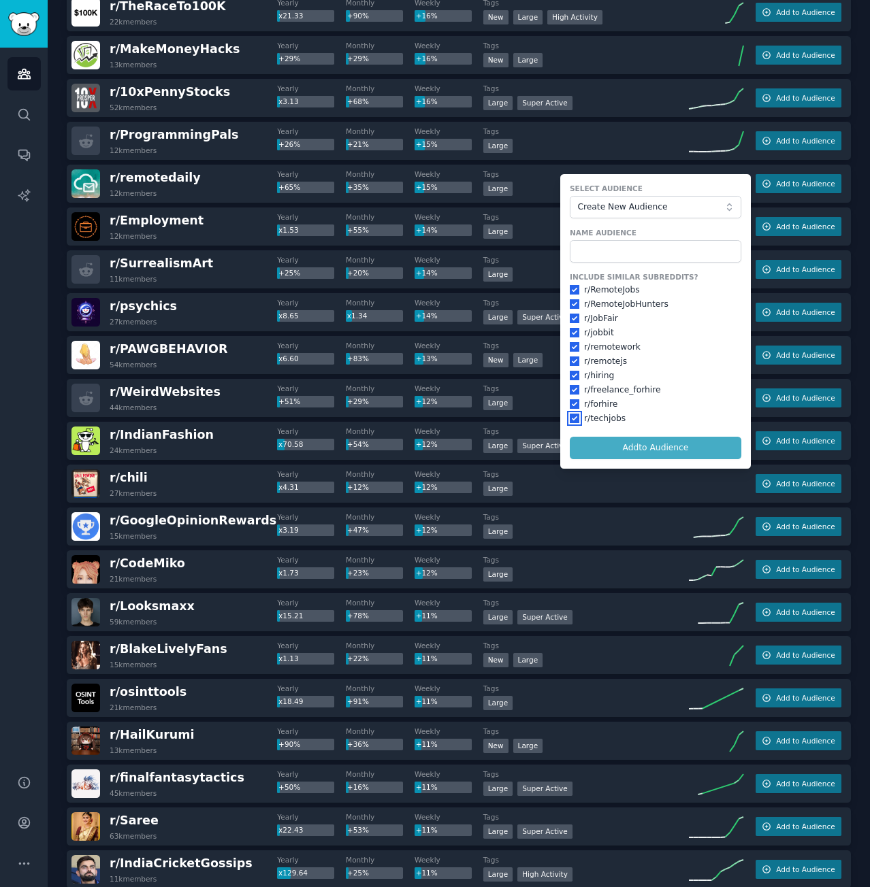
click at [570, 419] on input "checkbox" at bounding box center [575, 419] width 10 height 10
checkbox input "false"
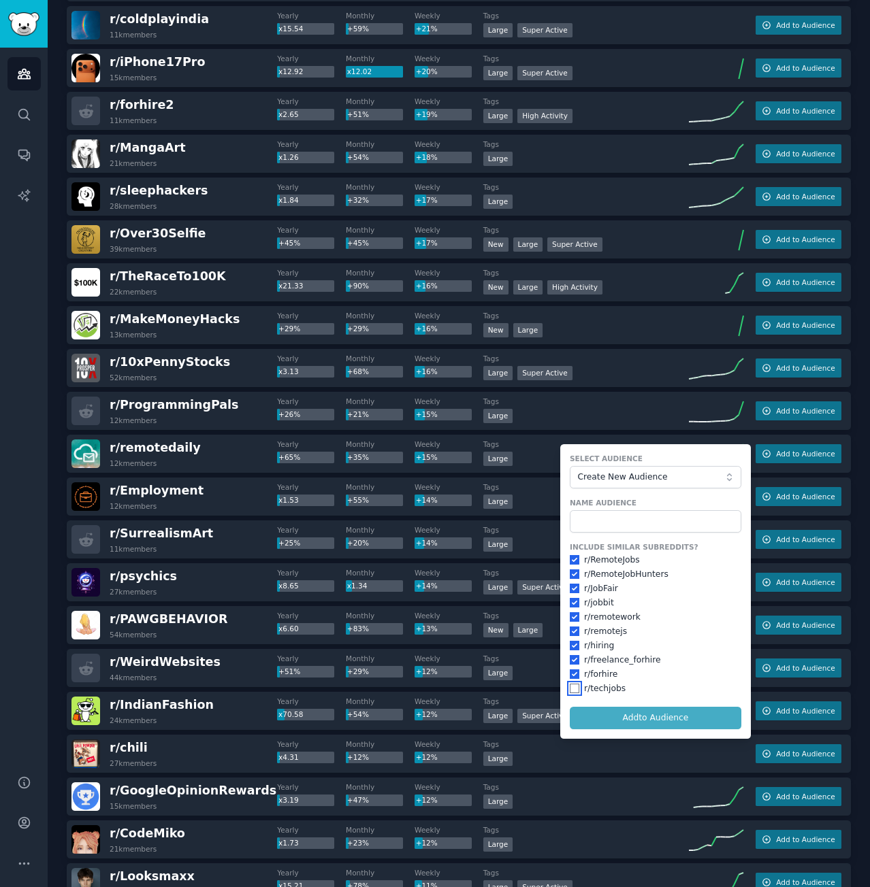
scroll to position [612, 0]
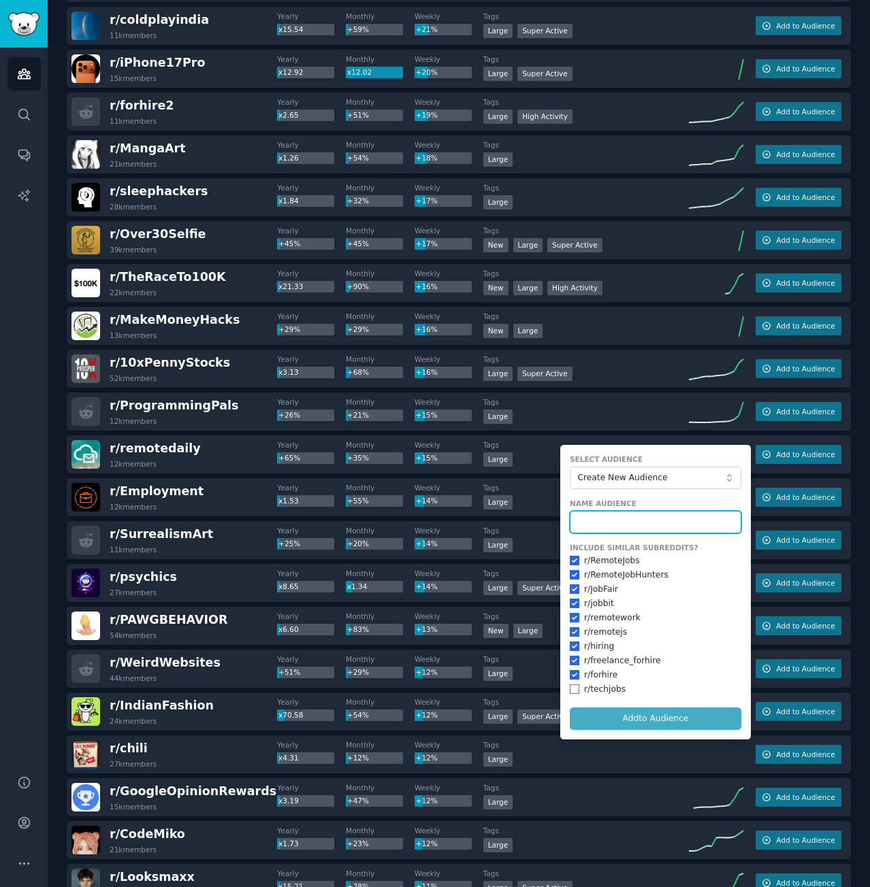
click at [635, 515] on input "text" at bounding box center [655, 522] width 171 height 23
type input "W"
type input "Remote Work"
click at [697, 723] on button "Add to Audience" at bounding box center [655, 719] width 171 height 23
checkbox input "false"
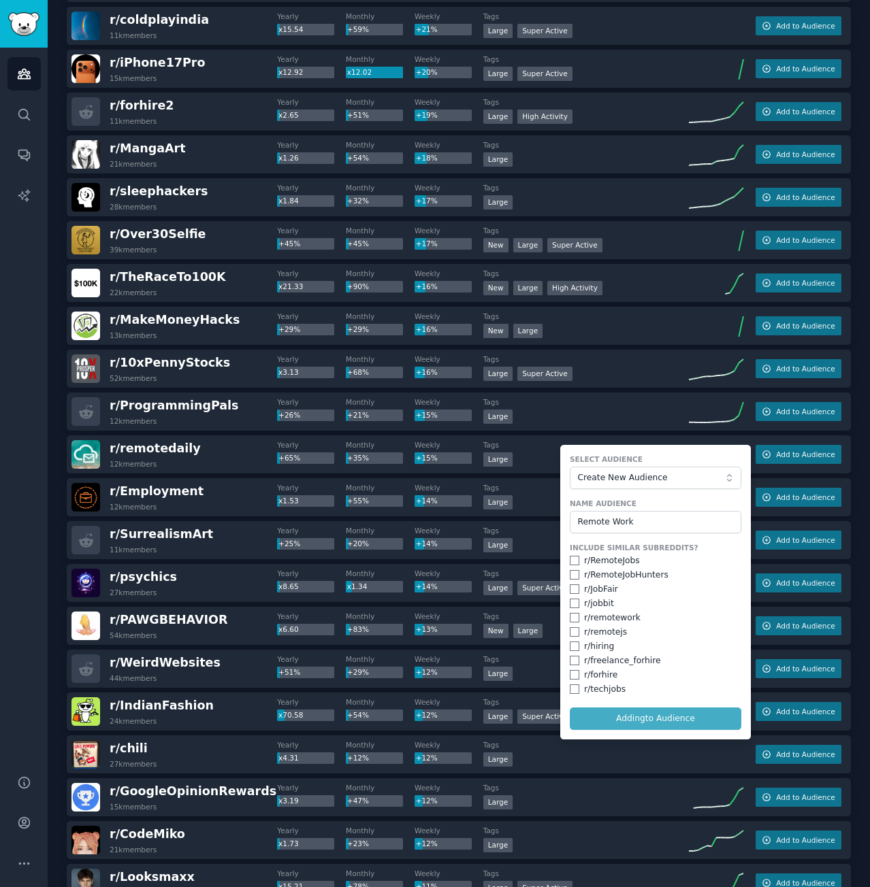
checkbox input "false"
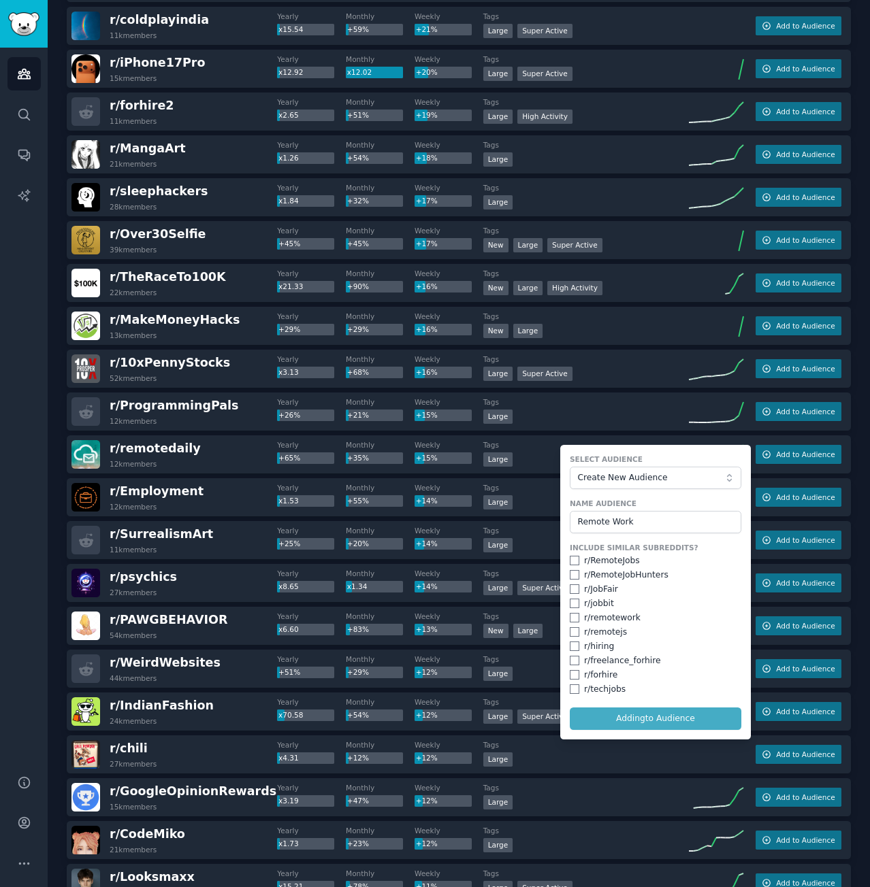
checkbox input "false"
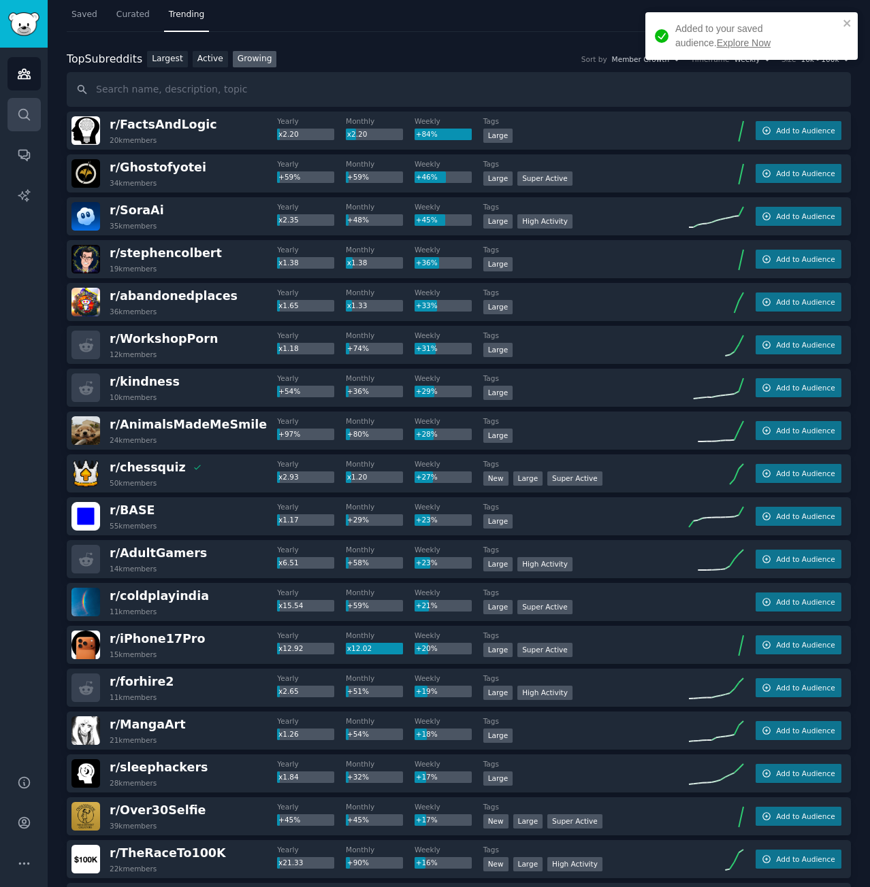
scroll to position [0, 0]
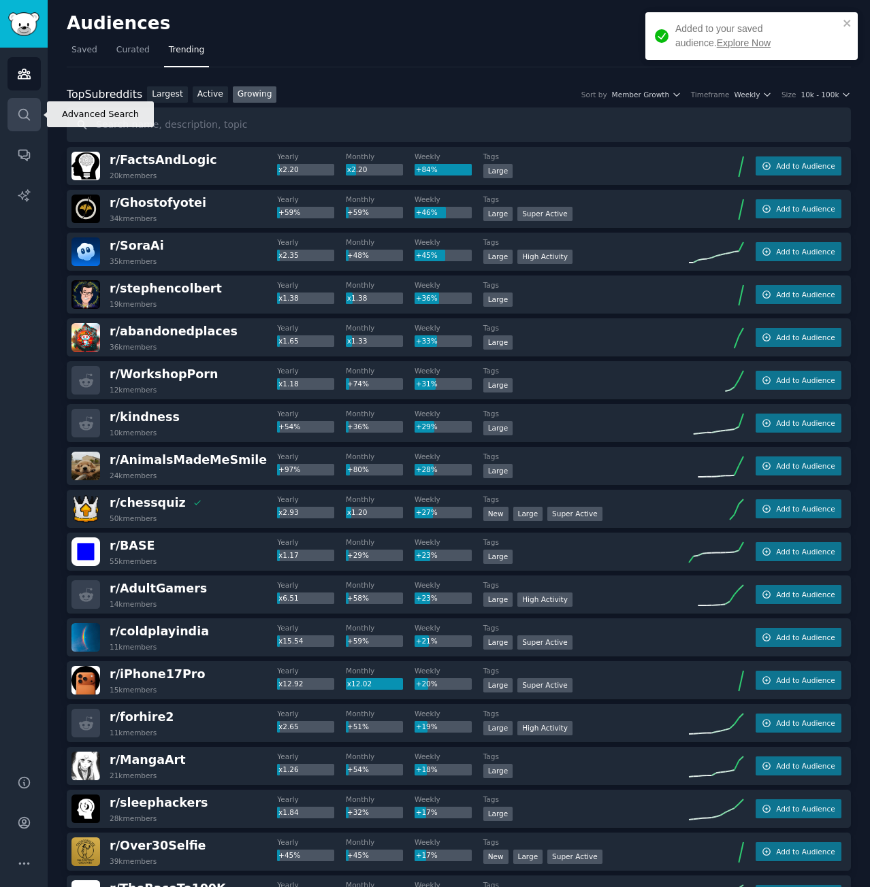
click at [27, 122] on link "Search" at bounding box center [23, 114] width 33 height 33
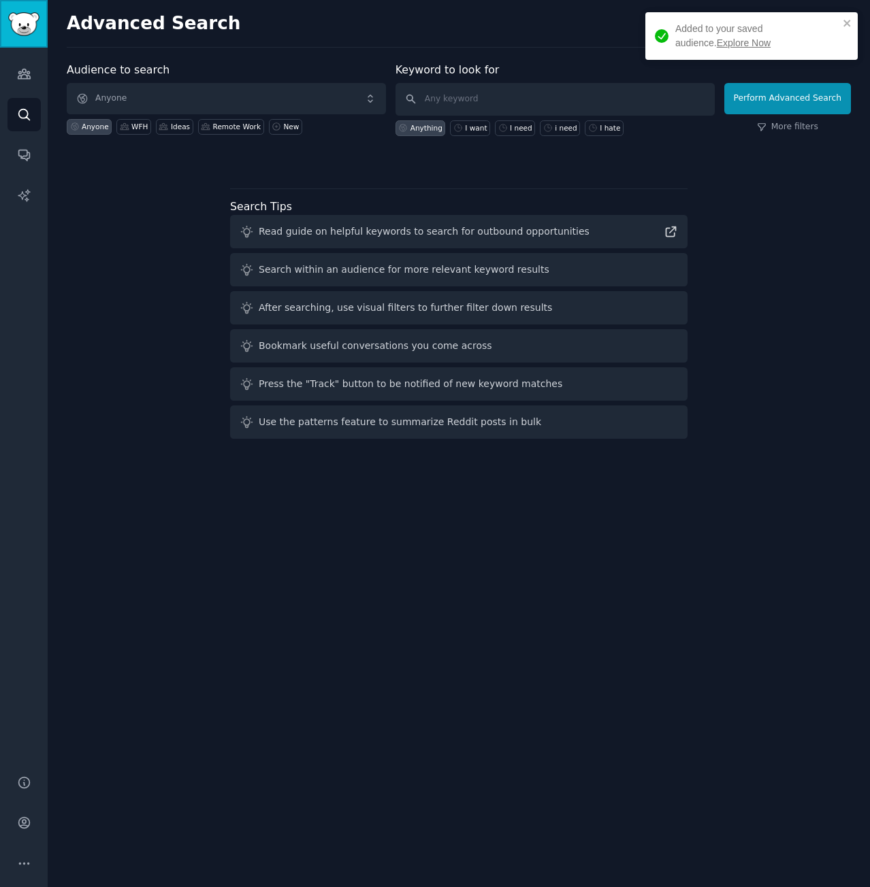
click at [20, 20] on img "Sidebar" at bounding box center [23, 24] width 31 height 24
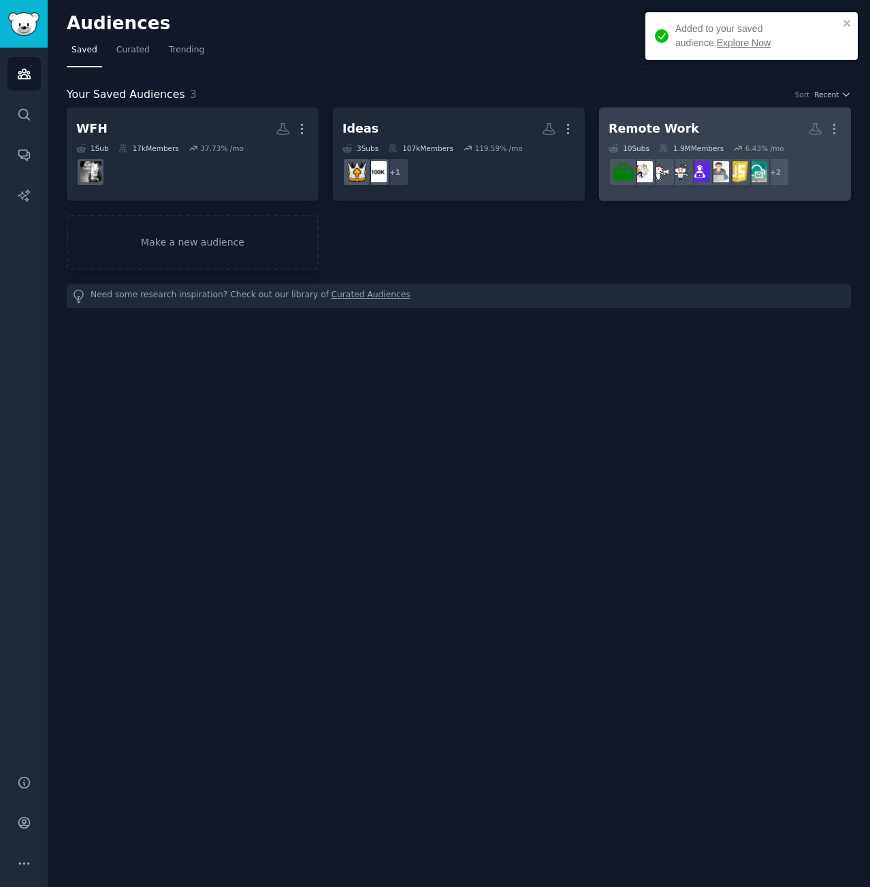
click at [663, 125] on div "Remote Work" at bounding box center [653, 128] width 91 height 17
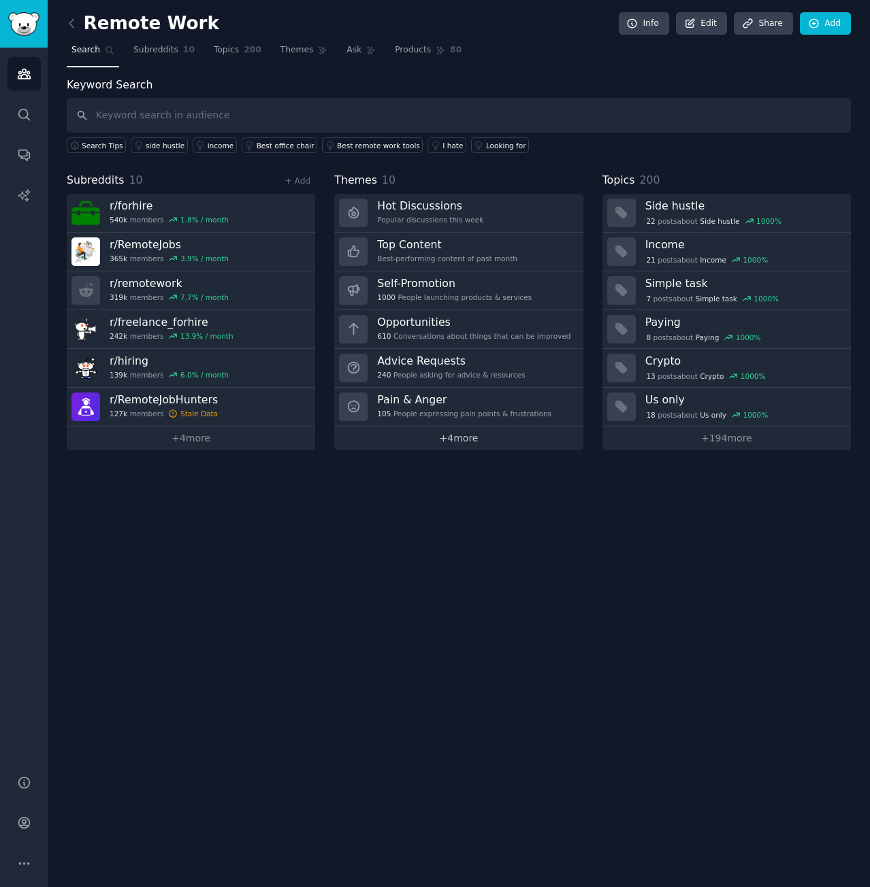
click at [438, 442] on link "+ 4 more" at bounding box center [458, 439] width 248 height 24
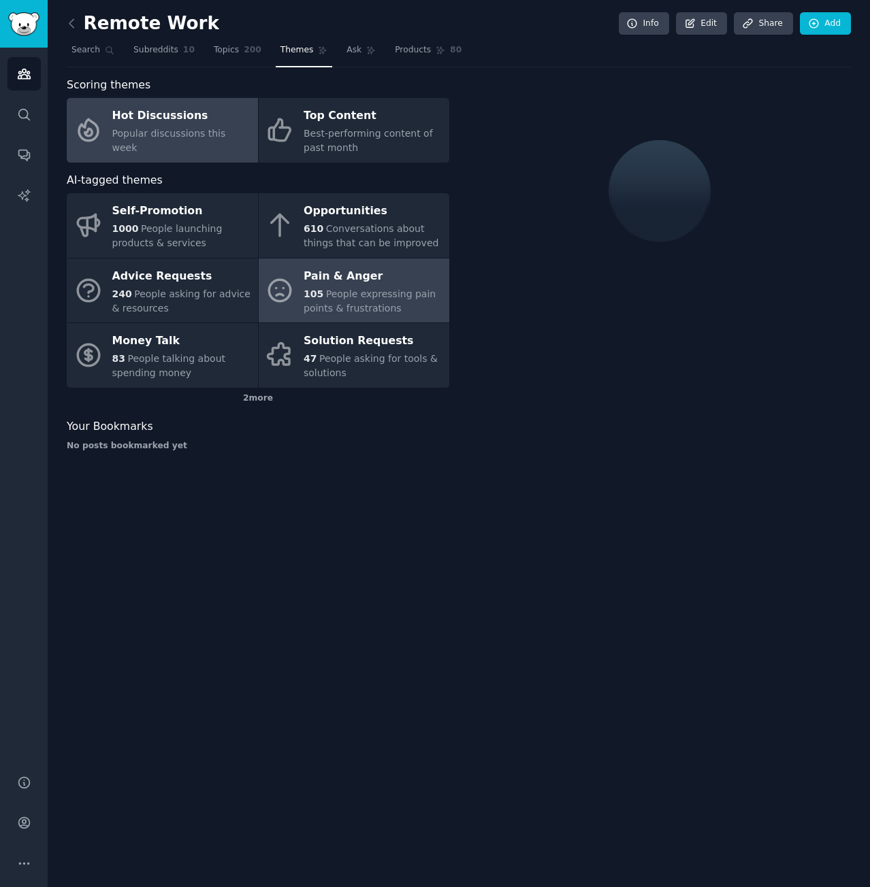
click at [333, 306] on span "People expressing pain points & frustrations" at bounding box center [370, 301] width 132 height 25
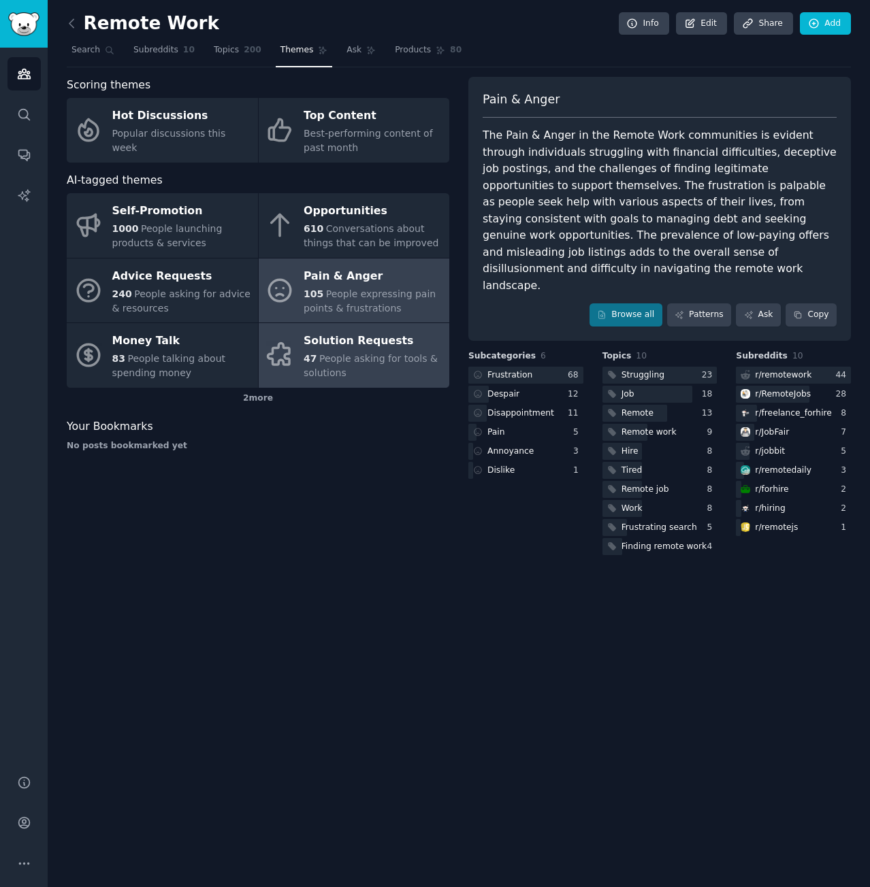
click at [312, 359] on span "47" at bounding box center [310, 358] width 13 height 11
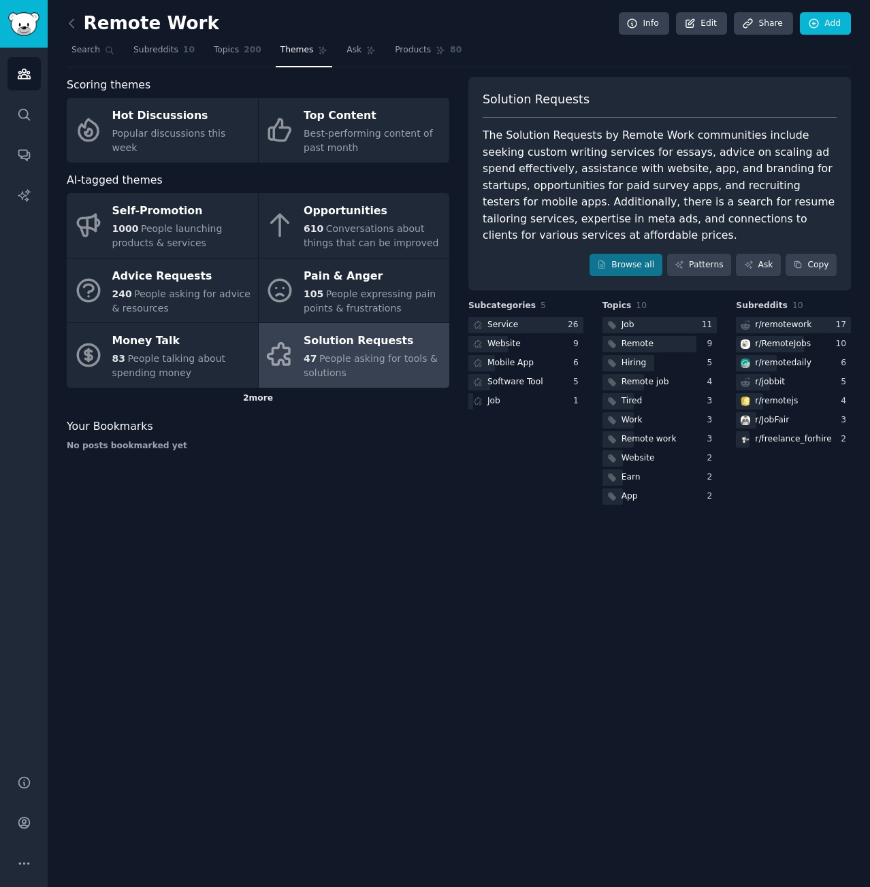
click at [244, 408] on div "2 more" at bounding box center [258, 399] width 382 height 22
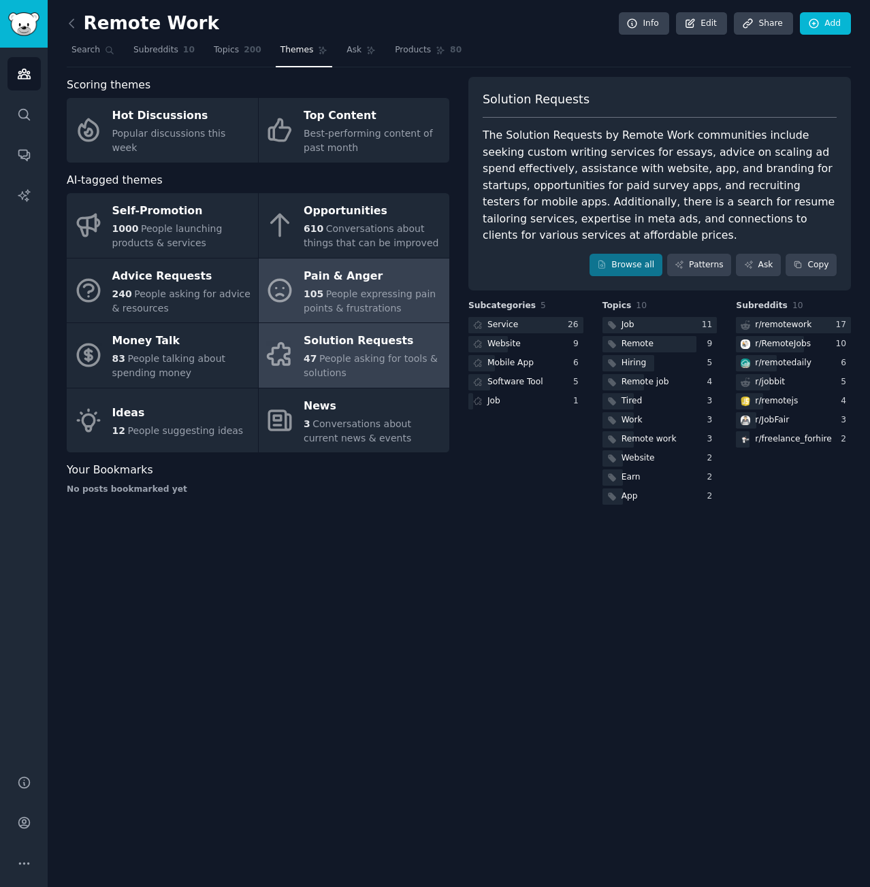
click at [397, 297] on span "People expressing pain points & frustrations" at bounding box center [370, 301] width 132 height 25
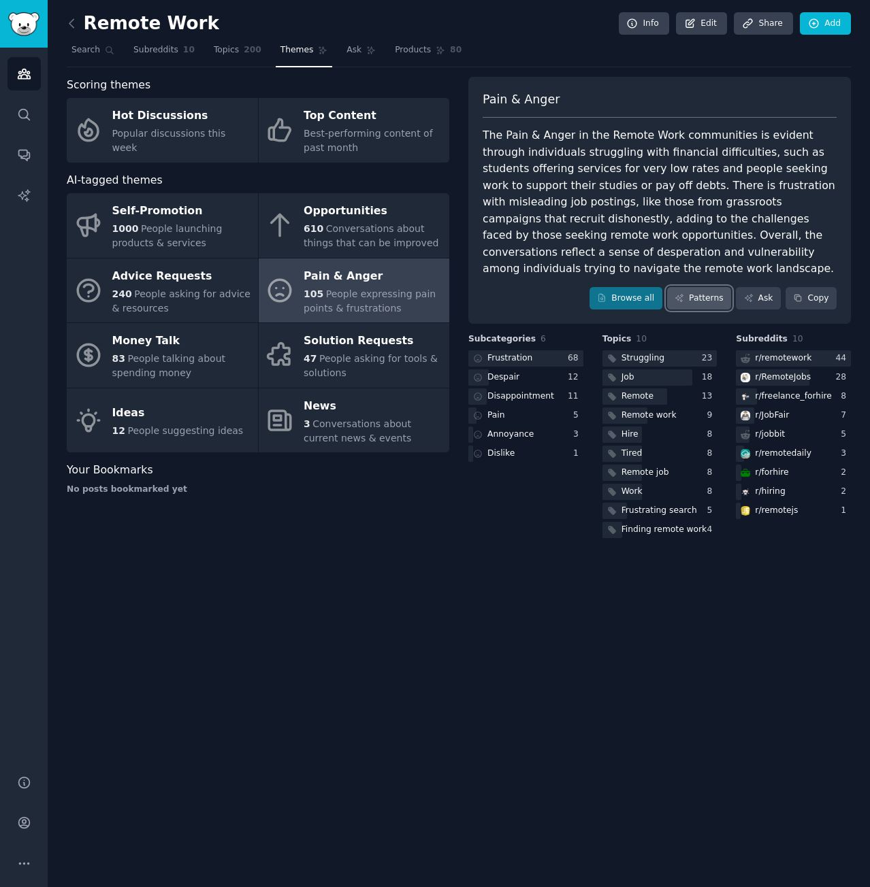
click at [720, 287] on link "Patterns" at bounding box center [699, 298] width 64 height 23
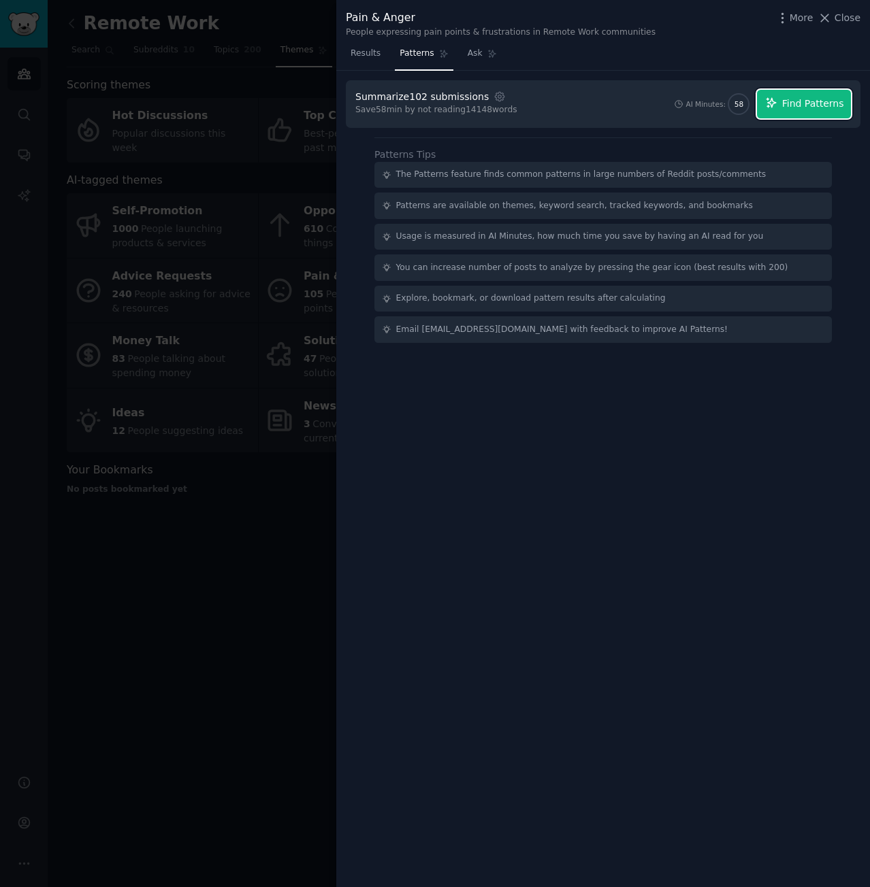
click at [792, 97] on span "Find Patterns" at bounding box center [813, 104] width 62 height 14
